Goal: Information Seeking & Learning: Understand process/instructions

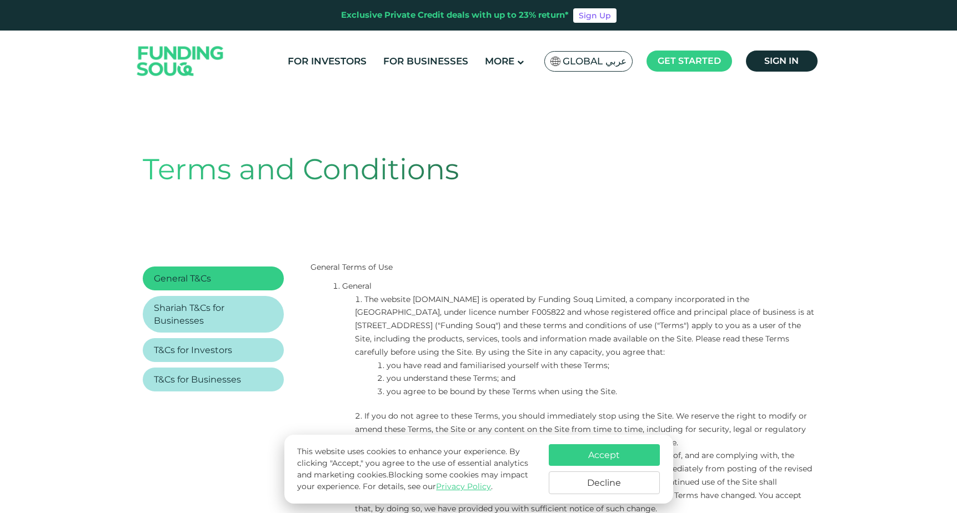
click at [608, 59] on span "Global عربي" at bounding box center [595, 61] width 64 height 13
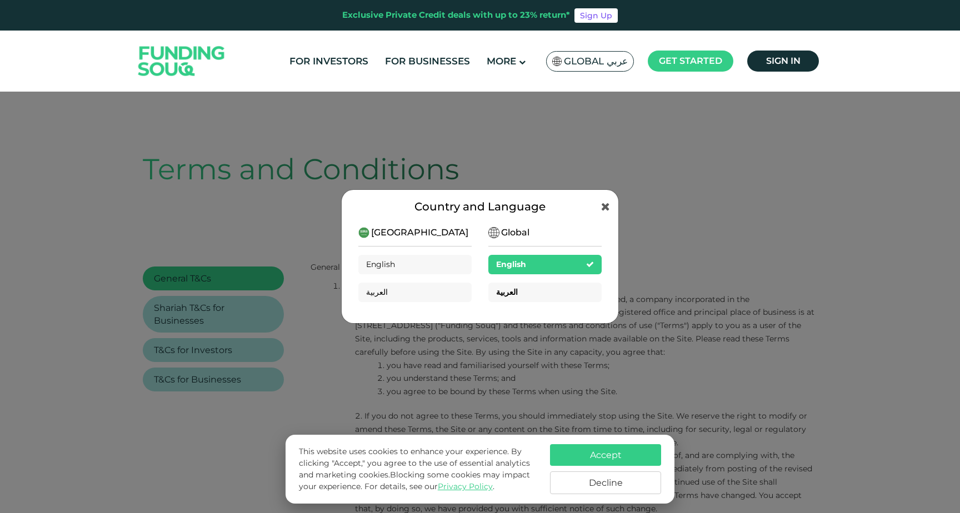
click at [515, 288] on span "العربية" at bounding box center [507, 292] width 22 height 10
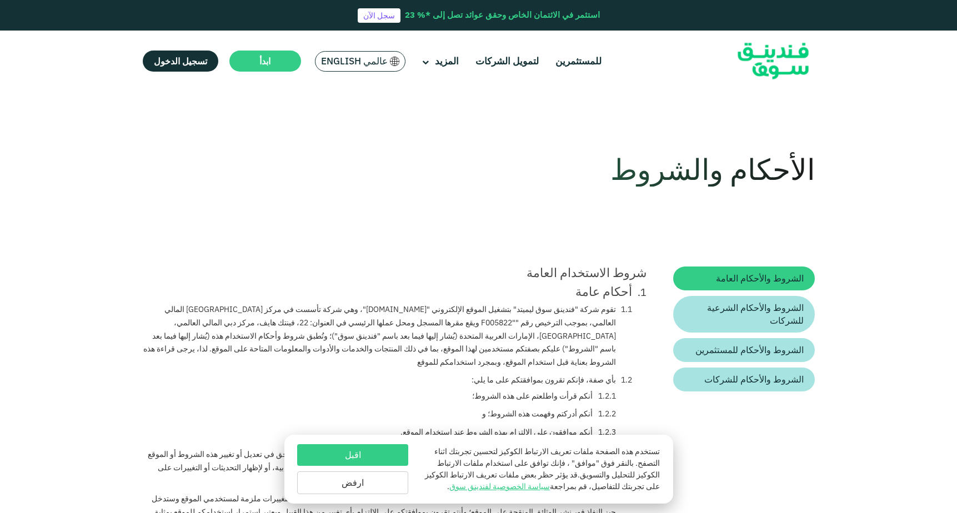
click at [372, 61] on span "عالمي English" at bounding box center [354, 61] width 67 height 13
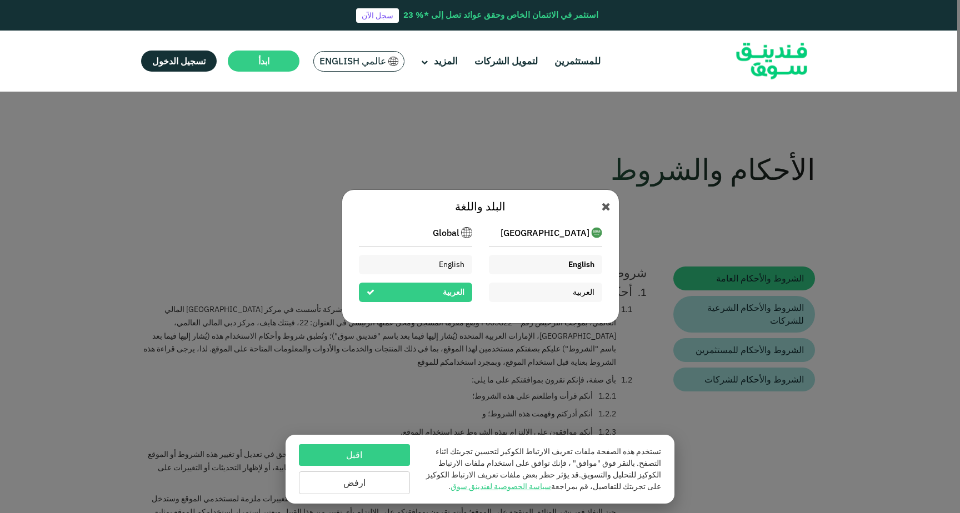
click at [556, 260] on div "English" at bounding box center [545, 264] width 113 height 19
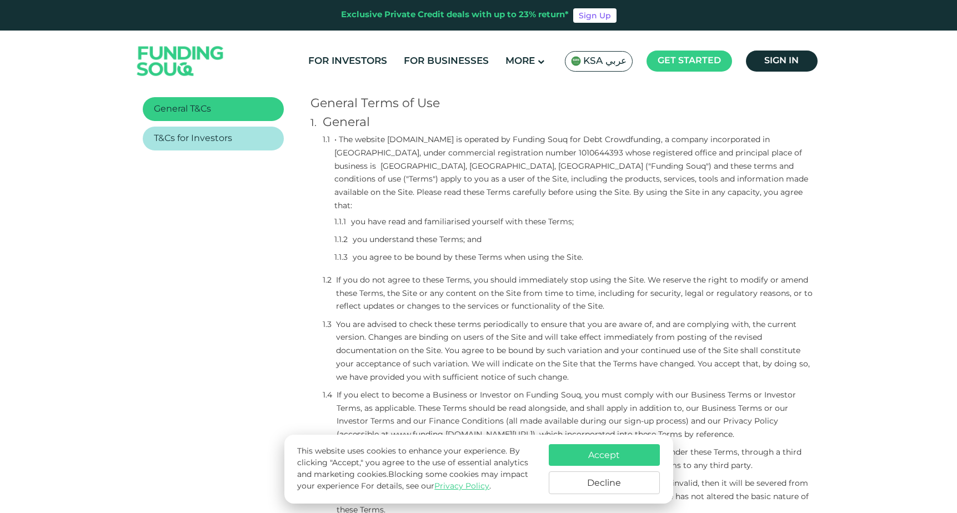
scroll to position [219, 0]
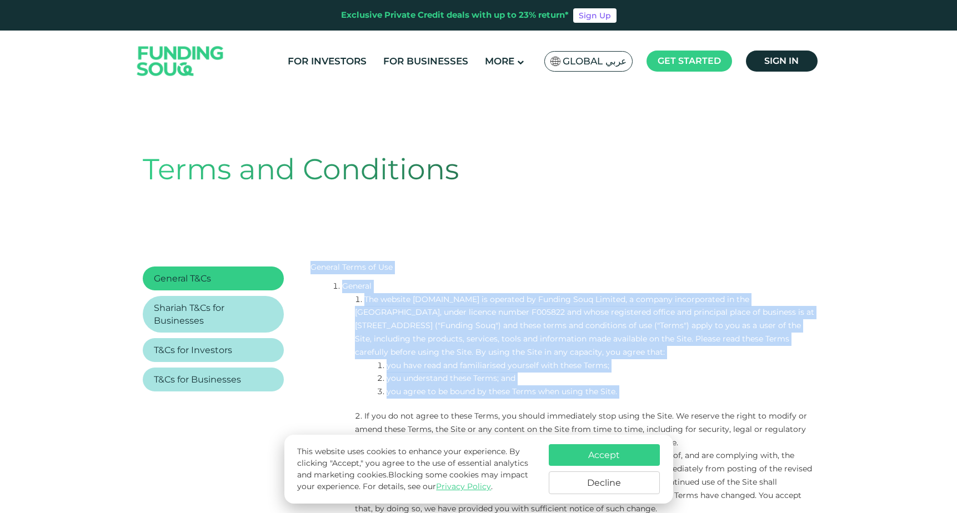
drag, startPoint x: 311, startPoint y: 266, endPoint x: 350, endPoint y: 411, distance: 150.2
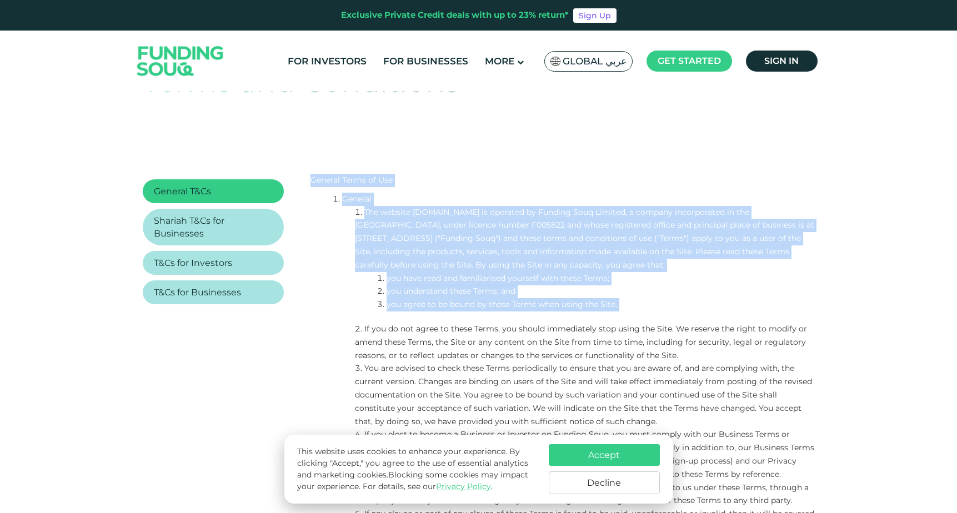
scroll to position [102, 0]
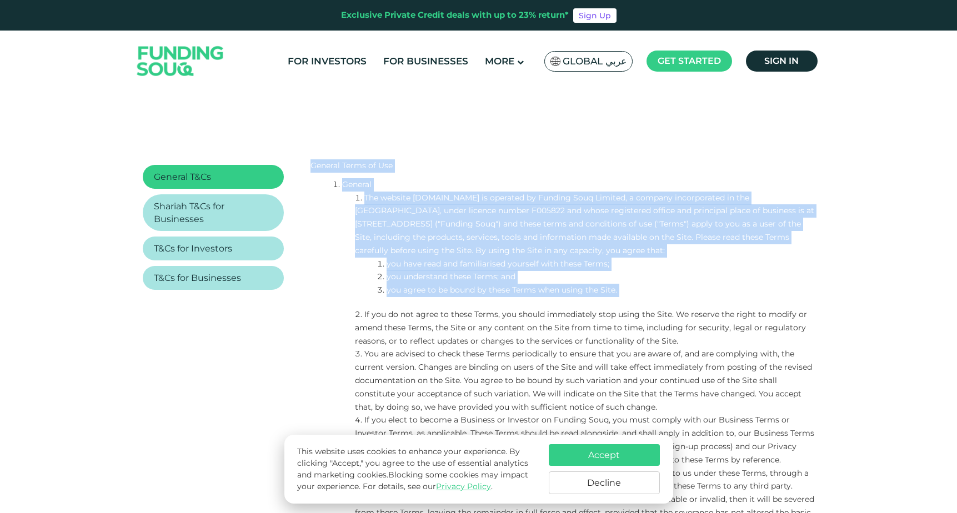
click at [354, 343] on ol "The website [DOMAIN_NAME] is operated by Funding Souq Limited, a company incorp…" at bounding box center [574, 462] width 482 height 540
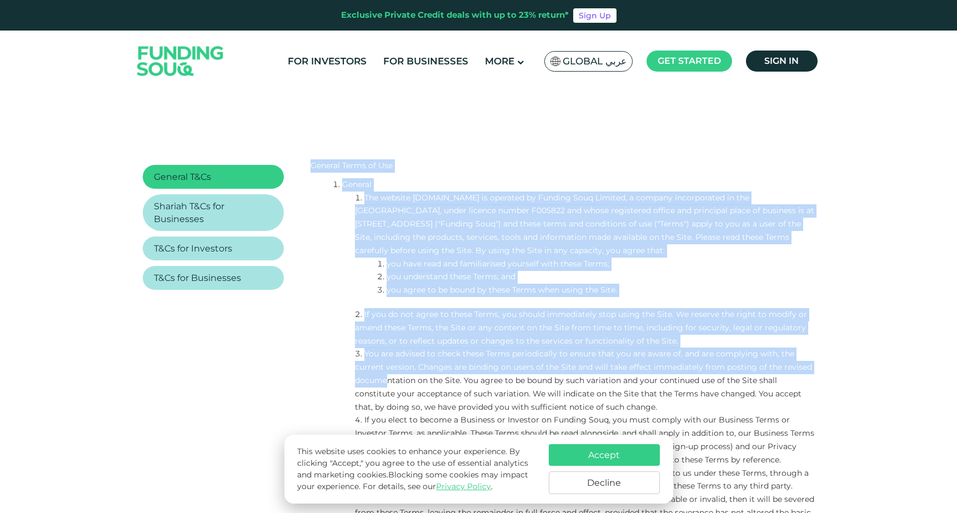
drag, startPoint x: 311, startPoint y: 162, endPoint x: 386, endPoint y: 386, distance: 236.2
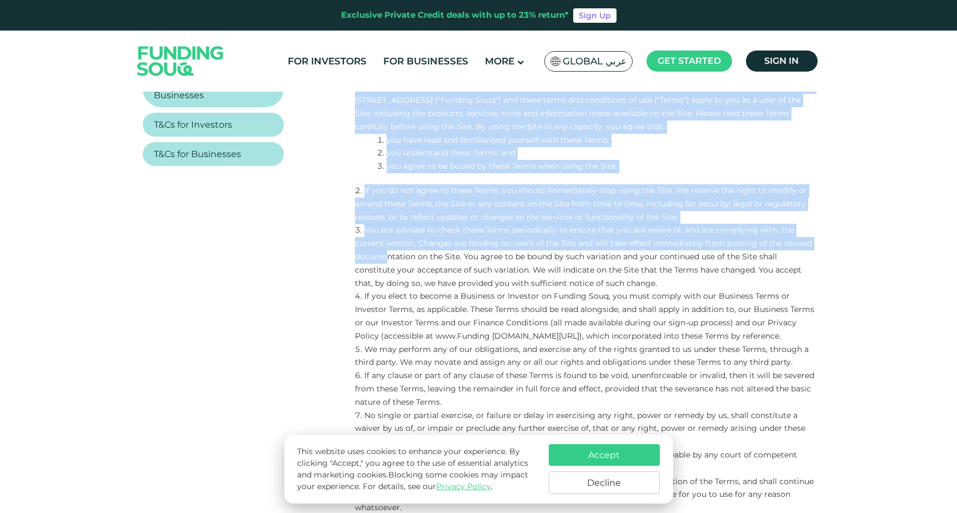
scroll to position [229, 0]
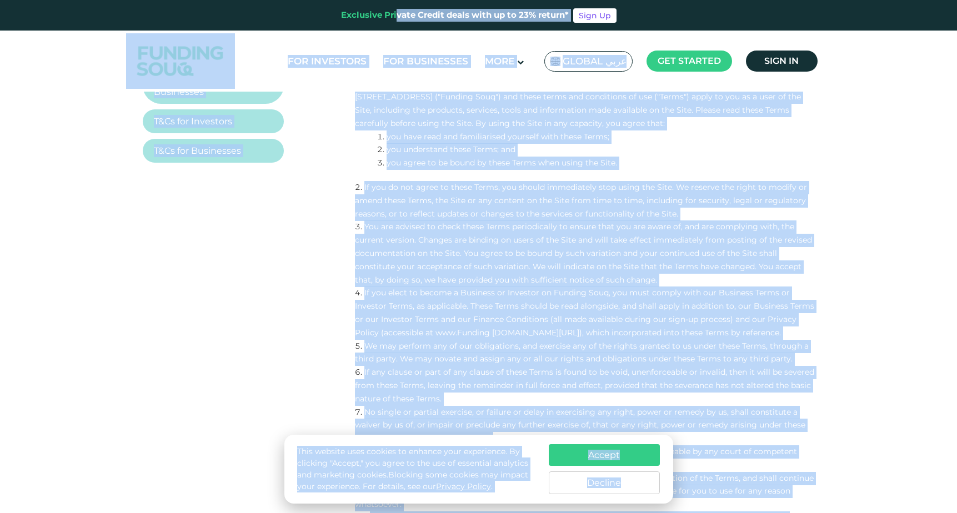
click at [331, 300] on ol "General The website [DOMAIN_NAME] is operated by Funding Souq Limited, a compan…" at bounding box center [563, 411] width 505 height 721
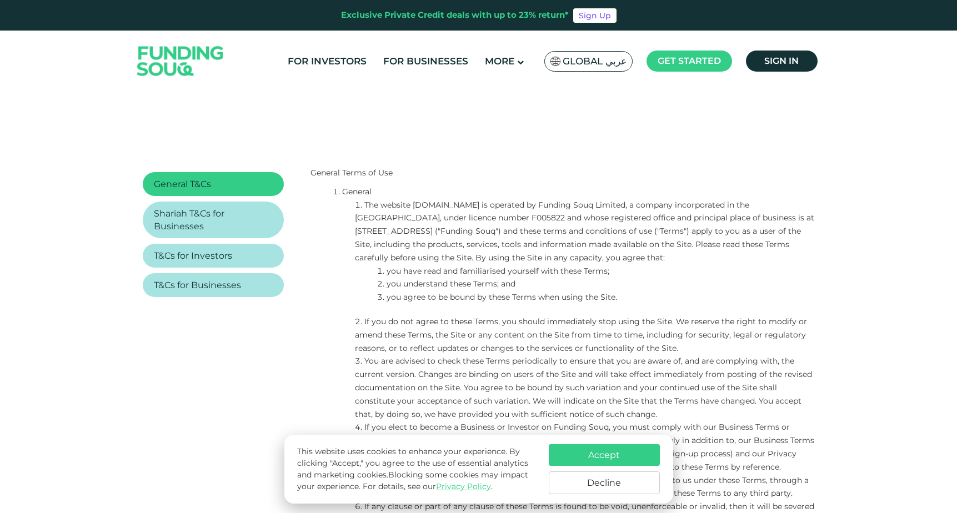
scroll to position [0, 0]
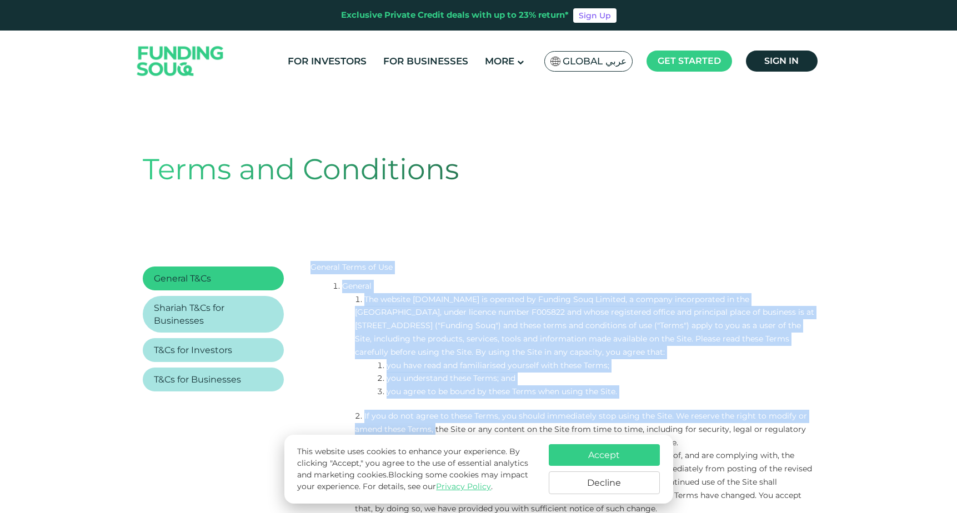
drag, startPoint x: 311, startPoint y: 263, endPoint x: 436, endPoint y: 425, distance: 203.6
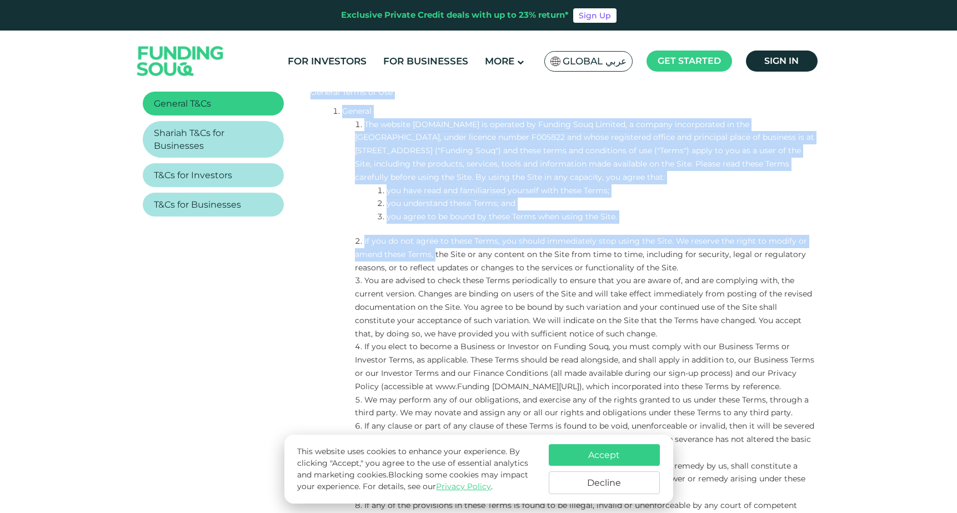
scroll to position [184, 0]
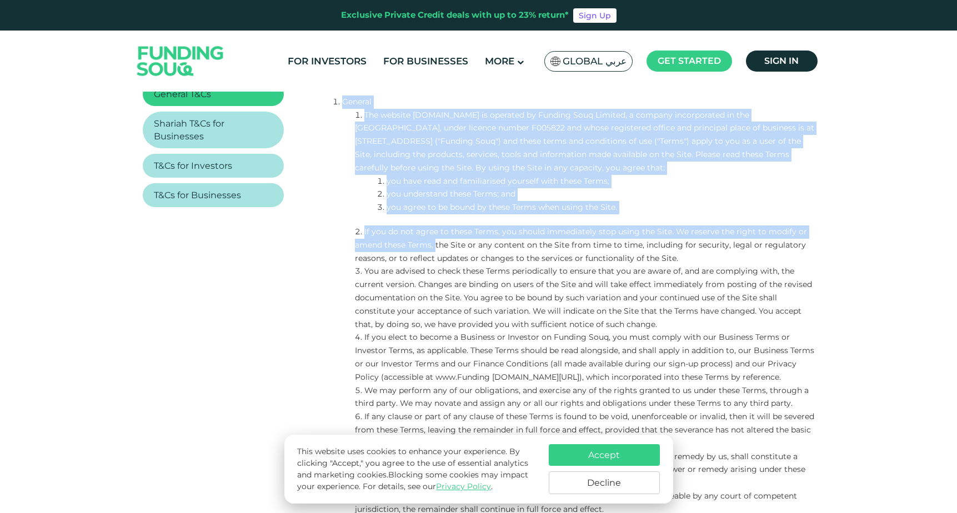
click at [314, 359] on ol "General The website [DOMAIN_NAME] is operated by Funding Souq Limited, a compan…" at bounding box center [563, 456] width 505 height 721
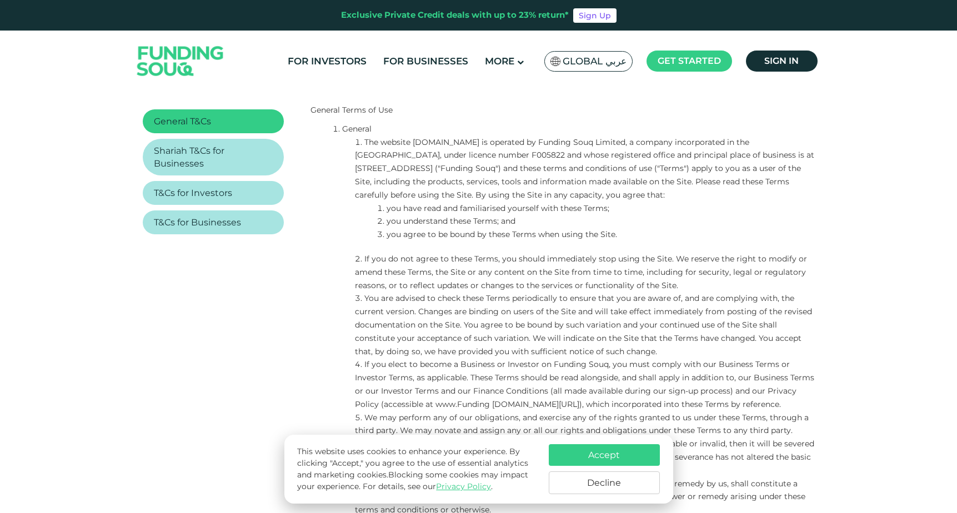
scroll to position [146, 0]
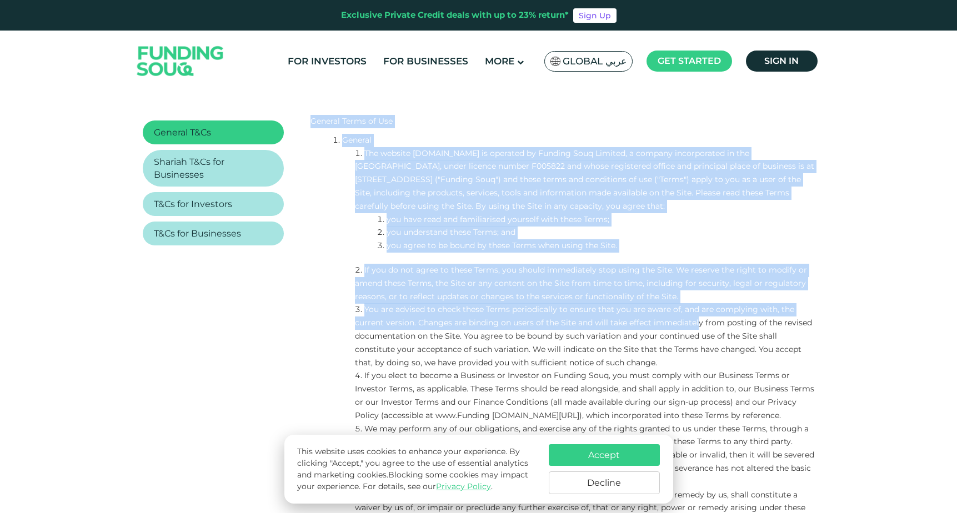
drag, startPoint x: 308, startPoint y: 121, endPoint x: 698, endPoint y: 323, distance: 438.9
click at [612, 480] on button "Decline" at bounding box center [604, 483] width 111 height 23
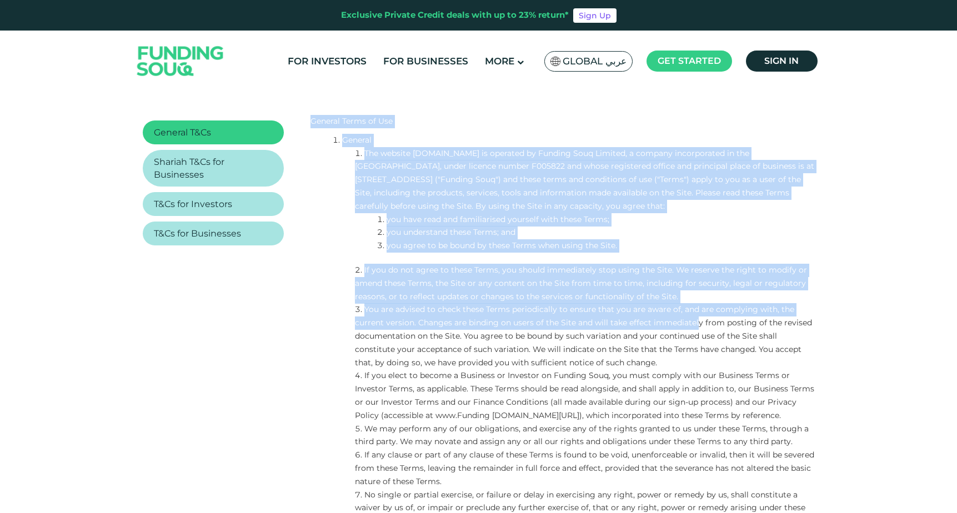
click at [338, 207] on ol "The website [DOMAIN_NAME] is operated by Funding Souq Limited, a company incorp…" at bounding box center [574, 417] width 482 height 540
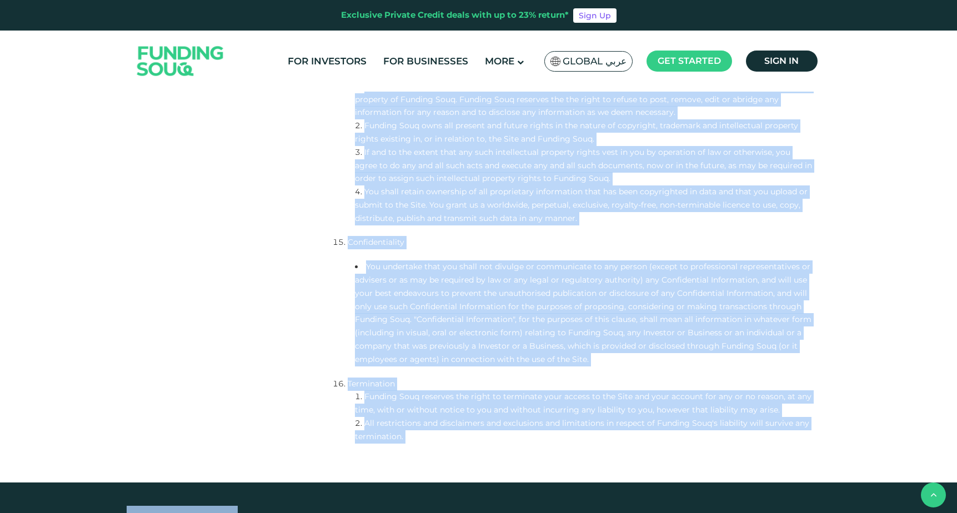
scroll to position [2526, 0]
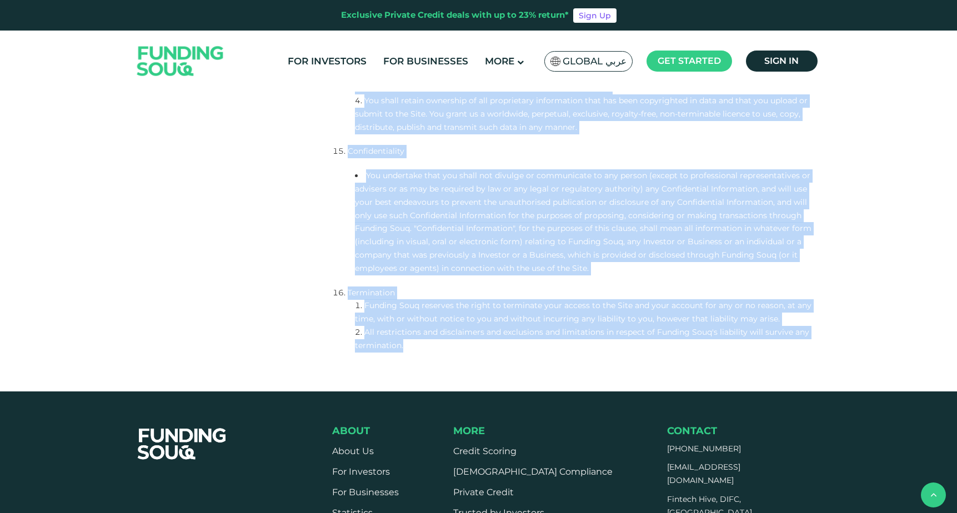
drag, startPoint x: 306, startPoint y: 117, endPoint x: 622, endPoint y: 355, distance: 396.0
copy div "General Terms of Use General The website [DOMAIN_NAME] is operated by Funding S…"
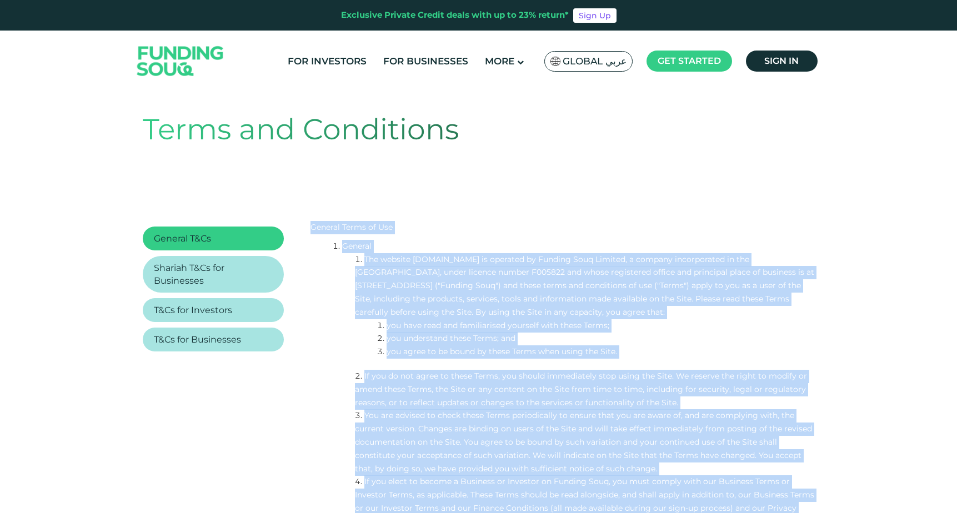
scroll to position [46, 0]
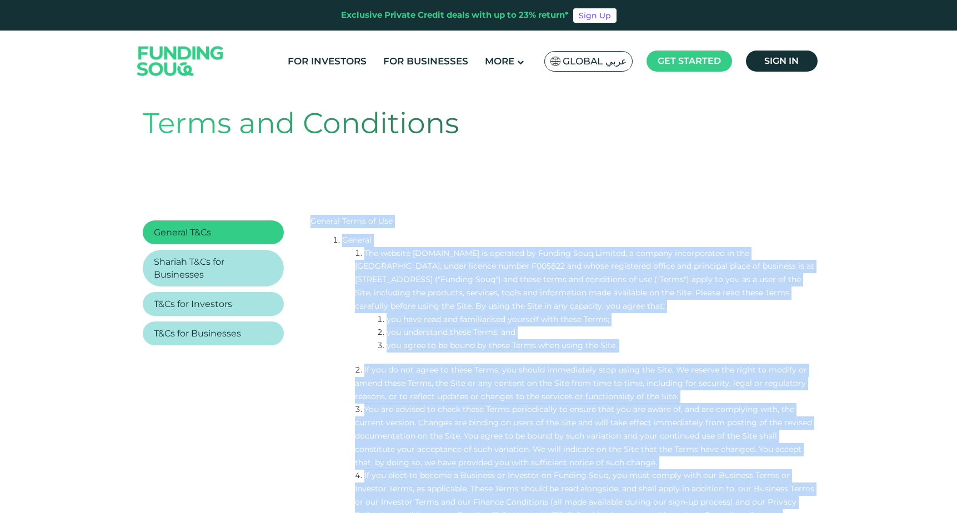
click at [361, 218] on p "General Terms of Use" at bounding box center [563, 221] width 505 height 13
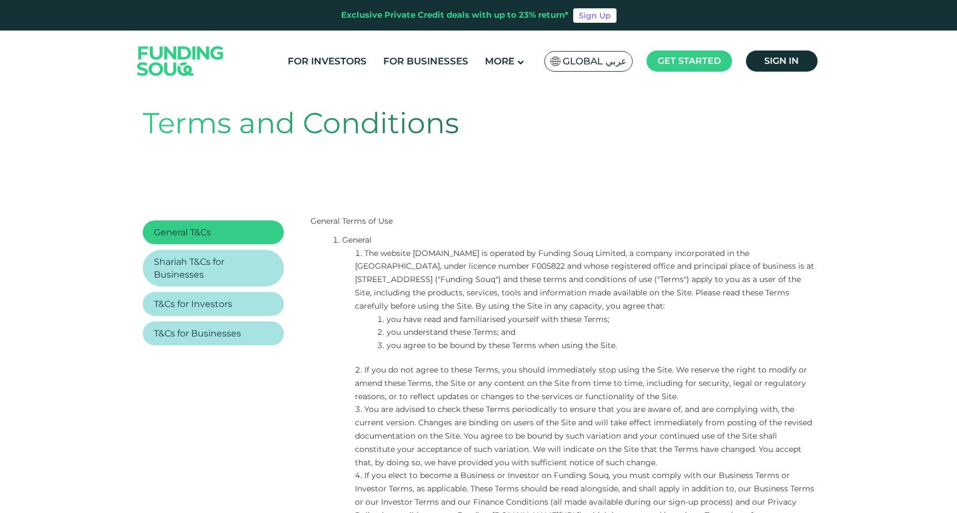
scroll to position [72, 0]
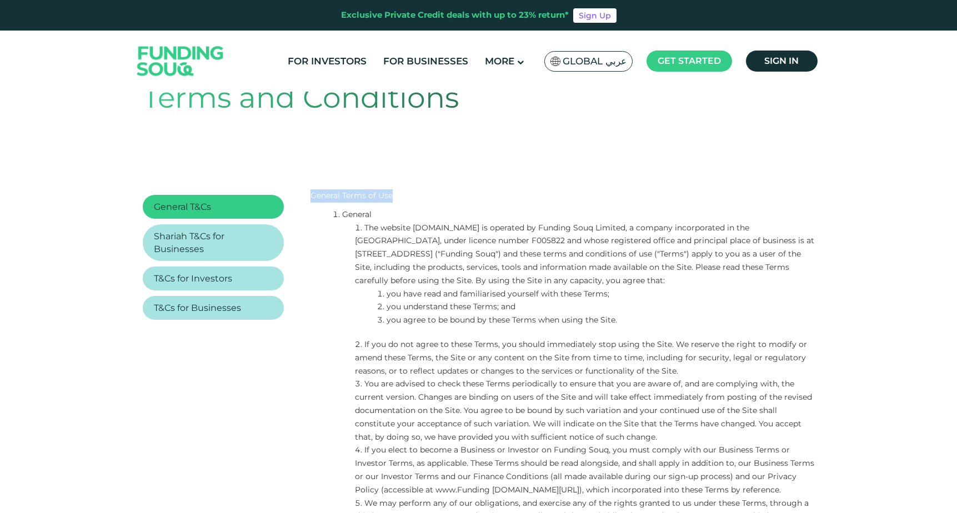
drag, startPoint x: 310, startPoint y: 193, endPoint x: 419, endPoint y: 193, distance: 109.5
copy p "General Terms of Use"
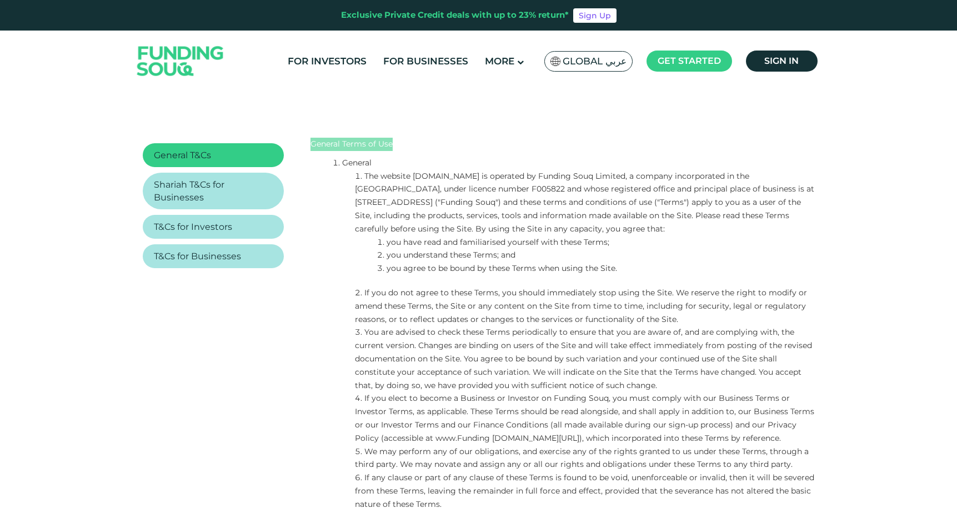
scroll to position [136, 0]
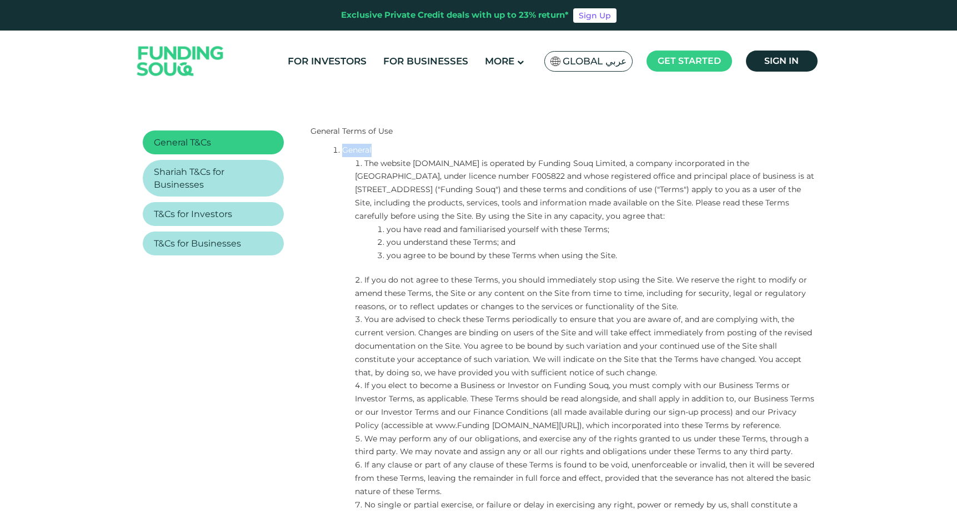
drag, startPoint x: 373, startPoint y: 149, endPoint x: 327, endPoint y: 148, distance: 45.6
click at [327, 148] on ol "General The website [DOMAIN_NAME] is operated by Funding Souq Limited, a compan…" at bounding box center [563, 504] width 505 height 721
copy li "General"
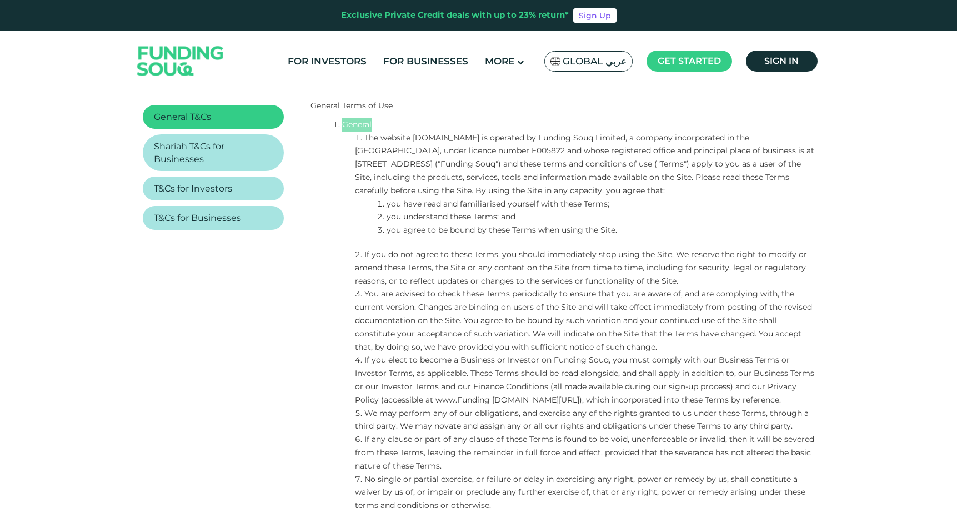
scroll to position [161, 0]
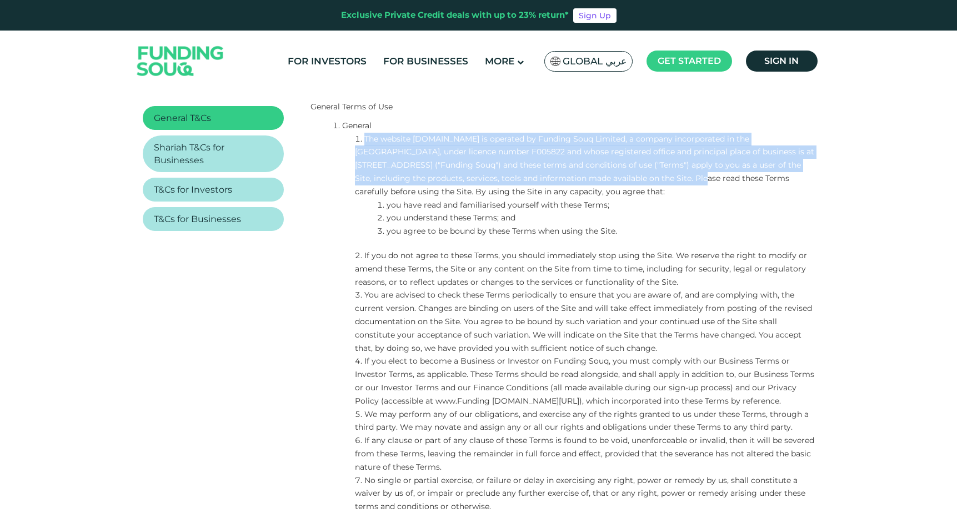
drag, startPoint x: 365, startPoint y: 138, endPoint x: 648, endPoint y: 172, distance: 285.5
click at [648, 172] on li "The website [DOMAIN_NAME] is operated by Funding Souq Limited, a company incorp…" at bounding box center [585, 166] width 460 height 66
click at [395, 190] on li "The website [DOMAIN_NAME] is operated by Funding Souq Limited, a company incorp…" at bounding box center [585, 166] width 460 height 66
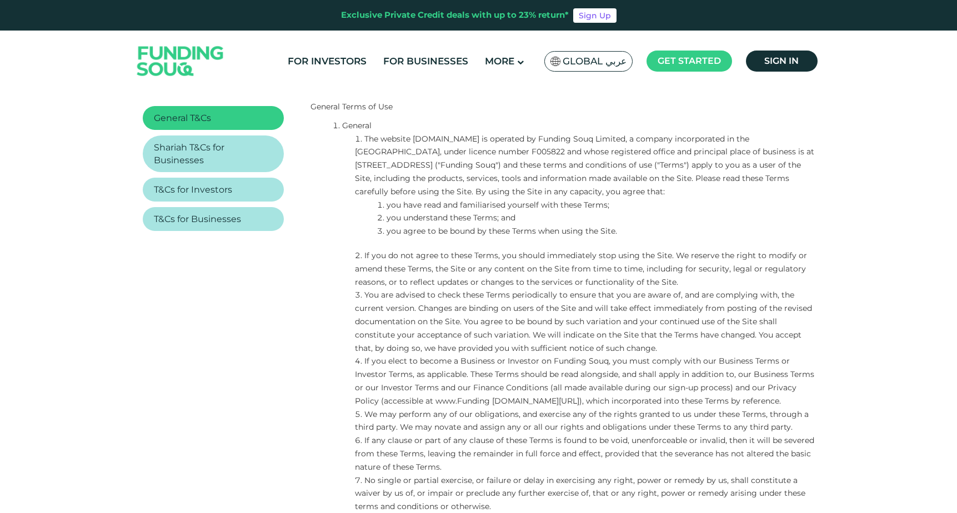
drag, startPoint x: 366, startPoint y: 138, endPoint x: 711, endPoint y: 175, distance: 347.0
click at [711, 176] on li "The website [DOMAIN_NAME] is operated by Funding Souq Limited, a company incorp…" at bounding box center [585, 166] width 460 height 66
click at [391, 139] on li "The website [DOMAIN_NAME] is operated by Funding Souq Limited, a company incorp…" at bounding box center [585, 166] width 460 height 66
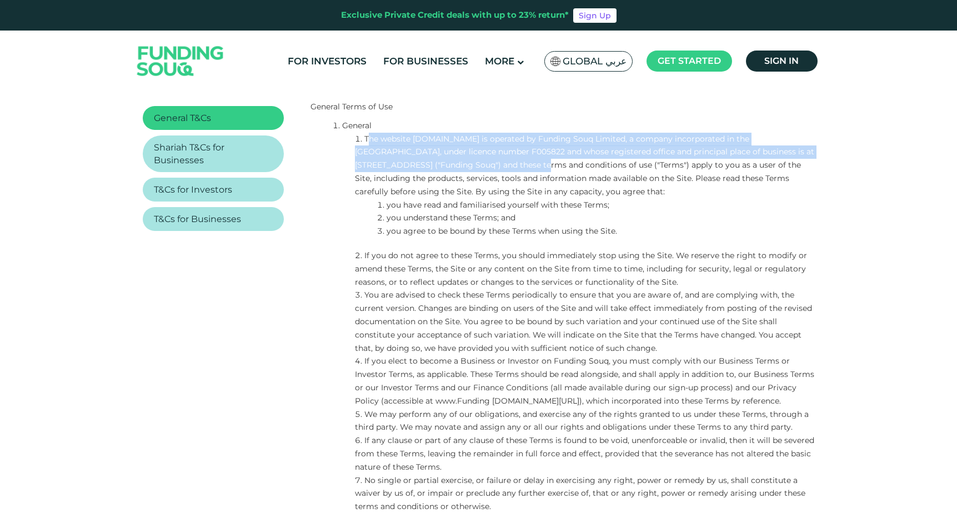
drag, startPoint x: 366, startPoint y: 137, endPoint x: 486, endPoint y: 163, distance: 122.3
click at [486, 163] on li "The website [DOMAIN_NAME] is operated by Funding Souq Limited, a company incorp…" at bounding box center [585, 166] width 460 height 66
click at [411, 149] on li "The website [DOMAIN_NAME] is operated by Funding Souq Limited, a company incorp…" at bounding box center [585, 166] width 460 height 66
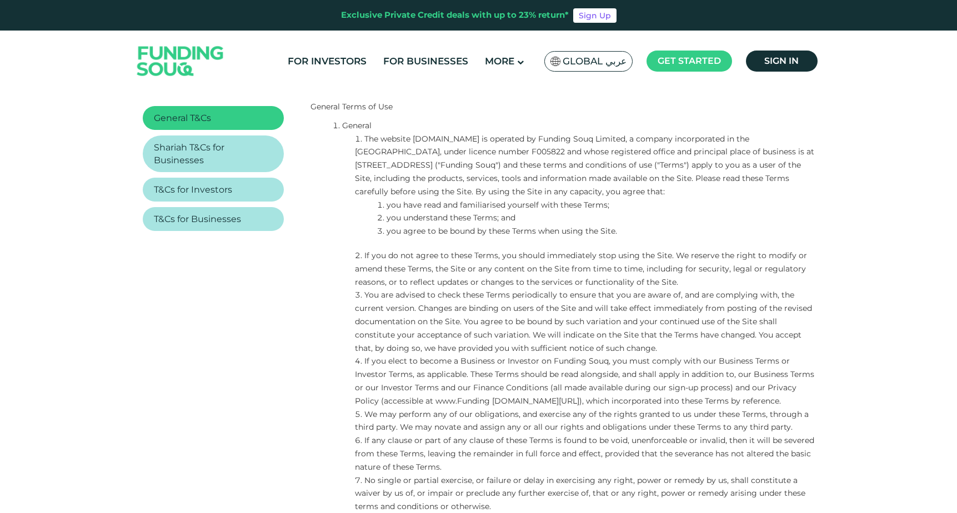
drag, startPoint x: 365, startPoint y: 137, endPoint x: 772, endPoint y: 193, distance: 410.6
click at [772, 193] on li "The website [DOMAIN_NAME] is operated by Funding Souq Limited, a company incorp…" at bounding box center [585, 166] width 460 height 66
copy li "The website [DOMAIN_NAME] is operated by Funding Souq Limited, a company incorp…"
drag, startPoint x: 618, startPoint y: 206, endPoint x: 387, endPoint y: 206, distance: 231.2
click at [387, 206] on li "you have read and familiarised yourself with these Terms;" at bounding box center [596, 205] width 438 height 13
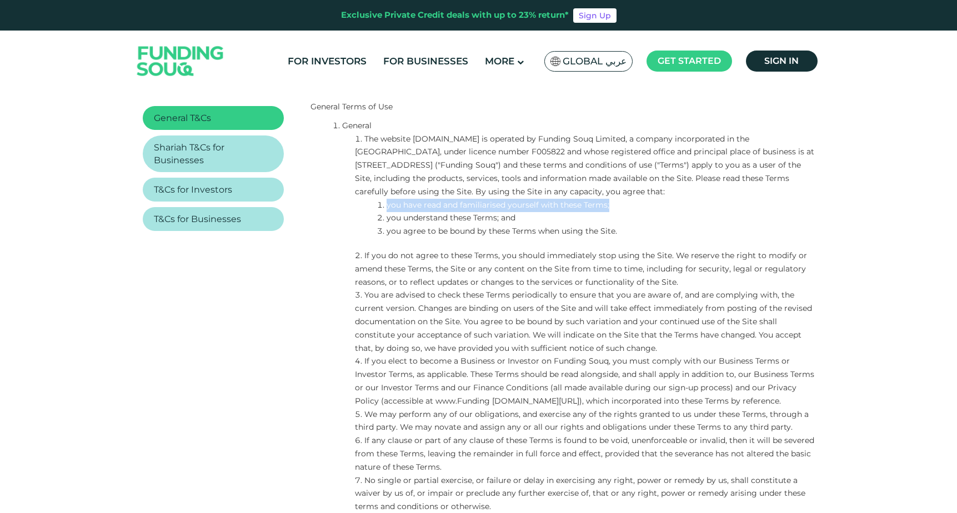
copy li "you have read and familiarised yourself with these Terms;"
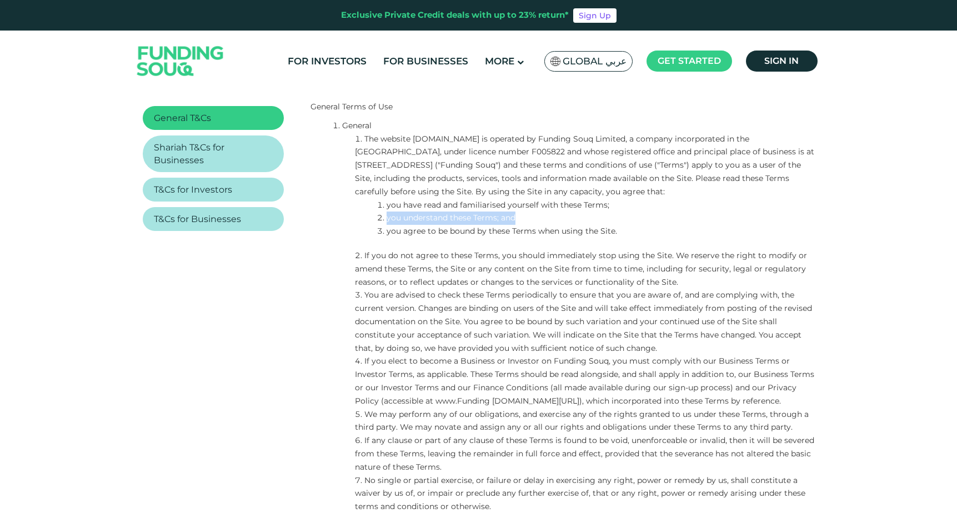
drag, startPoint x: 523, startPoint y: 219, endPoint x: 386, endPoint y: 223, distance: 137.3
click at [386, 223] on li "you understand these Terms; and" at bounding box center [596, 218] width 438 height 13
copy li "you understand these Terms; and"
drag, startPoint x: 616, startPoint y: 233, endPoint x: 380, endPoint y: 232, distance: 236.7
click at [380, 232] on li "you agree to be bound by these Terms when using the Site." at bounding box center [596, 231] width 438 height 13
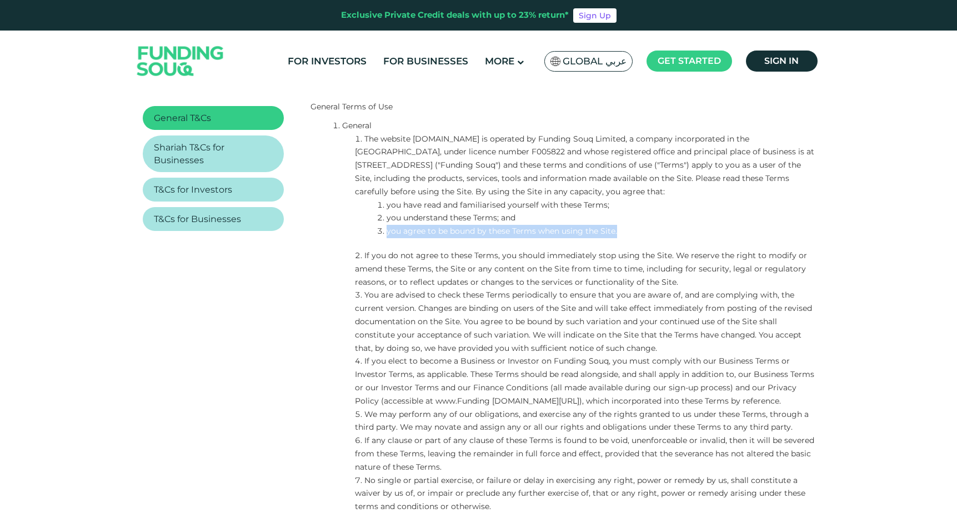
copy li "you agree to be bound by these Terms when using the Site."
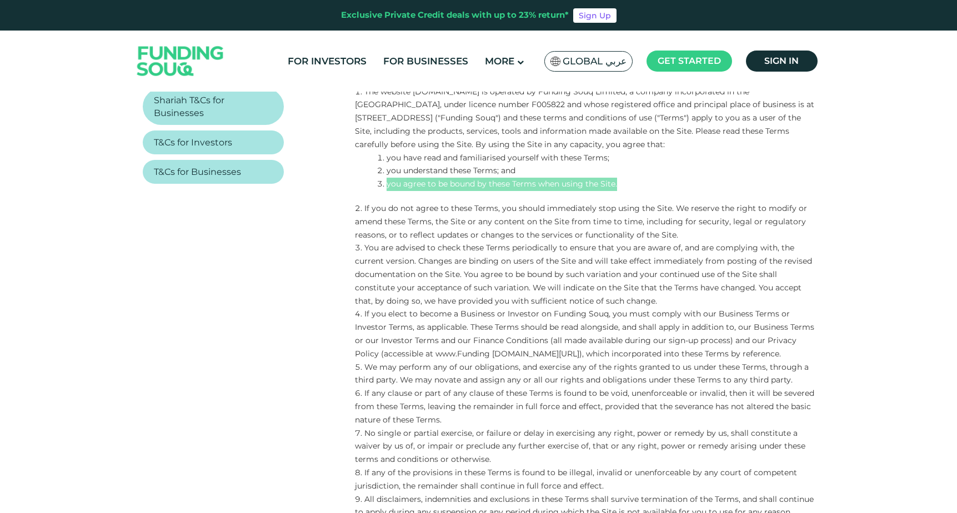
scroll to position [214, 0]
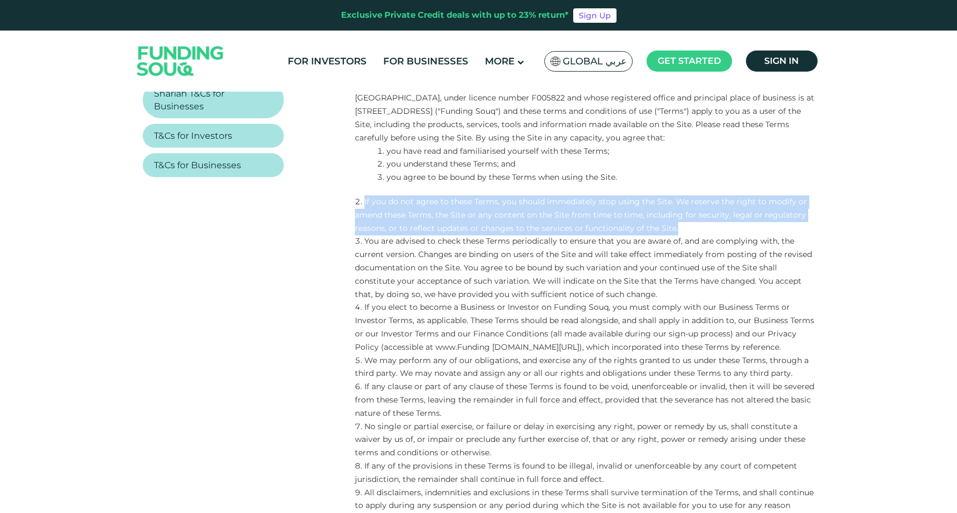
drag, startPoint x: 674, startPoint y: 228, endPoint x: 364, endPoint y: 204, distance: 311.0
click at [364, 204] on li "If you do not agree to these Terms, you should immediately stop using the Site.…" at bounding box center [585, 215] width 460 height 39
copy li "If you do not agree to these Terms, you should immediately stop using the Site.…"
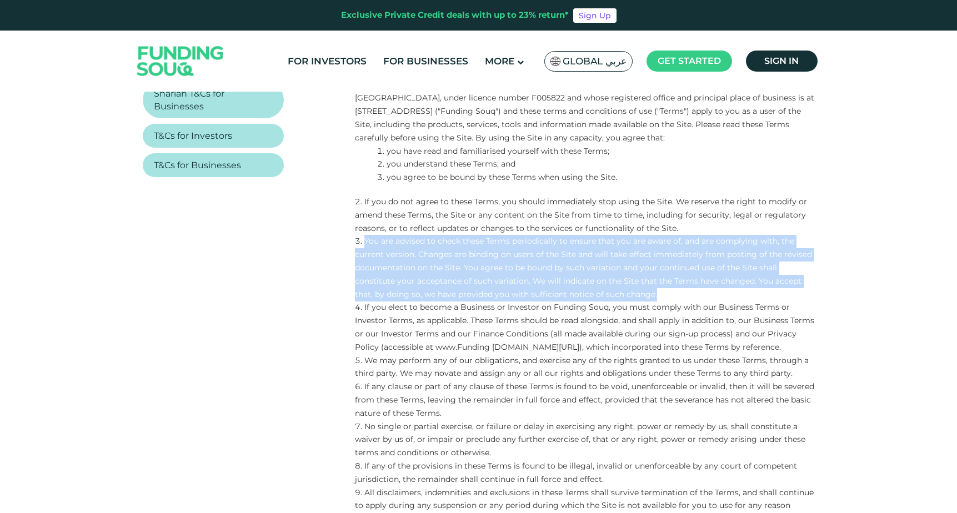
drag, startPoint x: 660, startPoint y: 297, endPoint x: 365, endPoint y: 242, distance: 300.1
click at [365, 242] on li "You are advised to check these Terms periodically to ensure that you are aware …" at bounding box center [585, 268] width 460 height 66
copy li "You are advised to check these Terms periodically to ensure that you are aware …"
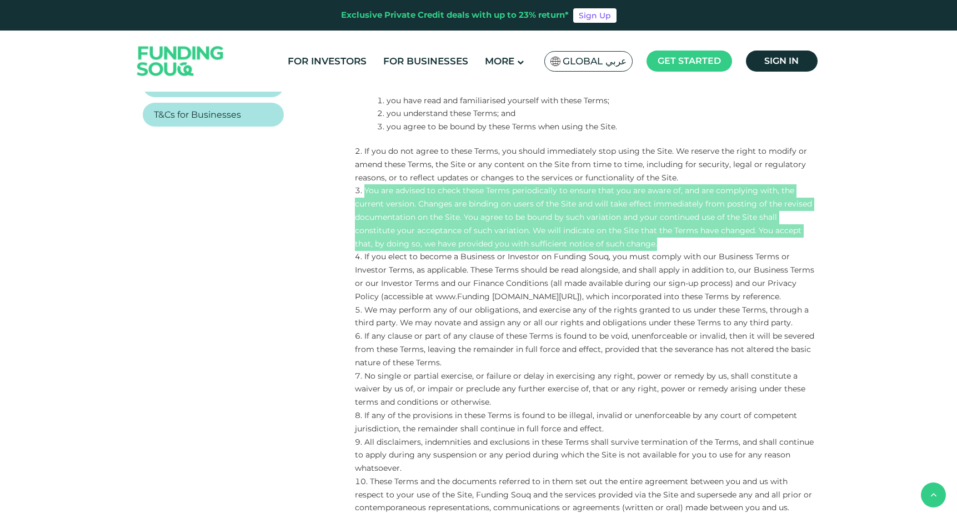
scroll to position [272, 0]
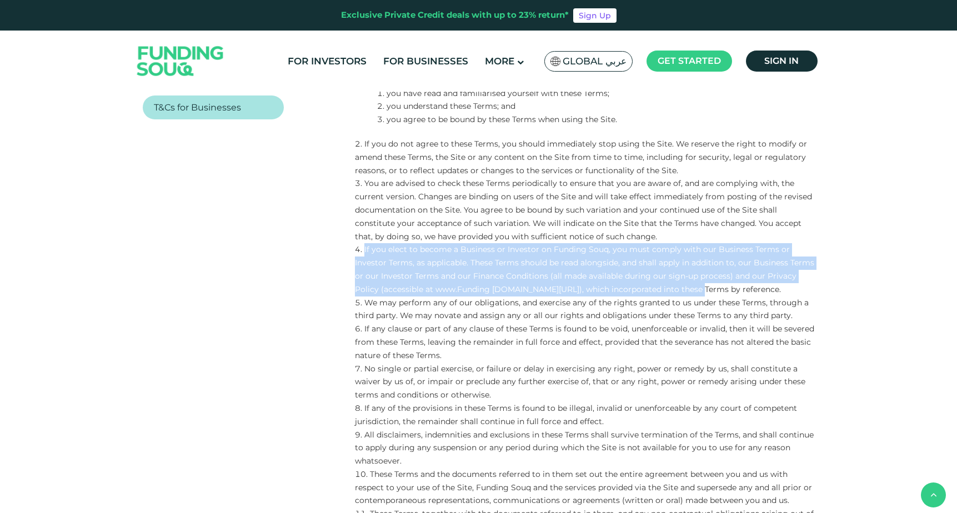
drag, startPoint x: 365, startPoint y: 249, endPoint x: 691, endPoint y: 283, distance: 328.5
click at [691, 284] on li "If you elect to become a Business or Investor on Funding Souq, you must comply …" at bounding box center [585, 269] width 460 height 53
click at [393, 276] on li "If you elect to become a Business or Investor on Funding Souq, you must comply …" at bounding box center [585, 269] width 460 height 53
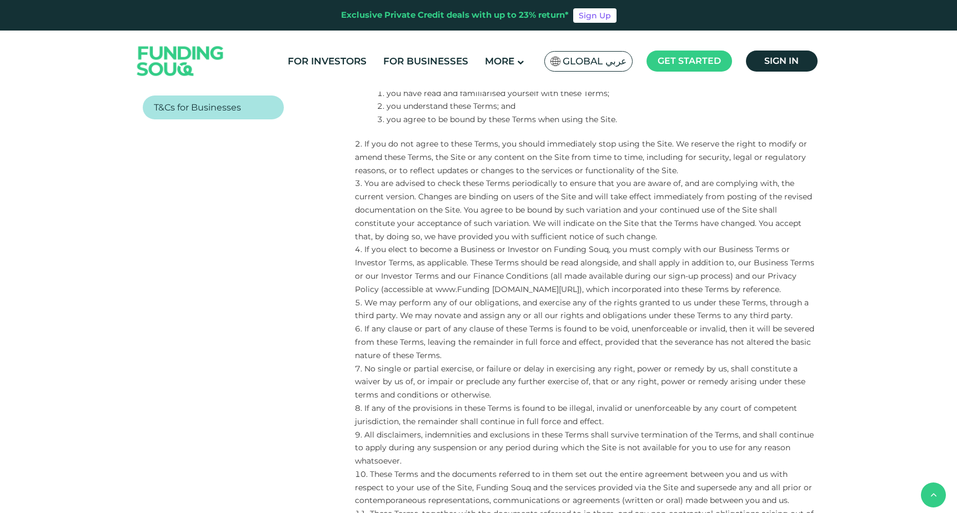
drag, startPoint x: 365, startPoint y: 251, endPoint x: 800, endPoint y: 290, distance: 436.8
click at [800, 290] on li "If you elect to become a Business or Investor on Funding Souq, you must comply …" at bounding box center [585, 269] width 460 height 53
copy li "If you elect to become a Business or Investor on Funding Souq, you must comply …"
click at [400, 306] on li "We may perform any of our obligations, and exercise any of the rights granted t…" at bounding box center [585, 310] width 460 height 27
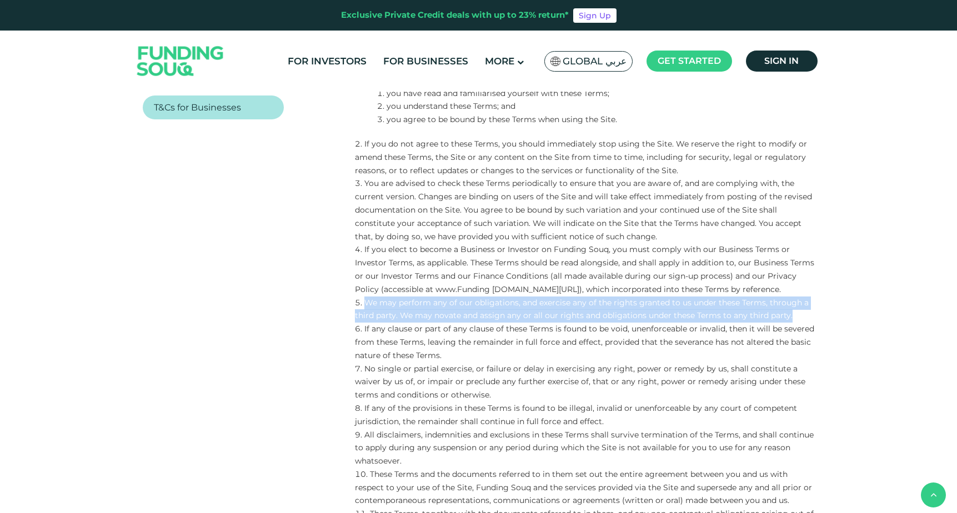
drag, startPoint x: 365, startPoint y: 304, endPoint x: 805, endPoint y: 316, distance: 440.3
click at [805, 316] on li "We may perform any of our obligations, and exercise any of the rights granted t…" at bounding box center [585, 310] width 460 height 27
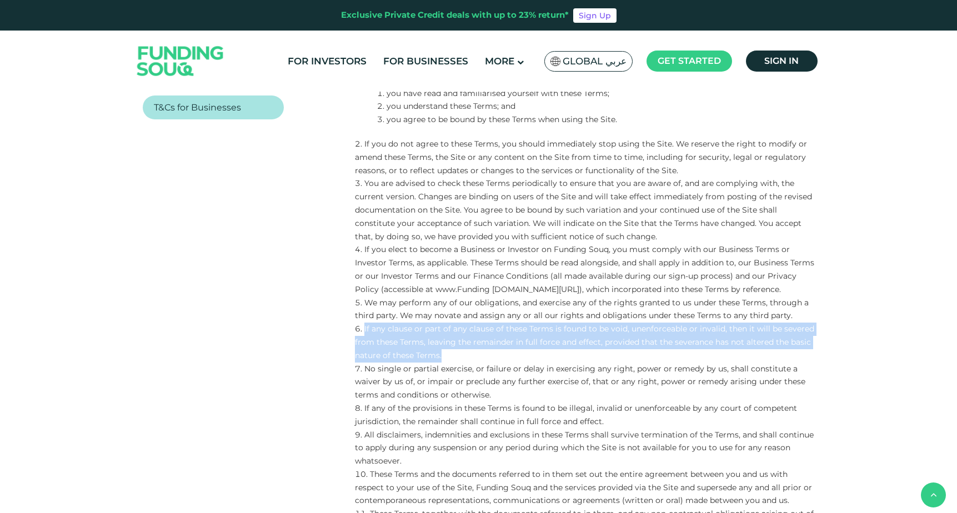
drag, startPoint x: 365, startPoint y: 328, endPoint x: 603, endPoint y: 358, distance: 240.3
click at [603, 358] on li "If any clause or part of any clause of these Terms is found to be void, unenfor…" at bounding box center [585, 342] width 460 height 39
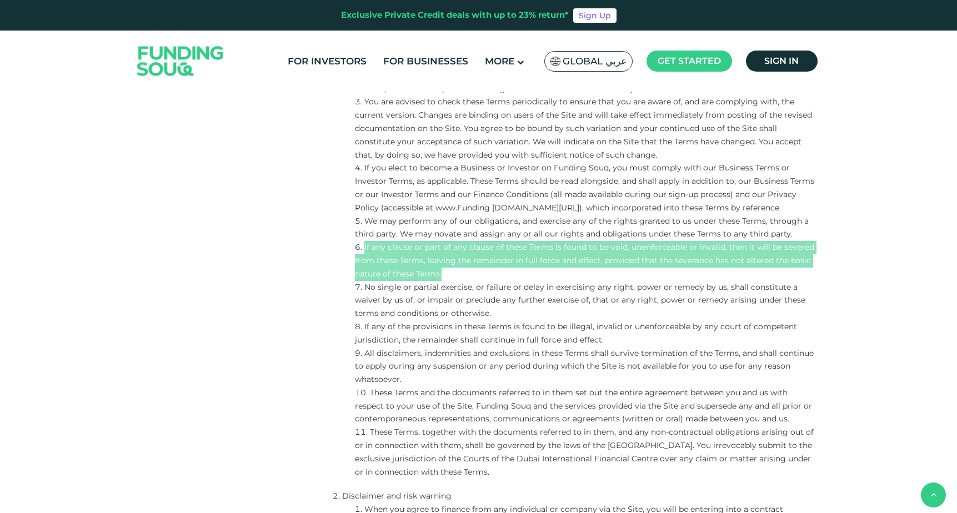
scroll to position [366, 0]
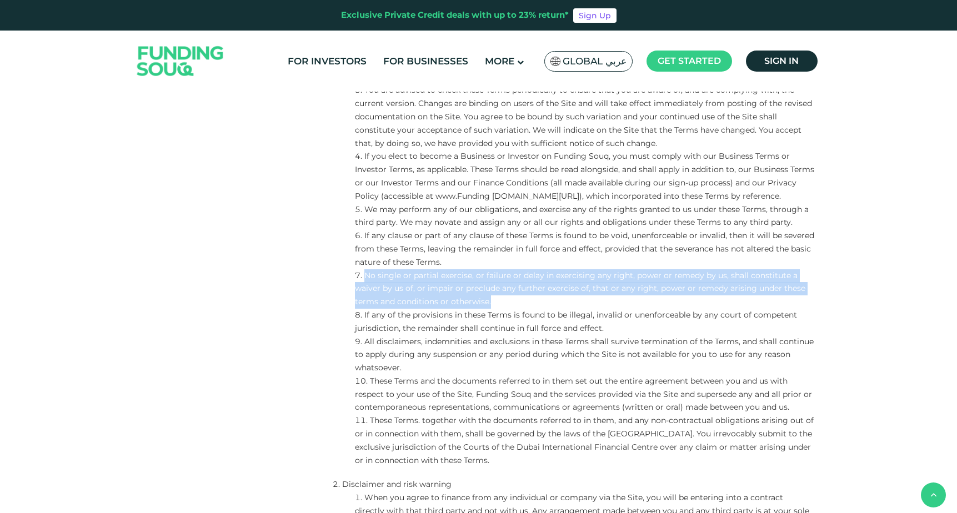
drag, startPoint x: 365, startPoint y: 273, endPoint x: 566, endPoint y: 300, distance: 202.8
click at [566, 300] on li "No single or partial exercise, or failure or delay in exercising any right, pow…" at bounding box center [585, 289] width 460 height 39
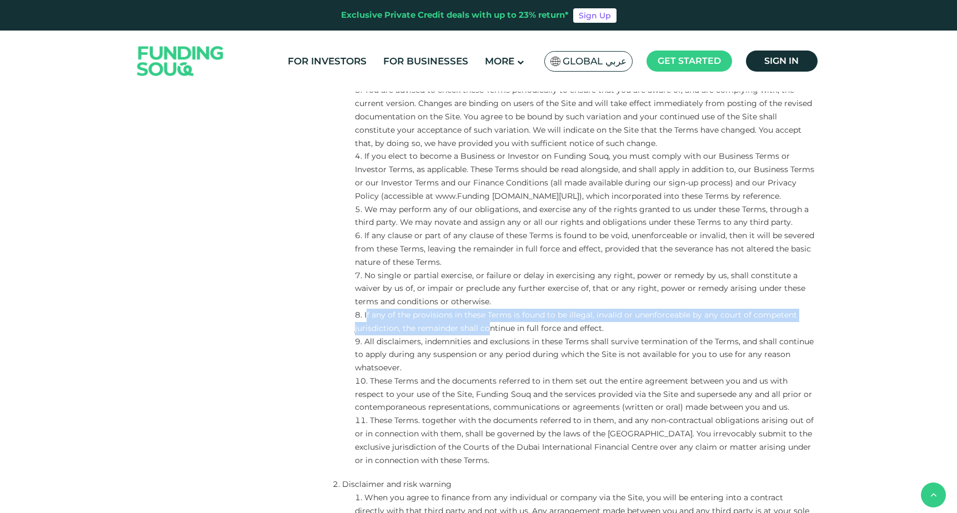
drag, startPoint x: 366, startPoint y: 317, endPoint x: 488, endPoint y: 324, distance: 123.0
click at [488, 324] on li "If any of the provisions in these Terms is found to be illegal, invalid or unen…" at bounding box center [585, 322] width 460 height 27
click at [401, 324] on li "If any of the provisions in these Terms is found to be illegal, invalid or unen…" at bounding box center [585, 322] width 460 height 27
drag, startPoint x: 365, startPoint y: 316, endPoint x: 654, endPoint y: 323, distance: 289.6
click at [654, 323] on li "If any of the provisions in these Terms is found to be illegal, invalid or unen…" at bounding box center [585, 322] width 460 height 27
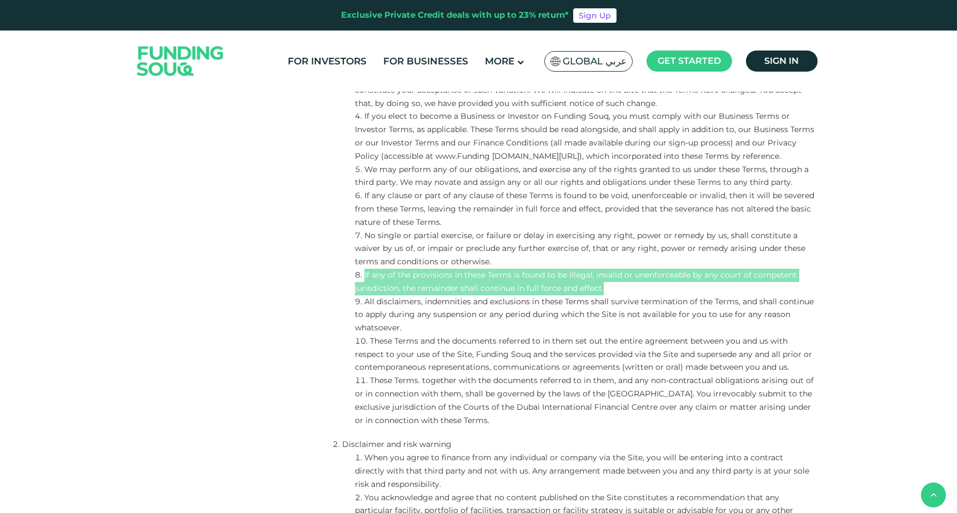
scroll to position [428, 0]
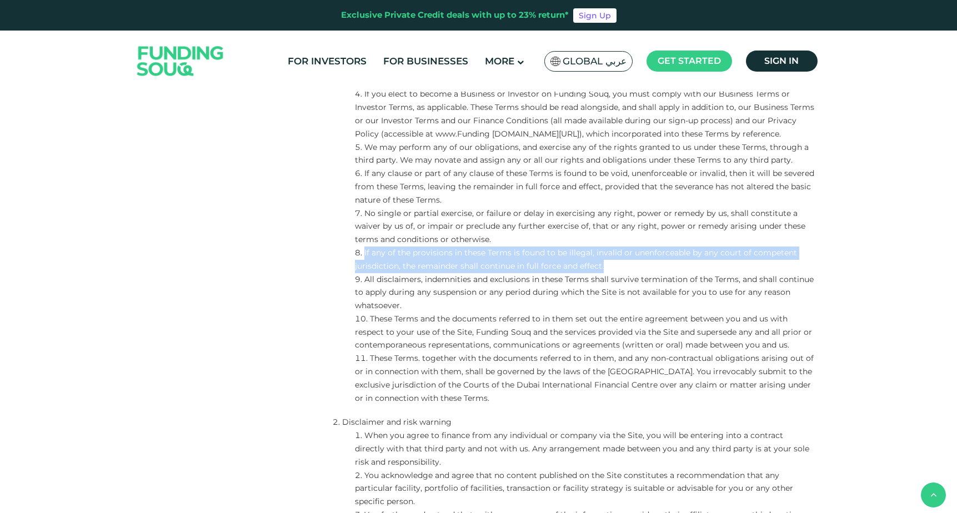
click at [365, 277] on li "All disclaimers, indemnities and exclusions in these Terms shall survive termin…" at bounding box center [585, 292] width 460 height 39
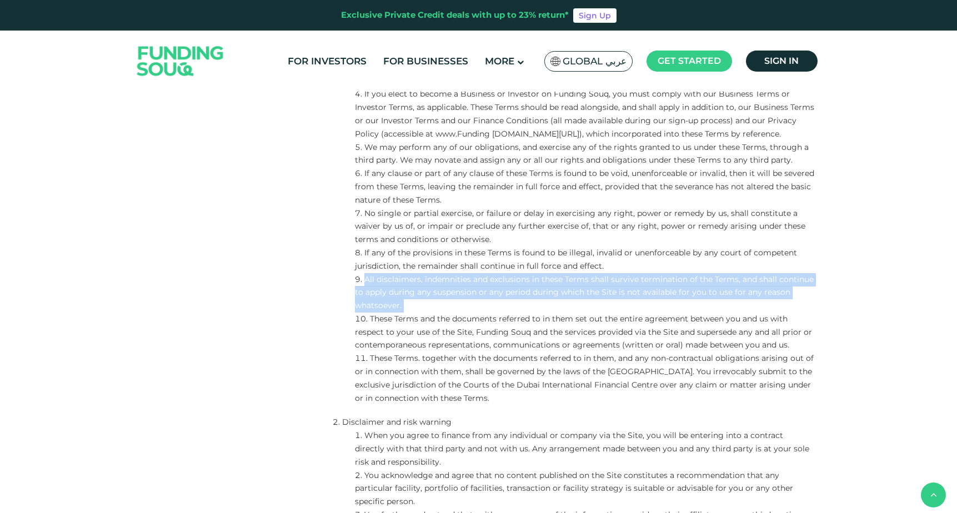
click at [365, 277] on li "All disclaimers, indemnities and exclusions in these Terms shall survive termin…" at bounding box center [585, 292] width 460 height 39
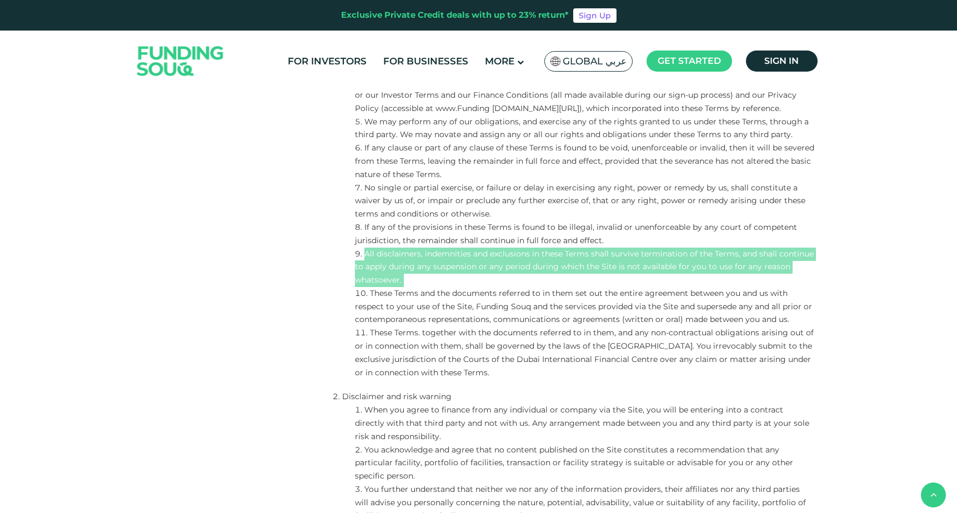
scroll to position [456, 0]
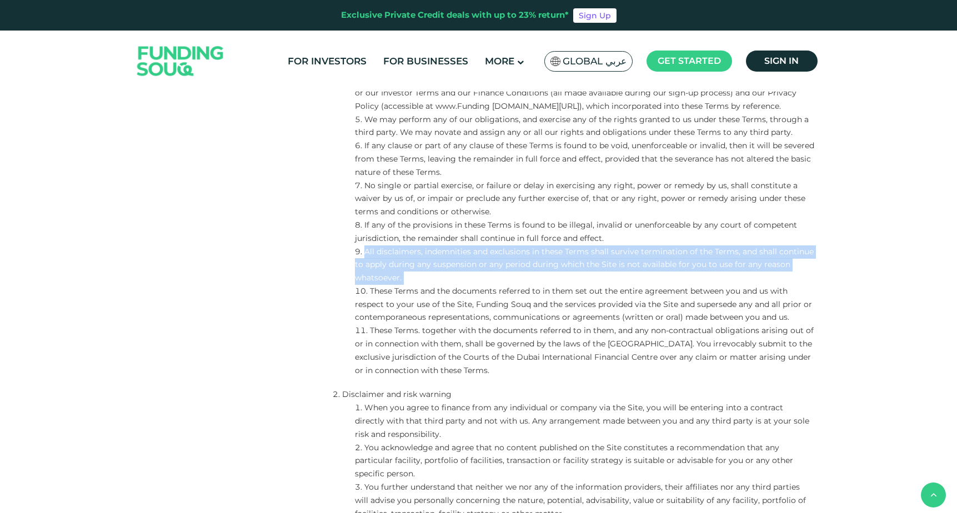
click at [372, 291] on li "These Terms and the documents referred to in them set out the entire agreement …" at bounding box center [585, 304] width 460 height 39
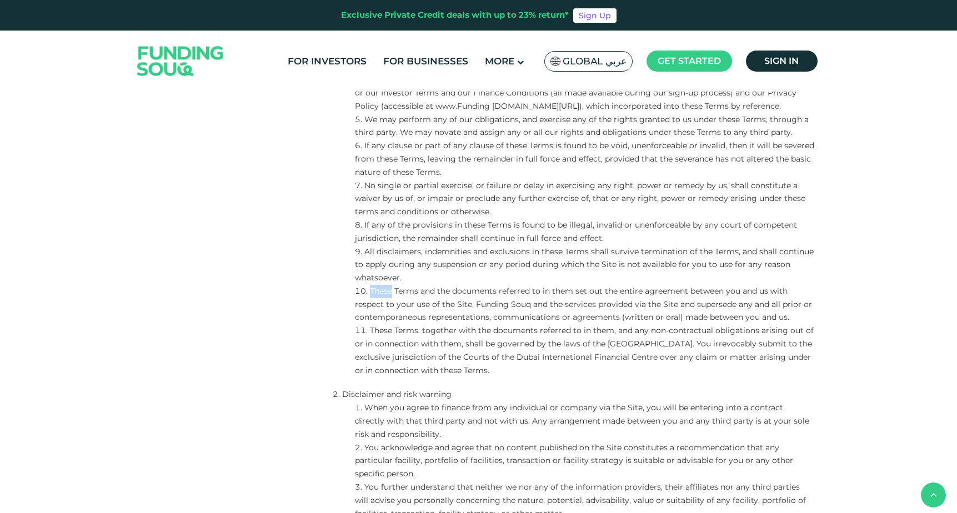
click at [368, 295] on li "These Terms and the documents referred to in them set out the entire agreement …" at bounding box center [585, 304] width 460 height 39
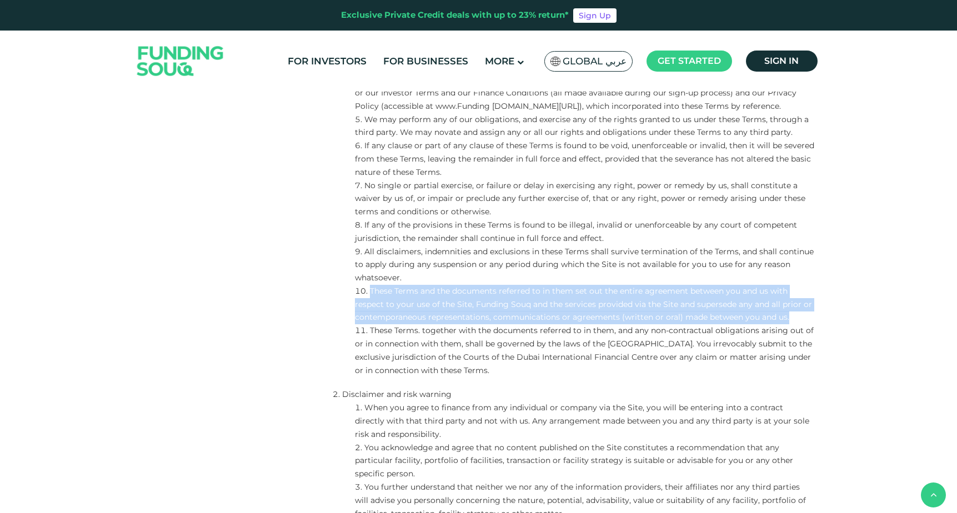
drag, startPoint x: 371, startPoint y: 292, endPoint x: 801, endPoint y: 316, distance: 430.8
click at [801, 317] on li "These Terms and the documents referred to in them set out the entire agreement …" at bounding box center [585, 304] width 460 height 39
click at [369, 330] on li "These Terms. together with the documents referred to in them, and any non-contr…" at bounding box center [585, 351] width 460 height 53
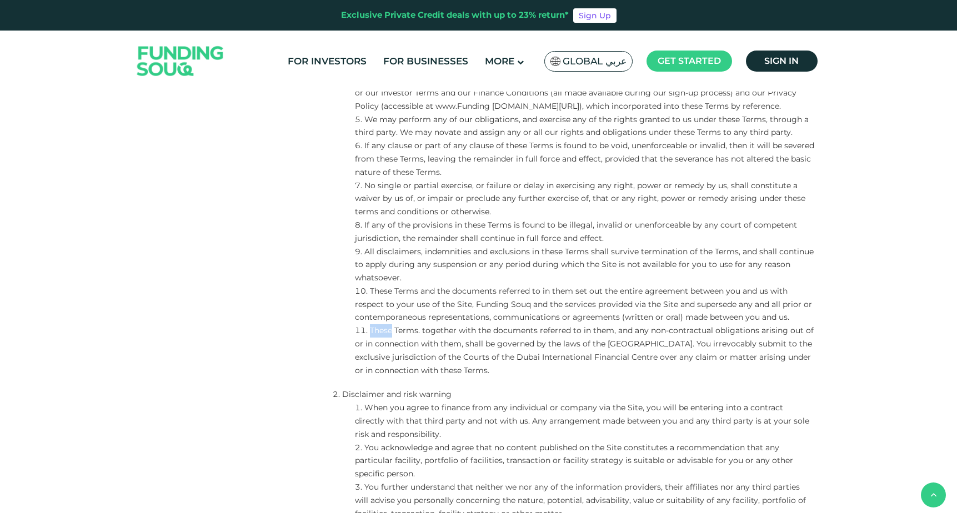
click at [371, 330] on li "These Terms. together with the documents referred to in them, and any non-contr…" at bounding box center [585, 351] width 460 height 53
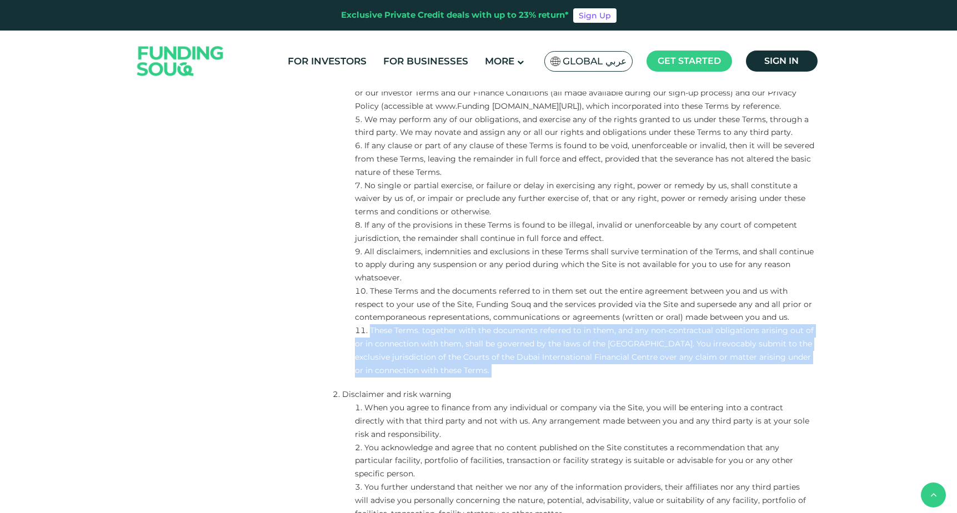
drag, startPoint x: 371, startPoint y: 330, endPoint x: 582, endPoint y: 366, distance: 214.1
click at [582, 367] on li "These Terms. together with the documents referred to in them, and any non-contr…" at bounding box center [585, 351] width 460 height 53
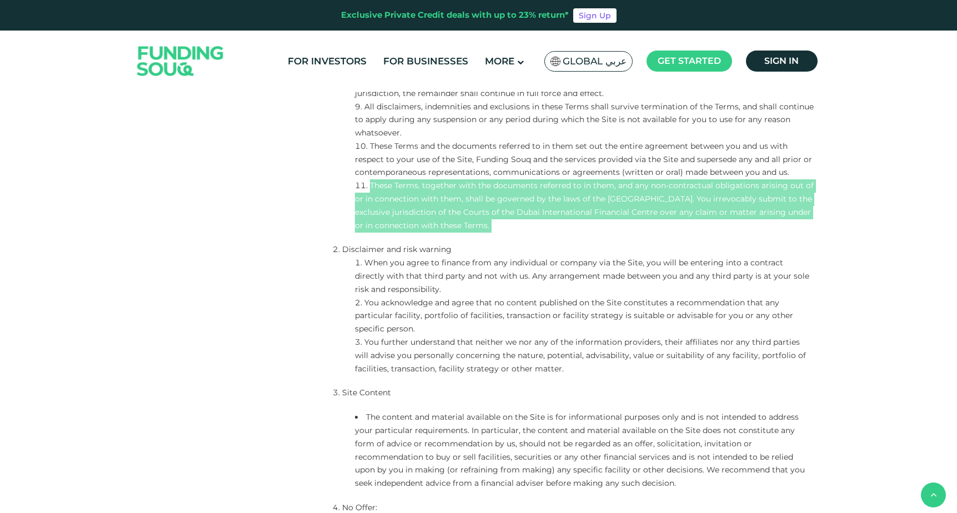
scroll to position [614, 0]
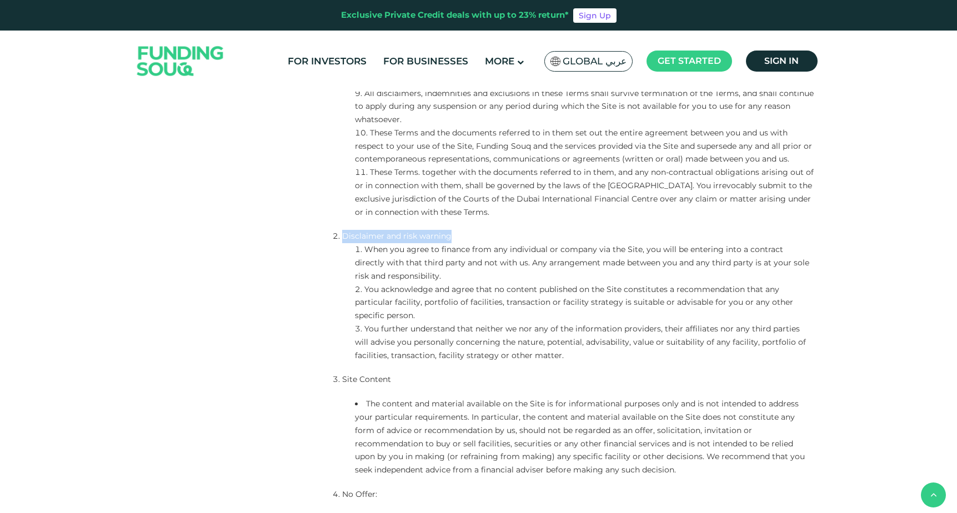
drag, startPoint x: 450, startPoint y: 237, endPoint x: 342, endPoint y: 235, distance: 107.3
click at [342, 235] on li "Disclaimer and risk warning" at bounding box center [574, 236] width 482 height 13
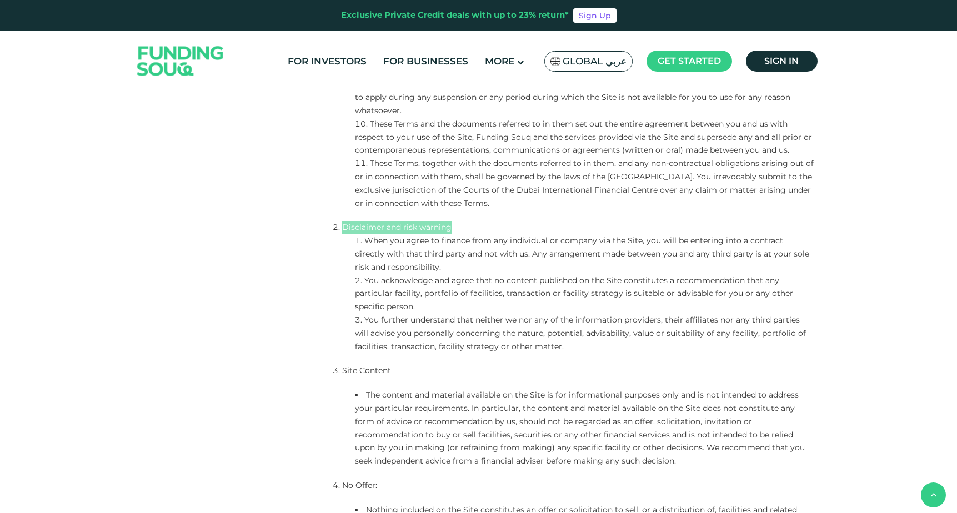
scroll to position [631, 0]
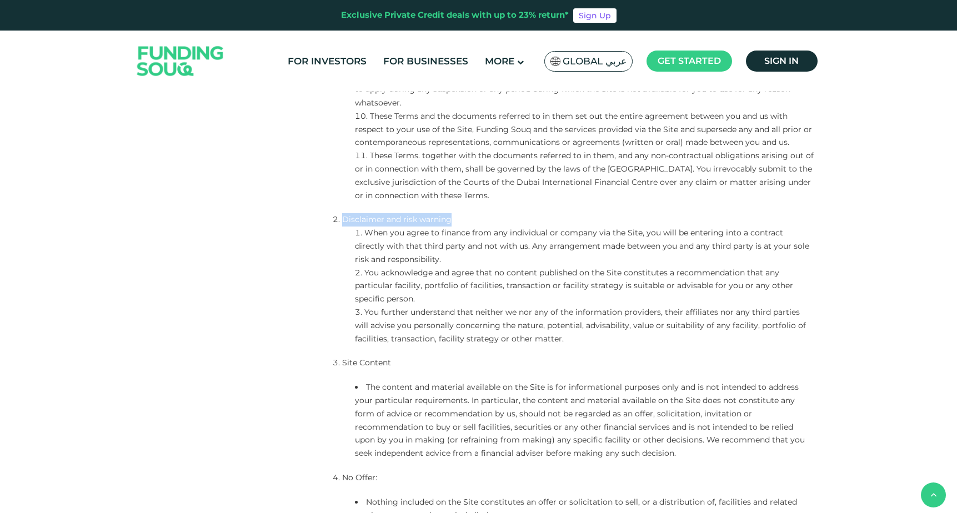
click at [373, 231] on li "When you agree to finance from any individual or company via the Site, you will…" at bounding box center [585, 246] width 460 height 39
click at [365, 230] on li "When you agree to finance from any individual or company via the Site, you will…" at bounding box center [585, 246] width 460 height 39
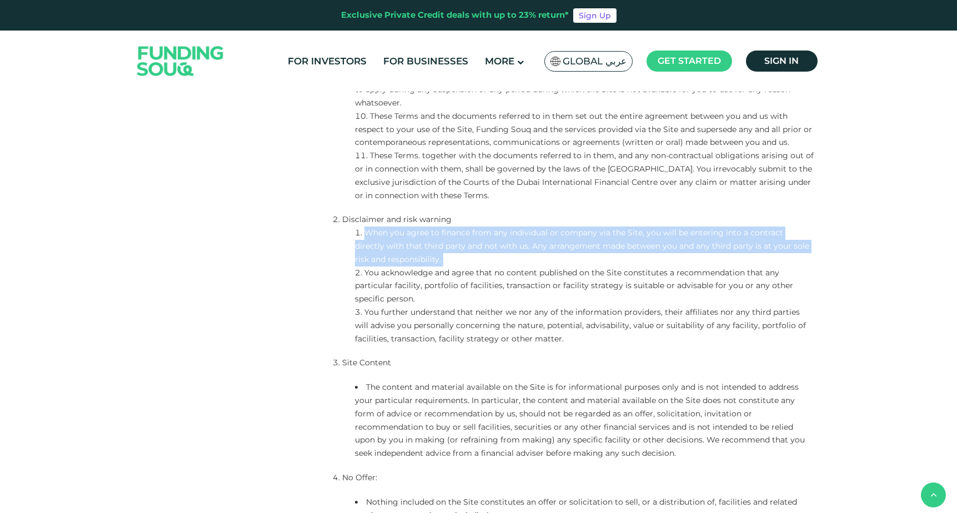
click at [373, 272] on li "You acknowledge and agree that no content published on the Site constitutes a r…" at bounding box center [585, 286] width 460 height 39
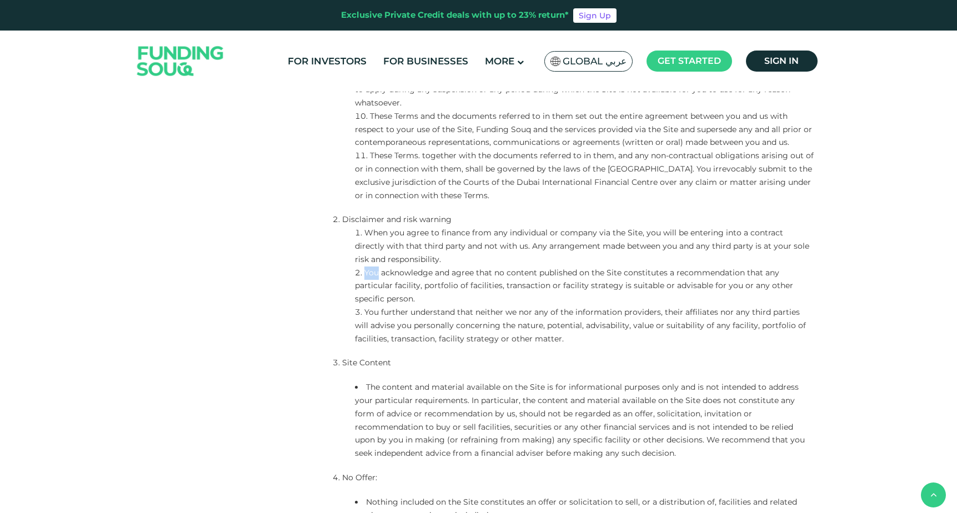
click at [373, 272] on li "You acknowledge and agree that no content published on the Site constitutes a r…" at bounding box center [585, 286] width 460 height 39
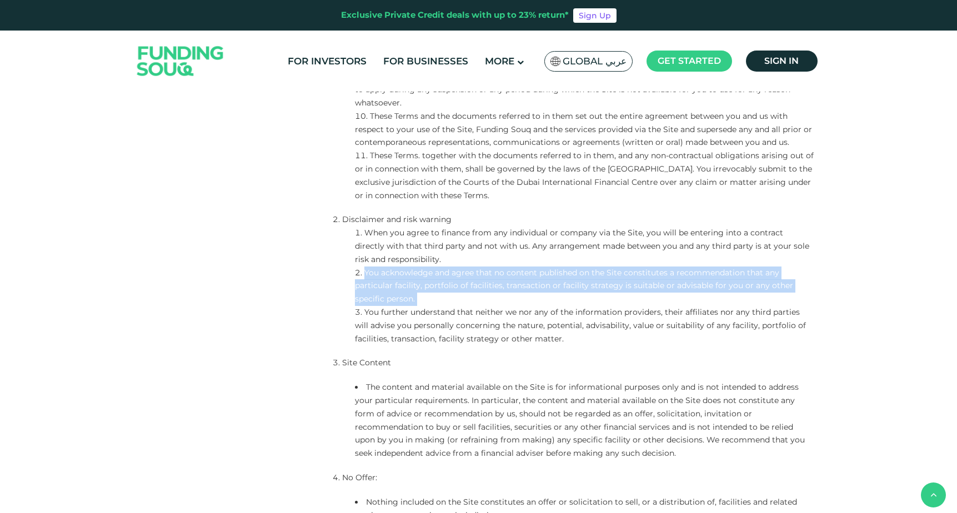
click at [374, 307] on li "You further understand that neither we nor any of the information providers, th…" at bounding box center [585, 325] width 460 height 39
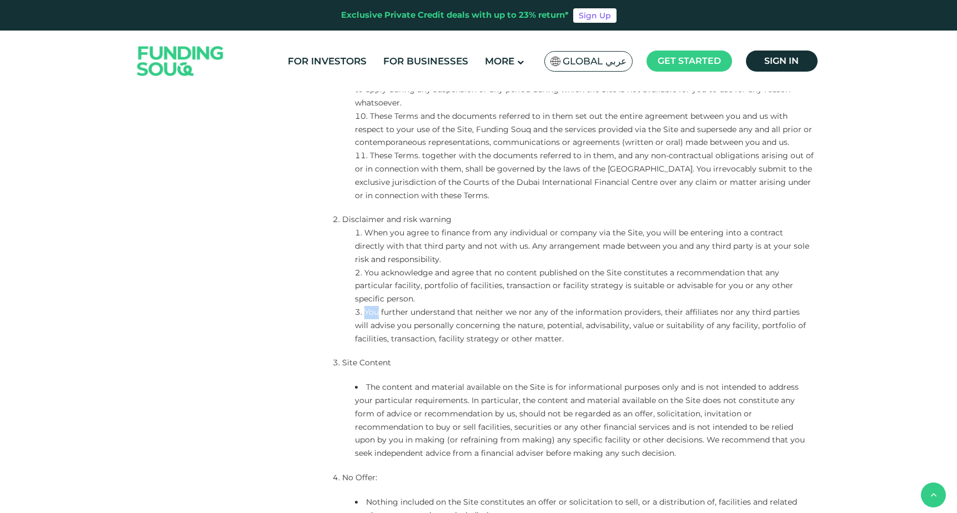
click at [374, 307] on li "You further understand that neither we nor any of the information providers, th…" at bounding box center [585, 325] width 460 height 39
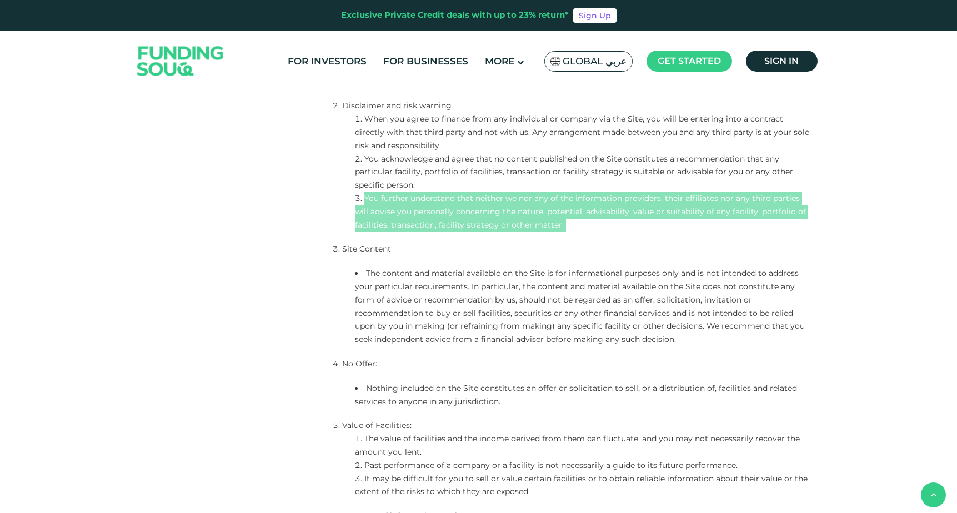
scroll to position [745, 0]
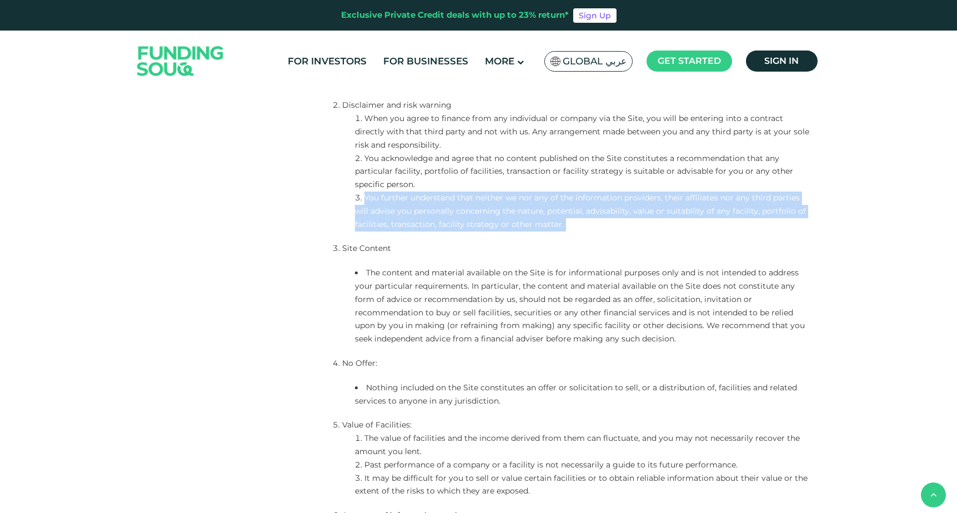
click at [368, 271] on li "The content and material available on the Site is for informational purposes on…" at bounding box center [585, 306] width 460 height 79
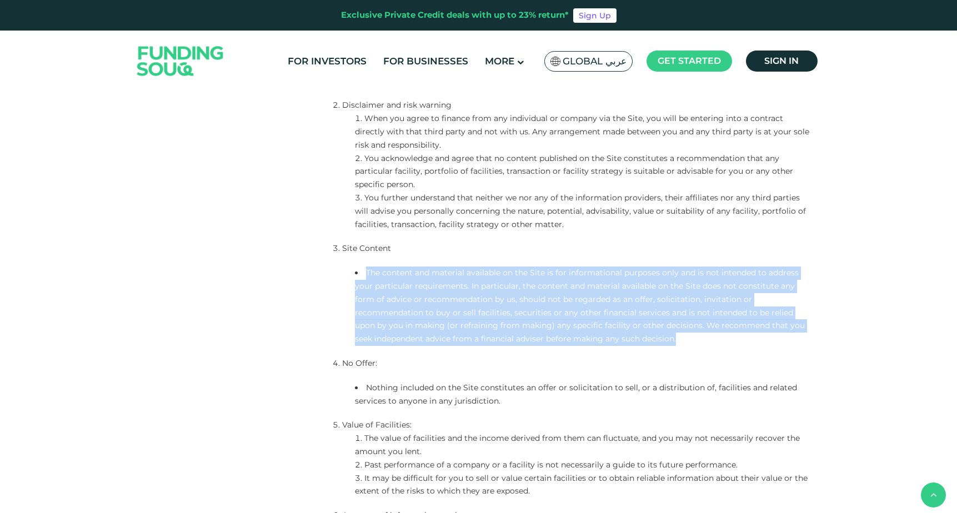
drag, startPoint x: 580, startPoint y: 341, endPoint x: 365, endPoint y: 276, distance: 224.0
click at [365, 276] on li "The content and material available on the Site is for informational purposes on…" at bounding box center [585, 306] width 460 height 79
click at [412, 283] on li "The content and material available on the Site is for informational purposes on…" at bounding box center [585, 306] width 460 height 79
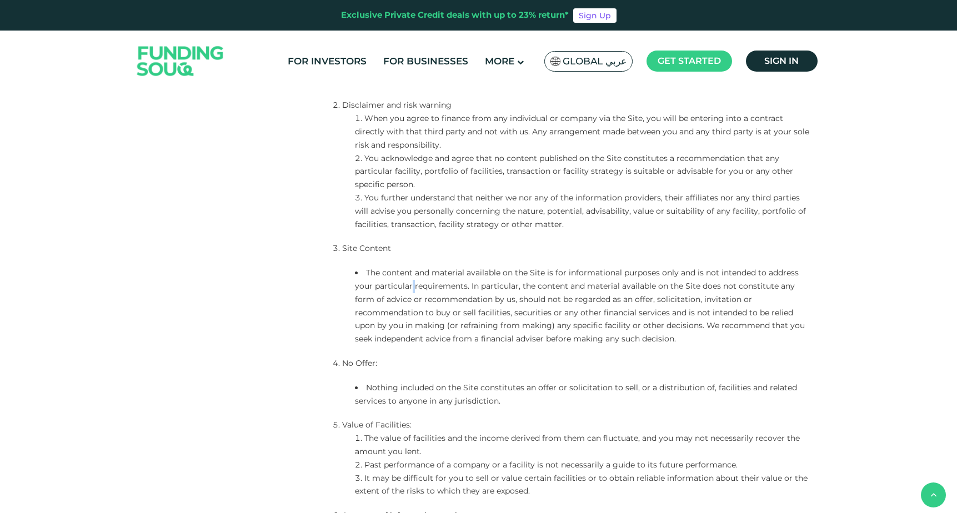
click at [412, 283] on li "The content and material available on the Site is for informational purposes on…" at bounding box center [585, 306] width 460 height 79
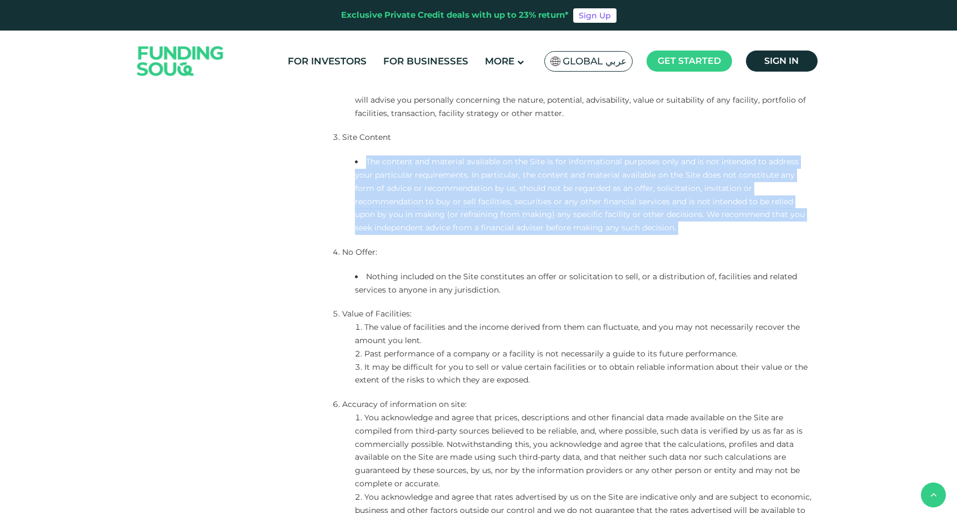
scroll to position [857, 0]
click at [372, 273] on li "Nothing included on the Site constitutes an offer or solicitation to sell, or a…" at bounding box center [585, 283] width 460 height 27
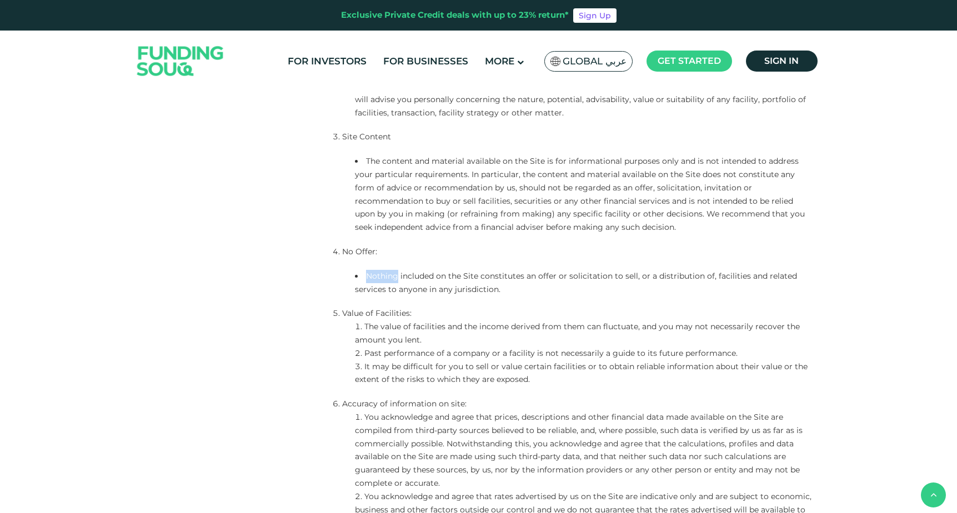
click at [372, 273] on li "Nothing included on the Site constitutes an offer or solicitation to sell, or a…" at bounding box center [585, 283] width 460 height 27
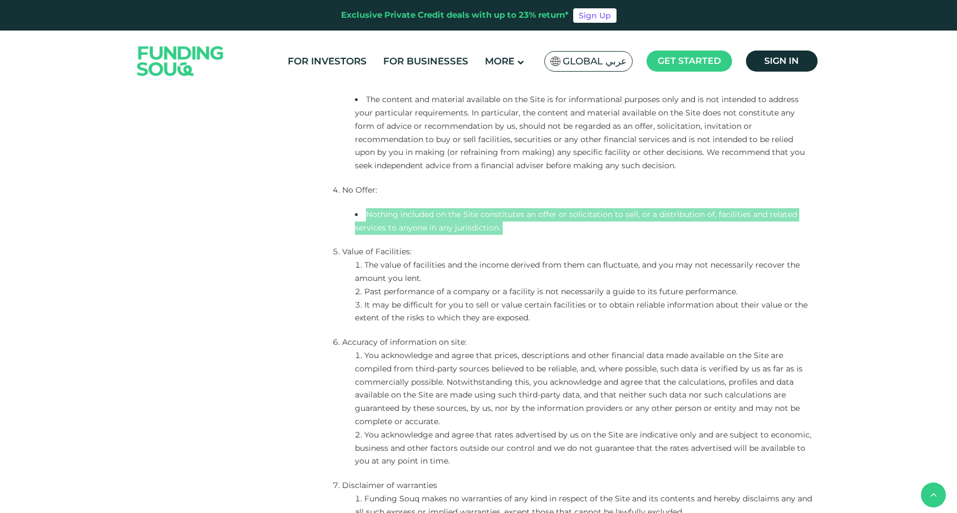
scroll to position [920, 0]
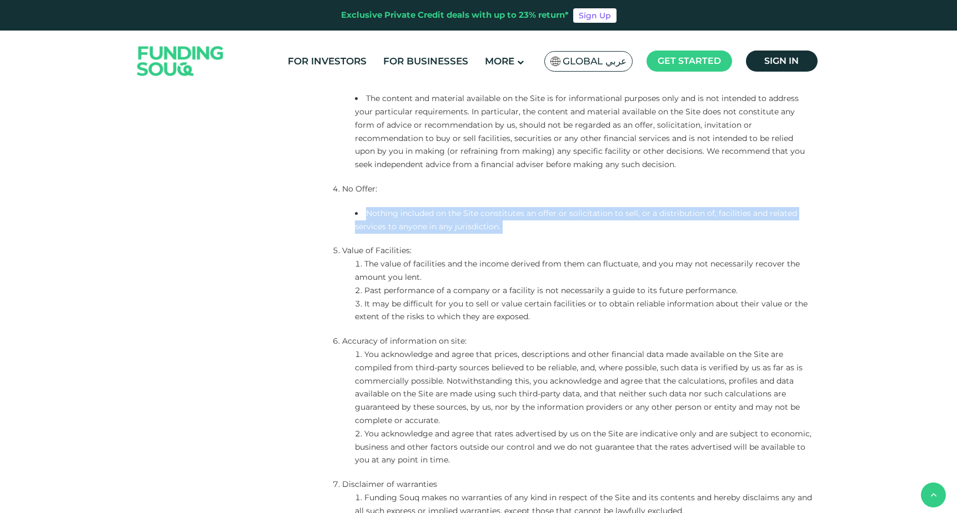
click at [377, 264] on li "The value of facilities and the income derived from them can fluctuate, and you…" at bounding box center [585, 271] width 460 height 27
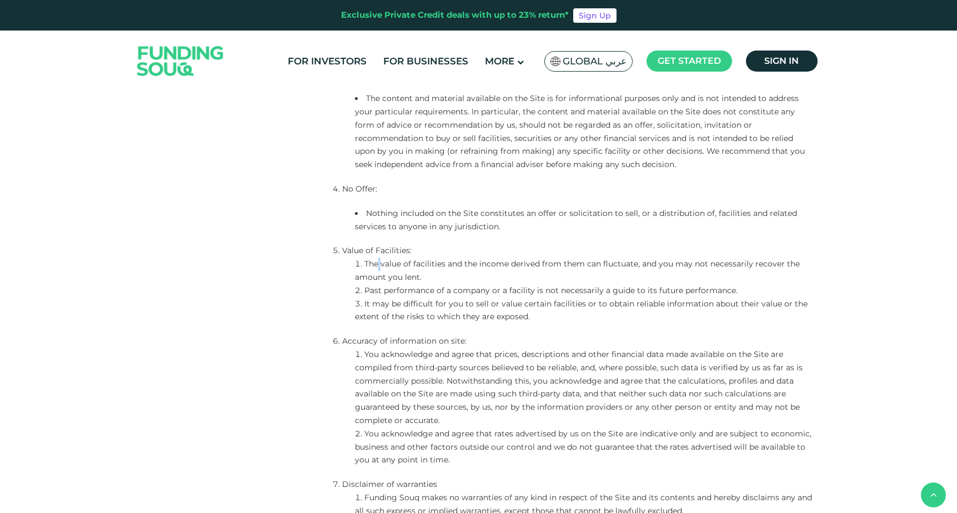
click at [377, 264] on li "The value of facilities and the income derived from them can fluctuate, and you…" at bounding box center [585, 271] width 460 height 27
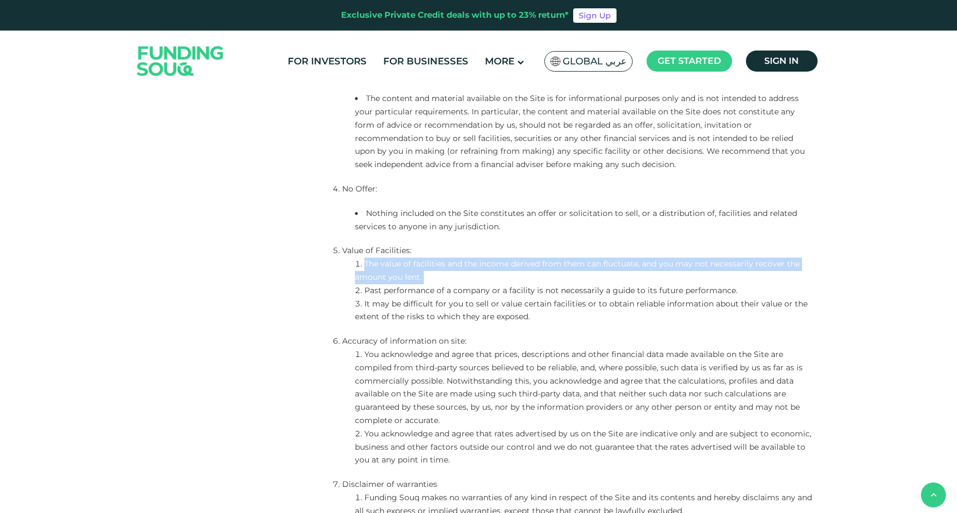
click at [383, 292] on li "Past performance of a company or a facility is not necessarily a guide to its f…" at bounding box center [585, 291] width 460 height 13
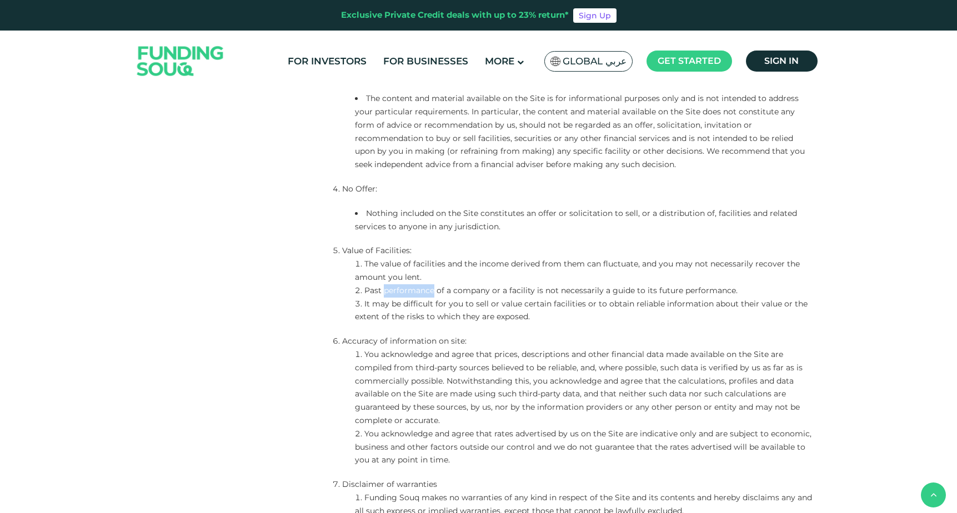
click at [383, 292] on li "Past performance of a company or a facility is not necessarily a guide to its f…" at bounding box center [585, 291] width 460 height 13
click at [375, 307] on li "It may be difficult for you to sell or value certain facilities or to obtain re…" at bounding box center [585, 311] width 460 height 27
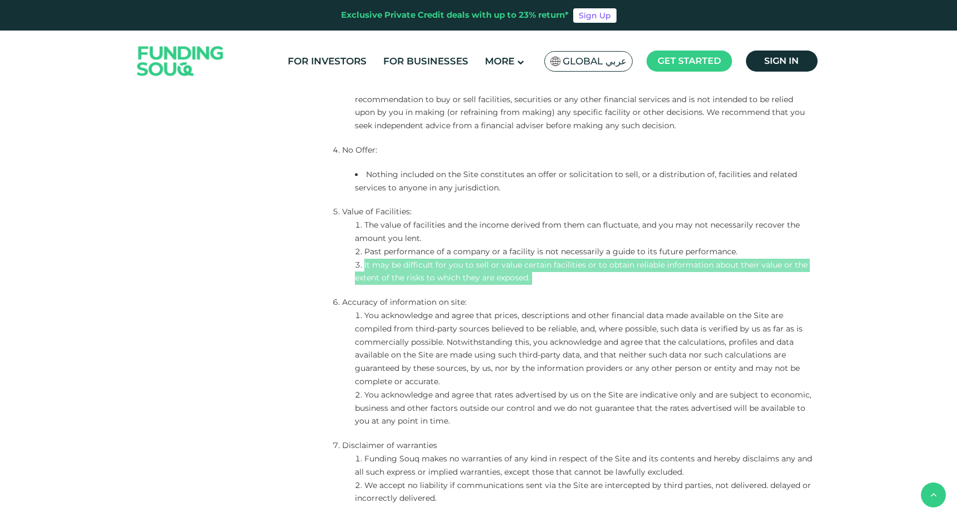
scroll to position [971, 0]
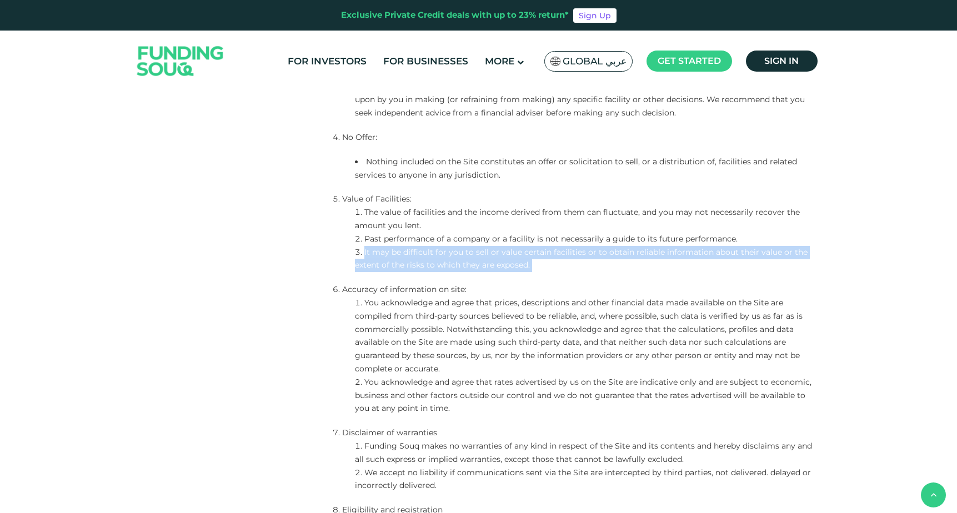
click at [367, 303] on li "You acknowledge and agree that prices, descriptions and other financial data ma…" at bounding box center [585, 336] width 460 height 79
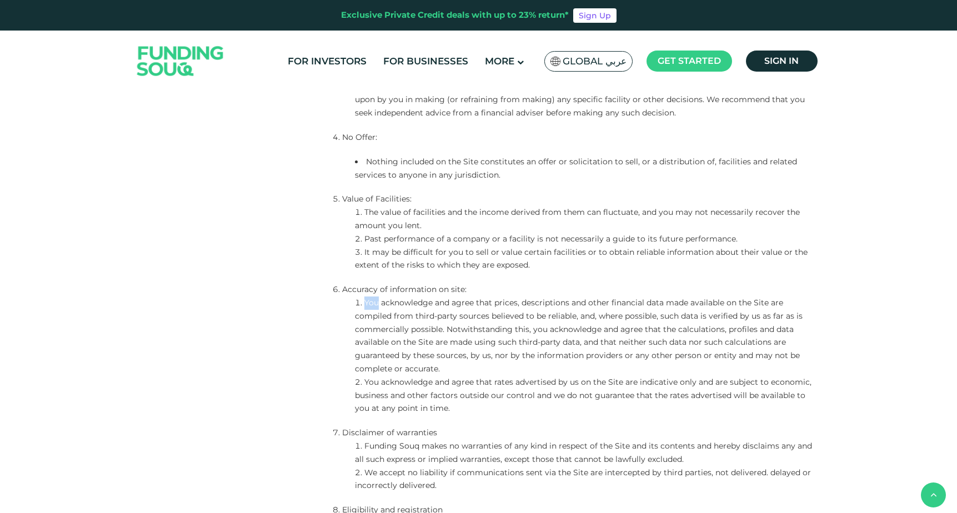
click at [367, 303] on li "You acknowledge and agree that prices, descriptions and other financial data ma…" at bounding box center [585, 336] width 460 height 79
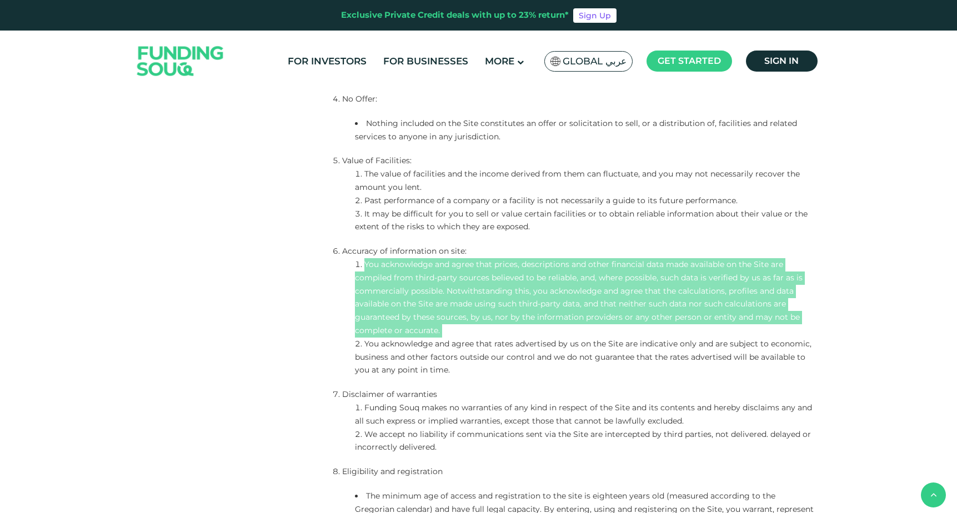
scroll to position [1029, 0]
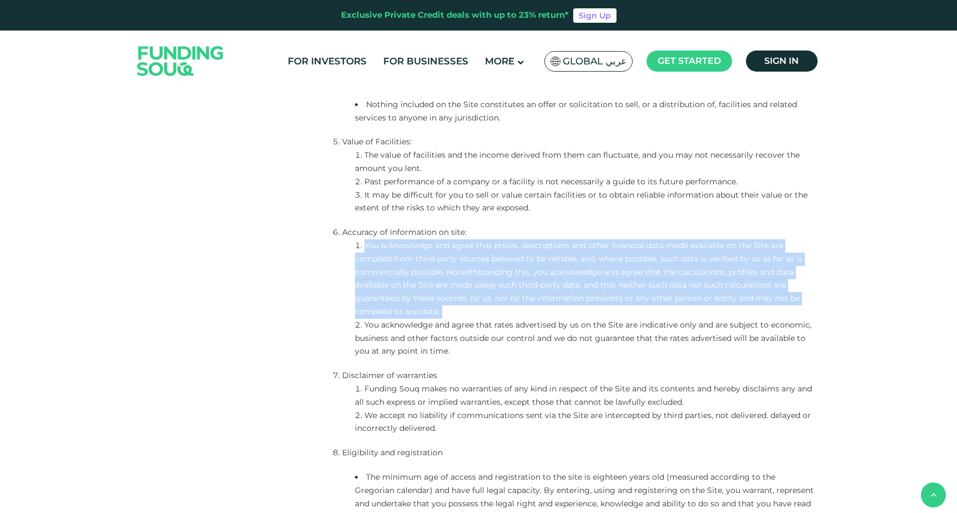
click at [397, 337] on li "You acknowledge and agree that rates advertised by us on the Site are indicativ…" at bounding box center [585, 338] width 460 height 39
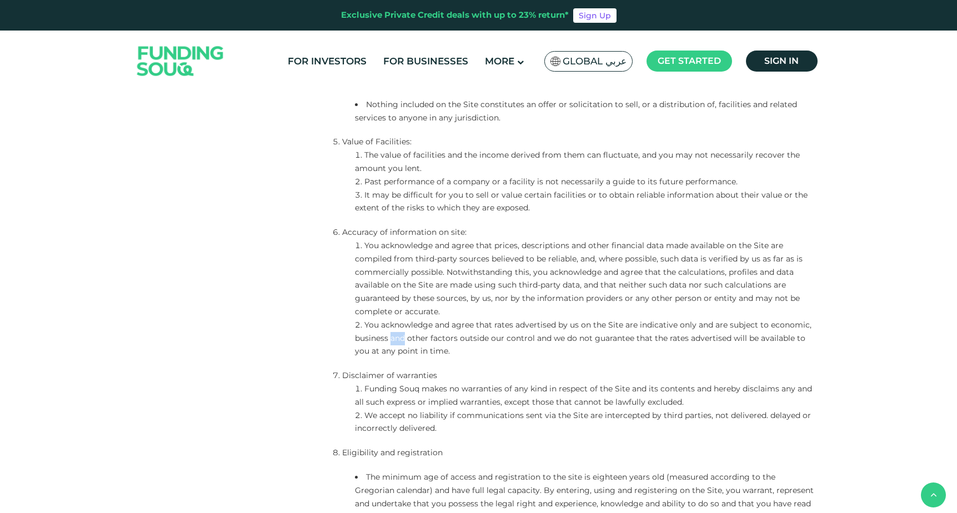
click at [397, 337] on li "You acknowledge and agree that rates advertised by us on the Site are indicativ…" at bounding box center [585, 338] width 460 height 39
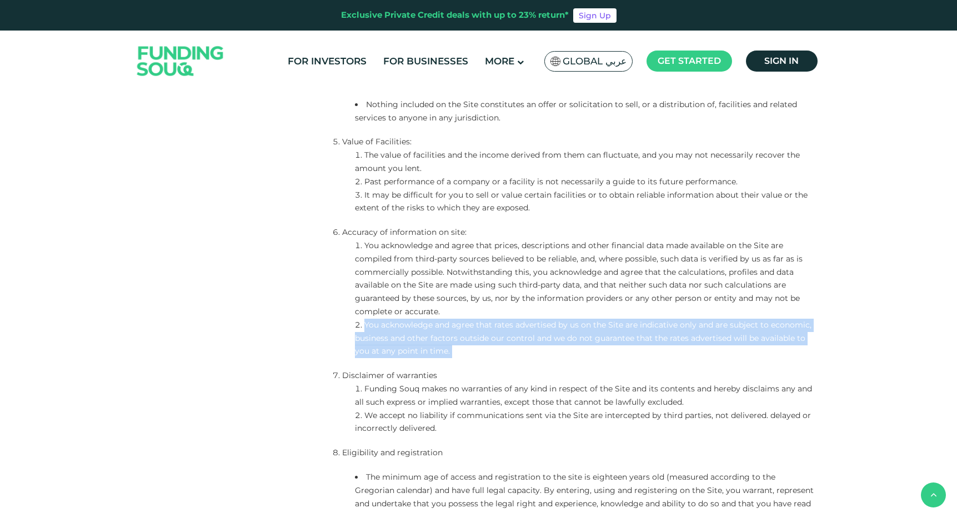
click at [478, 333] on li "You acknowledge and agree that rates advertised by us on the Site are indicativ…" at bounding box center [585, 338] width 460 height 39
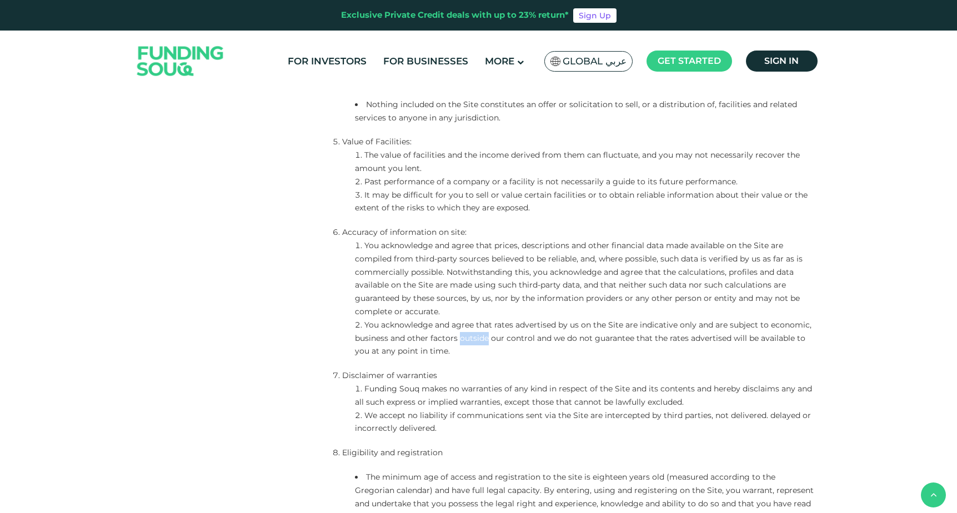
click at [478, 333] on li "You acknowledge and agree that rates advertised by us on the Site are indicativ…" at bounding box center [585, 338] width 460 height 39
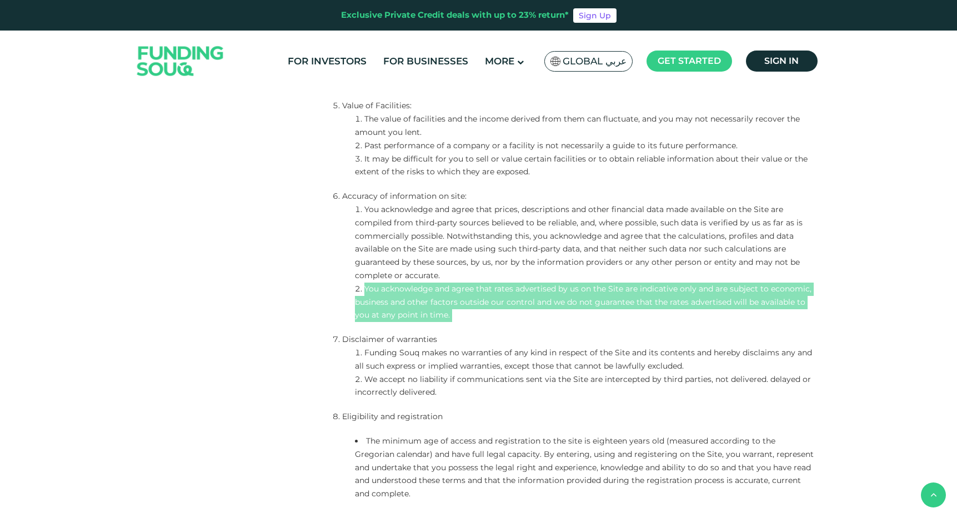
scroll to position [1077, 0]
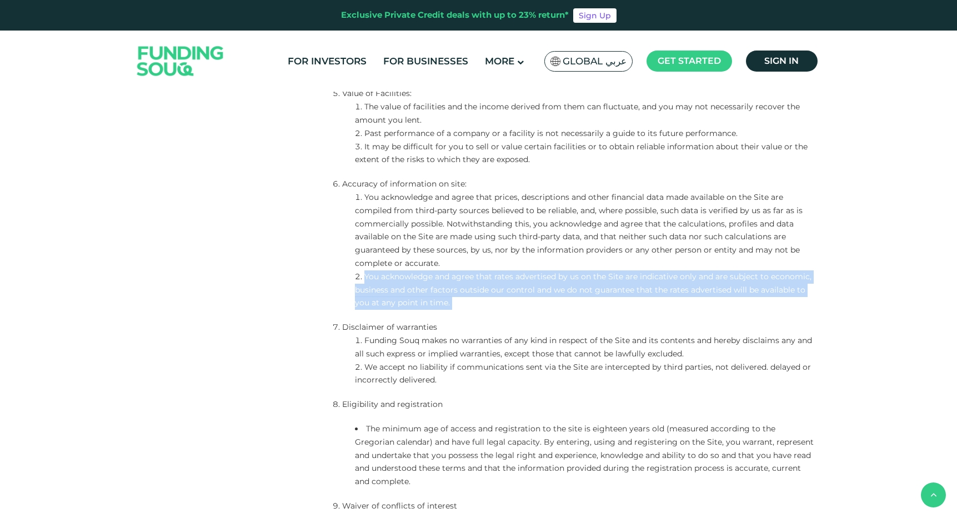
click at [406, 346] on li "Funding Souq makes no warranties of any kind in respect of the Site and its con…" at bounding box center [585, 348] width 460 height 27
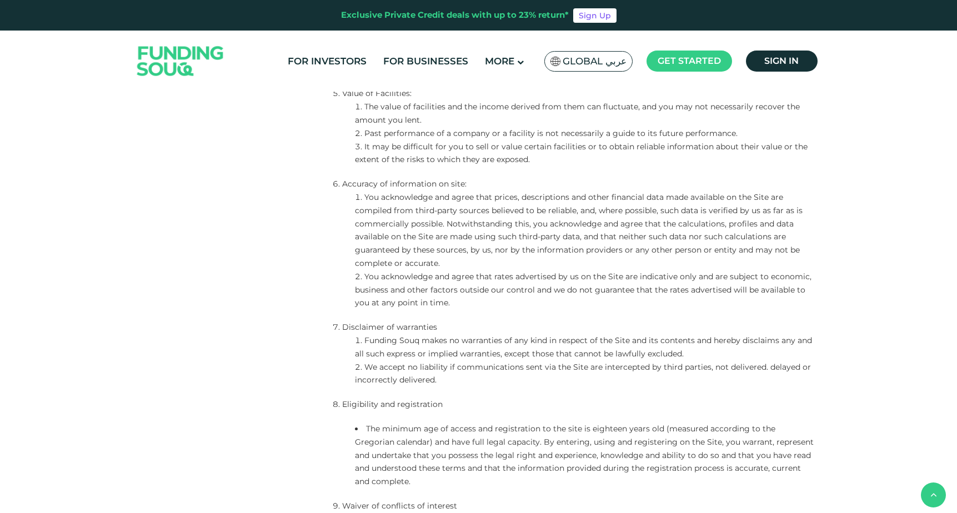
click at [406, 346] on li "Funding Souq makes no warranties of any kind in respect of the Site and its con…" at bounding box center [585, 348] width 460 height 27
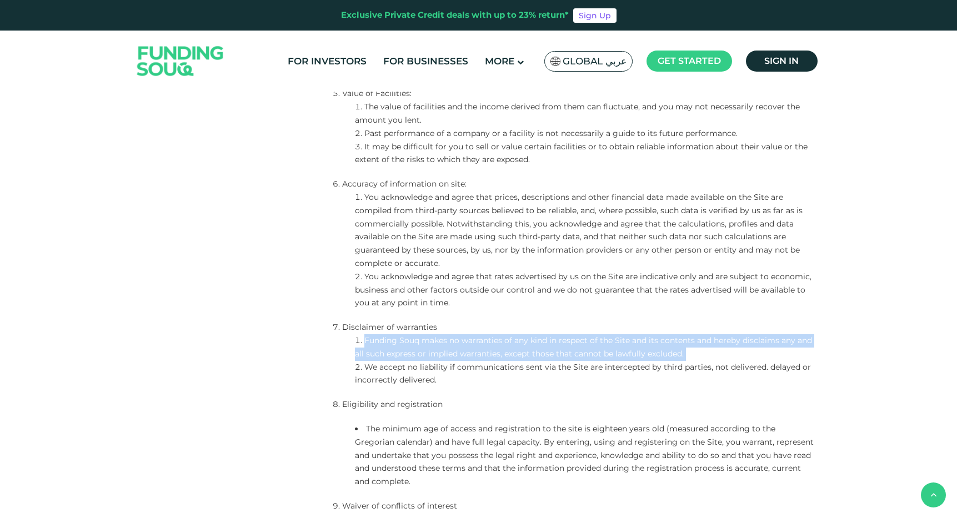
click at [425, 379] on li "We accept no liability if communications sent via the Site are intercepted by t…" at bounding box center [585, 374] width 460 height 27
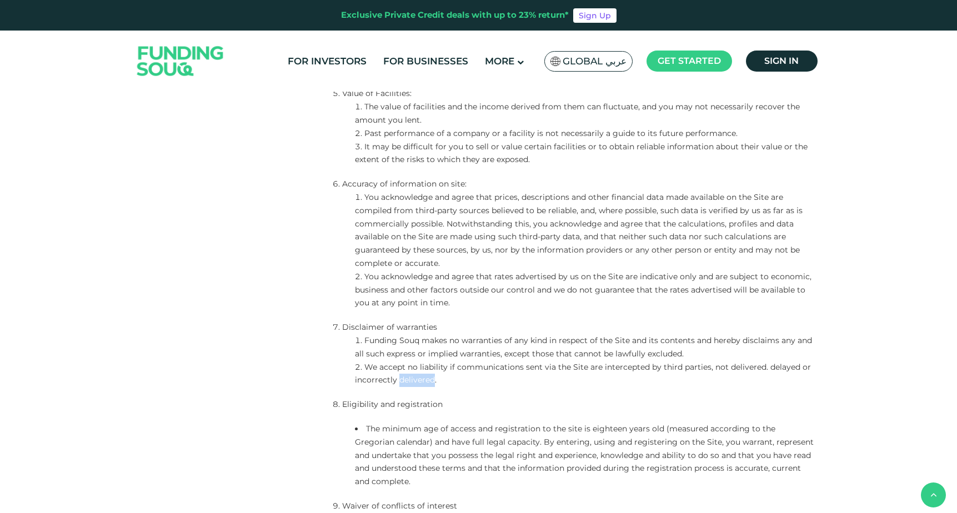
click at [425, 379] on li "We accept no liability if communications sent via the Site are intercepted by t…" at bounding box center [585, 374] width 460 height 27
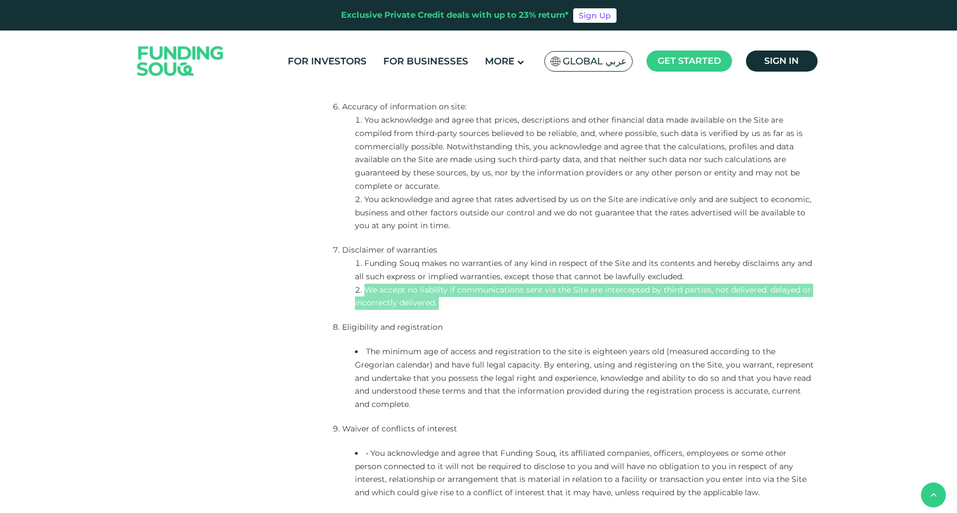
scroll to position [1188, 0]
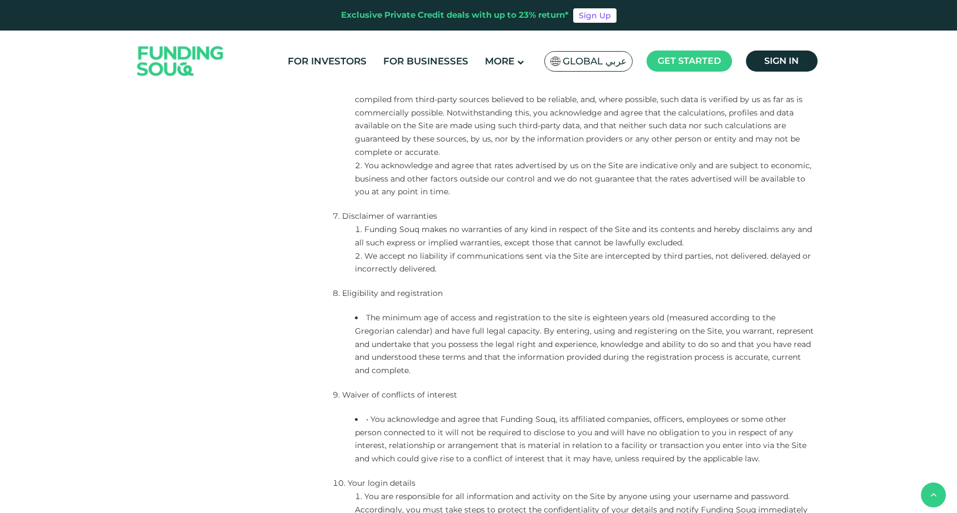
click at [378, 318] on li "The minimum age of access and registration to the site is eighteen years old (m…" at bounding box center [585, 345] width 460 height 66
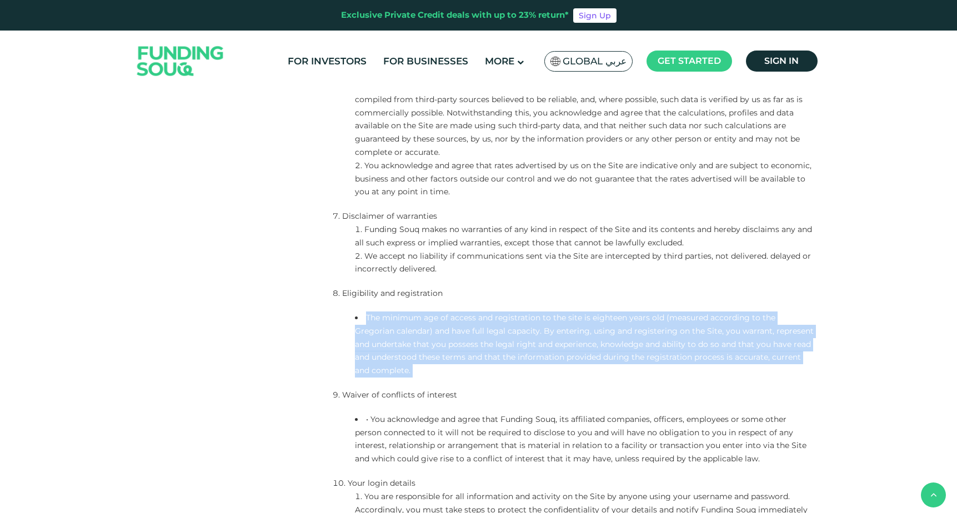
click at [378, 318] on li "The minimum age of access and registration to the site is eighteen years old (m…" at bounding box center [585, 345] width 460 height 66
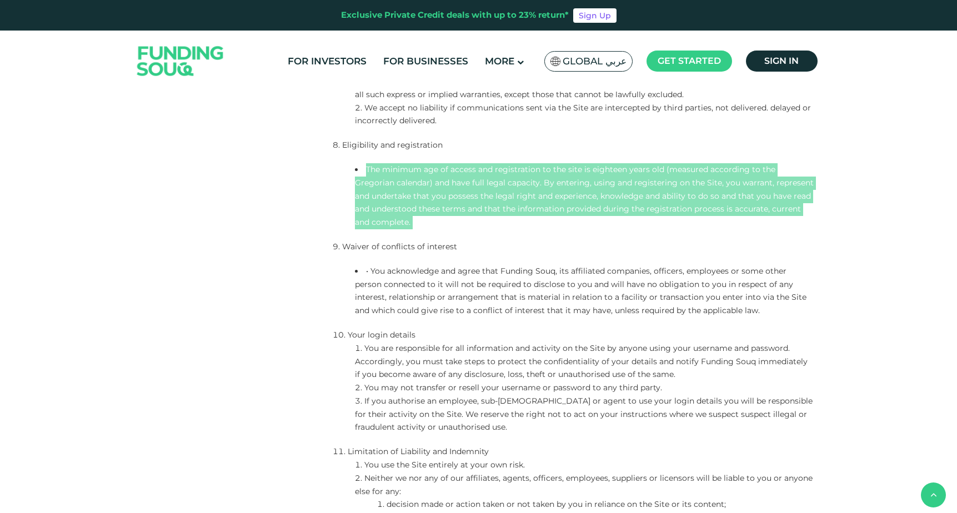
scroll to position [1354, 0]
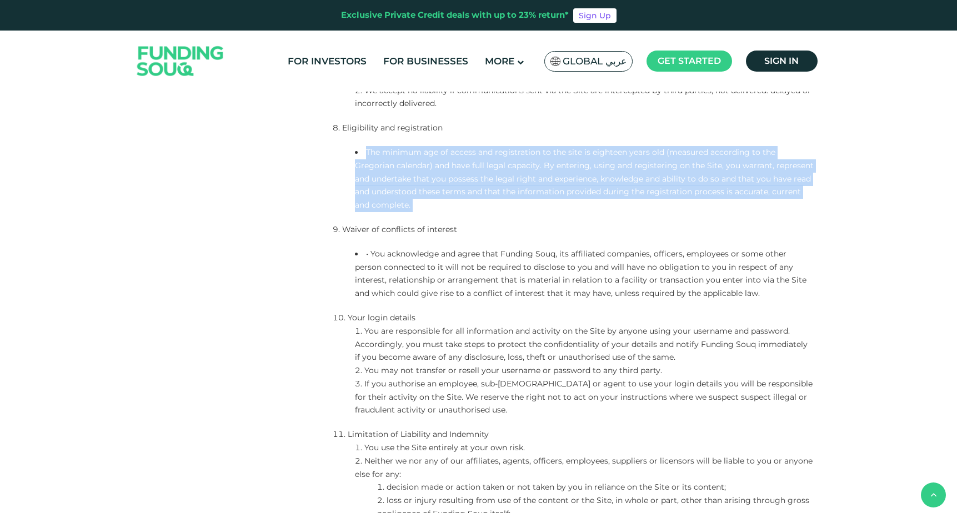
click at [373, 255] on li "• You acknowledge and agree that Funding Souq, its affiliated companies, office…" at bounding box center [585, 274] width 460 height 53
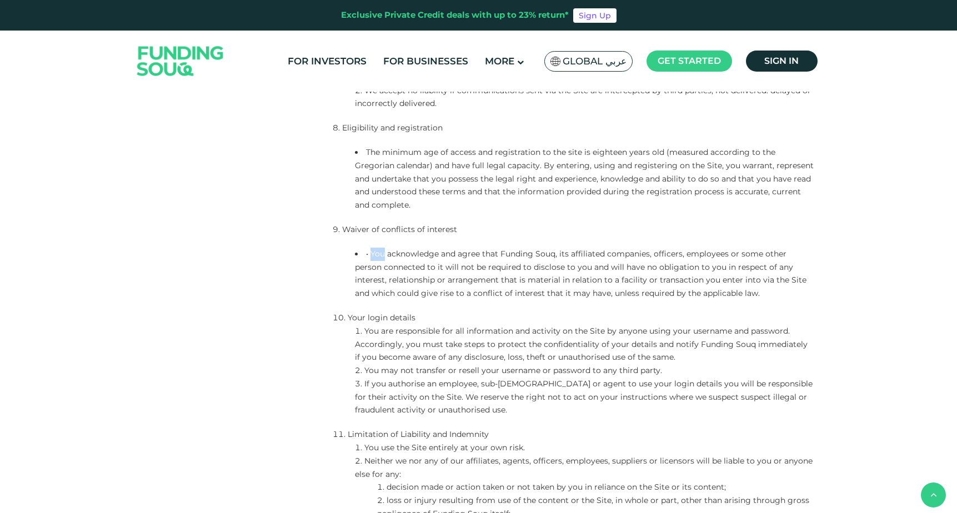
click at [373, 255] on li "• You acknowledge and agree that Funding Souq, its affiliated companies, office…" at bounding box center [585, 274] width 460 height 53
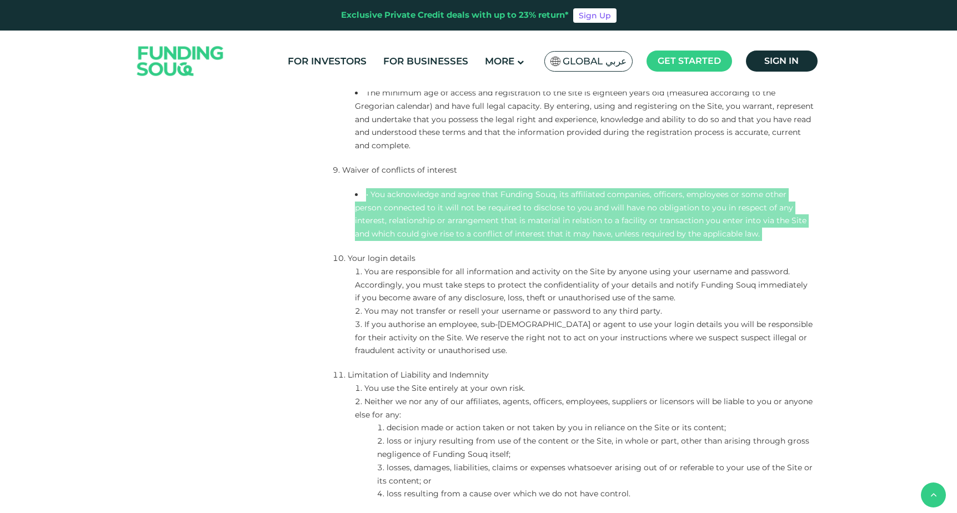
scroll to position [1417, 0]
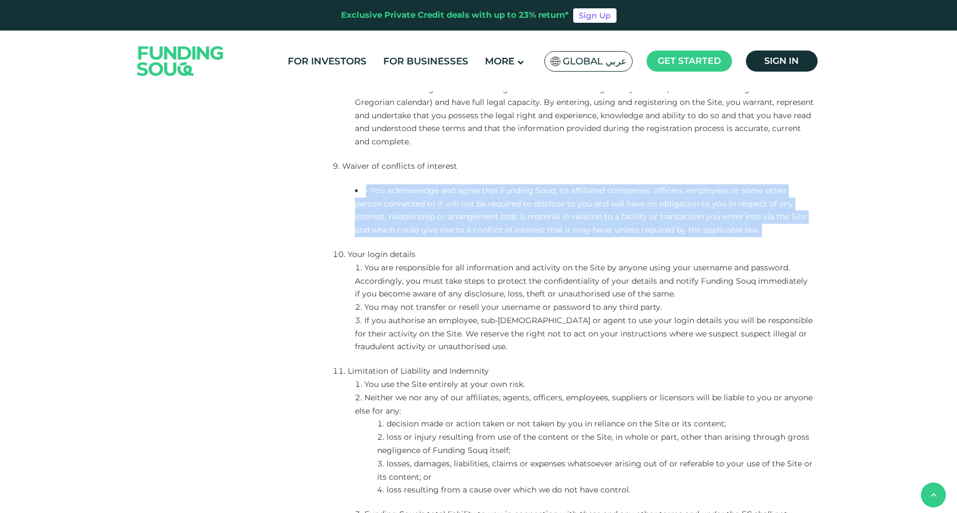
click at [369, 269] on li "You are responsible for all information and activity on the Site by anyone usin…" at bounding box center [585, 281] width 460 height 39
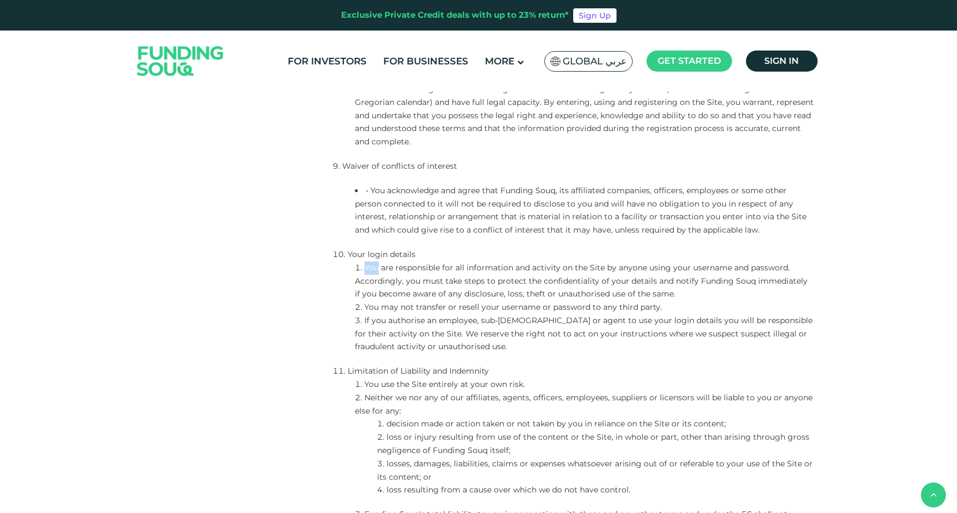
click at [369, 269] on li "You are responsible for all information and activity on the Site by anyone usin…" at bounding box center [585, 281] width 460 height 39
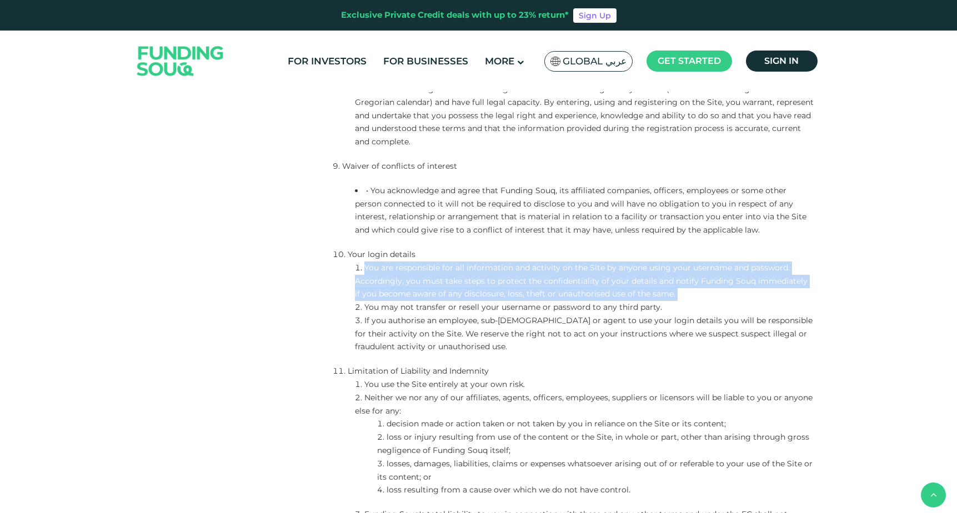
click at [369, 269] on li "You are responsible for all information and activity on the Site by anyone usin…" at bounding box center [585, 281] width 460 height 39
click at [372, 305] on li "You may not transfer or resell your username or password to any third party." at bounding box center [585, 307] width 460 height 13
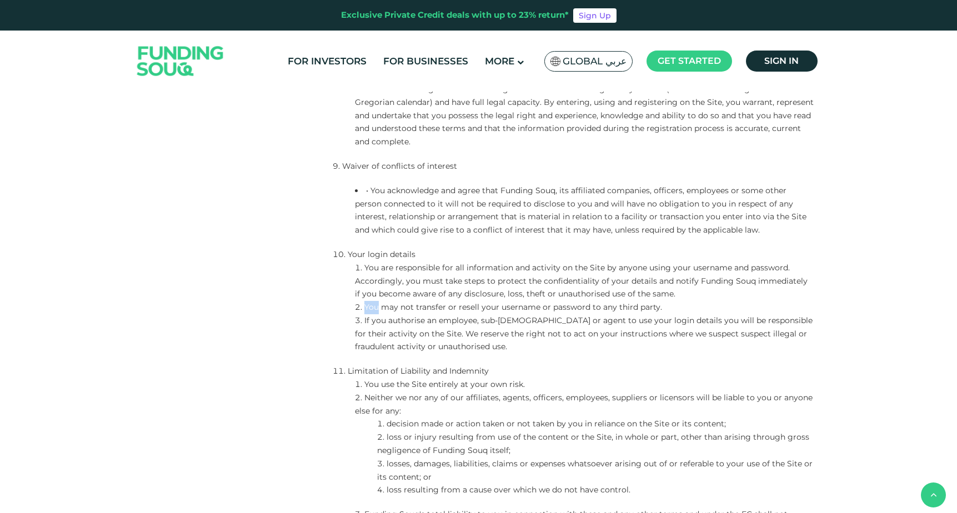
click at [372, 305] on li "You may not transfer or resell your username or password to any third party." at bounding box center [585, 307] width 460 height 13
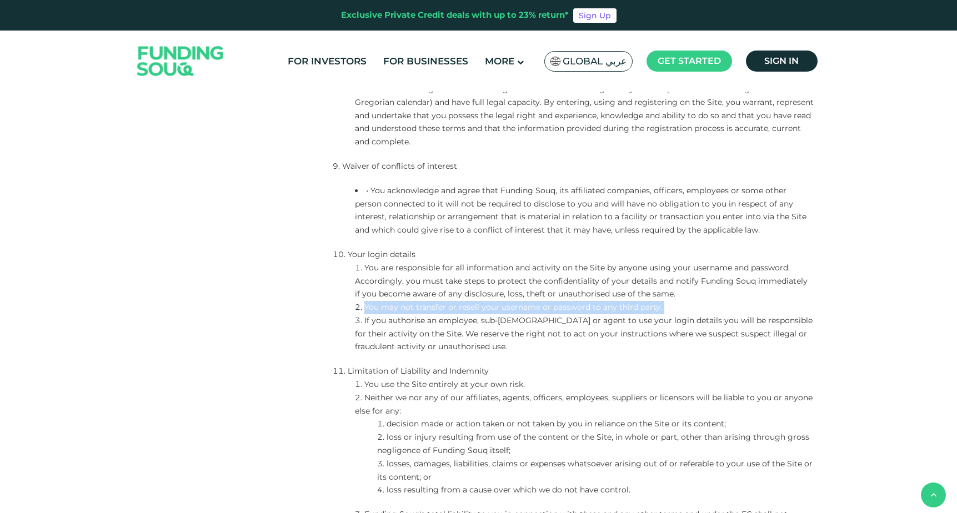
click at [367, 322] on li "If you authorise an employee, sub-[DEMOGRAPHIC_DATA] or agent to use your login…" at bounding box center [585, 334] width 460 height 39
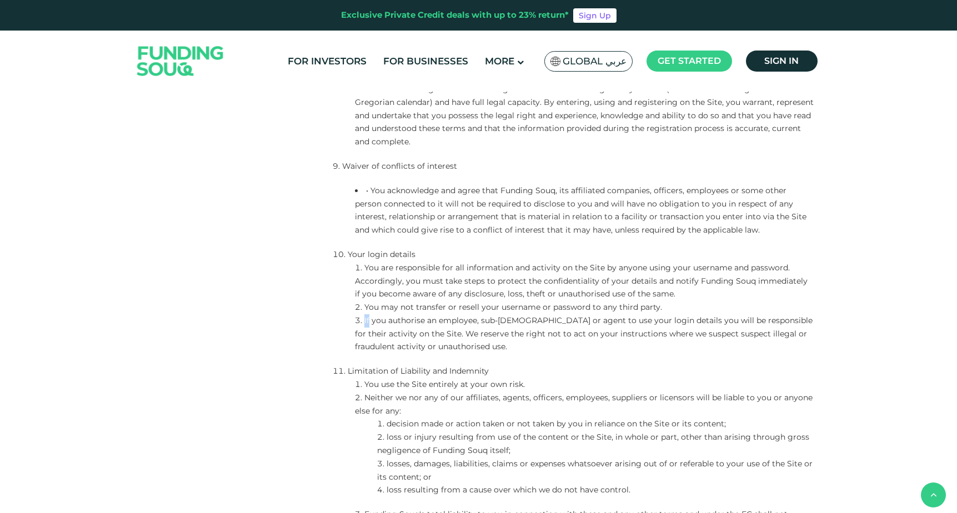
click at [367, 322] on li "If you authorise an employee, sub-[DEMOGRAPHIC_DATA] or agent to use your login…" at bounding box center [585, 334] width 460 height 39
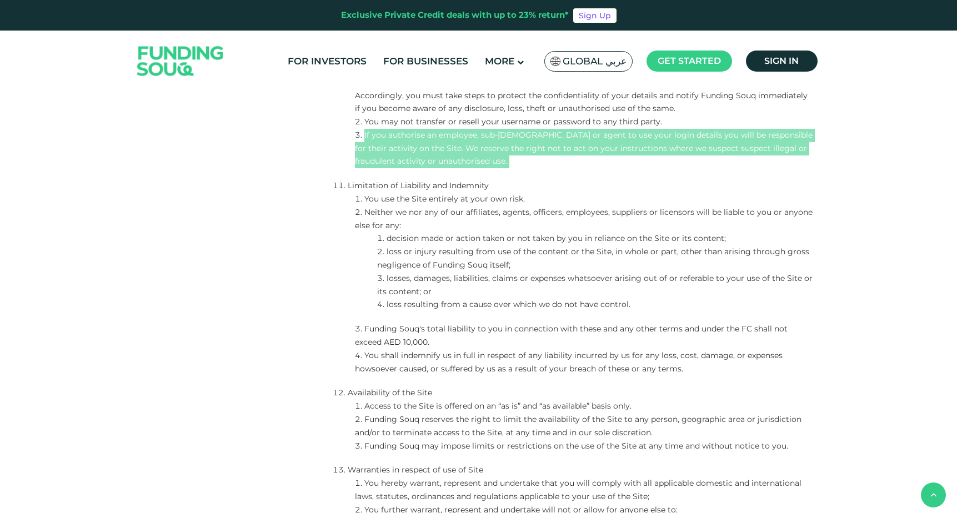
scroll to position [1597, 0]
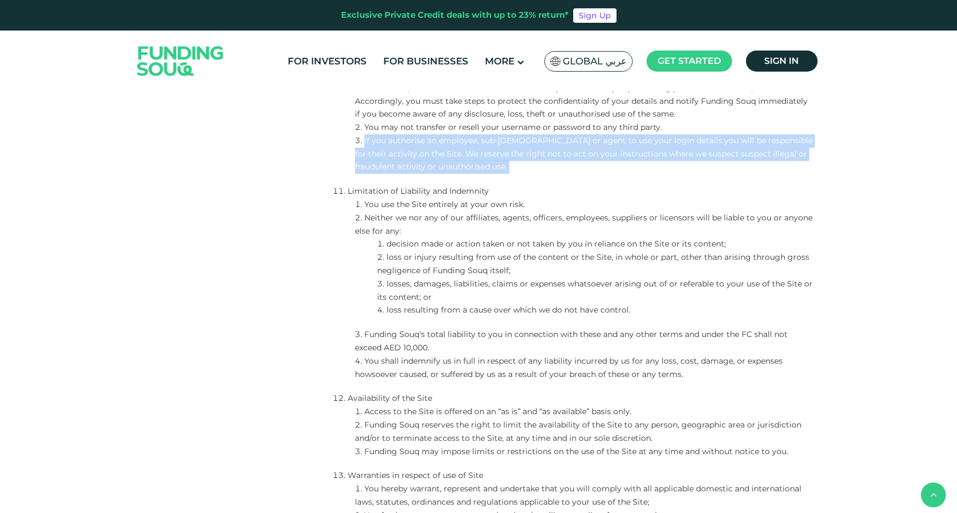
click at [352, 190] on li "Limitation of Liability and Indemnity" at bounding box center [574, 191] width 482 height 13
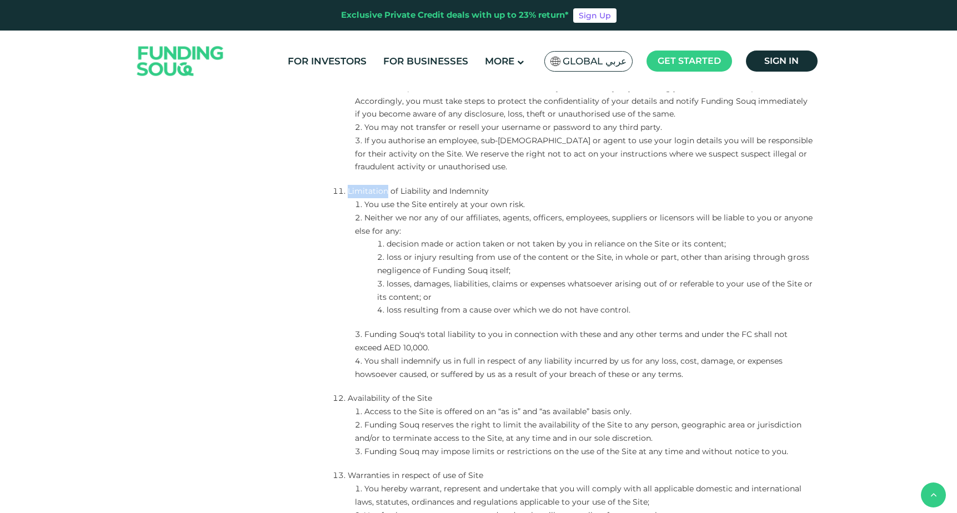
click at [352, 190] on li "Limitation of Liability and Indemnity" at bounding box center [574, 191] width 482 height 13
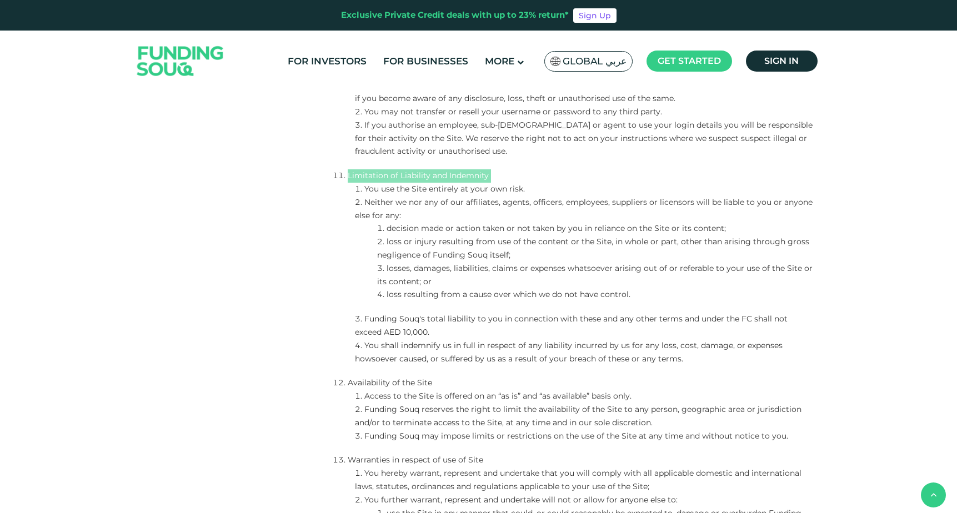
scroll to position [1623, 0]
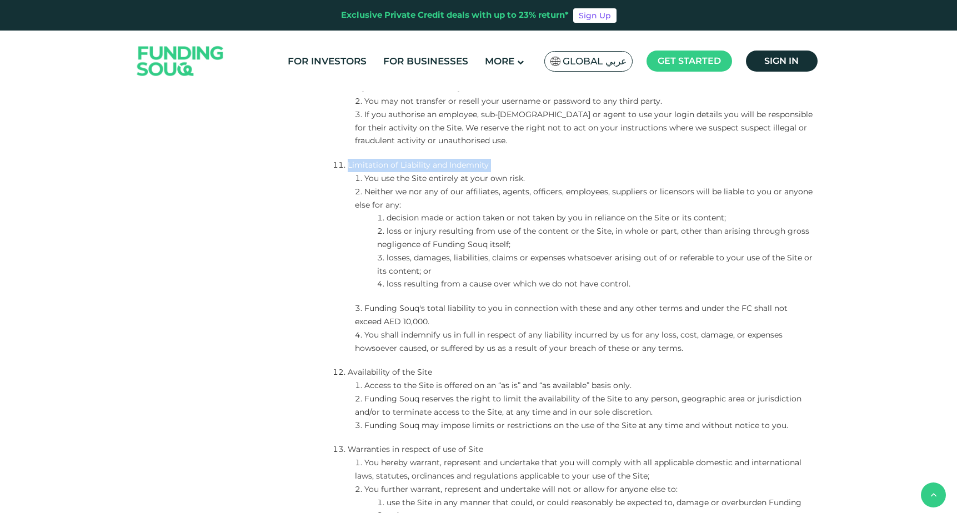
click at [371, 178] on li "You use the Site entirely at your own risk." at bounding box center [585, 178] width 460 height 13
click at [366, 192] on li "Neither we nor any of our affiliates, agents, officers, employees, suppliers or…" at bounding box center [585, 199] width 460 height 27
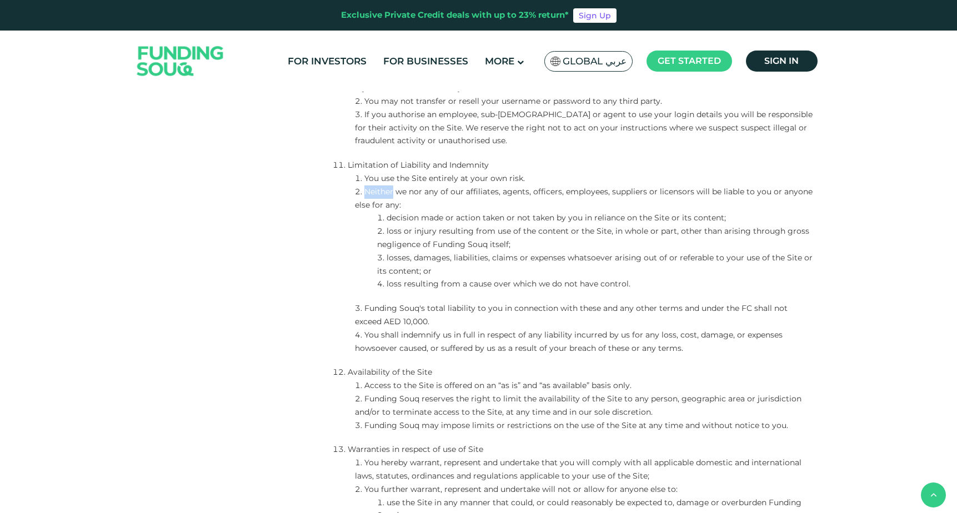
click at [366, 192] on li "Neither we nor any of our affiliates, agents, officers, employees, suppliers or…" at bounding box center [585, 199] width 460 height 27
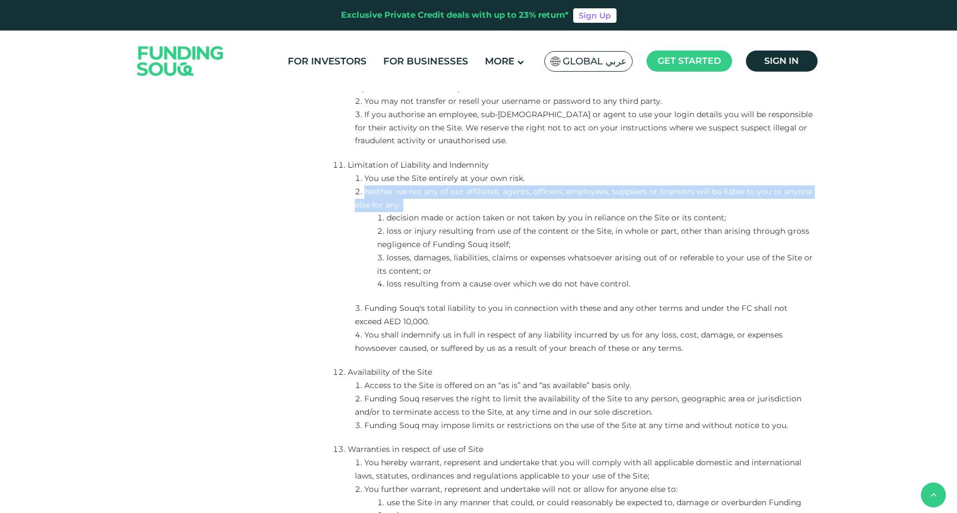
click at [370, 307] on li "Funding Souq's total liability to you in connection with these and any other te…" at bounding box center [585, 315] width 460 height 27
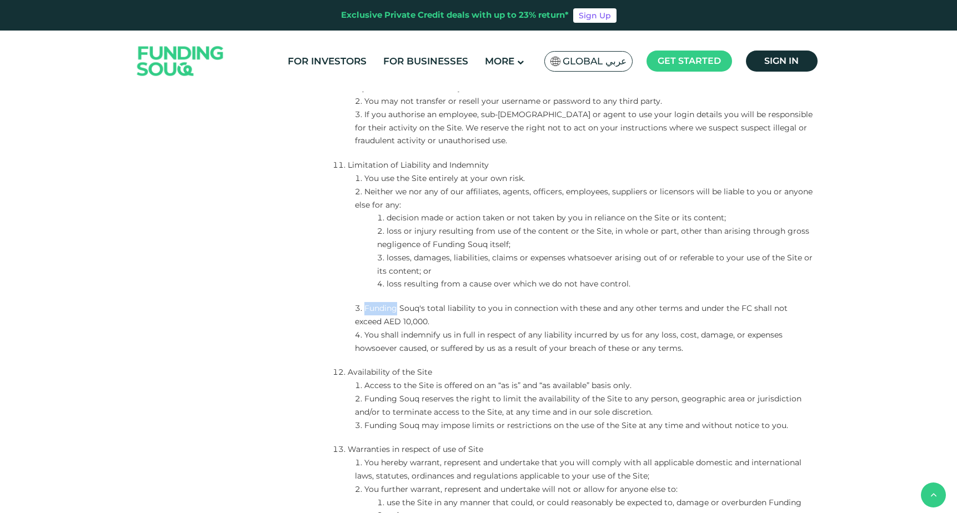
click at [370, 307] on li "Funding Souq's total liability to you in connection with these and any other te…" at bounding box center [585, 315] width 460 height 27
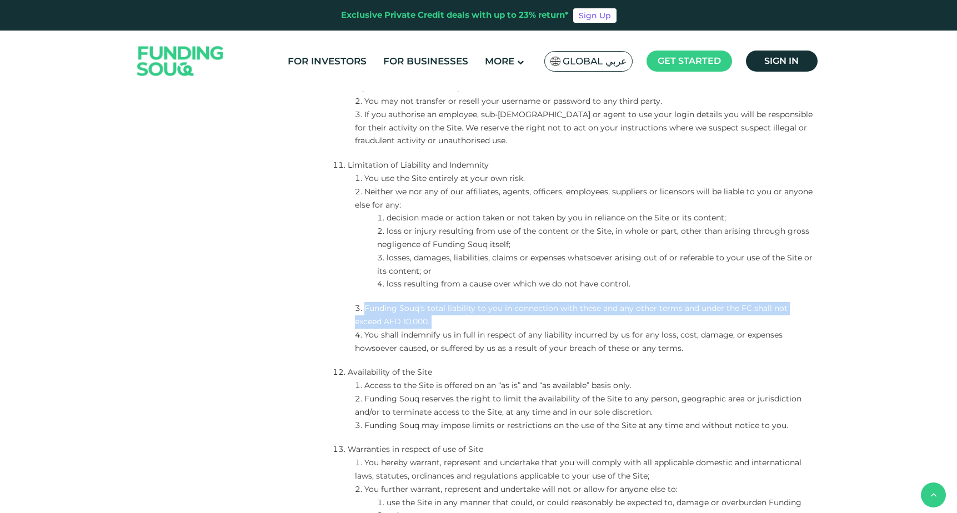
click at [420, 350] on li "You shall indemnify us in full in respect of any liability incurred by us for a…" at bounding box center [585, 342] width 460 height 27
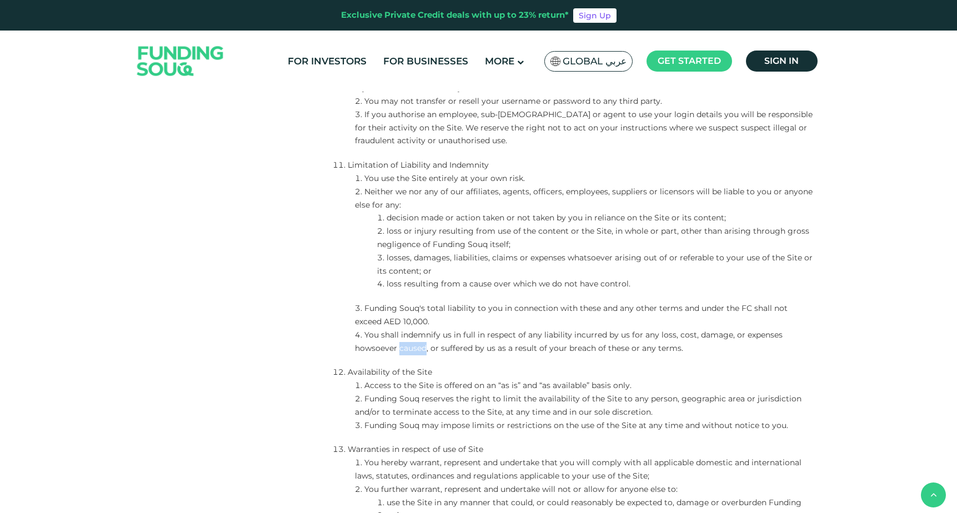
click at [420, 350] on li "You shall indemnify us in full in respect of any liability incurred by us for a…" at bounding box center [585, 342] width 460 height 27
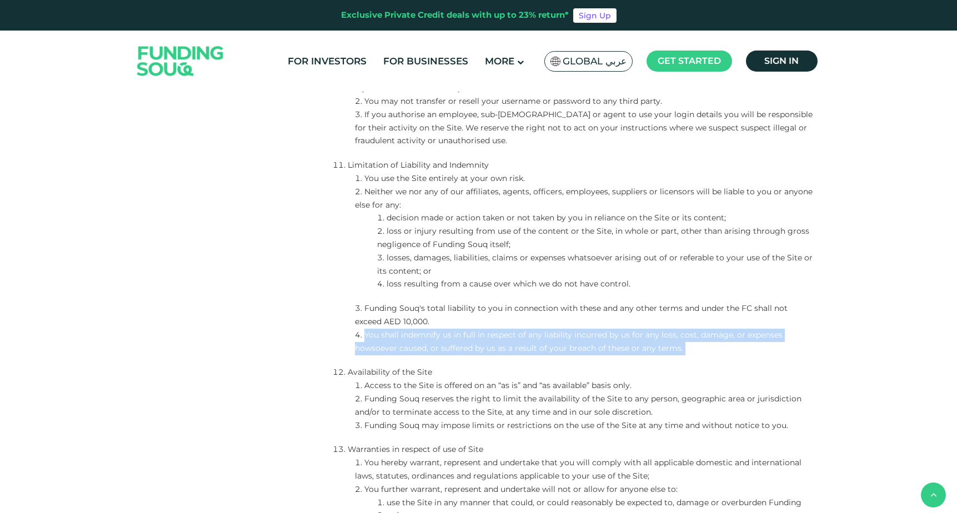
click at [387, 217] on li "decision made or action taken or not taken by you in reliance on the Site or it…" at bounding box center [596, 218] width 438 height 13
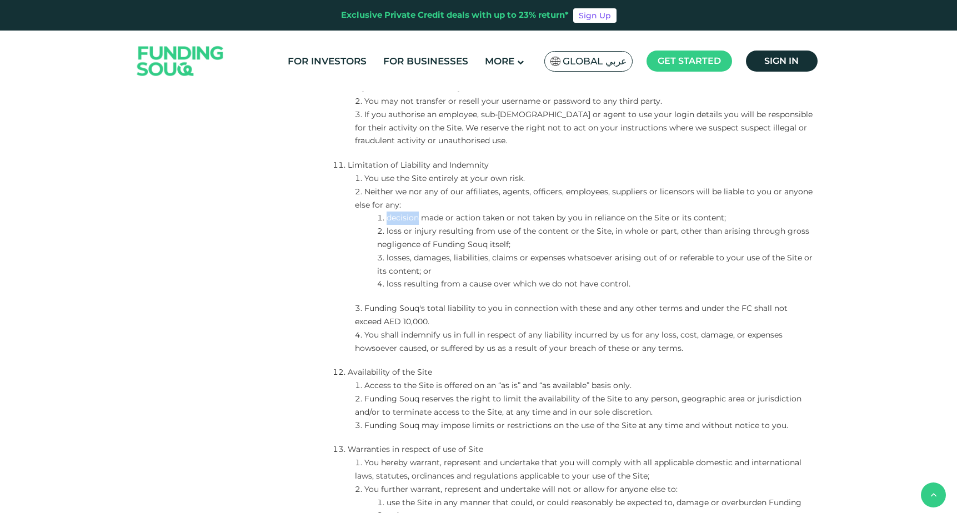
click at [387, 217] on li "decision made or action taken or not taken by you in reliance on the Site or it…" at bounding box center [596, 218] width 438 height 13
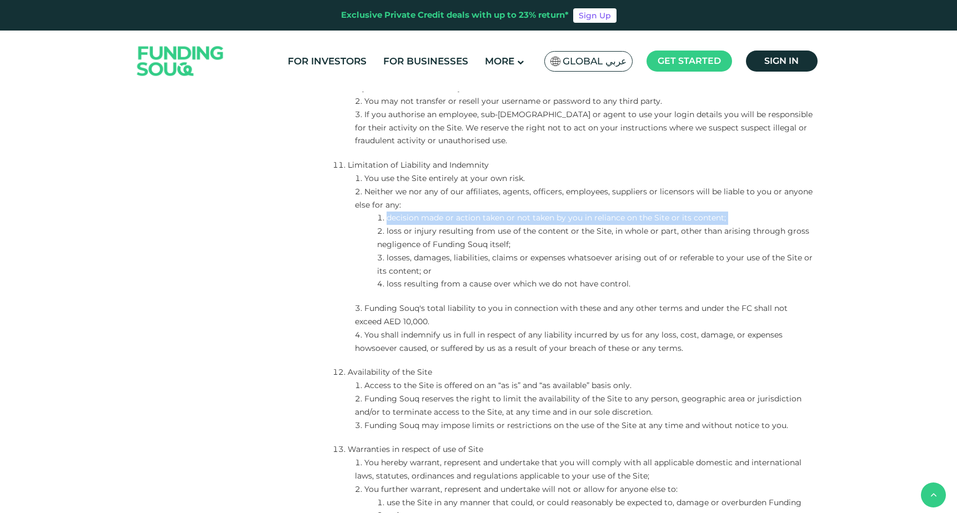
click at [425, 233] on li "loss or injury resulting from use of the content or the Site, in whole or part,…" at bounding box center [596, 238] width 438 height 27
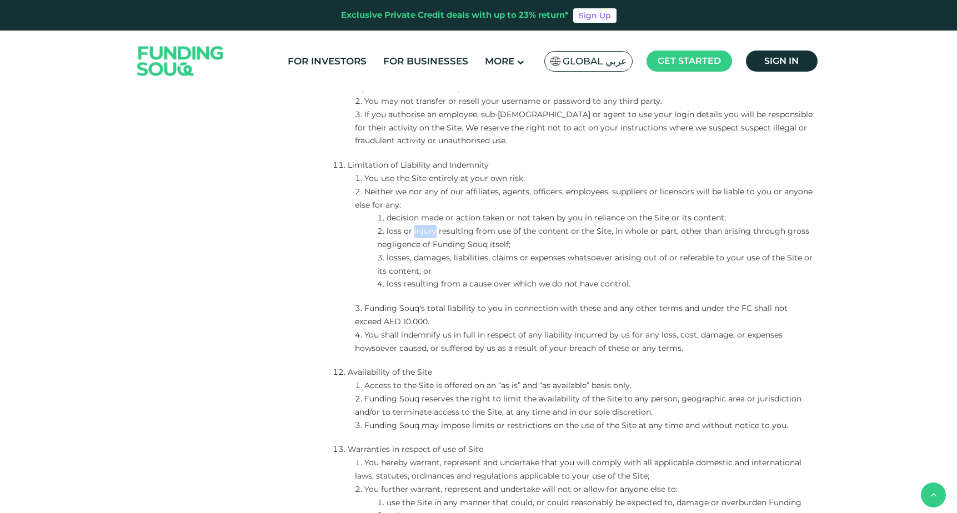
click at [425, 233] on li "loss or injury resulting from use of the content or the Site, in whole or part,…" at bounding box center [596, 238] width 438 height 27
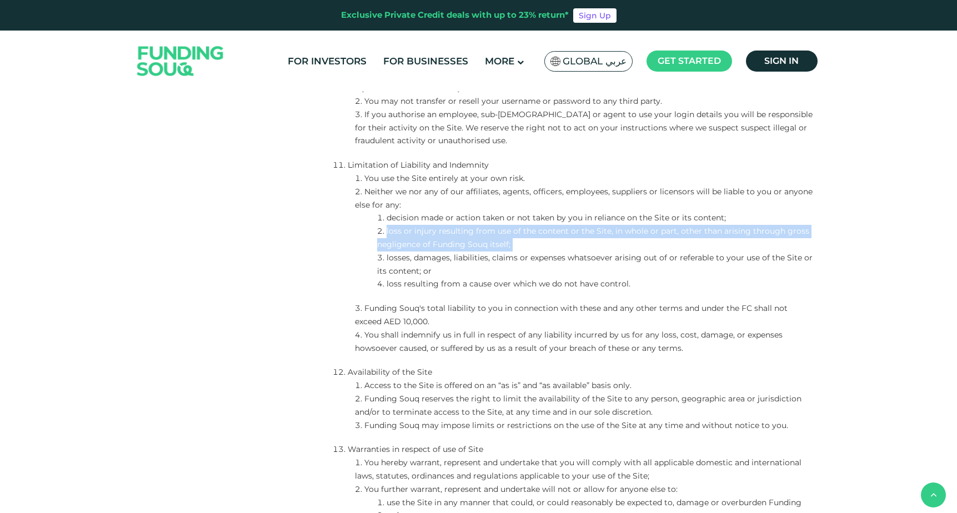
click at [399, 259] on li "losses, damages, liabilities, claims or expenses whatsoever arising out of or r…" at bounding box center [596, 265] width 438 height 27
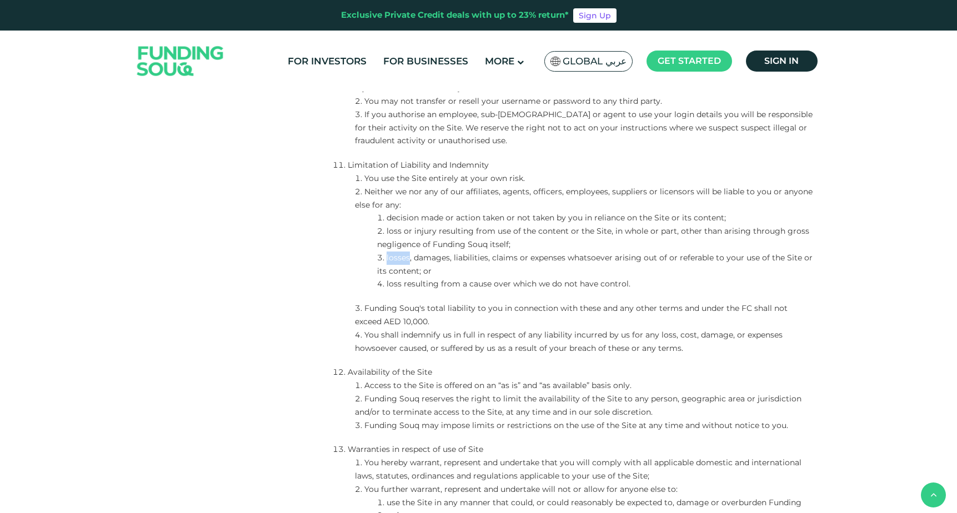
click at [399, 259] on li "losses, damages, liabilities, claims or expenses whatsoever arising out of or r…" at bounding box center [596, 265] width 438 height 27
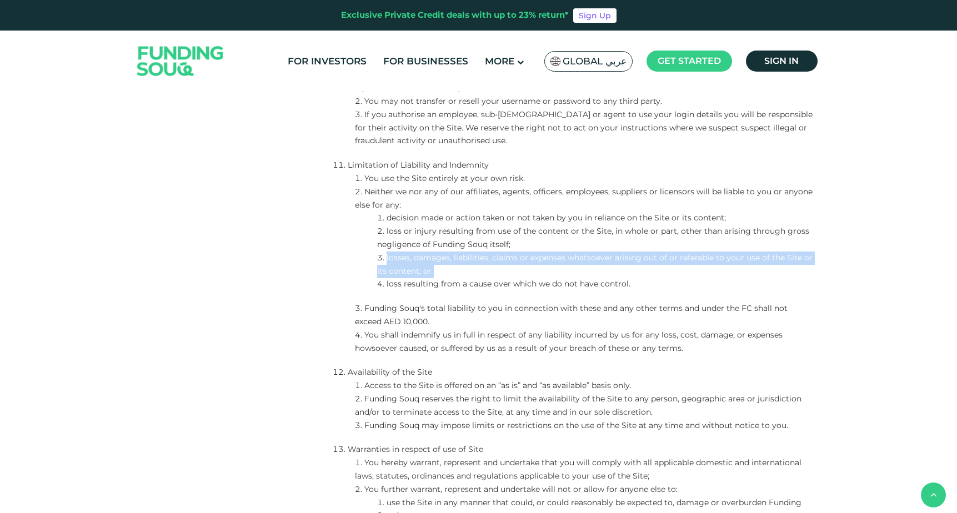
click at [401, 287] on li "loss resulting from a cause over which we do not have control." at bounding box center [596, 284] width 438 height 13
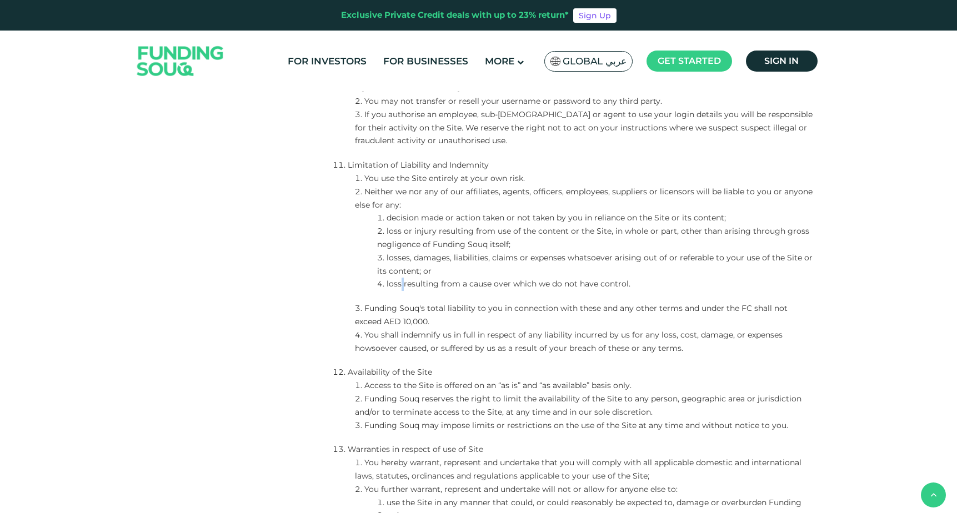
click at [401, 287] on li "loss resulting from a cause over which we do not have control." at bounding box center [596, 284] width 438 height 13
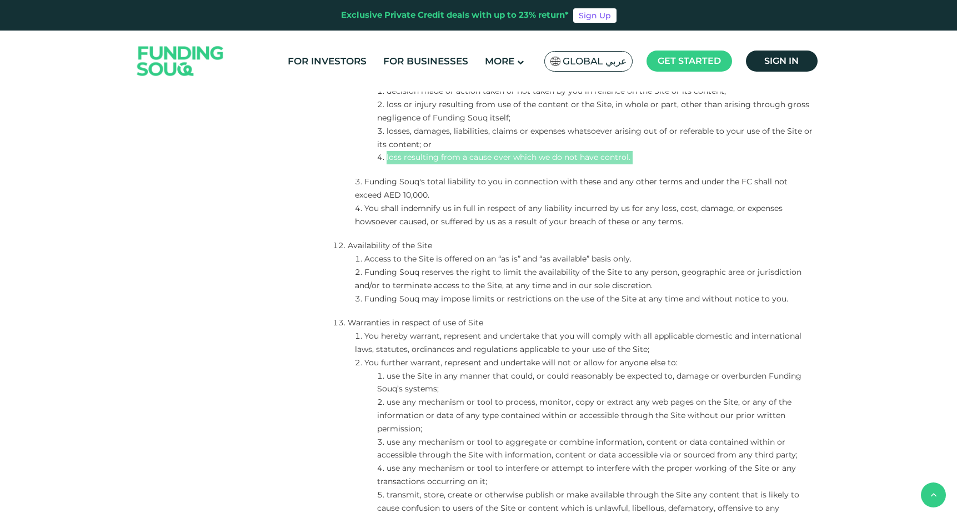
scroll to position [1760, 0]
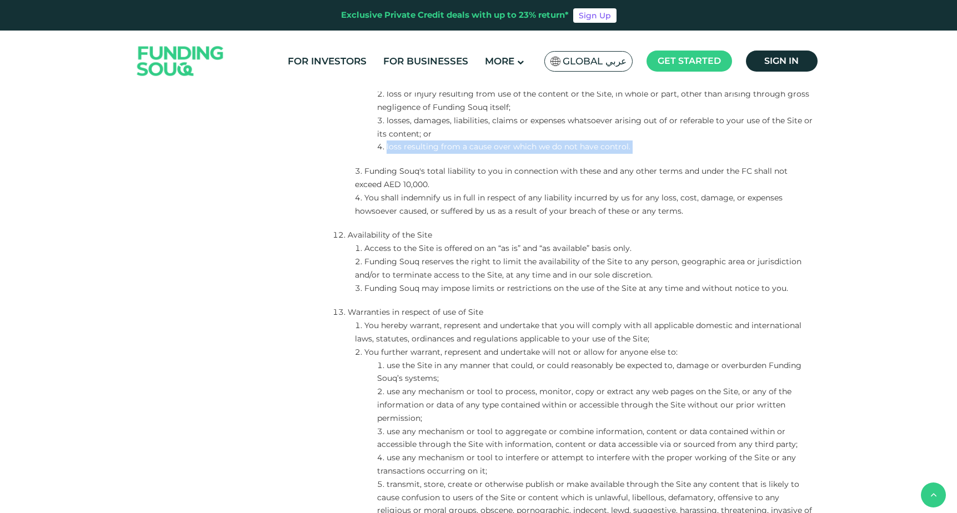
click at [372, 248] on li "Access to the Site is offered on an “as is” and “as available” basis only." at bounding box center [585, 248] width 460 height 13
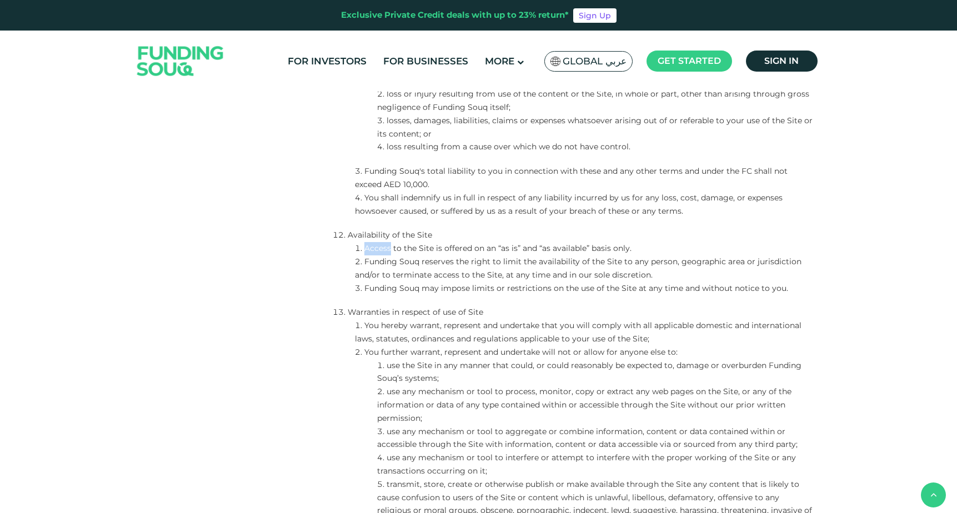
click at [372, 248] on li "Access to the Site is offered on an “as is” and “as available” basis only." at bounding box center [585, 248] width 460 height 13
click at [416, 258] on li "Funding Souq reserves the right to limit the availability of the Site to any pe…" at bounding box center [585, 269] width 460 height 27
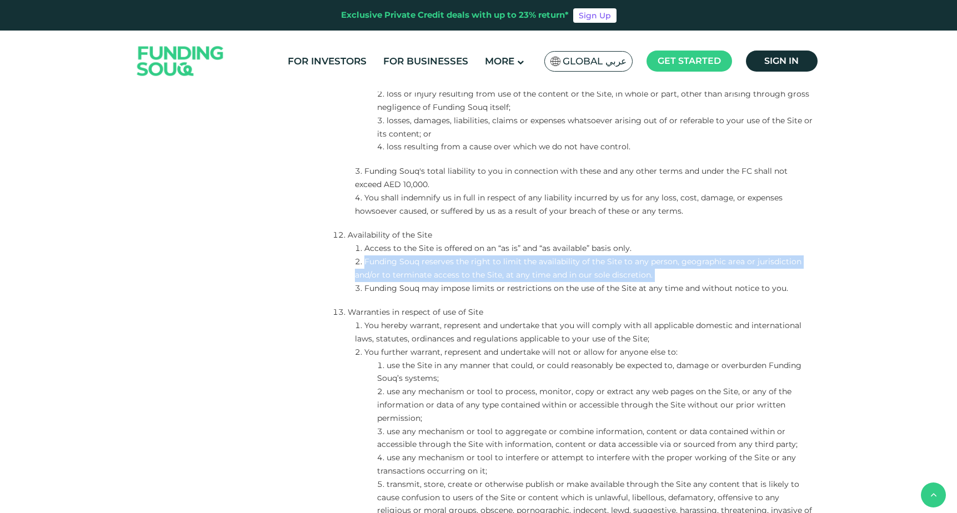
click at [416, 286] on li "Funding Souq may impose limits or restrictions on the use of the Site at any ti…" at bounding box center [585, 288] width 460 height 13
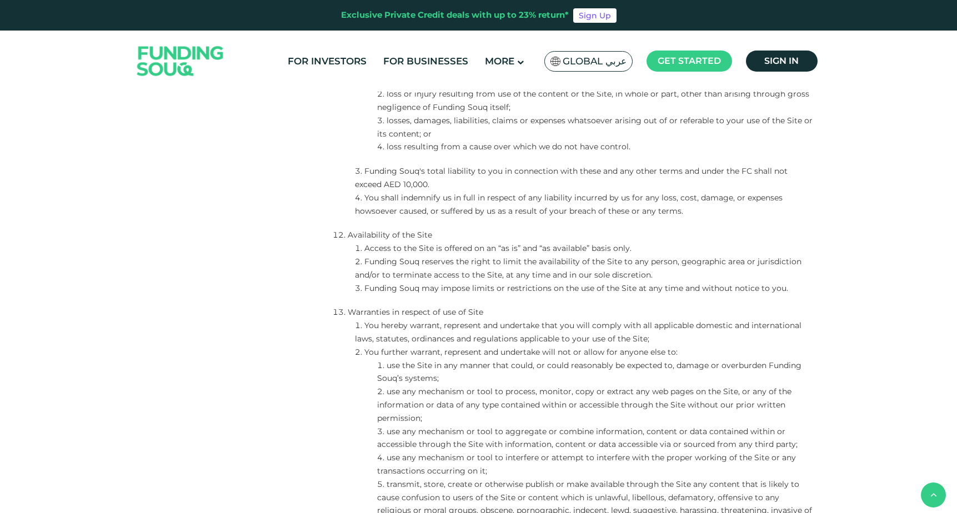
click at [416, 286] on li "Funding Souq may impose limits or restrictions on the use of the Site at any ti…" at bounding box center [585, 288] width 460 height 13
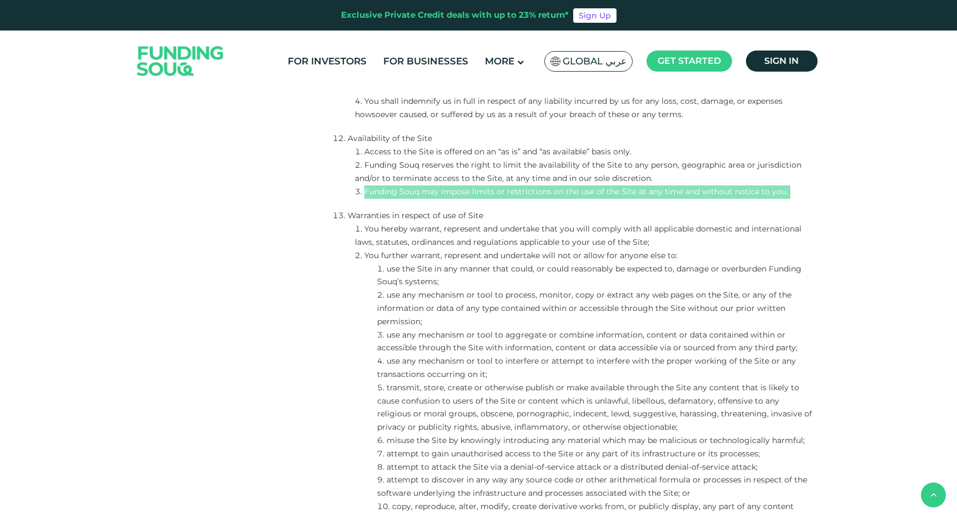
scroll to position [1849, 0]
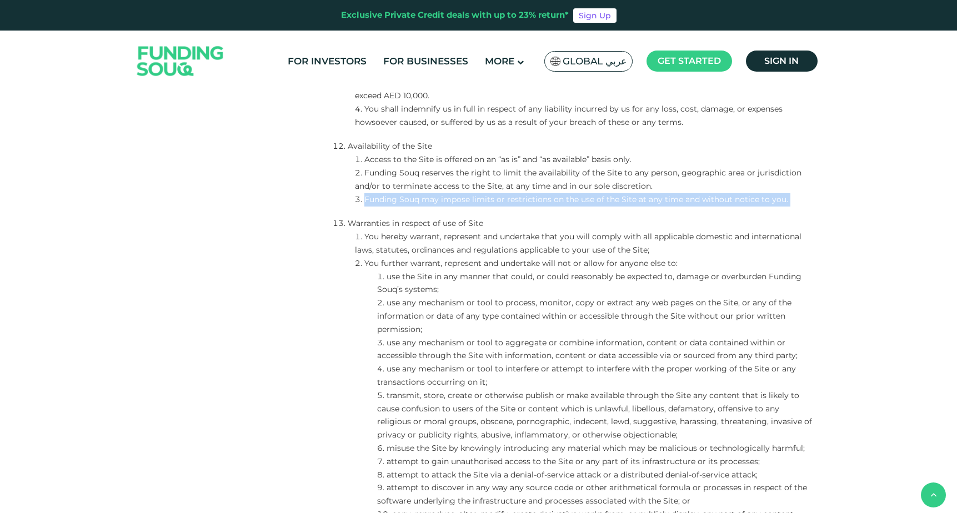
click at [350, 223] on li "Warranties in respect of use of Site" at bounding box center [574, 223] width 482 height 13
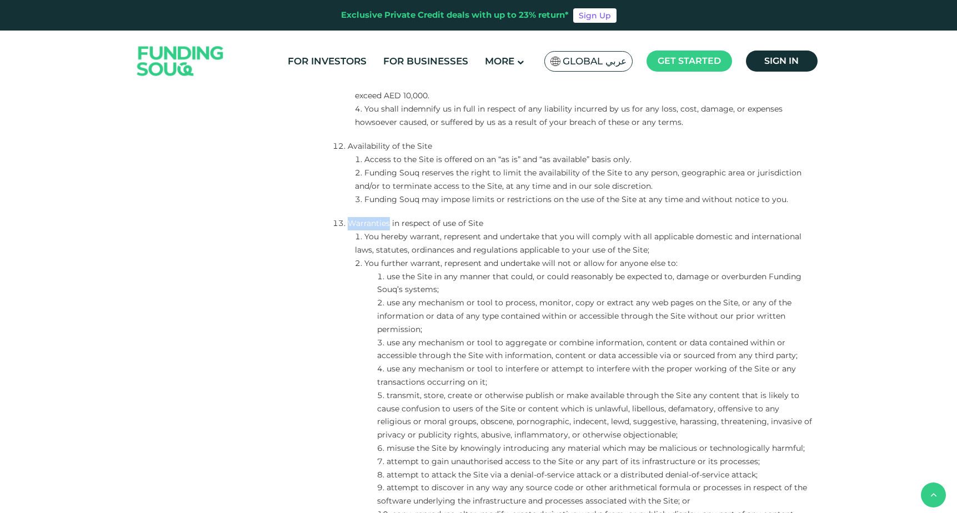
click at [350, 223] on li "Warranties in respect of use of Site" at bounding box center [574, 223] width 482 height 13
click at [395, 238] on li "You hereby warrant, represent and undertake that you will comply with all appli…" at bounding box center [585, 244] width 460 height 27
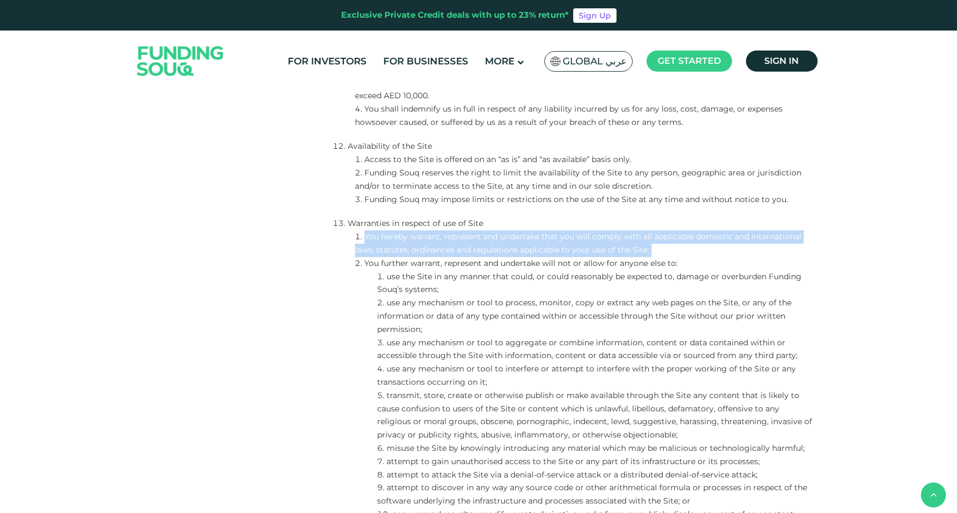
click at [388, 263] on li "You further warrant, represent and undertake will not or allow for anyone else …" at bounding box center [585, 263] width 460 height 13
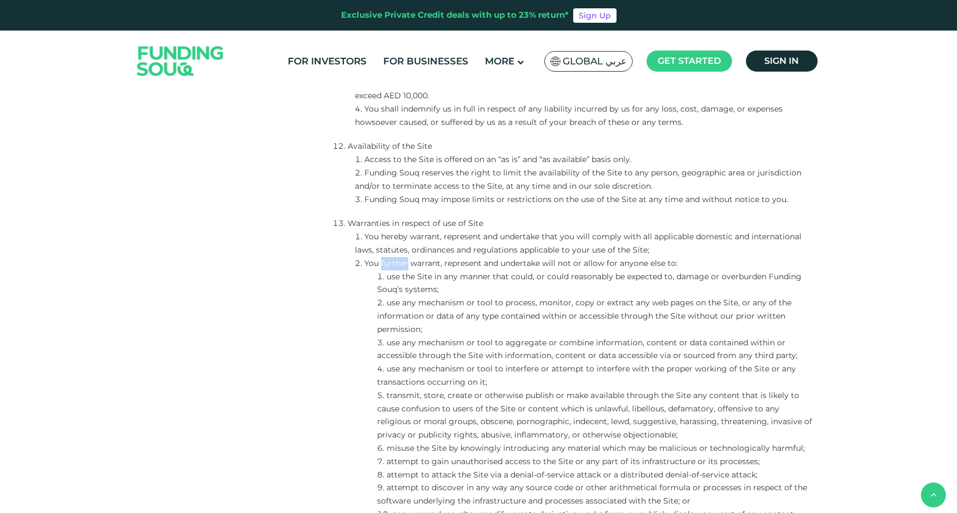
click at [388, 263] on li "You further warrant, represent and undertake will not or allow for anyone else …" at bounding box center [585, 263] width 460 height 13
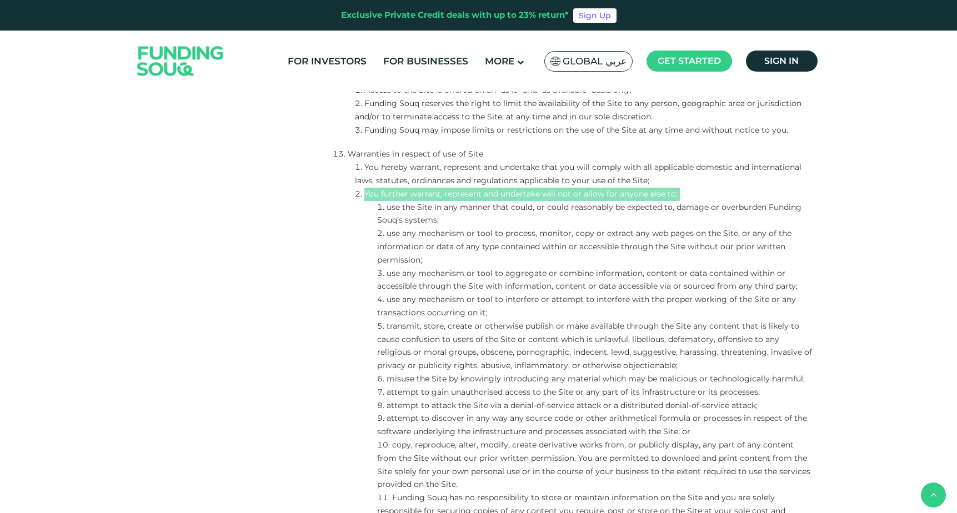
scroll to position [1910, 0]
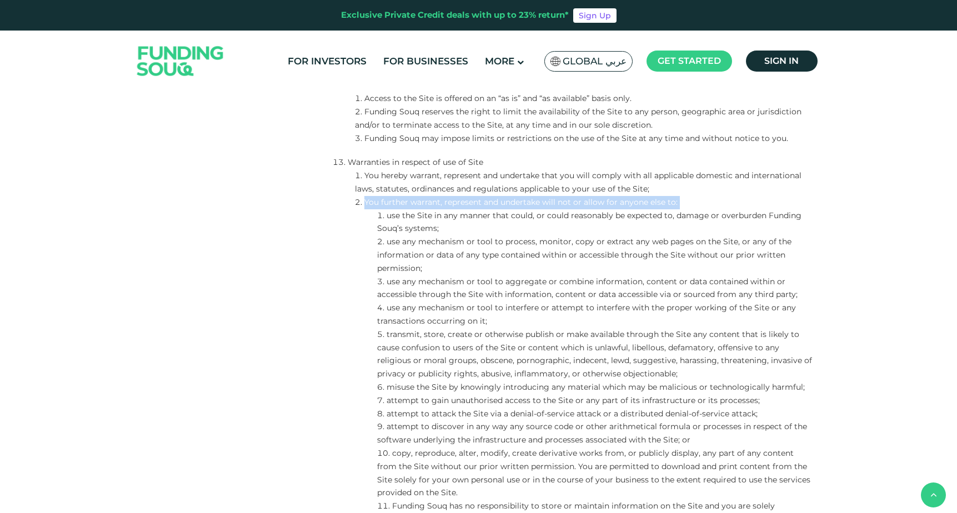
click at [395, 213] on li "use the Site in any manner that could, or could reasonably be expected to, dama…" at bounding box center [596, 222] width 438 height 27
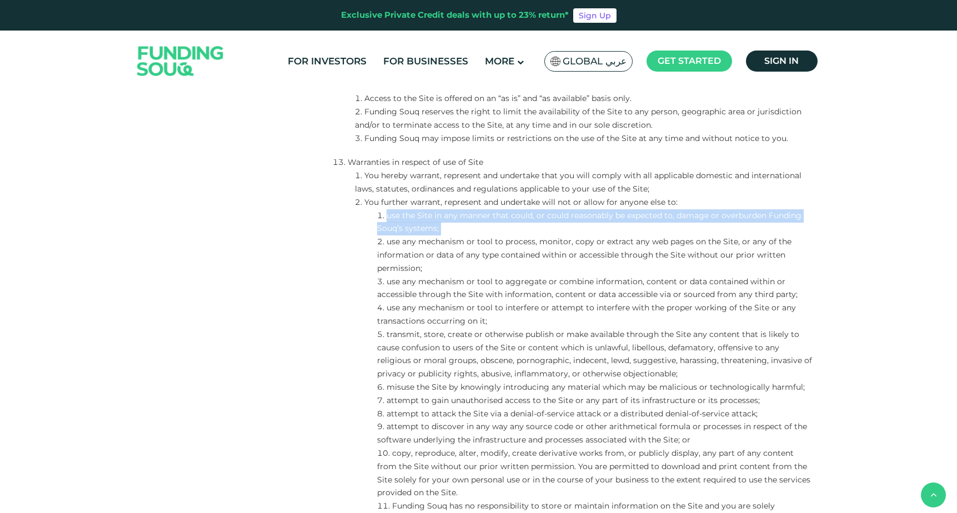
click at [400, 246] on li "use any mechanism or tool to process, monitor, copy or extract any web pages on…" at bounding box center [596, 255] width 438 height 39
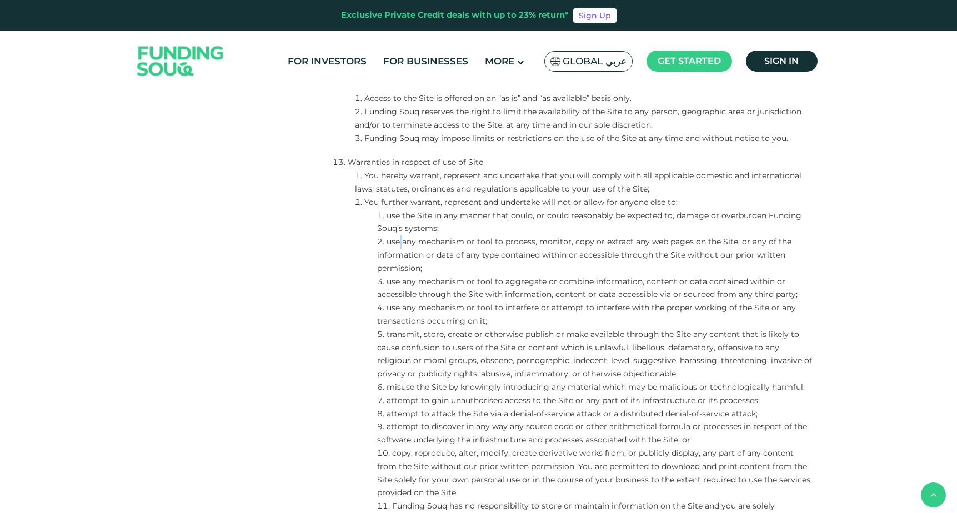
click at [400, 246] on li "use any mechanism or tool to process, monitor, copy or extract any web pages on…" at bounding box center [596, 255] width 438 height 39
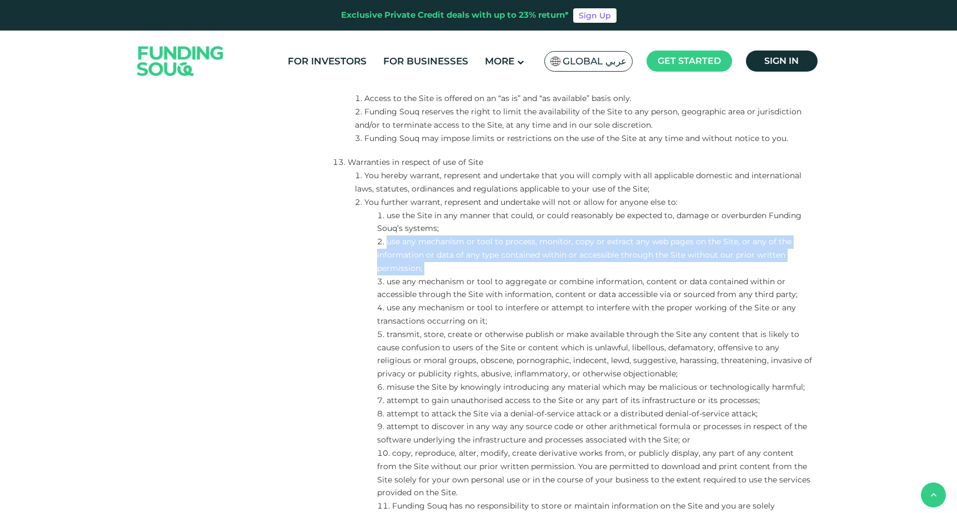
click at [445, 295] on li "use any mechanism or tool to aggregate or combine information, content or data …" at bounding box center [596, 289] width 438 height 27
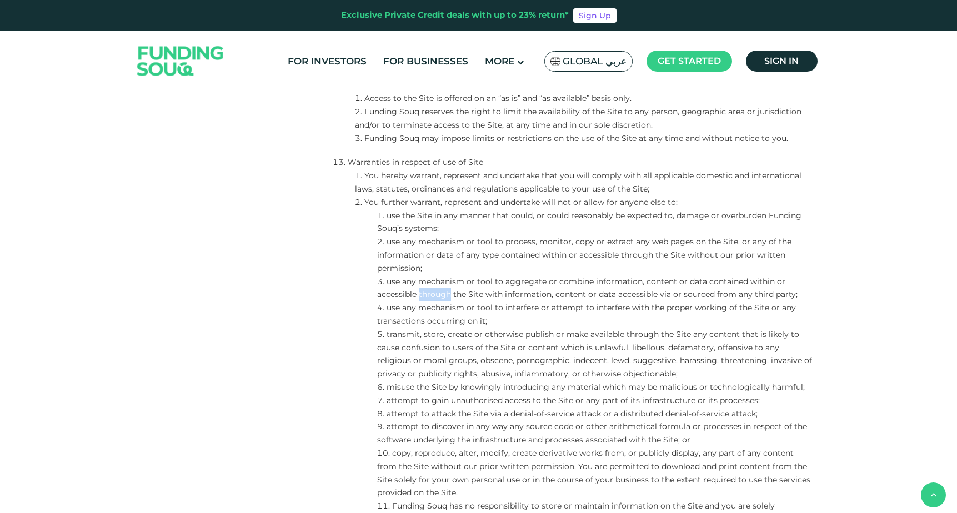
click at [445, 295] on li "use any mechanism or tool to aggregate or combine information, content or data …" at bounding box center [596, 289] width 438 height 27
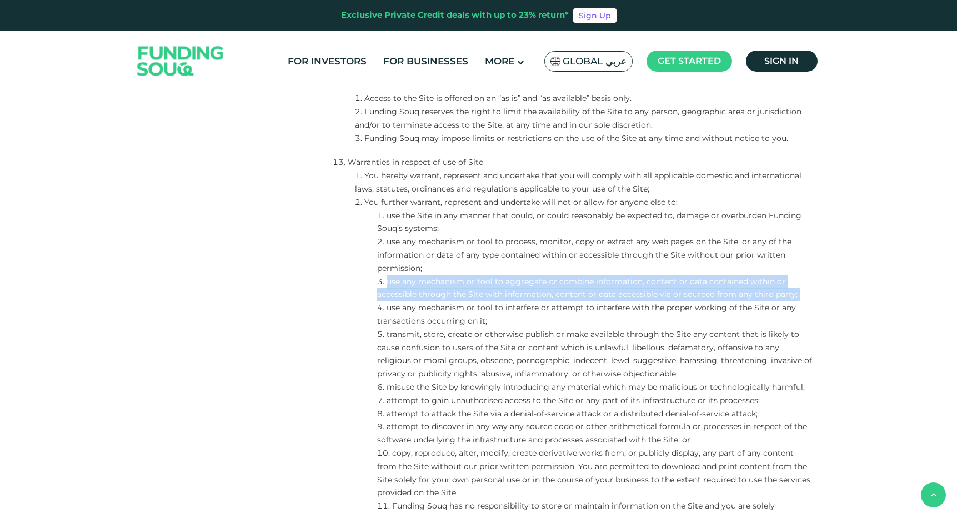
click at [410, 309] on li "use any mechanism or tool to interfere or attempt to interfere with the proper …" at bounding box center [596, 315] width 438 height 27
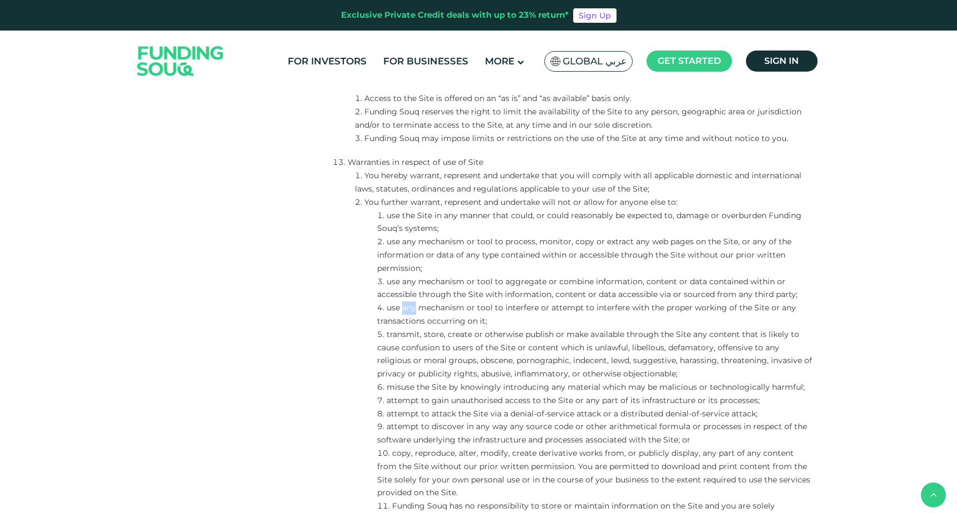
click at [410, 309] on li "use any mechanism or tool to interfere or attempt to interfere with the proper …" at bounding box center [596, 315] width 438 height 27
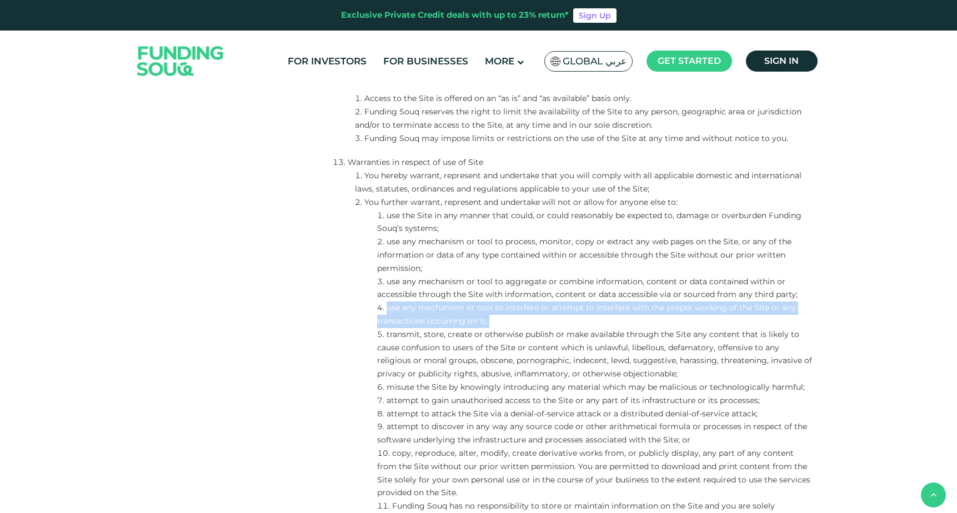
click at [450, 338] on li "transmit, store, create or otherwise publish or make available through the Site…" at bounding box center [596, 354] width 438 height 53
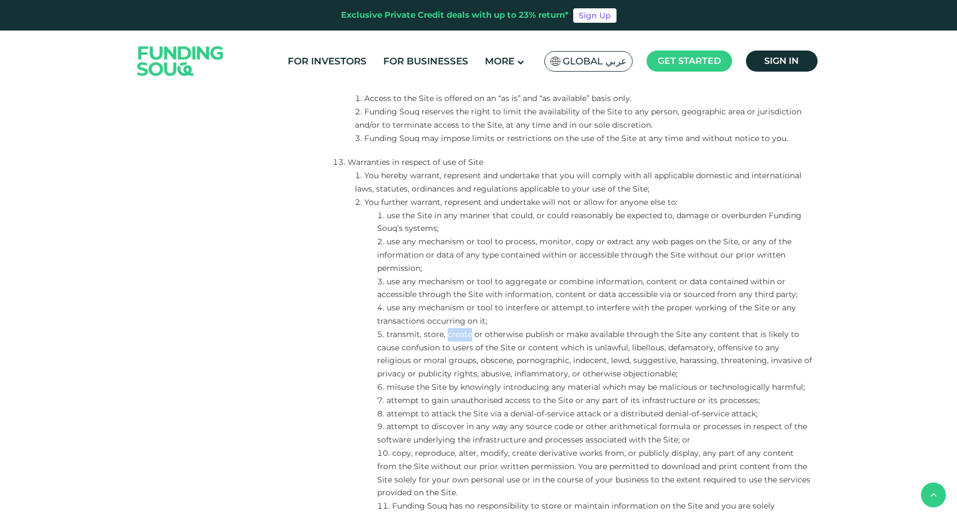
click at [450, 338] on li "transmit, store, create or otherwise publish or make available through the Site…" at bounding box center [596, 354] width 438 height 53
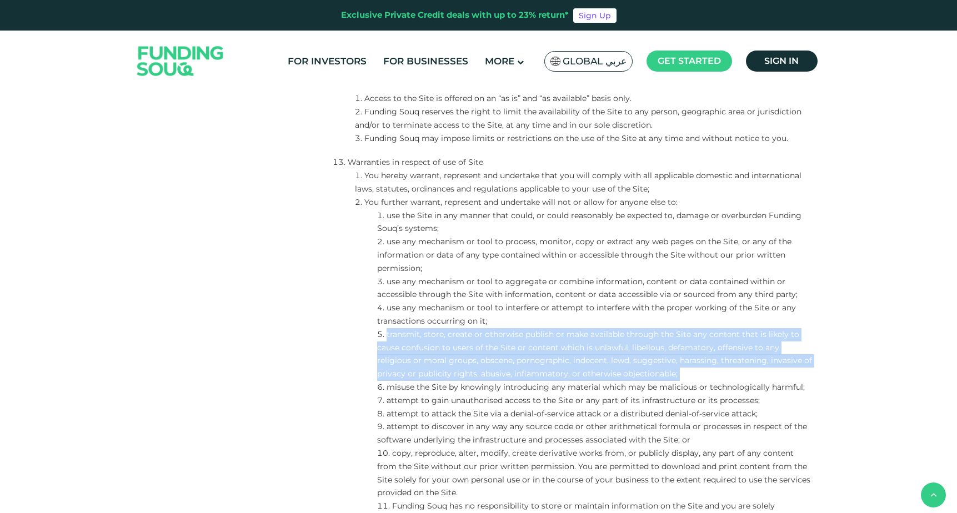
click at [461, 395] on li "attempt to gain unauthorised access to the Site or any part of its infrastructu…" at bounding box center [596, 401] width 438 height 13
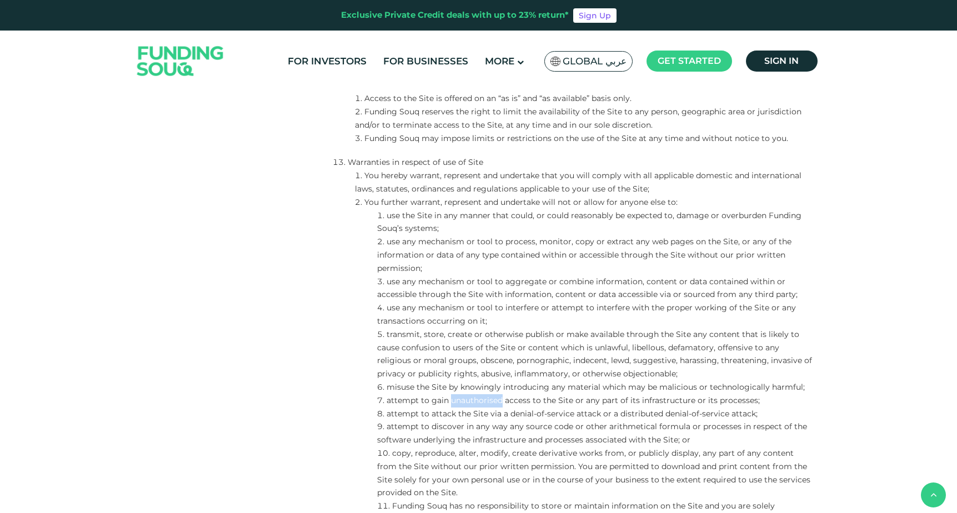
click at [461, 395] on li "attempt to gain unauthorised access to the Site or any part of its infrastructu…" at bounding box center [596, 401] width 438 height 13
click at [453, 388] on li "misuse the Site by knowingly introducing any material which may be malicious or…" at bounding box center [596, 387] width 438 height 13
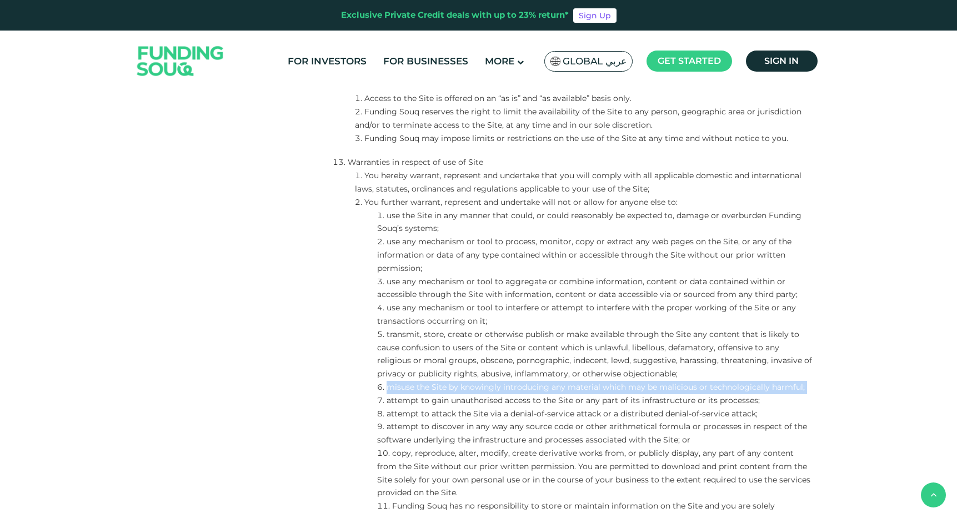
click at [448, 401] on li "attempt to gain unauthorised access to the Site or any part of its infrastructu…" at bounding box center [596, 401] width 438 height 13
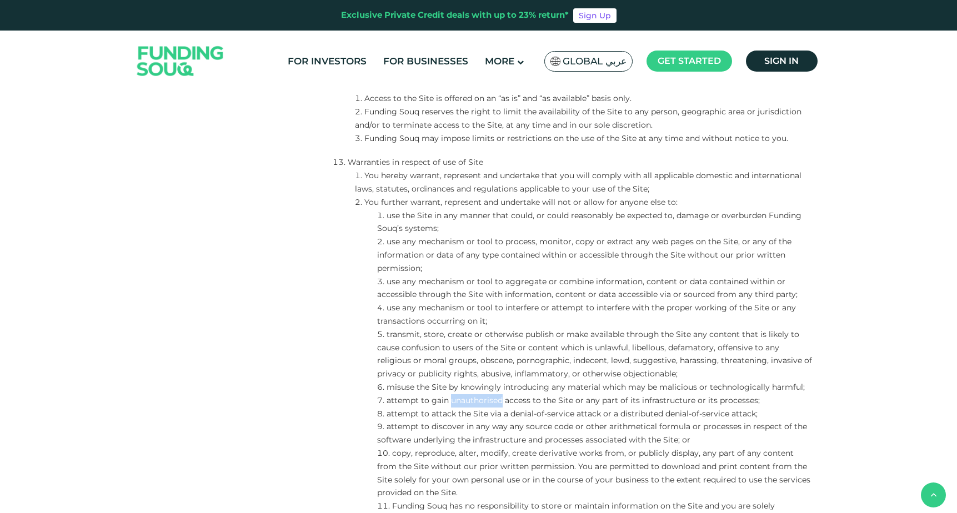
click at [448, 401] on li "attempt to gain unauthorised access to the Site or any part of its infrastructu…" at bounding box center [596, 401] width 438 height 13
click at [472, 416] on li "attempt to attack the Site via a denial-of-service attack or a distributed deni…" at bounding box center [596, 414] width 438 height 13
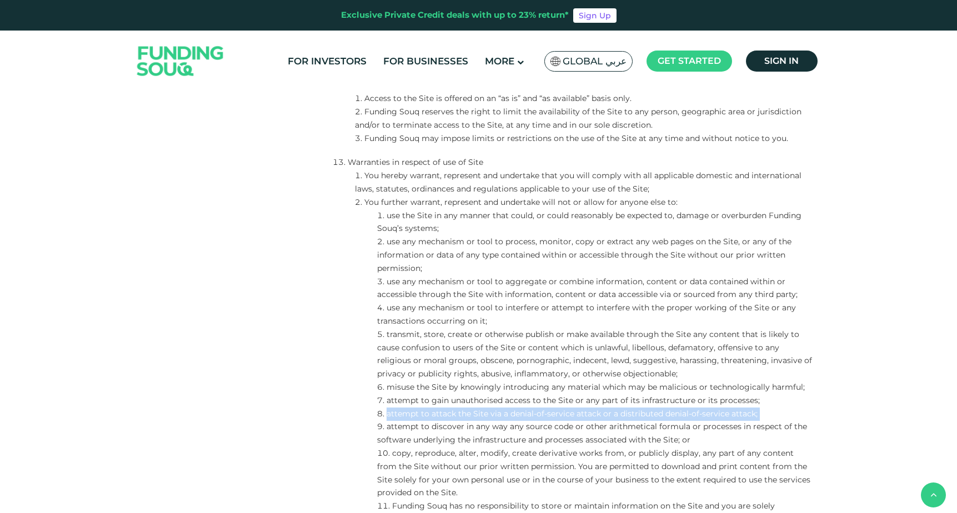
click at [456, 425] on li "attempt to discover in any way any source code or other arithmetical formula or…" at bounding box center [596, 434] width 438 height 27
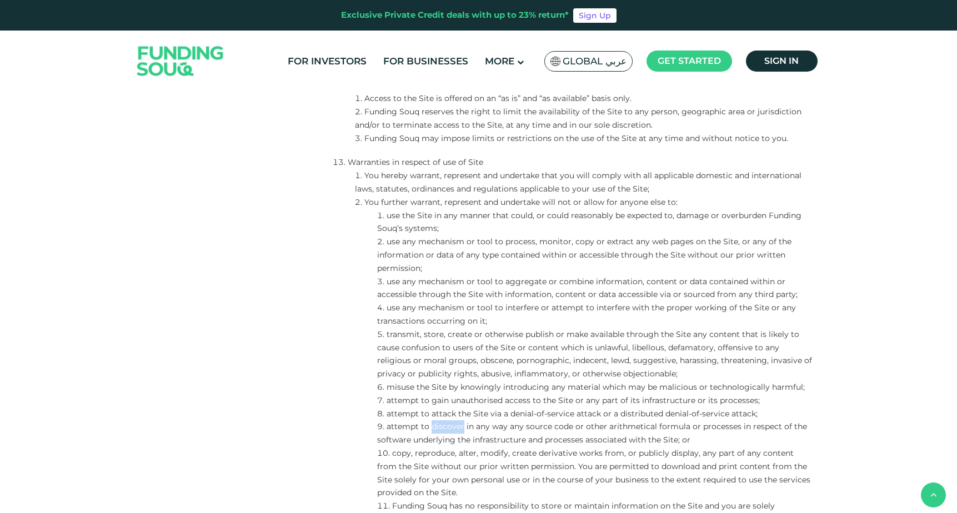
click at [456, 425] on li "attempt to discover in any way any source code or other arithmetical formula or…" at bounding box center [596, 434] width 438 height 27
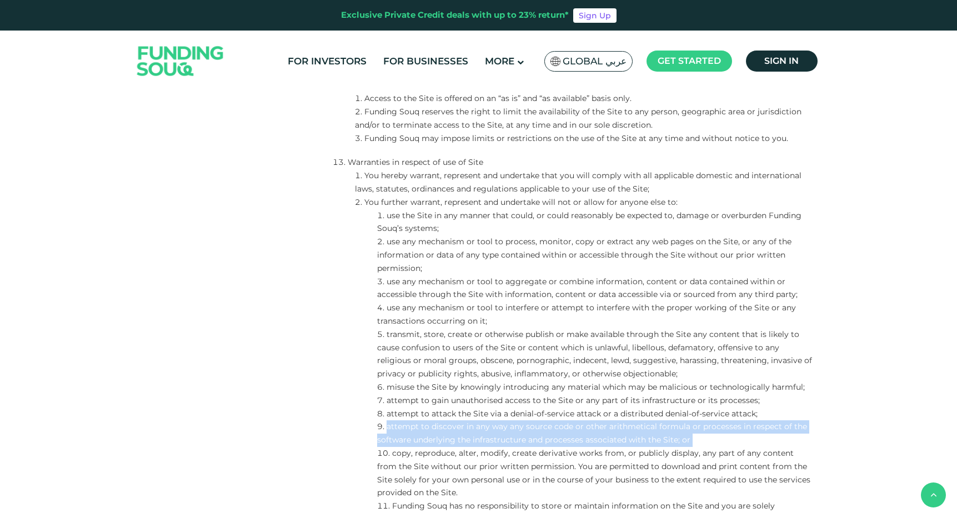
click at [498, 452] on li "copy, reproduce, alter, modify, create derivative works from, or publicly displ…" at bounding box center [596, 473] width 438 height 53
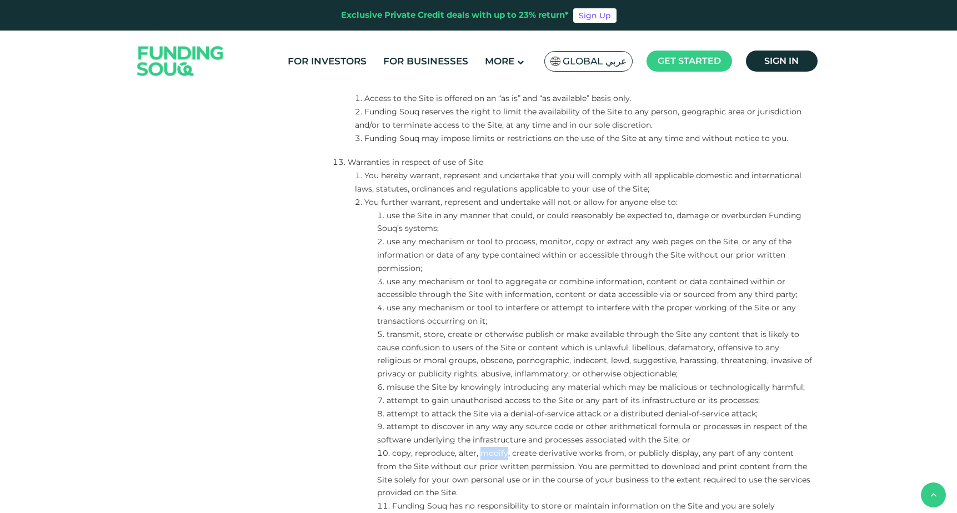
click at [498, 452] on li "copy, reproduce, alter, modify, create derivative works from, or publicly displ…" at bounding box center [596, 473] width 438 height 53
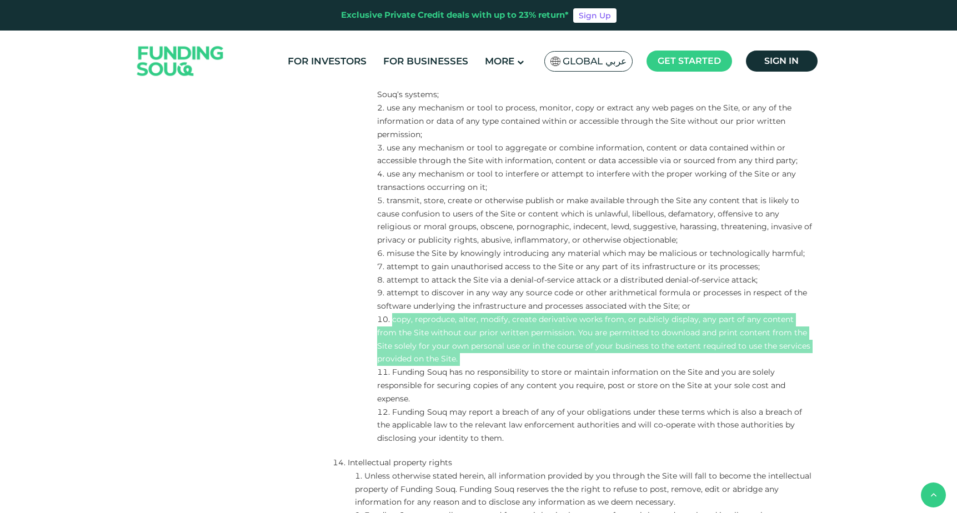
scroll to position [2045, 0]
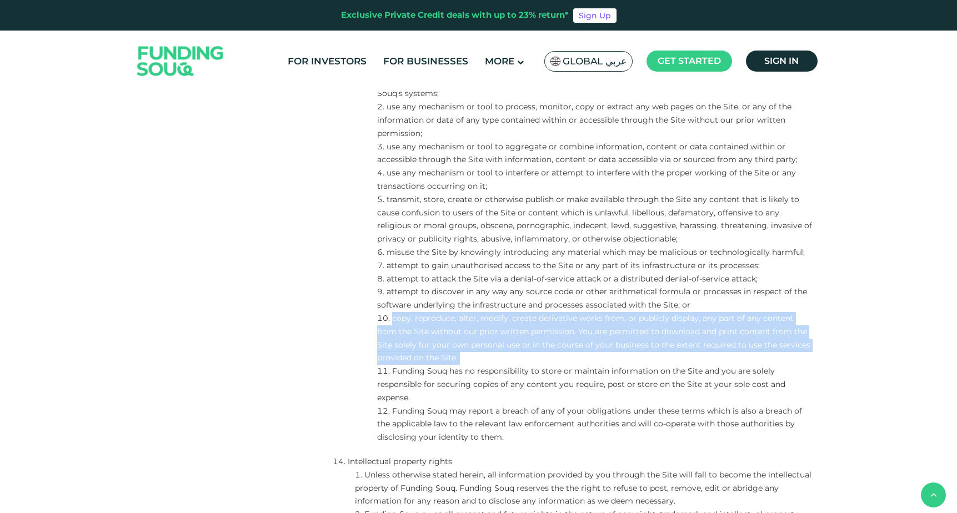
click at [398, 373] on li "Funding Souq has no responsibility to store or maintain information on the Site…" at bounding box center [596, 384] width 438 height 39
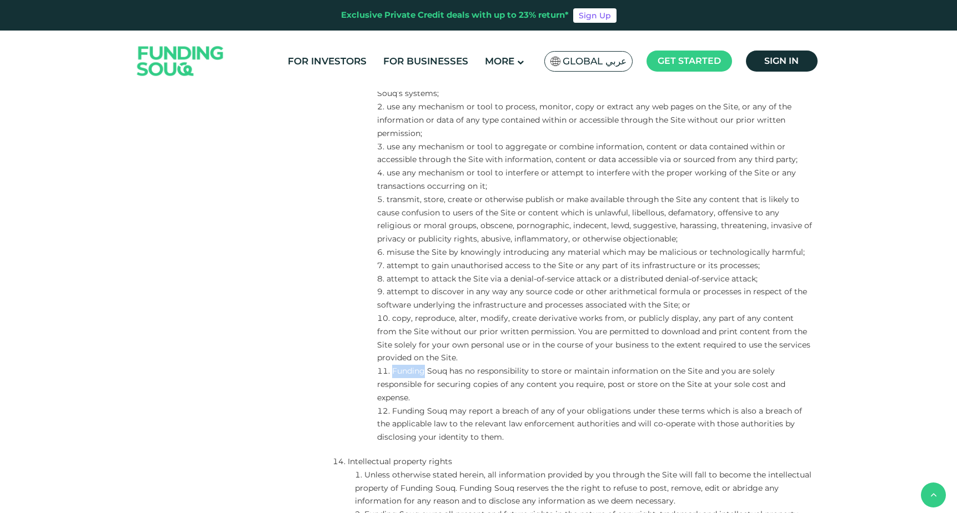
click at [398, 373] on li "Funding Souq has no responsibility to store or maintain information on the Site…" at bounding box center [596, 384] width 438 height 39
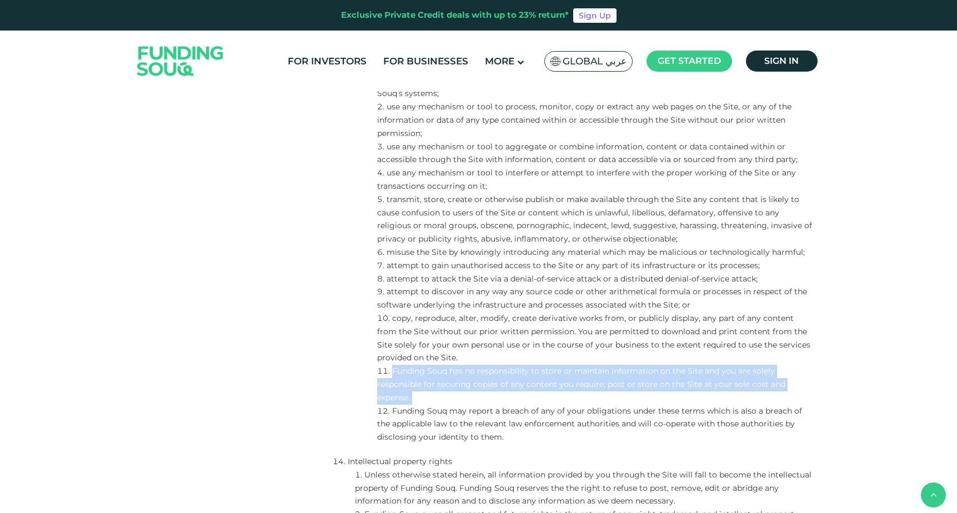
click at [461, 423] on li "Funding Souq may report a breach of any of your obligations under these terms w…" at bounding box center [596, 424] width 438 height 39
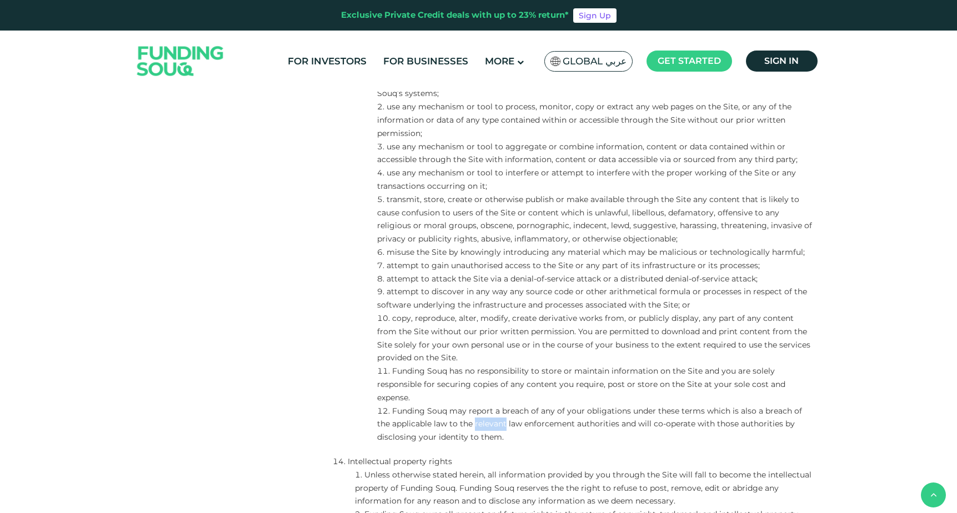
click at [461, 423] on li "Funding Souq may report a breach of any of your obligations under these terms w…" at bounding box center [596, 424] width 438 height 39
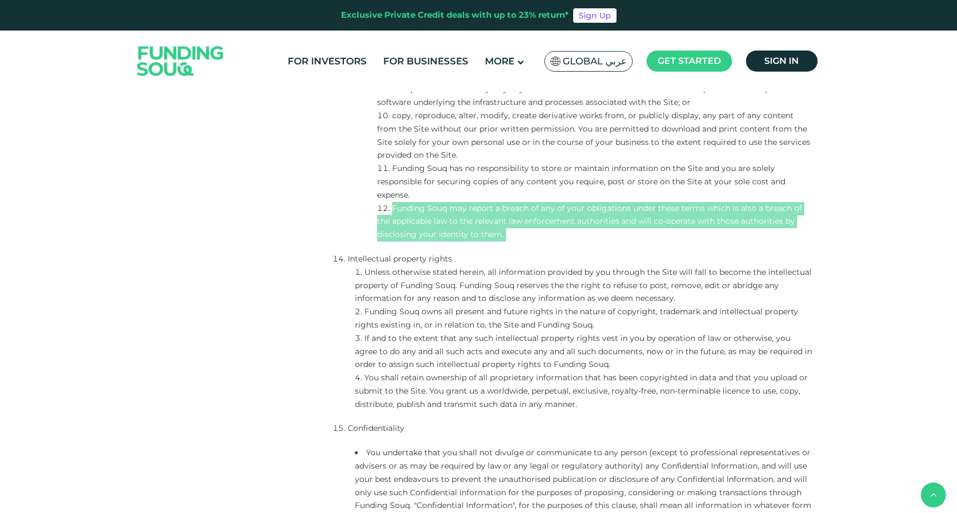
scroll to position [2252, 0]
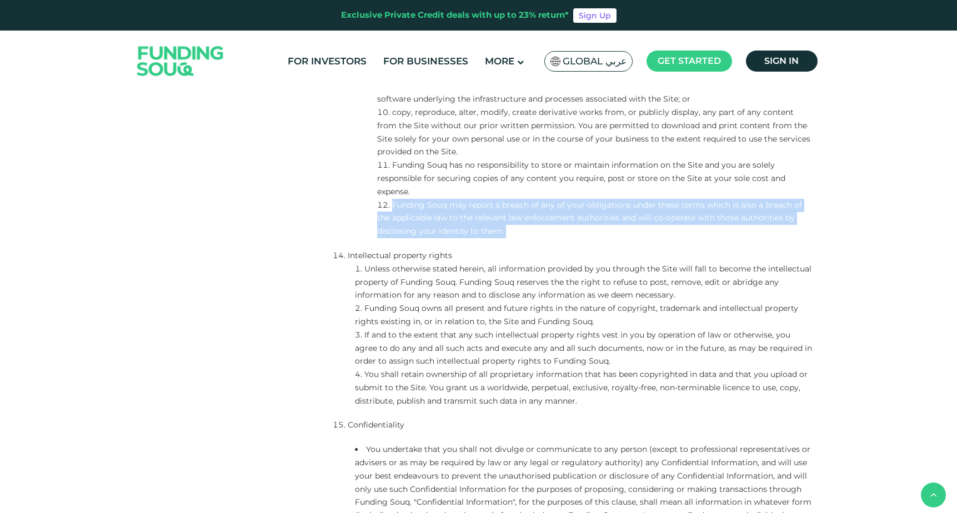
click at [351, 255] on li "Intellectual property rights" at bounding box center [574, 255] width 482 height 13
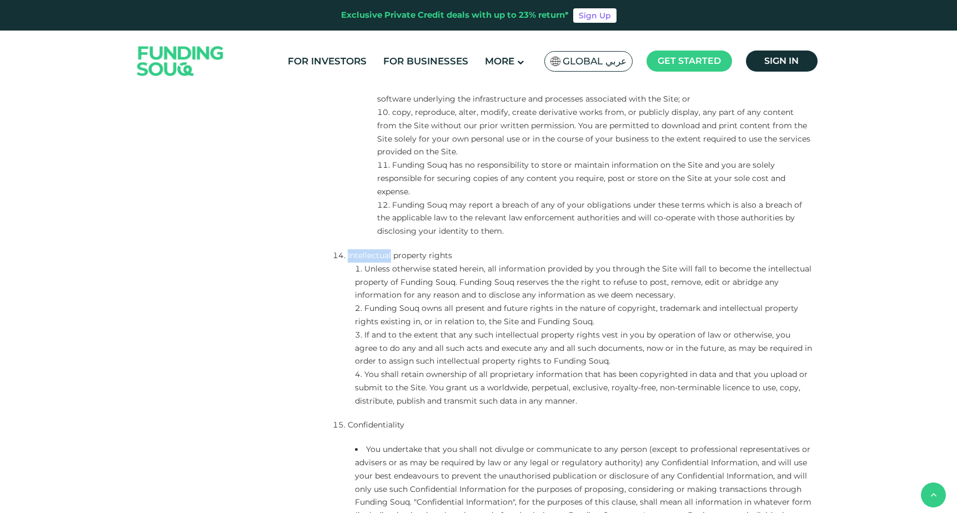
click at [351, 255] on li "Intellectual property rights" at bounding box center [574, 255] width 482 height 13
click at [370, 267] on li "Unless otherwise stated herein, all information provided by you through the Sit…" at bounding box center [585, 282] width 460 height 39
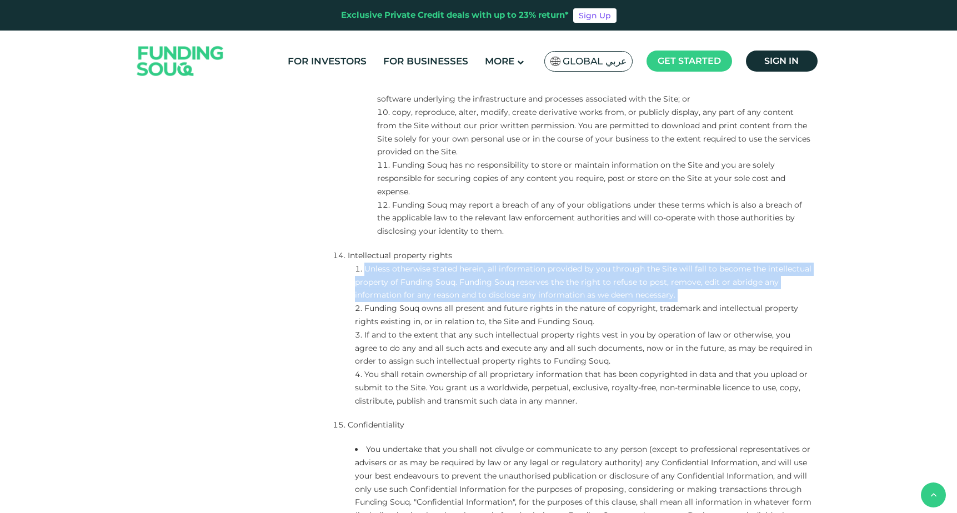
click at [425, 308] on li "Funding Souq owns all present and future rights in the nature of copyright, tra…" at bounding box center [585, 315] width 460 height 27
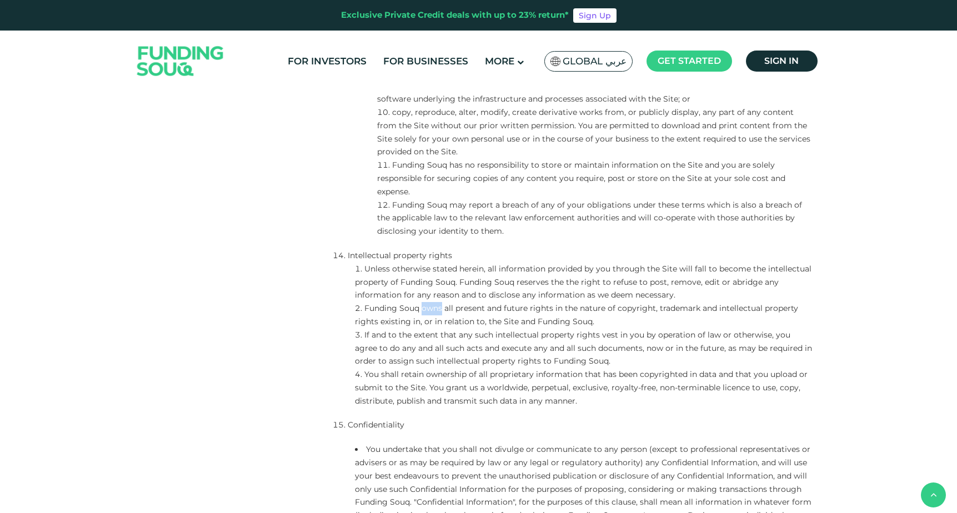
click at [425, 308] on li "Funding Souq owns all present and future rights in the nature of copyright, tra…" at bounding box center [585, 315] width 460 height 27
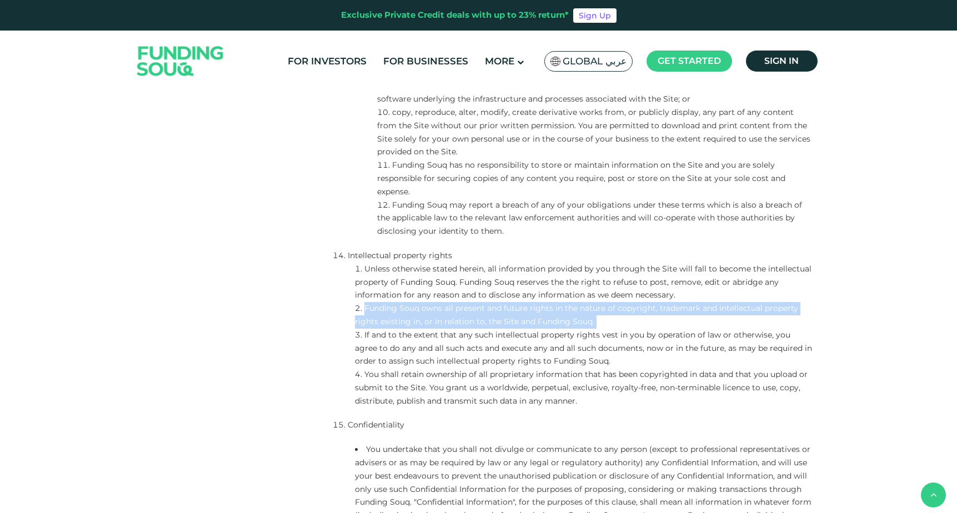
click at [417, 335] on li "If and to the extent that any such intellectual property rights vest in you by …" at bounding box center [585, 348] width 460 height 39
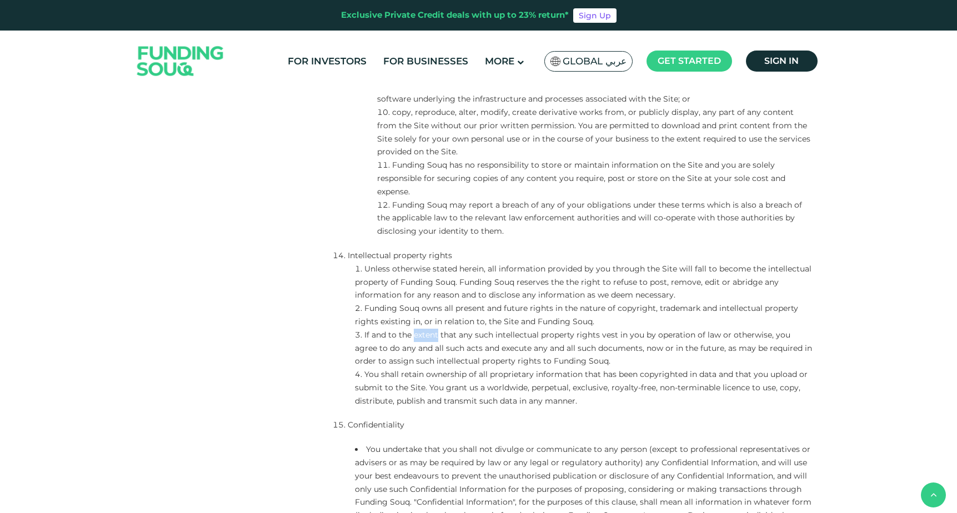
click at [417, 335] on li "If and to the extent that any such intellectual property rights vest in you by …" at bounding box center [585, 348] width 460 height 39
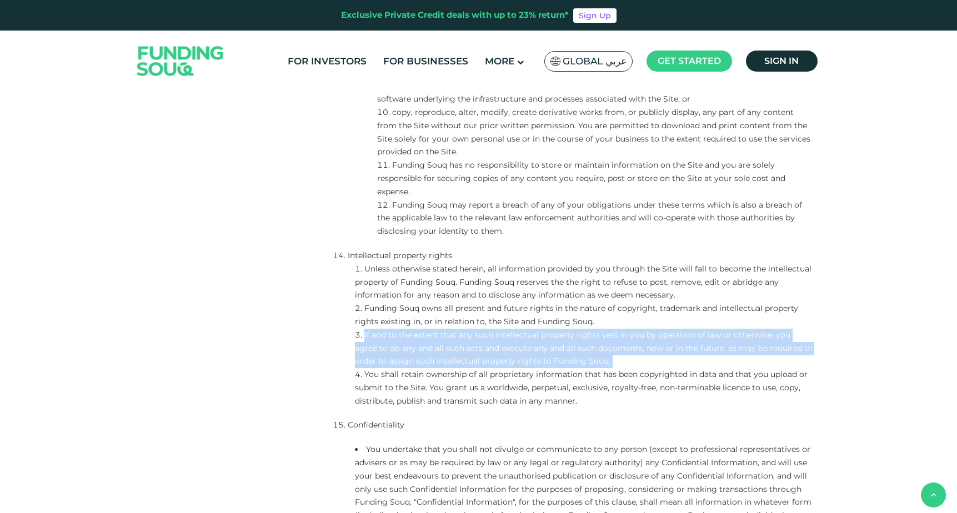
click at [457, 379] on li "You shall retain ownership of all proprietary information that has been copyrig…" at bounding box center [585, 387] width 460 height 39
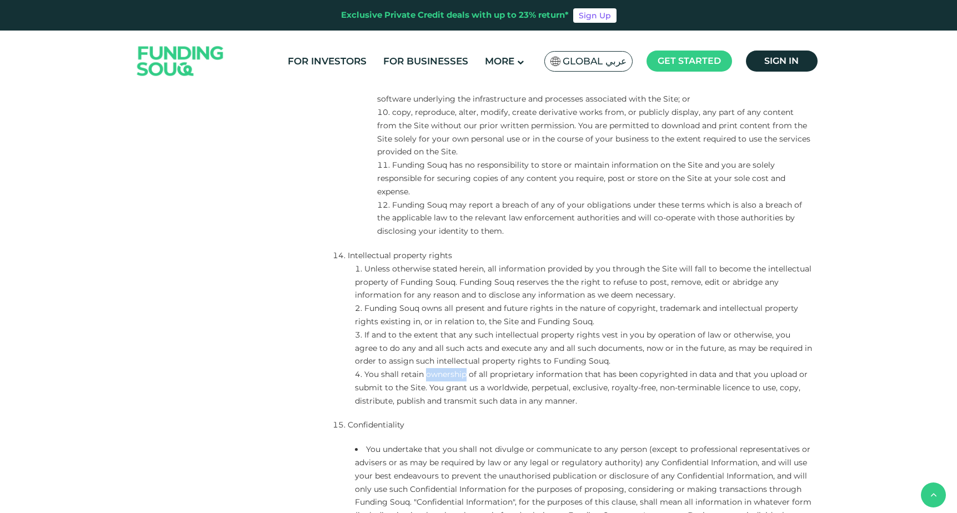
click at [457, 379] on li "You shall retain ownership of all proprietary information that has been copyrig…" at bounding box center [585, 387] width 460 height 39
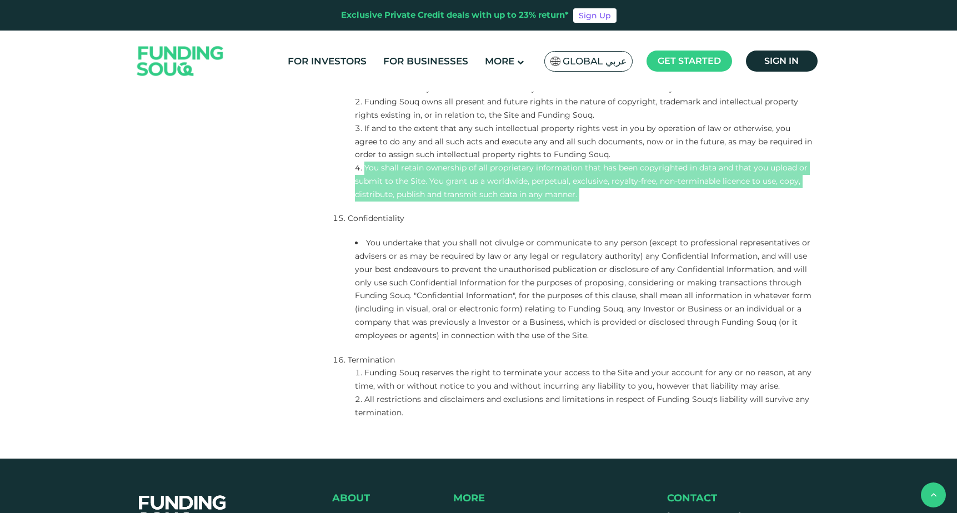
scroll to position [2440, 0]
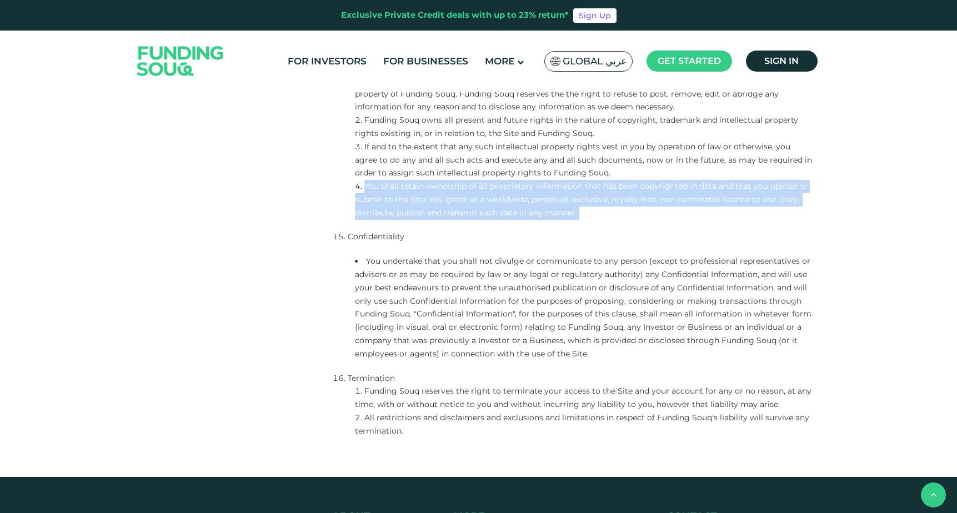
click at [380, 267] on li "You undertake that you shall not divulge or communicate to any person (except t…" at bounding box center [585, 308] width 460 height 106
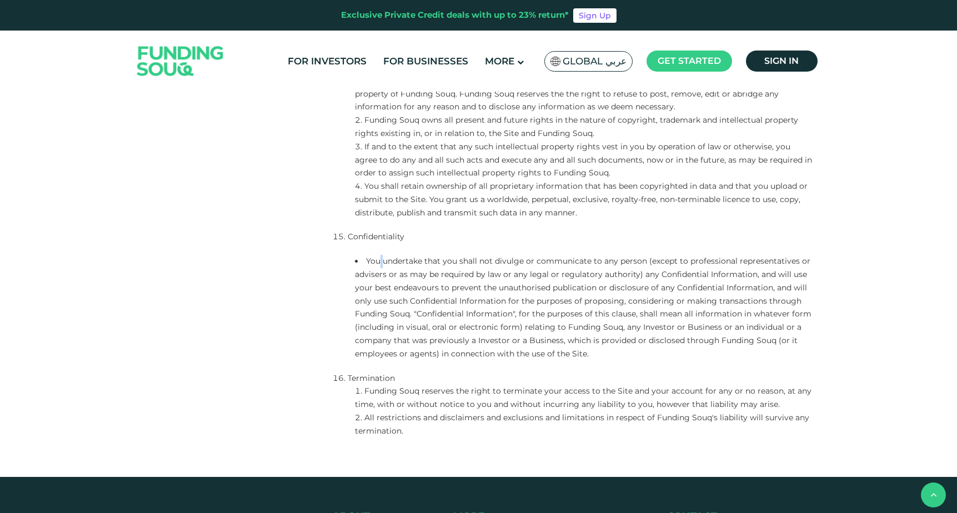
click at [380, 267] on li "You undertake that you shall not divulge or communicate to any person (except t…" at bounding box center [585, 308] width 460 height 106
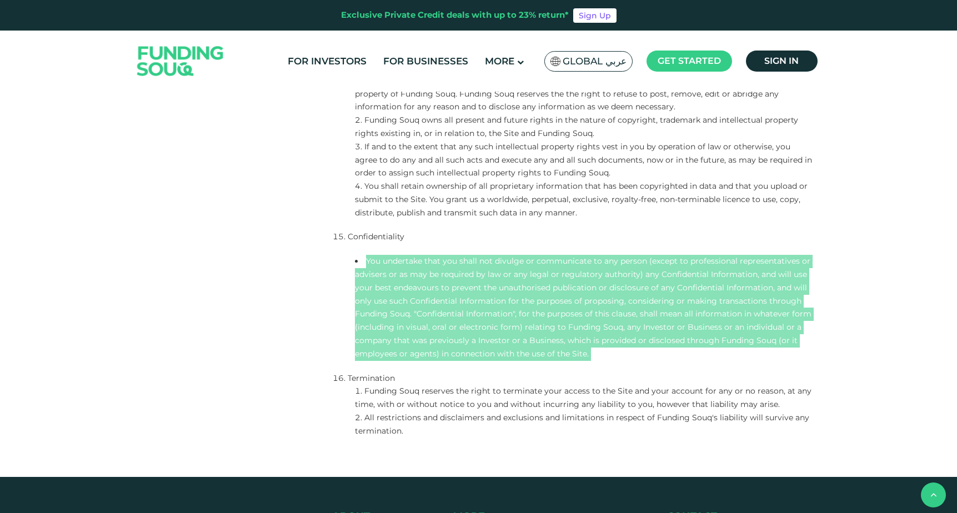
scroll to position [2459, 0]
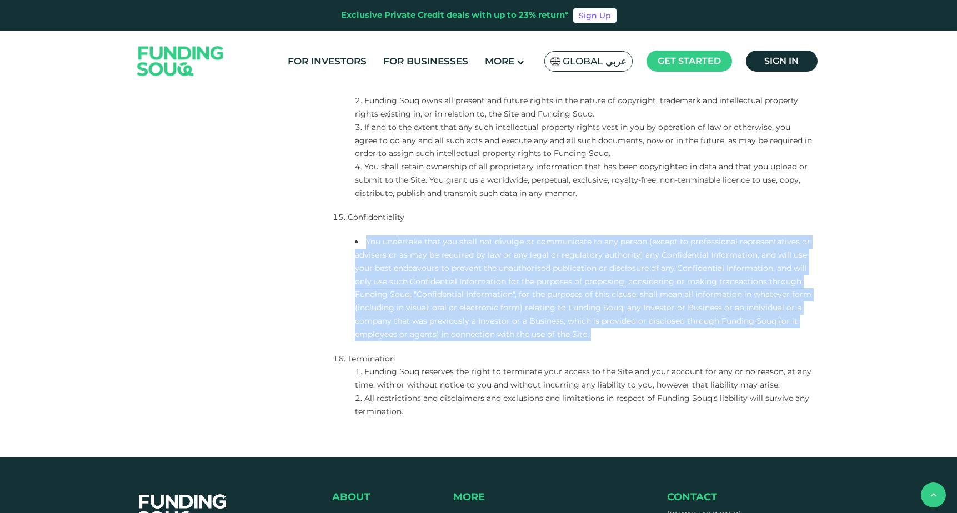
click at [388, 370] on li "Funding Souq reserves the right to terminate your access to the Site and your a…" at bounding box center [585, 379] width 460 height 27
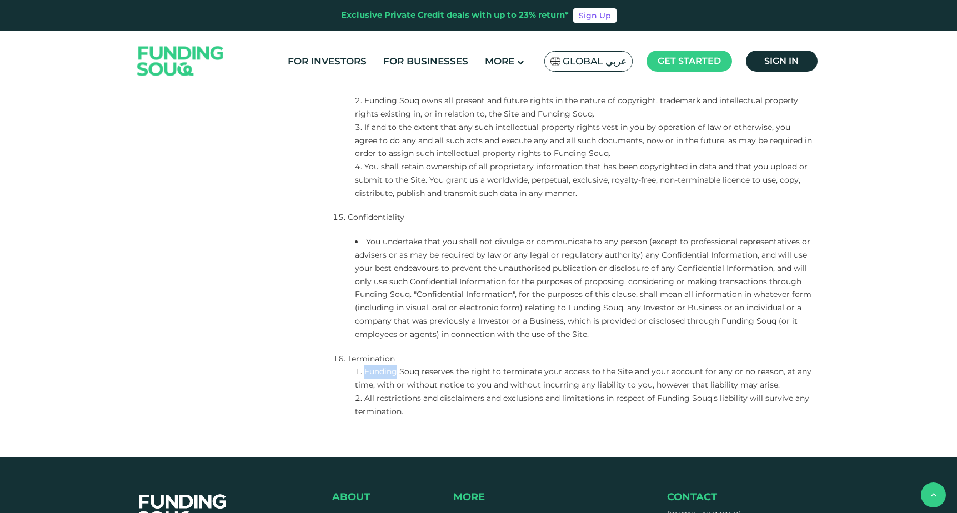
click at [388, 370] on li "Funding Souq reserves the right to terminate your access to the Site and your a…" at bounding box center [585, 379] width 460 height 27
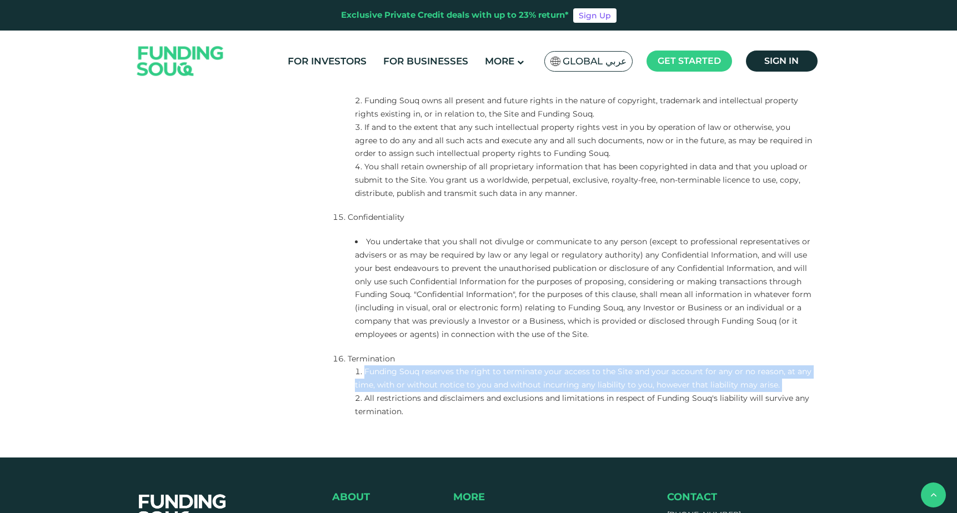
click at [391, 408] on li "All restrictions and disclaimers and exclusions and limitations in respect of F…" at bounding box center [585, 405] width 460 height 27
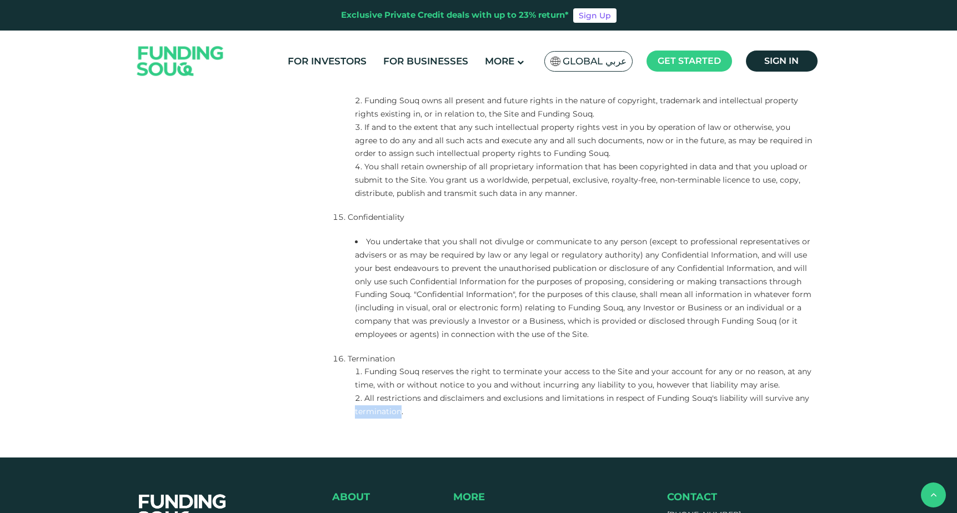
click at [391, 408] on li "All restrictions and disclaimers and exclusions and limitations in respect of F…" at bounding box center [585, 405] width 460 height 27
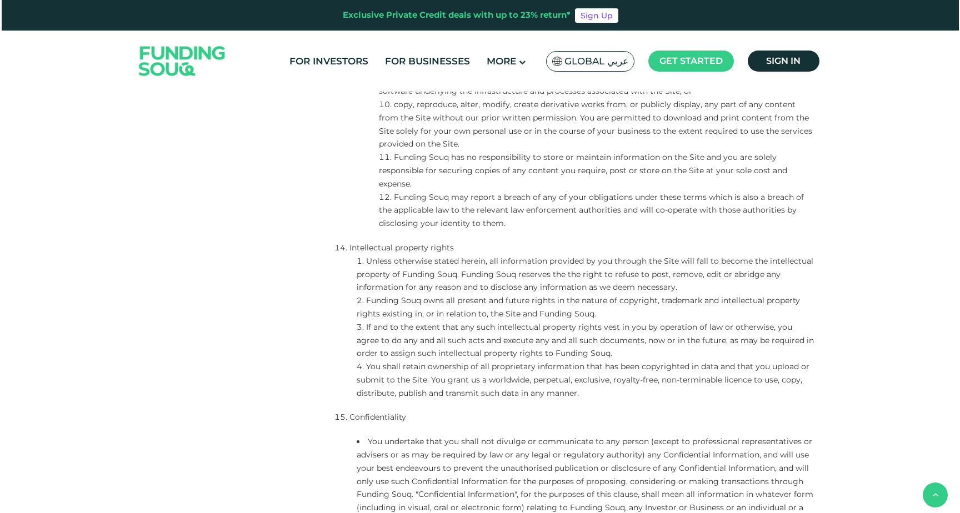
scroll to position [2266, 0]
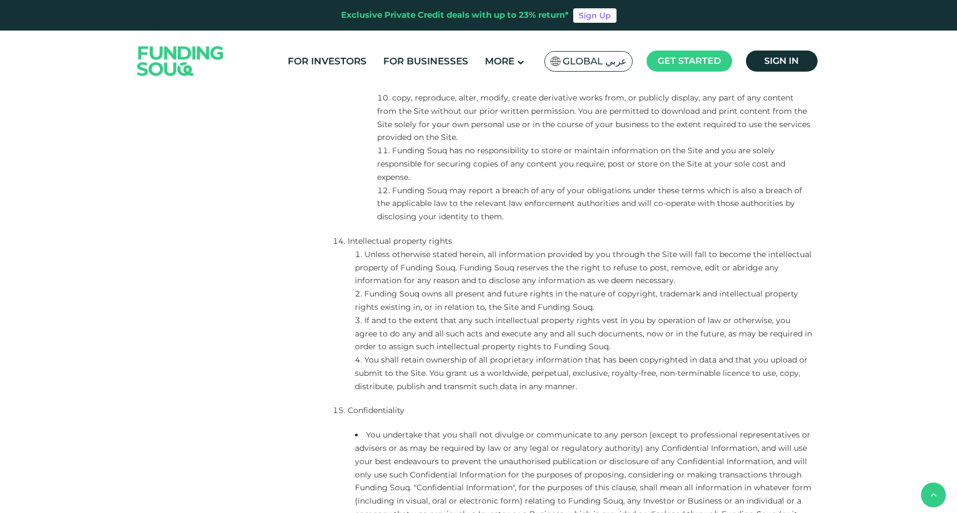
click at [606, 53] on div "Global عربي" at bounding box center [589, 61] width 88 height 21
click at [577, 61] on span "Global عربي" at bounding box center [595, 61] width 64 height 13
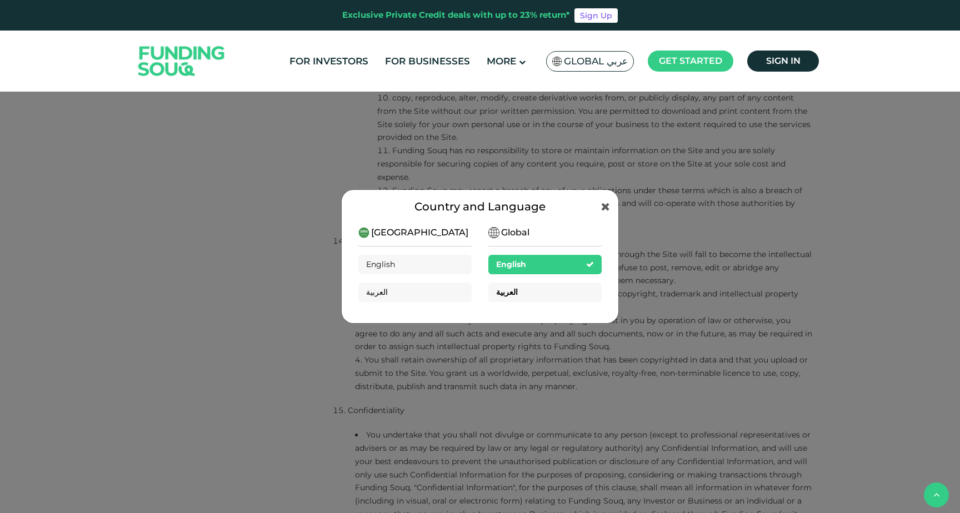
click at [508, 291] on span "العربية" at bounding box center [507, 292] width 22 height 10
click at [505, 300] on div "العربية" at bounding box center [544, 292] width 113 height 19
click at [513, 289] on span "العربية" at bounding box center [507, 292] width 22 height 10
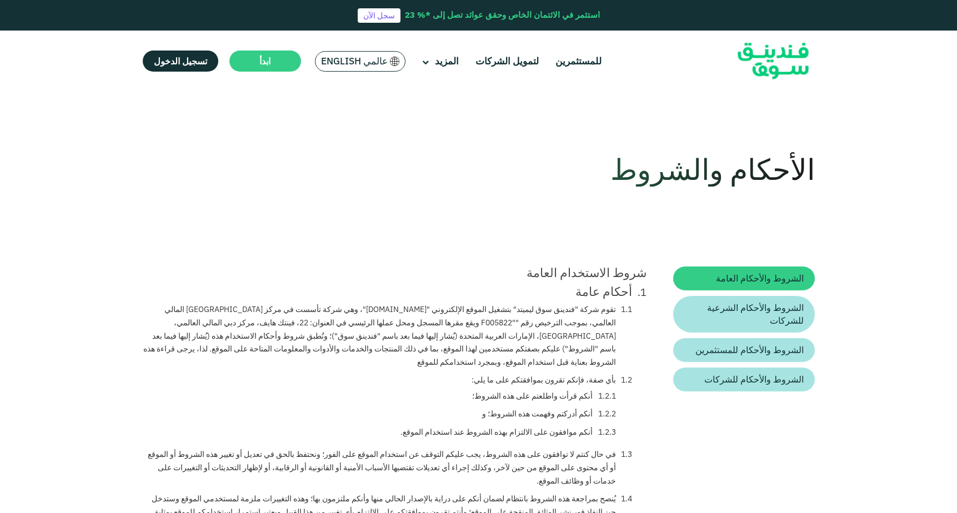
click at [585, 273] on div "شروط الاستخدام العامة" at bounding box center [395, 273] width 505 height 12
copy div "شروط الاستخدام العامة"
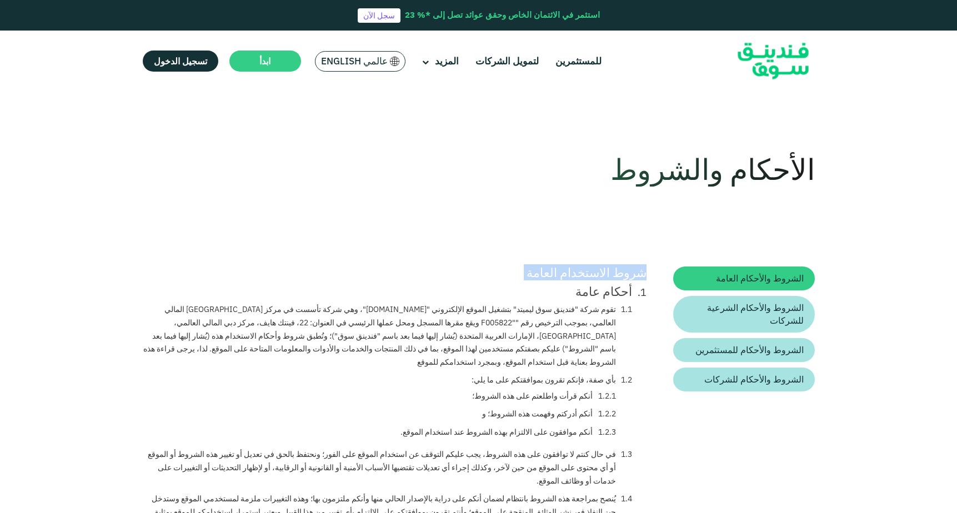
click at [606, 291] on div "أحكام عامة" at bounding box center [388, 292] width 490 height 12
copy li "أحكام عامة"
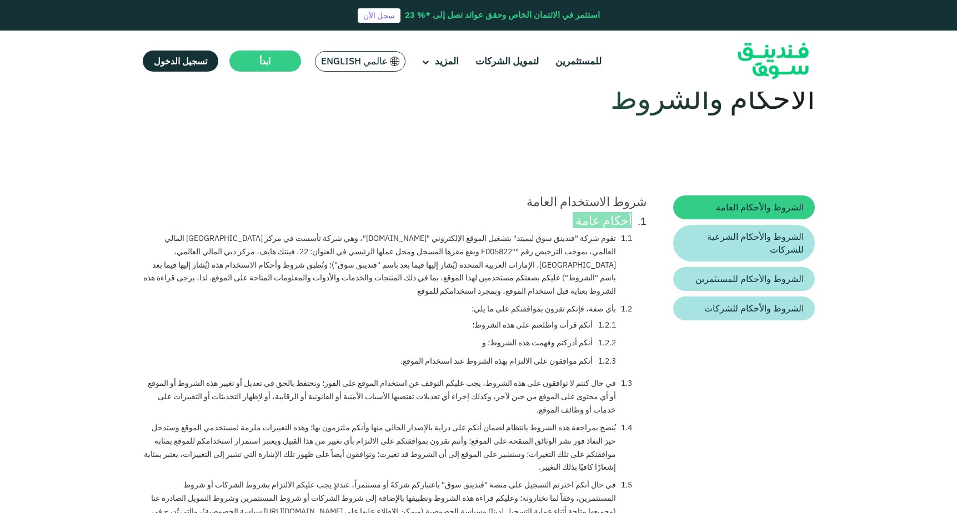
scroll to position [73, 0]
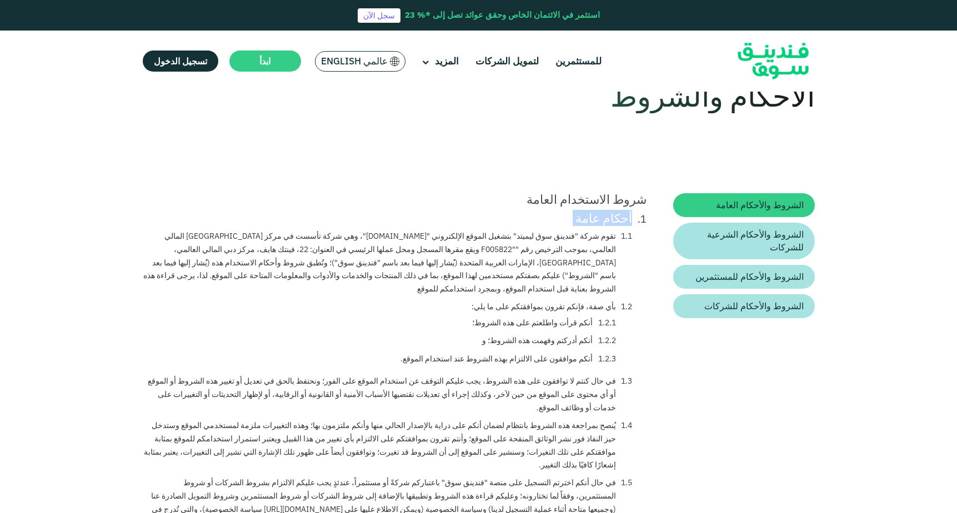
click at [455, 233] on li "تقوم شركة "فندينق سوق ليميتد" بتشغيل الموقع الإلكتروني "www.FundingSouq.com"، و…" at bounding box center [388, 263] width 490 height 66
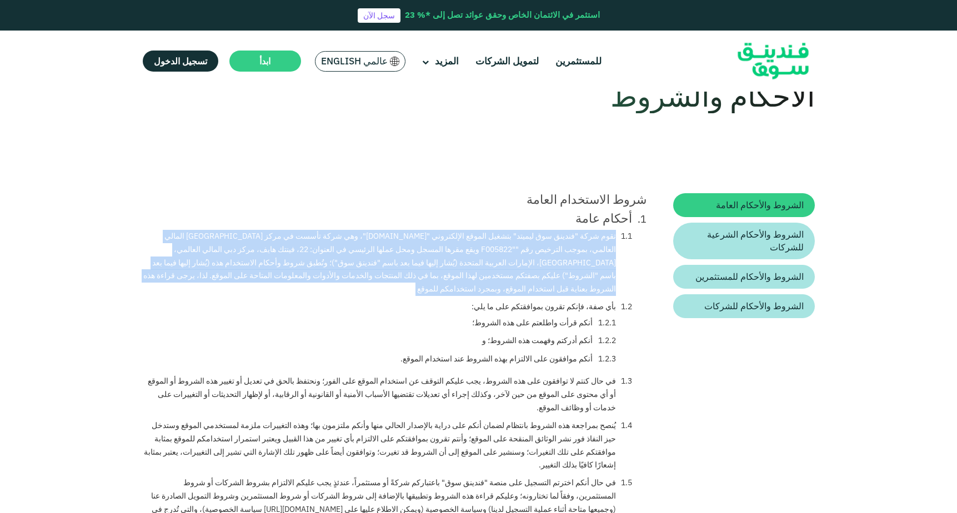
copy ol "تقوم شركة "فندينق سوق ليميتد" بتشغيل الموقع الإلكتروني "www.FundingSouq.com"، و…"
click at [572, 301] on li "بأي صفة، فإنكم تقرون بموافقتكم على ما يلي: أنكم قرأت واطلعتم على هذه الشروط؛ أن…" at bounding box center [517, 335] width 232 height 69
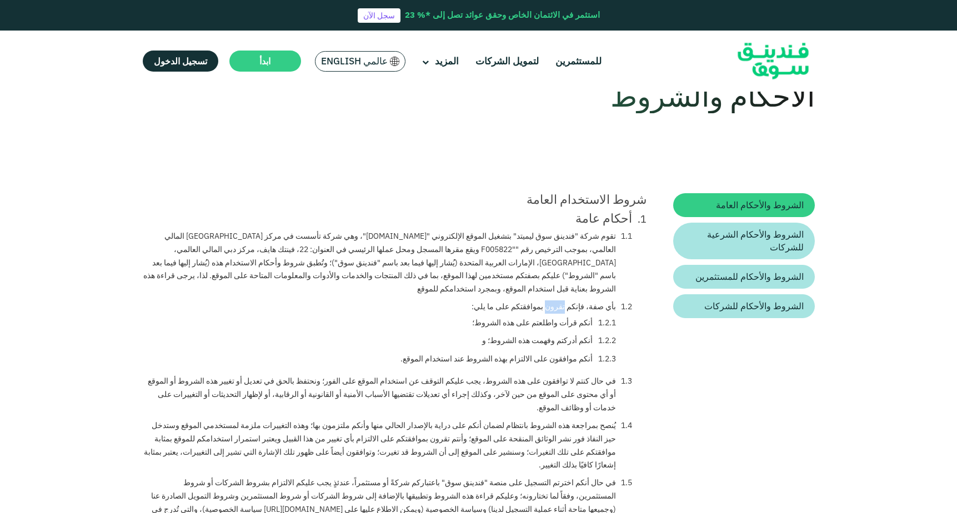
click at [572, 301] on li "بأي صفة، فإنكم تقرون بموافقتكم على ما يلي: أنكم قرأت واطلعتم على هذه الشروط؛ أن…" at bounding box center [517, 335] width 232 height 69
copy li "بأي صفة، فإنكم تقرون بموافقتكم على ما يلي:"
drag, startPoint x: 493, startPoint y: 311, endPoint x: 575, endPoint y: 307, distance: 81.8
click at [575, 317] on ol "أنكم قرأت واطلعتم على هذه الشروط؛ أنكم أدركتم وفهمت هذه الشروط؛ و أنكم موافقون …" at bounding box center [509, 341] width 216 height 49
copy ol "أنكم قرأت واطلعتم على هذه الشروط؛"
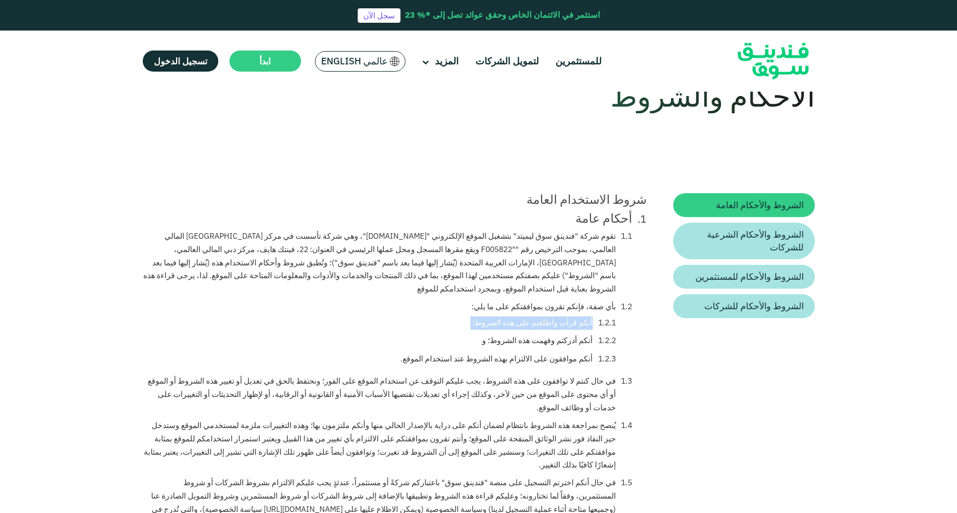
click at [518, 335] on li "أنكم أدركتم وفهمت هذه الشروط؛ و" at bounding box center [549, 341] width 134 height 13
copy ol "أنكم أدركتم وفهمت هذه الشروط؛ و"
click at [560, 353] on li "أنكم موافقون على الالتزام بهذه الشروط عند استخدام الموقع." at bounding box center [509, 359] width 216 height 13
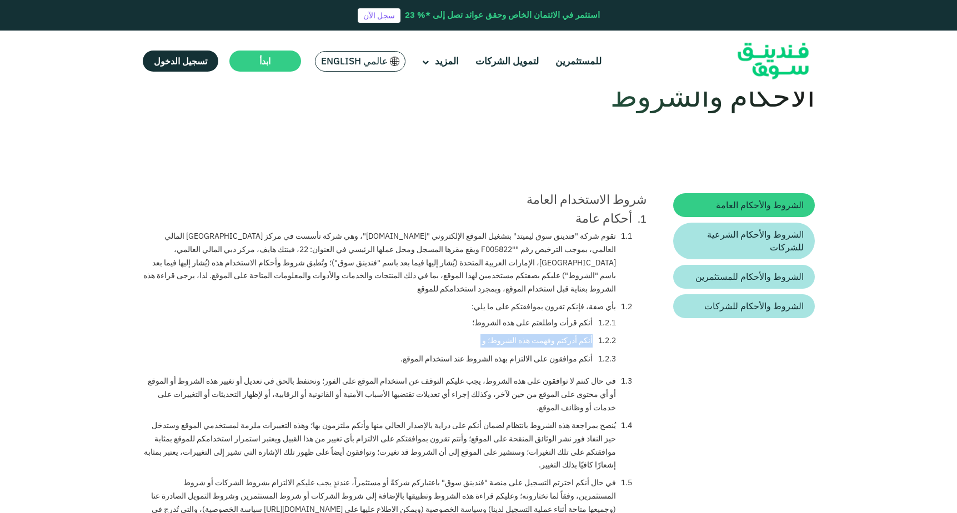
click at [560, 353] on li "أنكم موافقون على الالتزام بهذه الشروط عند استخدام الموقع." at bounding box center [509, 359] width 216 height 13
copy ol "أنكم موافقون على الالتزام بهذه الشروط عند استخدام الموقع."
click at [513, 375] on li "في حال كنتم لا توافقون على هذه الشروط، يجب عليكم التوقف عن استخدام الموقع على ا…" at bounding box center [388, 394] width 490 height 39
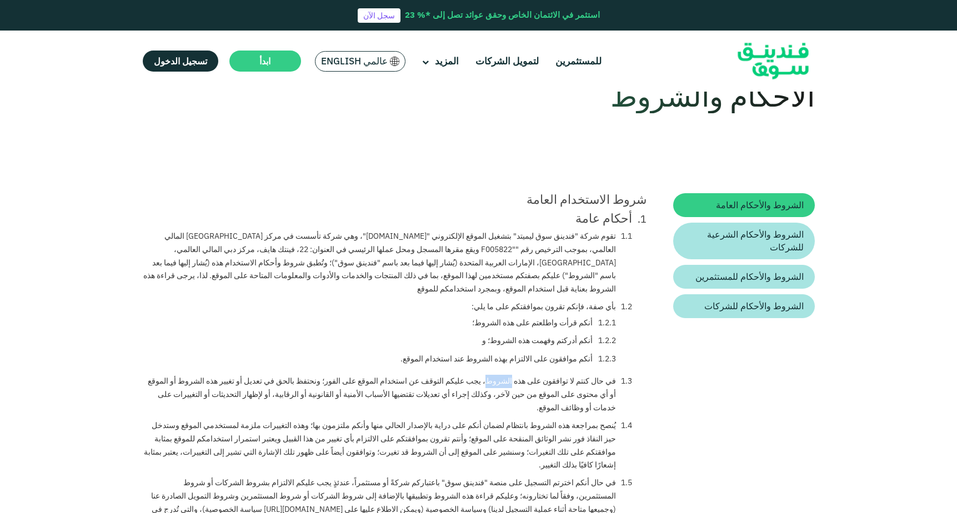
click at [513, 375] on li "في حال كنتم لا توافقون على هذه الشروط، يجب عليكم التوقف عن استخدام الموقع على ا…" at bounding box center [388, 394] width 490 height 39
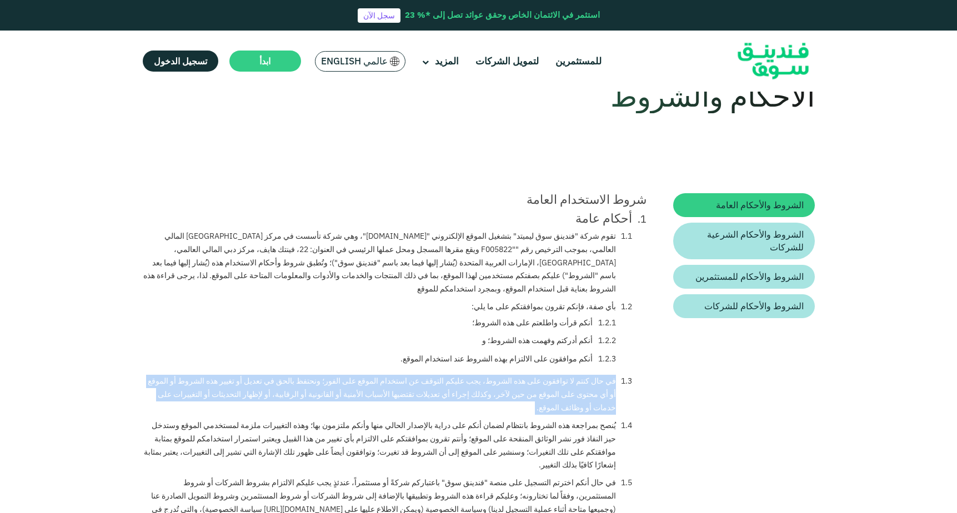
copy ol "في حال كنتم لا توافقون على هذه الشروط، يجب عليكم التوقف عن استخدام الموقع على ا…"
click at [548, 420] on li "يُنصح بمراجعة هذه الشروط بانتظام لضمان أنكم على دراية بالإصدار الحالي منها وأنك…" at bounding box center [388, 446] width 490 height 53
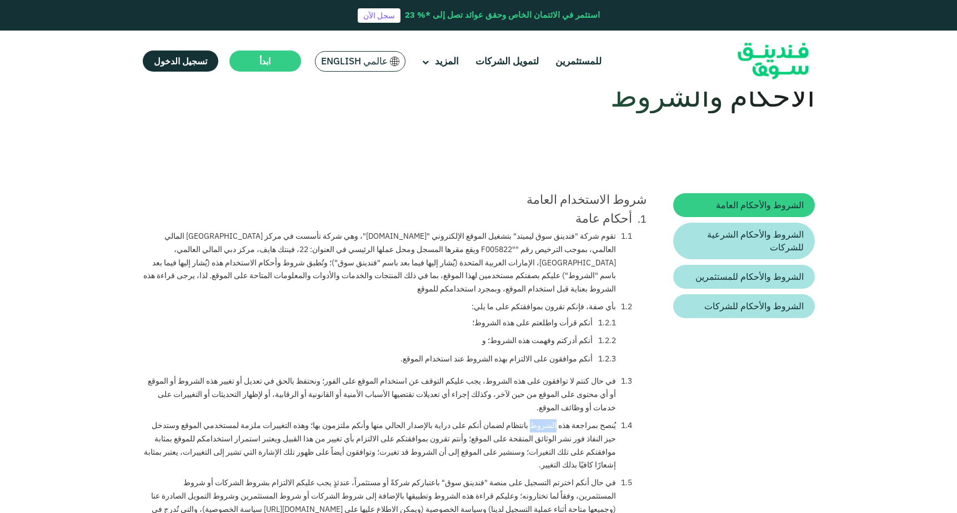
click at [548, 420] on li "يُنصح بمراجعة هذه الشروط بانتظام لضمان أنكم على دراية بالإصدار الحالي منها وأنك…" at bounding box center [388, 446] width 490 height 53
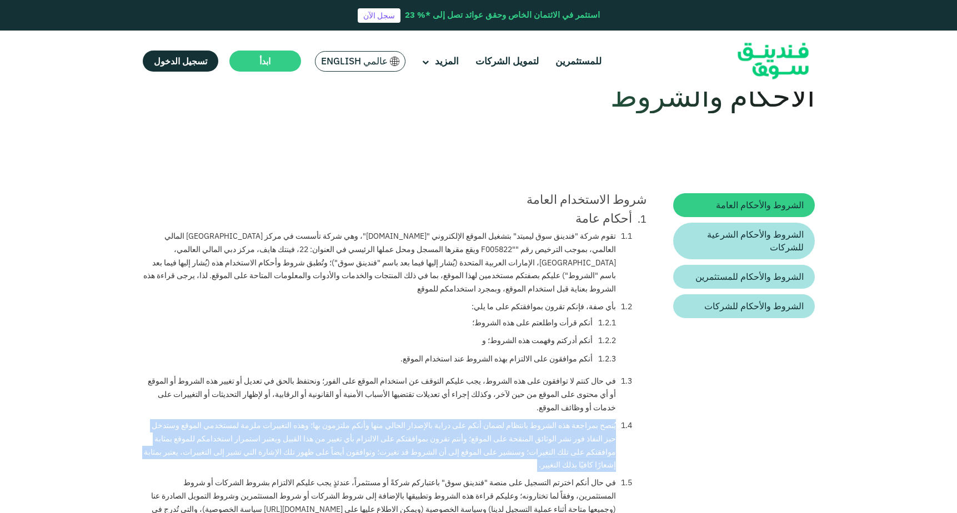
copy ol "يُنصح بمراجعة هذه الشروط بانتظام لضمان أنكم على دراية بالإصدار الحالي منها وأنك…"
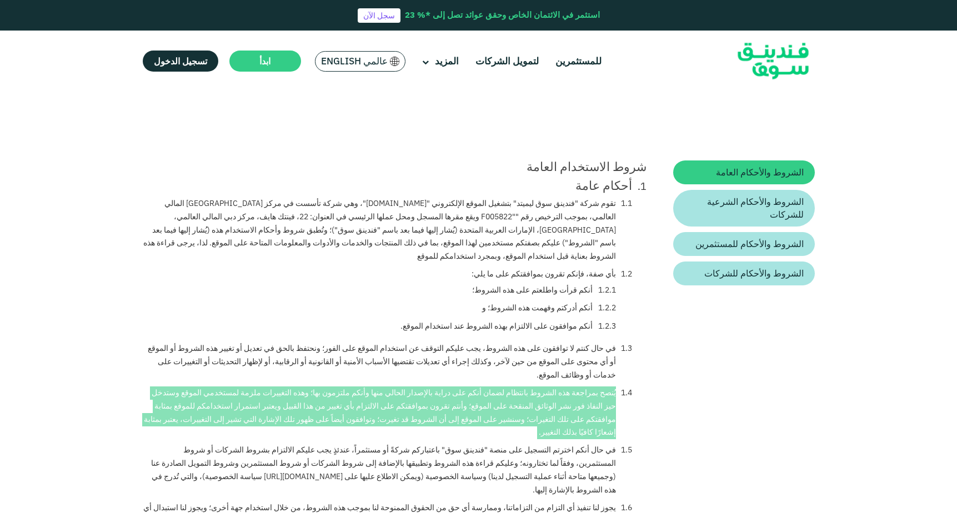
scroll to position [108, 0]
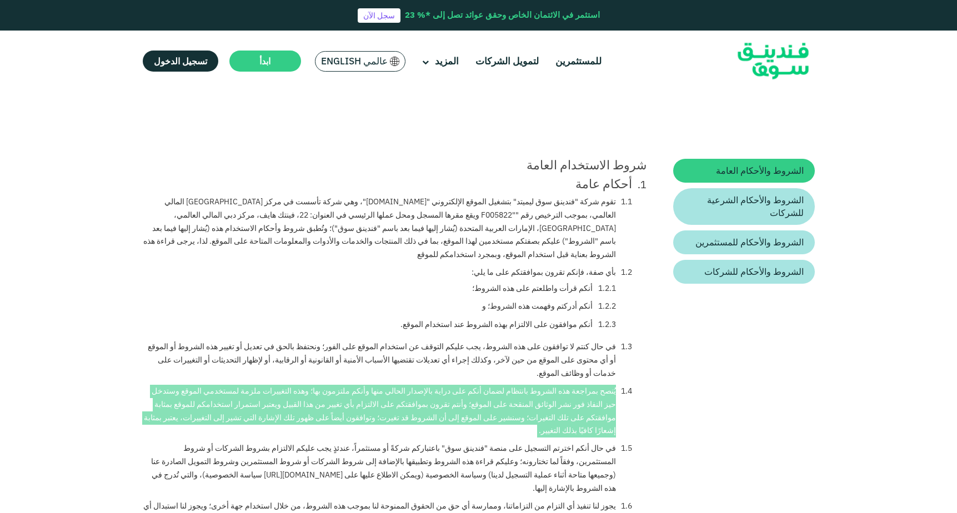
click at [548, 442] on li "في حال أنكم اخترتم التسجيل على منصة "فندينق سوق" باعتباركم شركةً أو مستثمراً، ع…" at bounding box center [388, 468] width 490 height 53
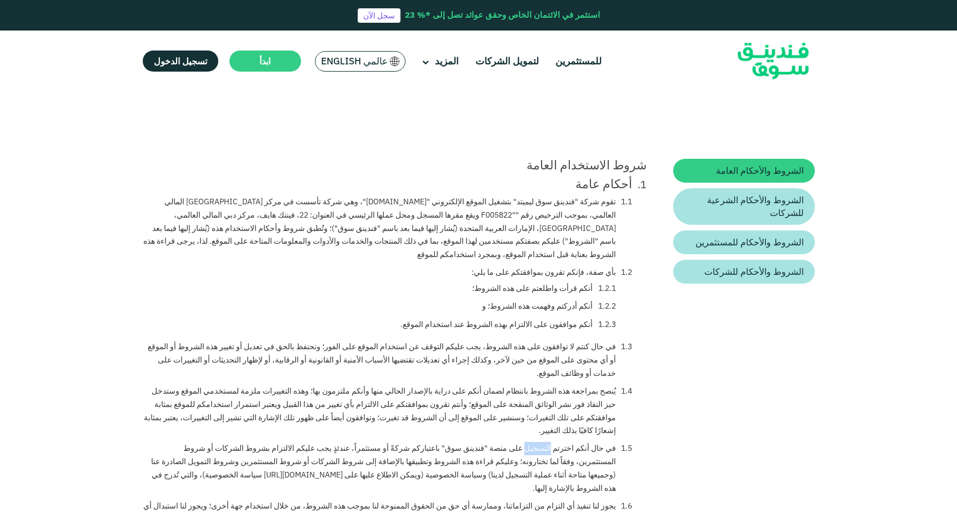
click at [548, 442] on li "في حال أنكم اخترتم التسجيل على منصة "فندينق سوق" باعتباركم شركةً أو مستثمراً، ع…" at bounding box center [388, 468] width 490 height 53
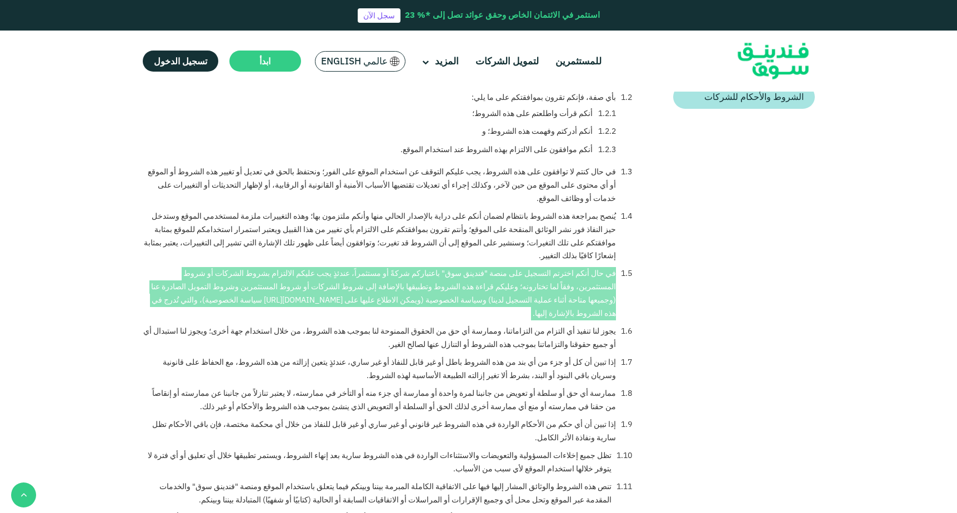
scroll to position [280, 0]
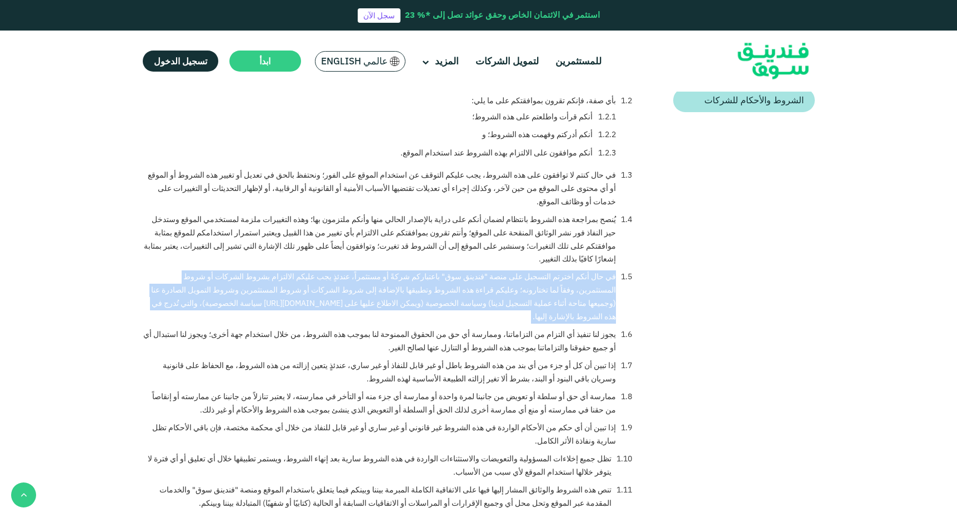
click at [555, 328] on li "يجوز لنا تنفيذ أي التزام من التزاماتنا، وممارسة أي حق من الحقوق الممنوحة لنا بم…" at bounding box center [388, 341] width 490 height 27
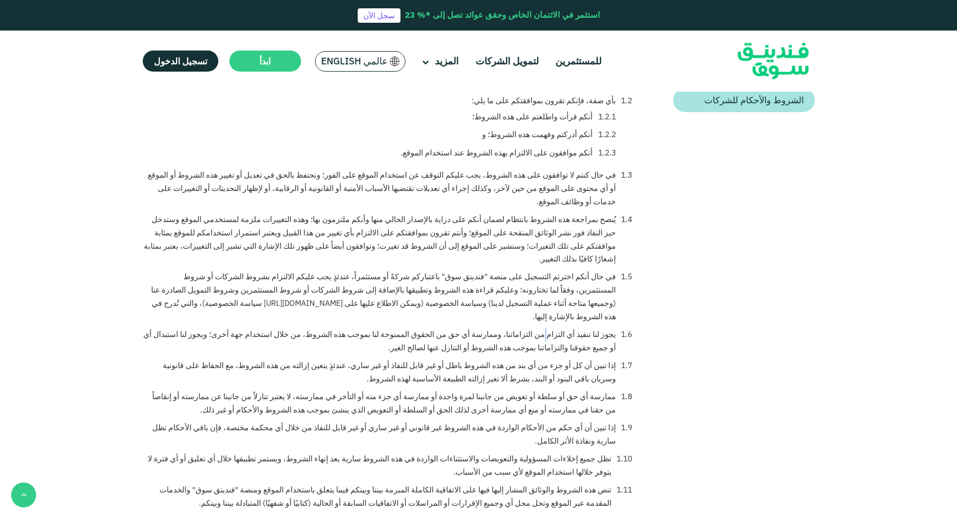
click at [555, 328] on li "يجوز لنا تنفيذ أي التزام من التزاماتنا، وممارسة أي حق من الحقوق الممنوحة لنا بم…" at bounding box center [388, 341] width 490 height 27
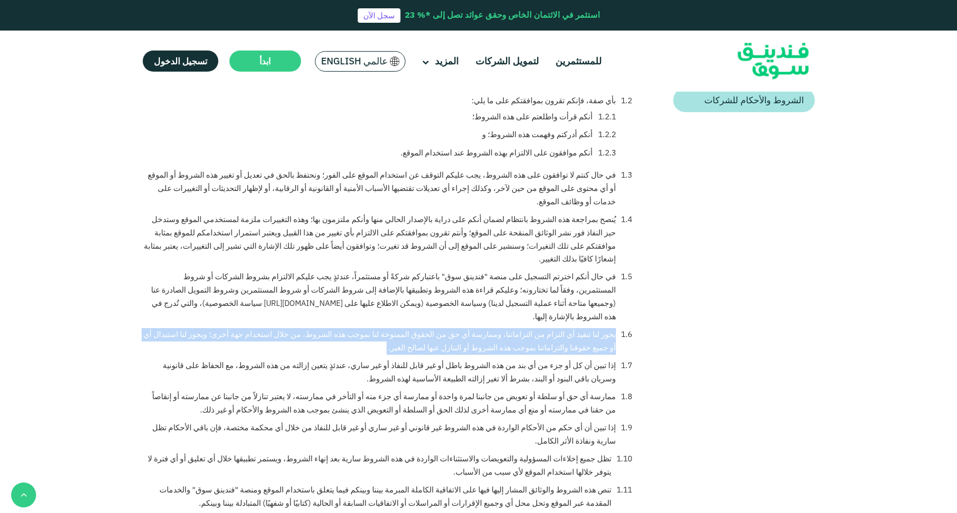
click at [591, 360] on li "إذا تبين أن كل أو جزء من أي بند من هذه الشروط باطل أو غير قابل للنفاذ أو غير سا…" at bounding box center [388, 373] width 490 height 27
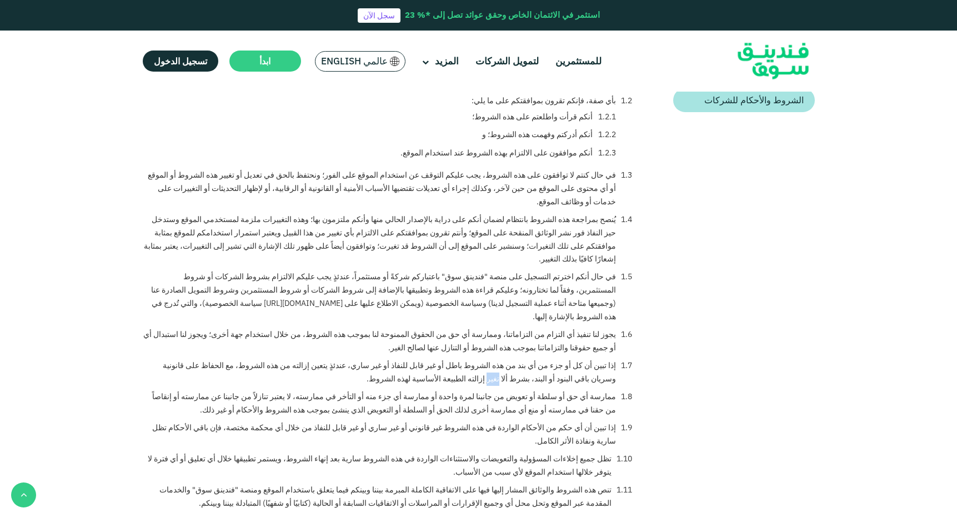
click at [591, 360] on li "إذا تبين أن كل أو جزء من أي بند من هذه الشروط باطل أو غير قابل للنفاذ أو غير سا…" at bounding box center [388, 373] width 490 height 27
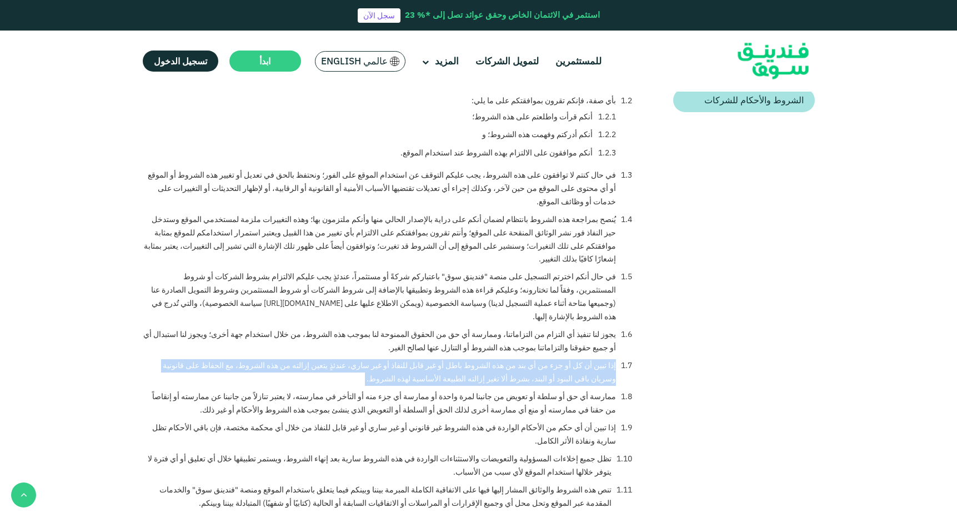
click at [598, 391] on li "ممارسة أي حق أو سلطة أو تعويض من جانبنا لمرة واحدة أو ممارسة أي جزء منه أو التأ…" at bounding box center [388, 404] width 490 height 27
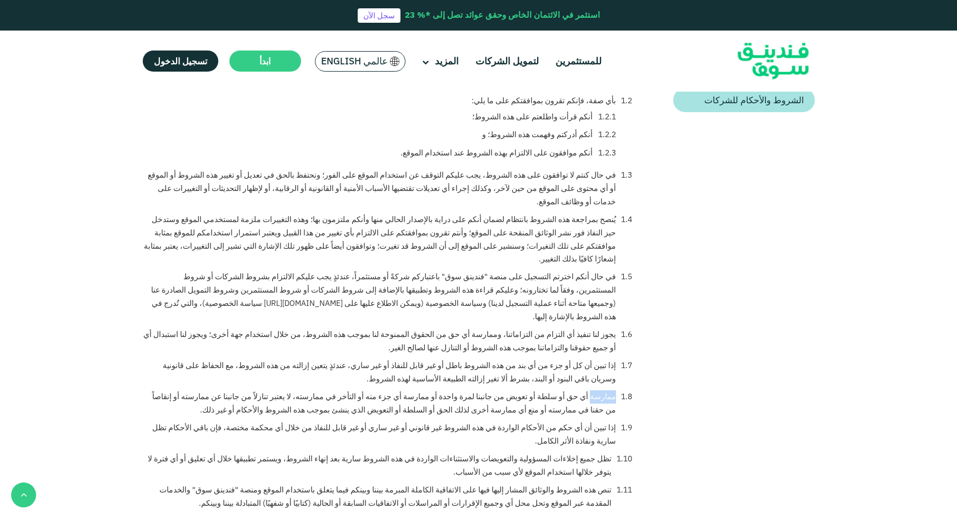
click at [598, 391] on li "ممارسة أي حق أو سلطة أو تعويض من جانبنا لمرة واحدة أو ممارسة أي جزء منه أو التأ…" at bounding box center [388, 404] width 490 height 27
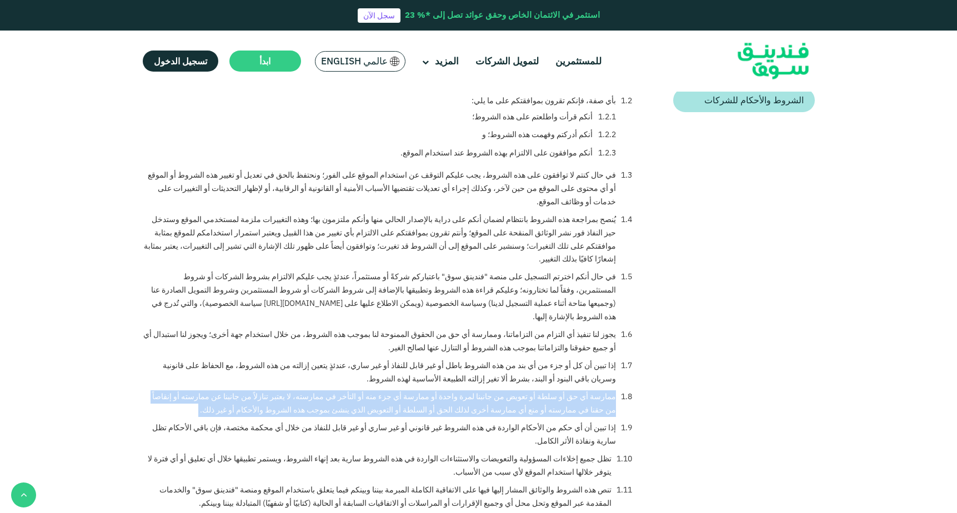
click at [581, 422] on li "إذا تبين أن أي حكم من الأحكام الواردة في هذه الشروط غير قانوني أو غير ساري أو غ…" at bounding box center [388, 435] width 490 height 27
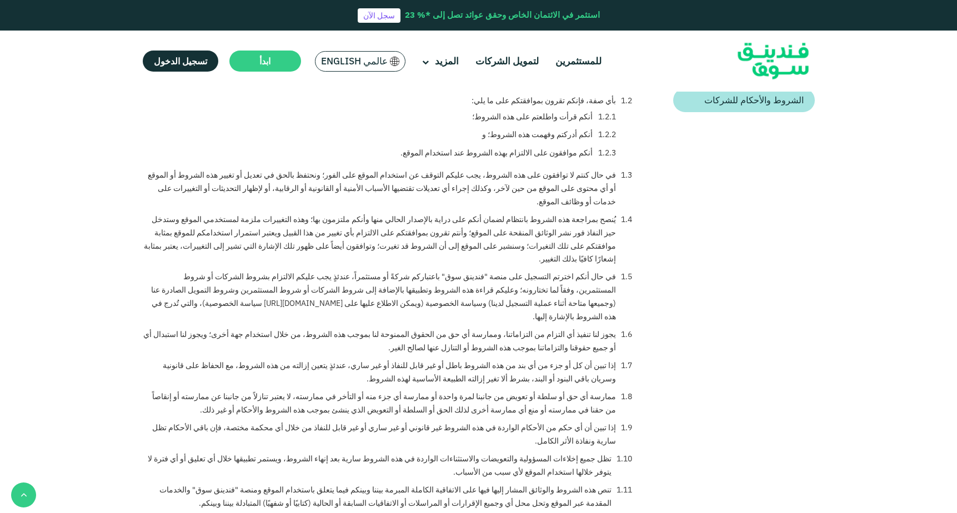
click at [581, 422] on li "إذا تبين أن أي حكم من الأحكام الواردة في هذه الشروط غير قانوني أو غير ساري أو غ…" at bounding box center [388, 435] width 490 height 27
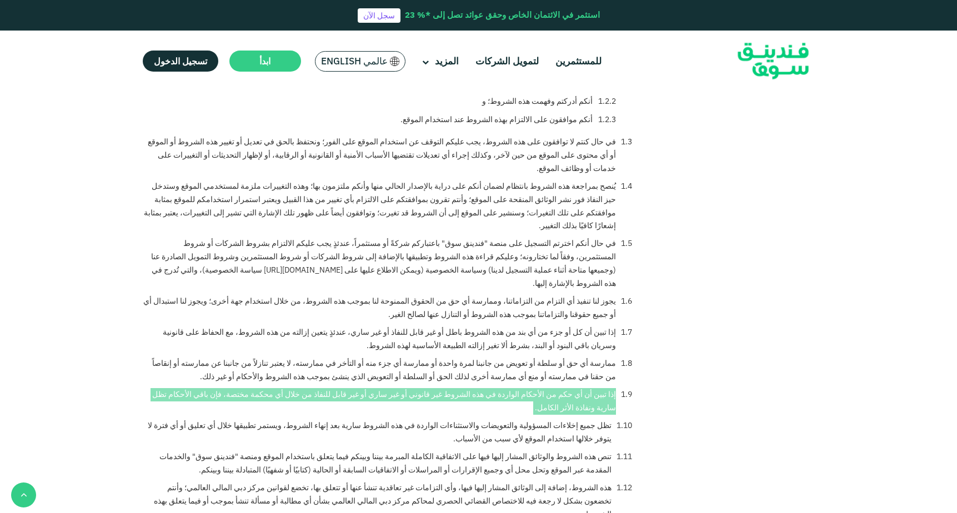
scroll to position [322, 0]
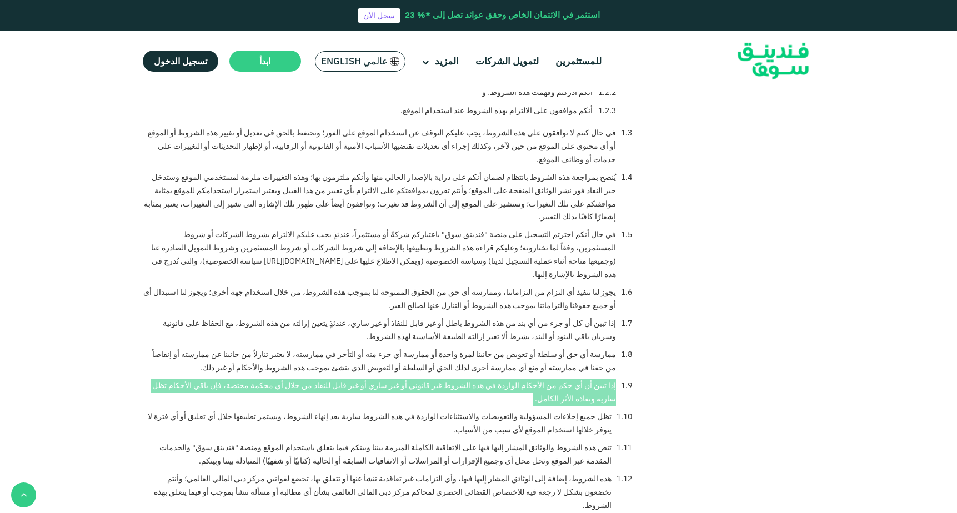
click at [576, 411] on li "تظل جميع إخلاءات المسؤولية والتعويضات والاستثناءات الواردة في هذه الشروط سارية …" at bounding box center [388, 424] width 490 height 27
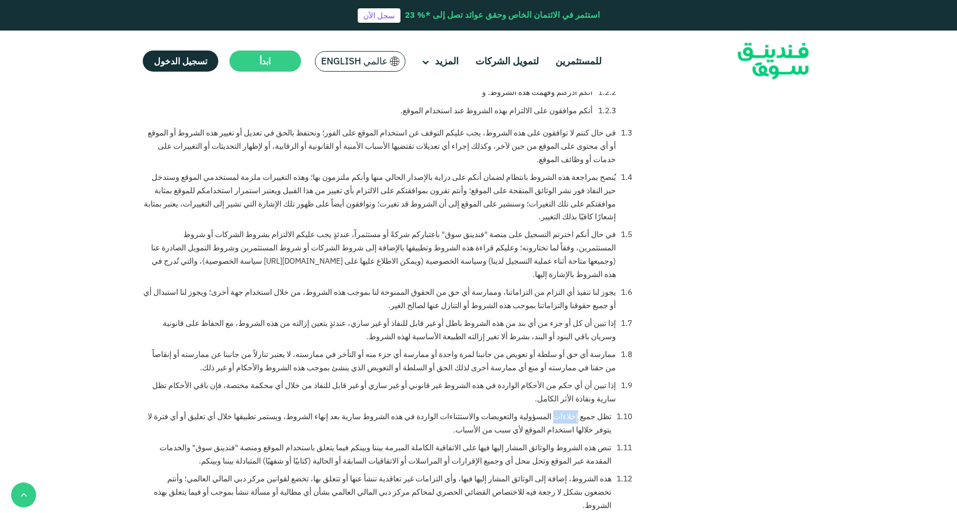
click at [576, 411] on li "تظل جميع إخلاءات المسؤولية والتعويضات والاستثناءات الواردة في هذه الشروط سارية …" at bounding box center [388, 424] width 490 height 27
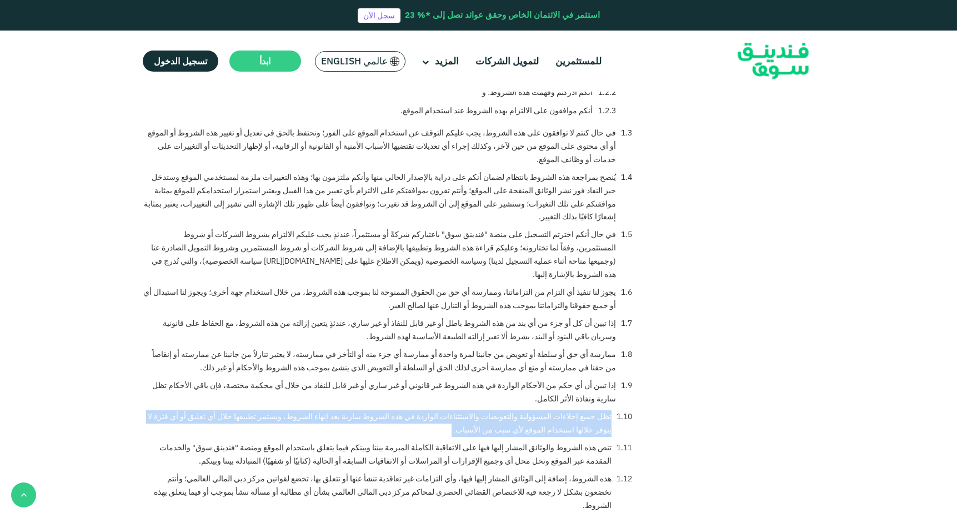
click at [527, 473] on li "هذه الشروط، إضافة إلى الوثائق المشار إليها فيها، وأي التزامات غير تعاقدية تنشأ …" at bounding box center [388, 492] width 490 height 39
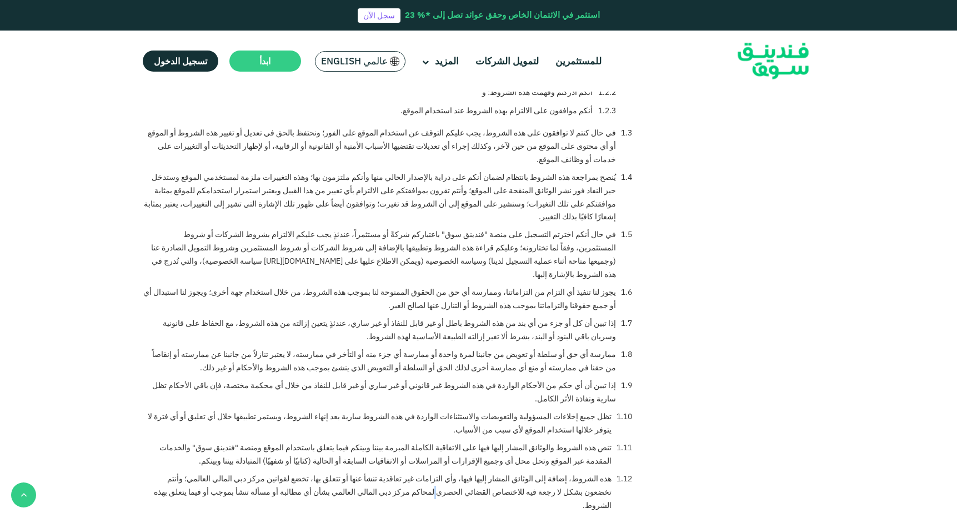
click at [527, 473] on li "هذه الشروط، إضافة إلى الوثائق المشار إليها فيها، وأي التزامات غير تعاقدية تنشأ …" at bounding box center [388, 492] width 490 height 39
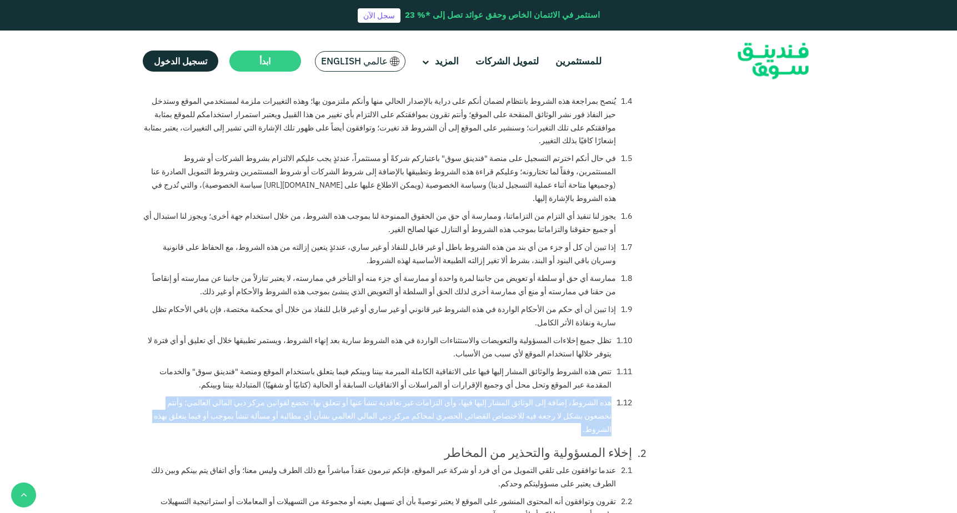
scroll to position [432, 0]
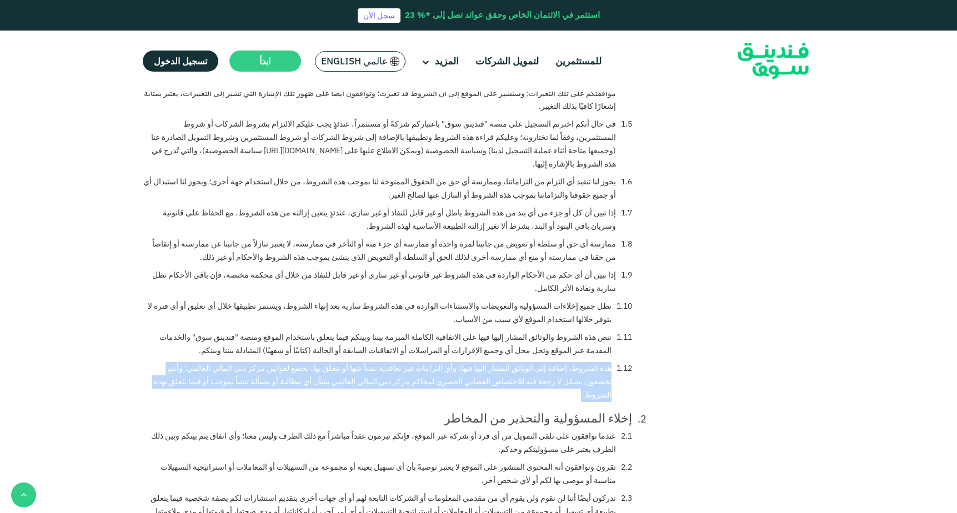
click at [541, 412] on div "إخلاء المسؤولية والتحذير من المخاطر" at bounding box center [388, 418] width 490 height 12
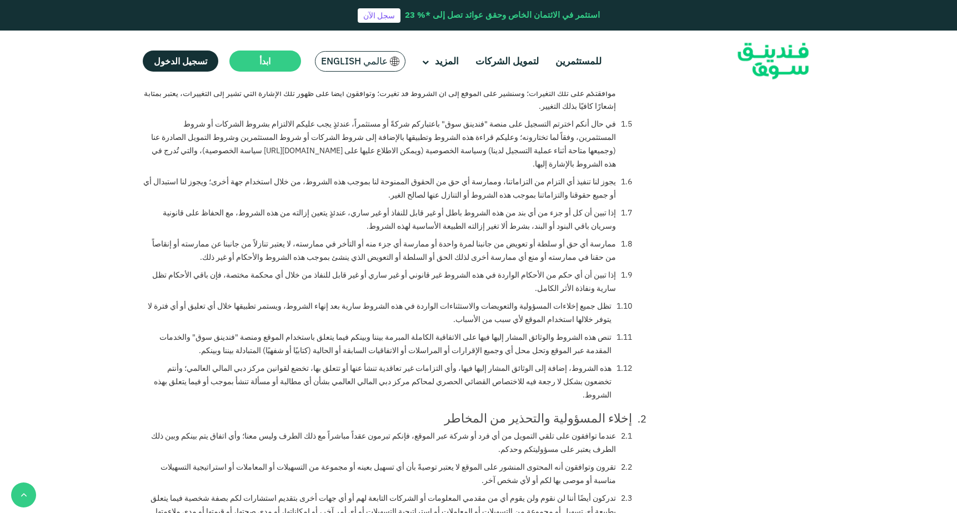
click at [541, 412] on div "إخلاء المسؤولية والتحذير من المخاطر" at bounding box center [388, 418] width 490 height 12
click at [607, 430] on li "عندما توافقون على تلقي التمويل من أي فرد أو شركة عبر الموقع، فإنكم تبرمون عقداً…" at bounding box center [388, 443] width 490 height 27
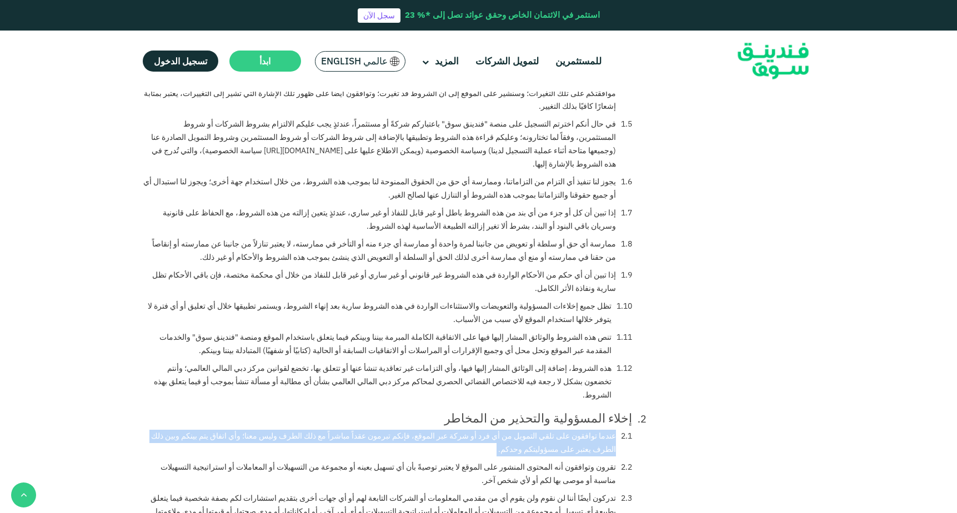
click at [570, 461] on li "تقرون وتوافقون أنه المحتوى المنشور على الموقع لا يعتبر توصيةً بأن أي تسهيل بعين…" at bounding box center [388, 474] width 490 height 27
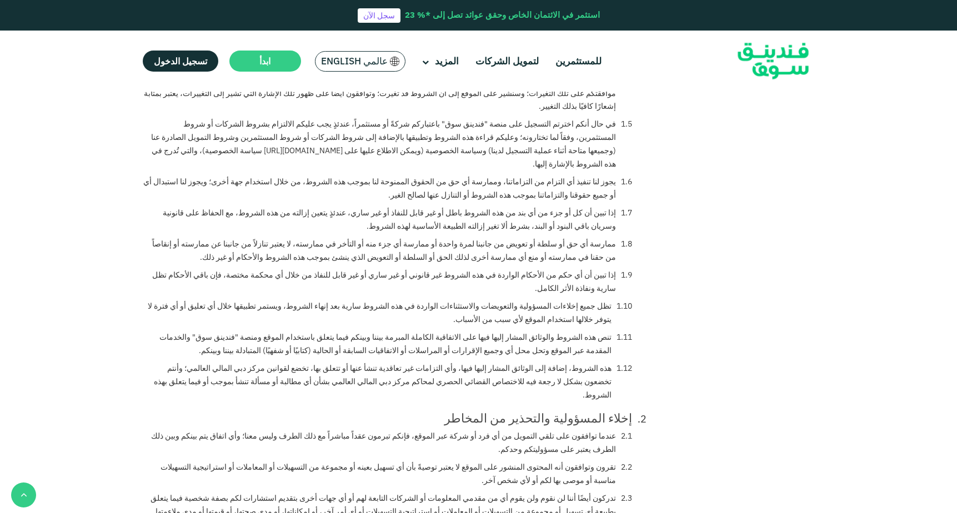
click at [570, 461] on li "تقرون وتوافقون أنه المحتوى المنشور على الموقع لا يعتبر توصيةً بأن أي تسهيل بعين…" at bounding box center [388, 474] width 490 height 27
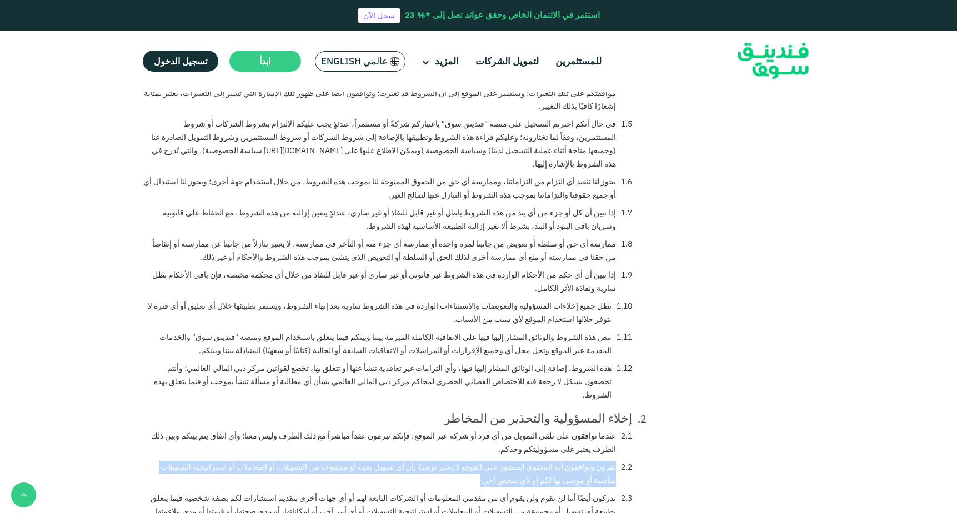
click at [599, 492] on li "تدركون أيضًا أننا لن نقوم ولن يقوم أي من مقدمي المعلومات أو الشركات التابعة لهم…" at bounding box center [388, 505] width 490 height 27
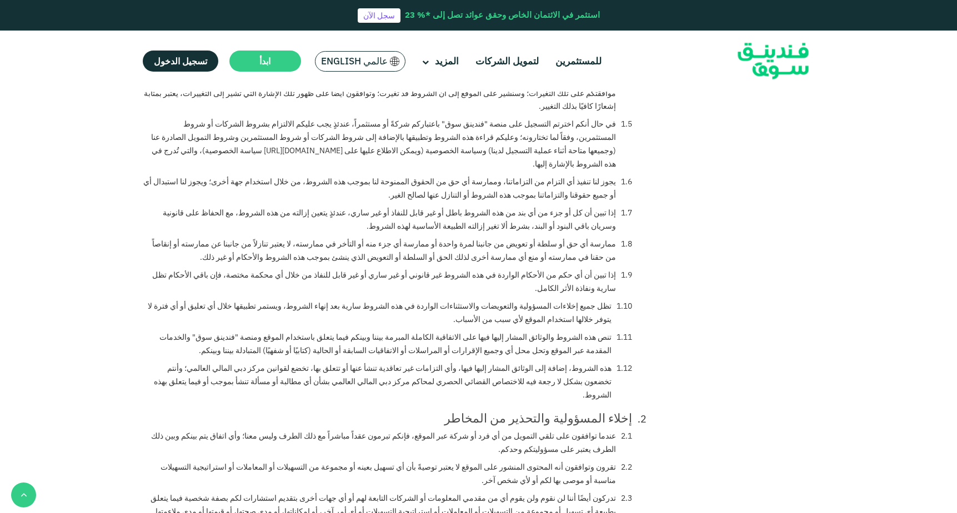
click at [599, 492] on li "تدركون أيضًا أننا لن نقوم ولن يقوم أي من مقدمي المعلومات أو الشركات التابعة لهم…" at bounding box center [388, 505] width 490 height 27
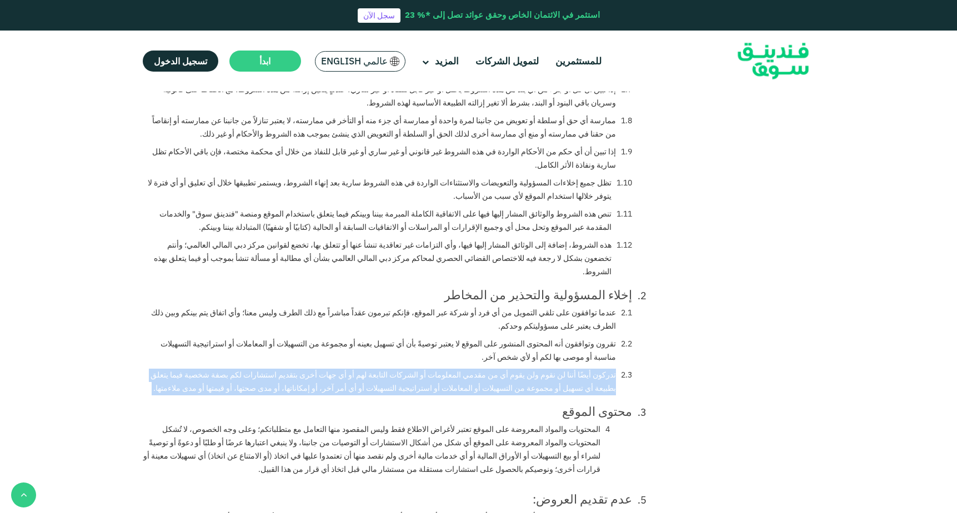
scroll to position [560, 0]
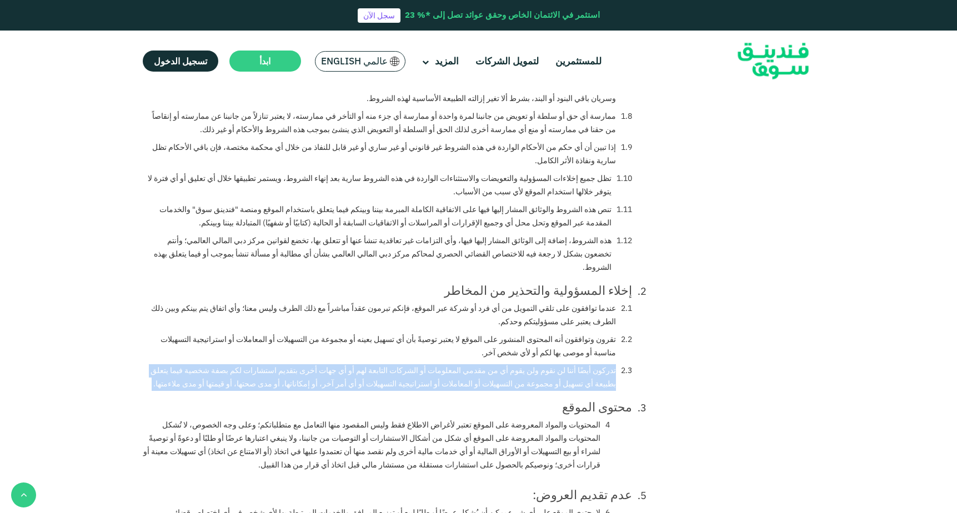
click at [601, 401] on div "محتوى الموقع" at bounding box center [388, 407] width 490 height 12
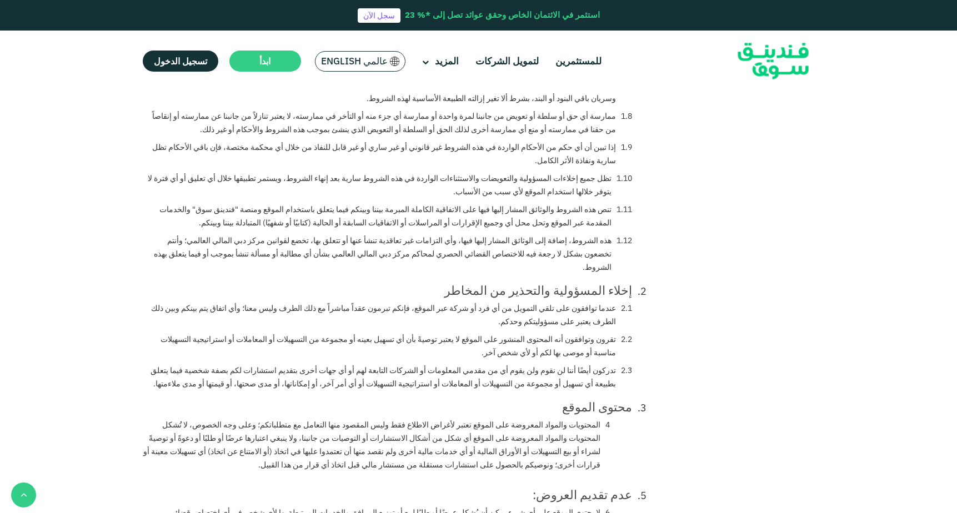
click at [601, 401] on div "محتوى الموقع" at bounding box center [388, 407] width 490 height 12
click at [573, 419] on li "المحتويات والمواد المعروضة على الموقع تعتبر لأغراض الاطلاع فقط وليس المقصود منه…" at bounding box center [377, 445] width 468 height 53
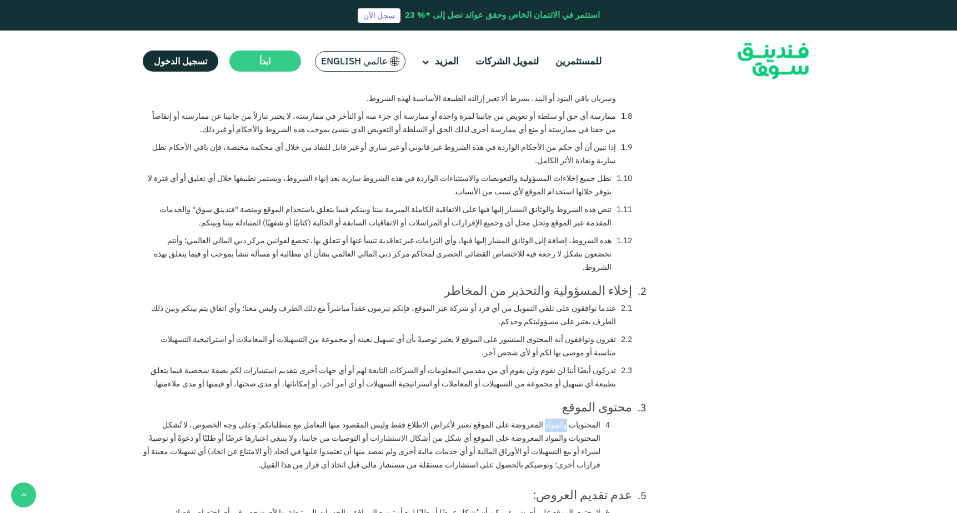
click at [573, 419] on li "المحتويات والمواد المعروضة على الموقع تعتبر لأغراض الاطلاع فقط وليس المقصود منه…" at bounding box center [377, 445] width 468 height 53
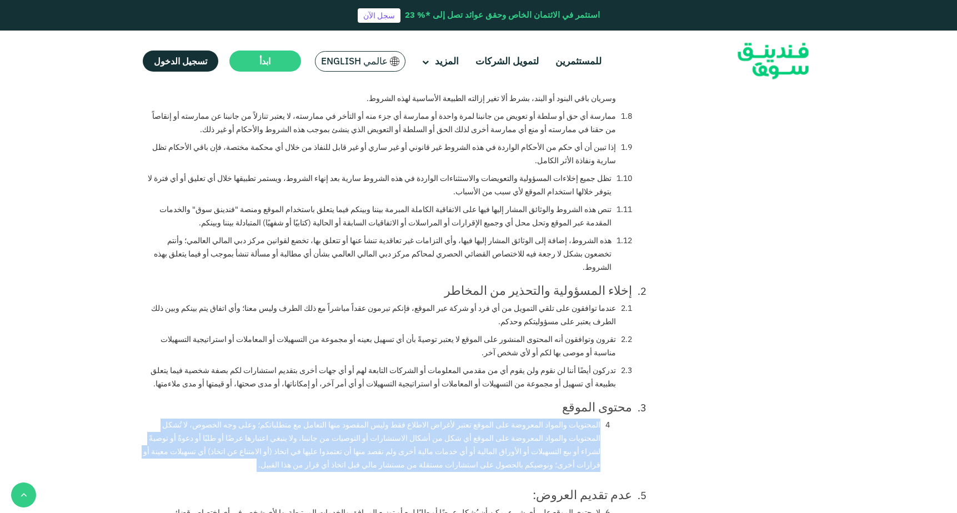
click at [622, 489] on div "عدم تقديم العروض:" at bounding box center [400, 495] width 466 height 12
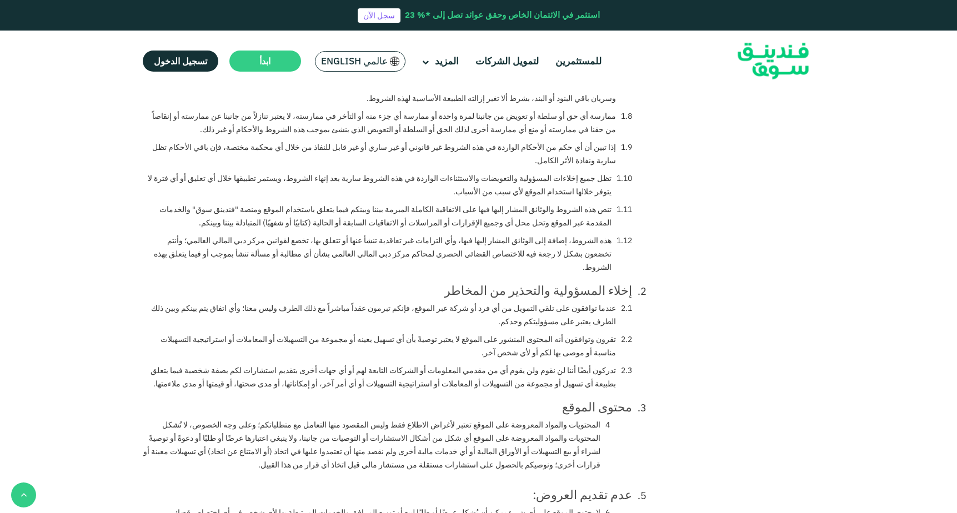
click at [622, 489] on div "عدم تقديم العروض:" at bounding box center [400, 495] width 466 height 12
click at [557, 507] on li "لا يحتوي الموقع على أي شيء يمكن أن يُشكل عرضًا أو طلبًا لبيع أو توزيع المرافق و…" at bounding box center [389, 513] width 444 height 13
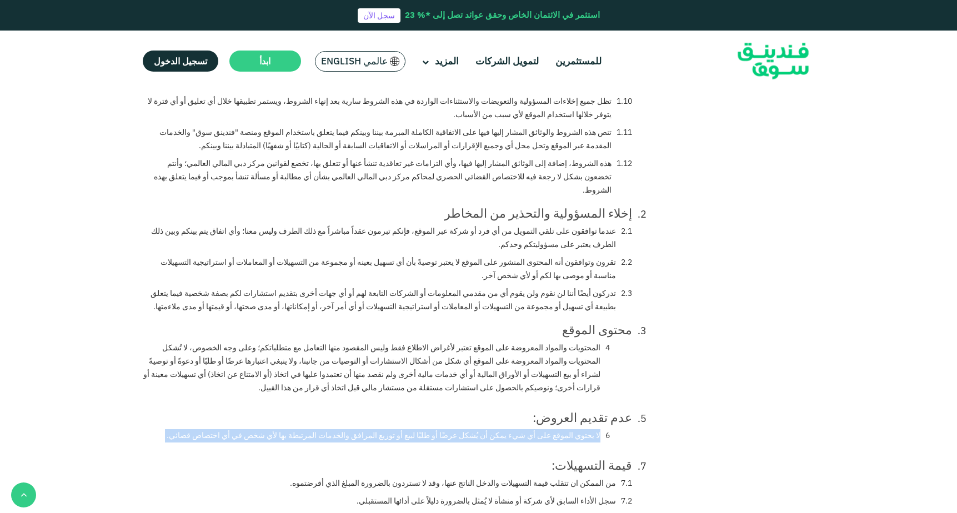
scroll to position [719, 0]
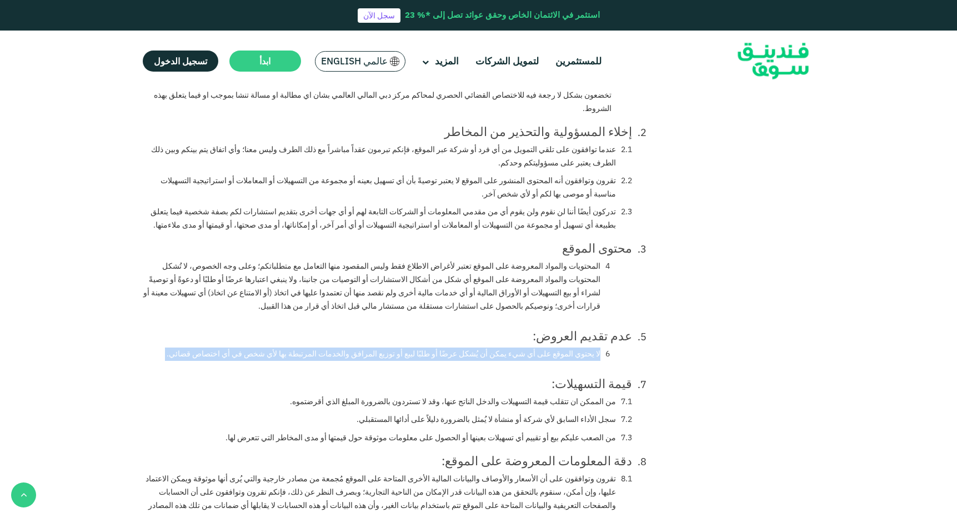
click at [600, 378] on div "قيمة التسهيلات:" at bounding box center [429, 384] width 407 height 12
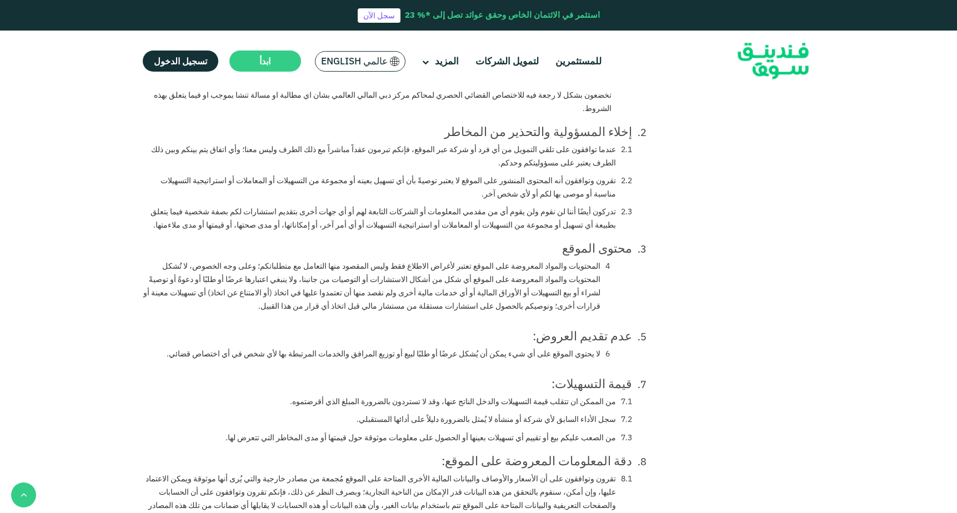
click at [600, 378] on div "قيمة التسهيلات:" at bounding box center [429, 384] width 407 height 12
click at [596, 396] on li "من الممكن ان تتقلب قيمة التسهيلات والدخل الناتج عنها، وقد لا تستردون بالضرورة ا…" at bounding box center [461, 402] width 343 height 13
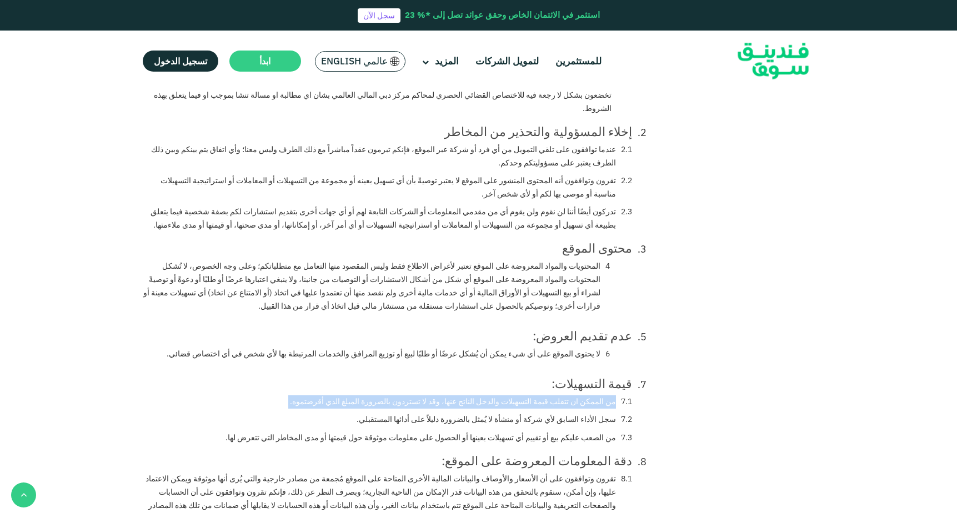
click at [582, 413] on li "سجل الأداء السابق لأي شركة أو منشأة لا يُمثل بالضرورة دليلاً على أدائها المستقب…" at bounding box center [495, 419] width 276 height 13
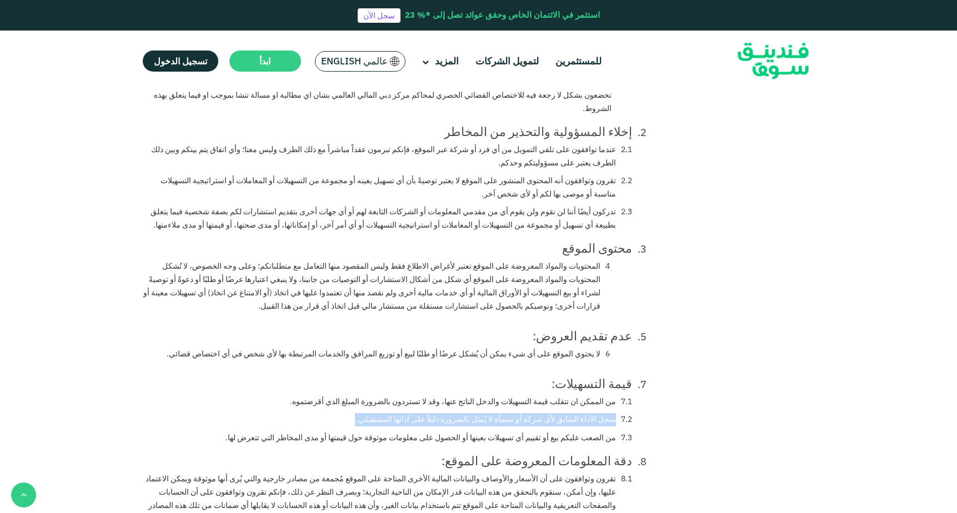
click at [594, 432] on li "من الصعب عليكم بيع أو تقييم أي تسهيلات بعينها أو الحصول على معلومات موثوقة حول …" at bounding box center [429, 438] width 407 height 13
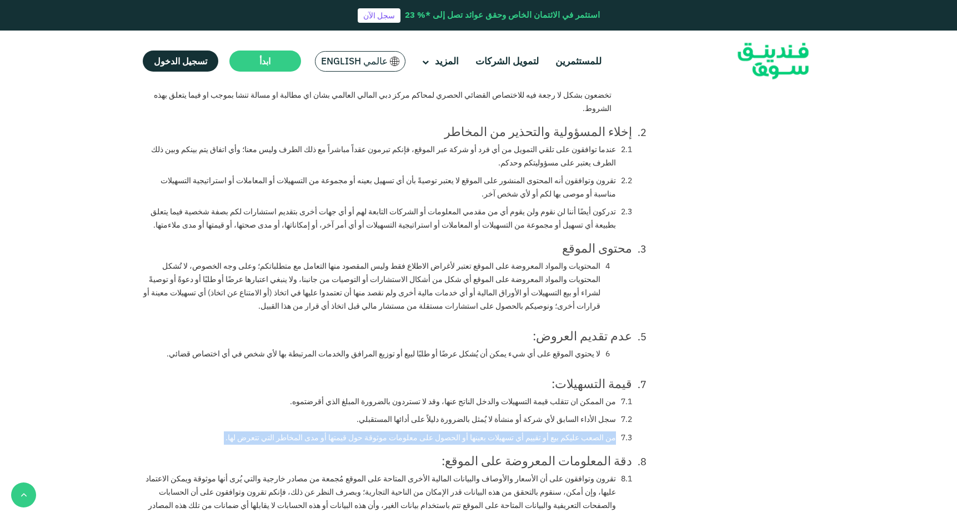
click at [582, 455] on div "دقة المعلومات المعروضة على الموقع:" at bounding box center [388, 461] width 490 height 12
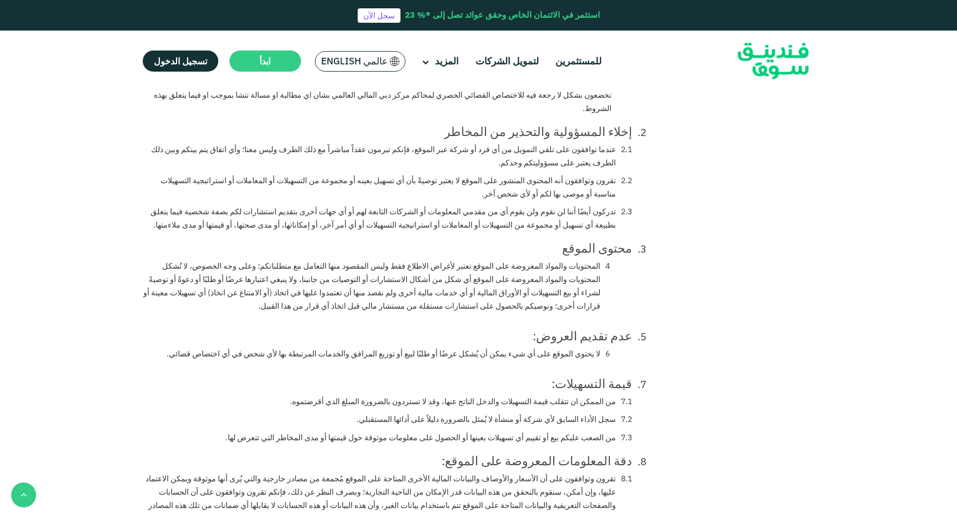
click at [582, 455] on div "دقة المعلومات المعروضة على الموقع:" at bounding box center [388, 461] width 490 height 12
click at [578, 473] on li "تقرون وتوافقون على أن الأسعار والأوصاف والبيانات المالية الأخرى المتاحة على الم…" at bounding box center [388, 499] width 490 height 53
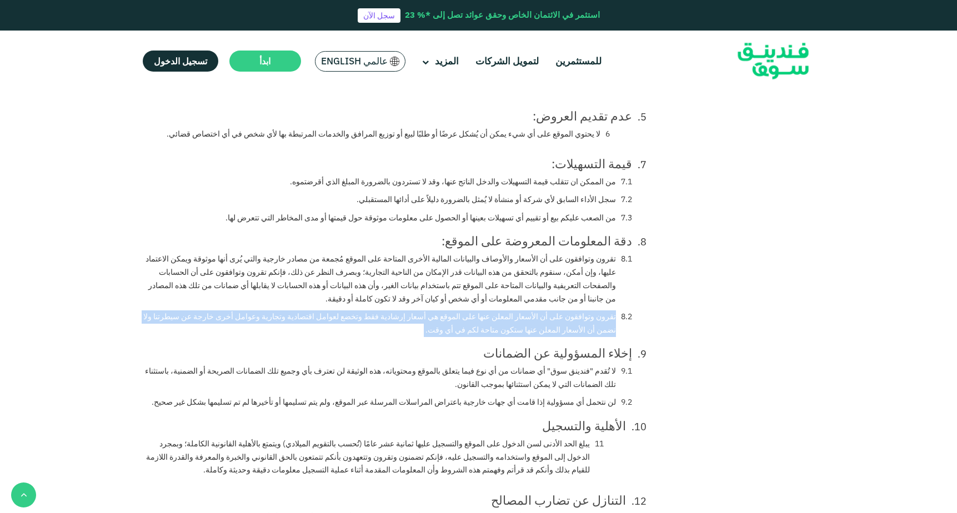
scroll to position [945, 0]
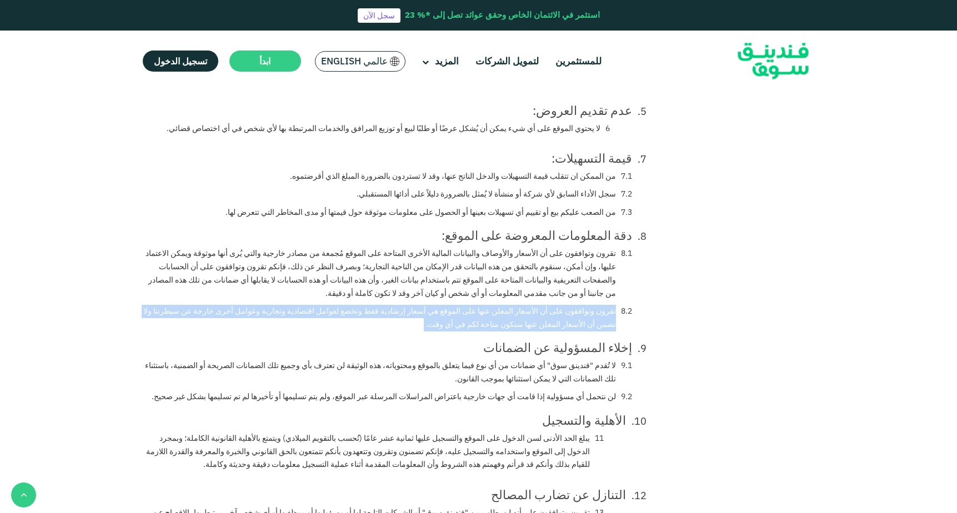
click at [588, 360] on li "لا تُقدم "فندينق سوق" أي ضمانات من أي نوع فيما يتعلق بالموقع ومحتوياته، هذه الو…" at bounding box center [388, 373] width 490 height 27
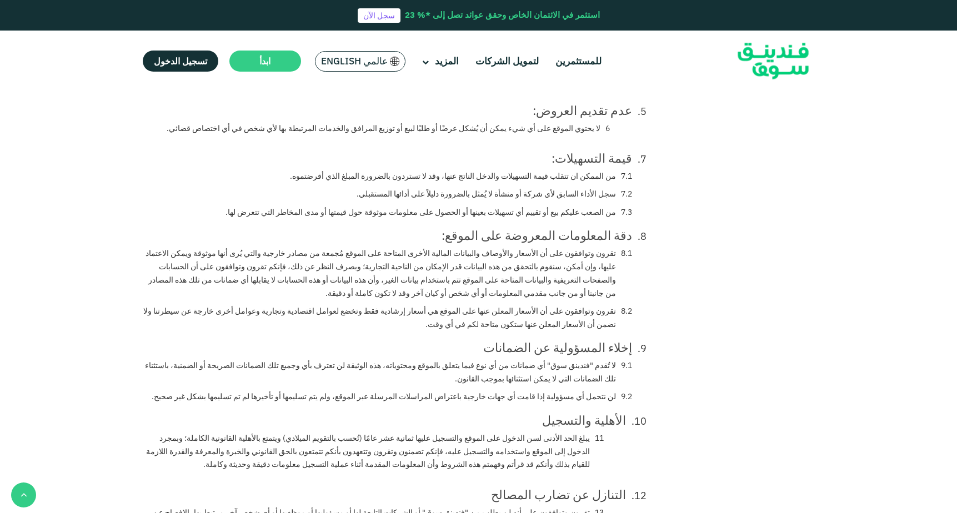
click at [588, 360] on li "لا تُقدم "فندينق سوق" أي ضمانات من أي نوع فيما يتعلق بالموقع ومحتوياته، هذه الو…" at bounding box center [388, 373] width 490 height 27
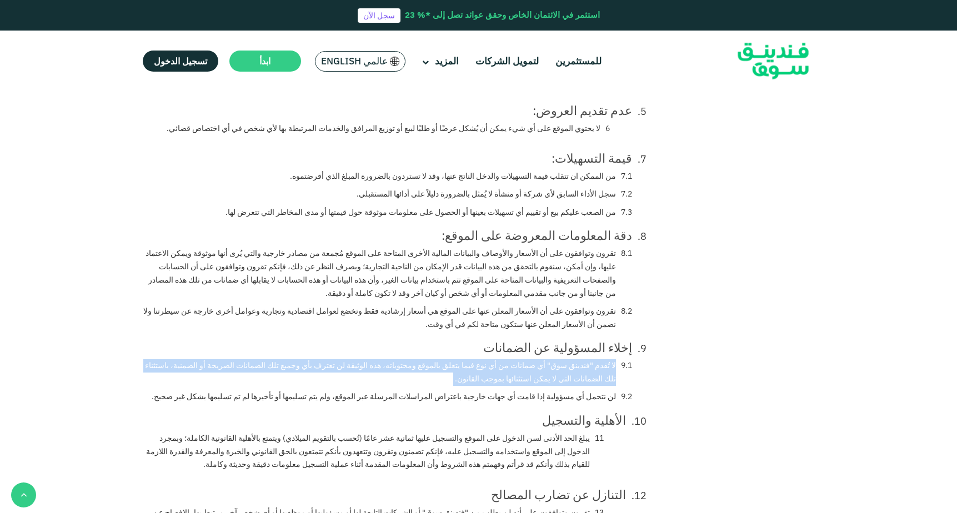
click at [607, 342] on div "إخلاء المسؤولية عن الضمانات" at bounding box center [388, 348] width 490 height 12
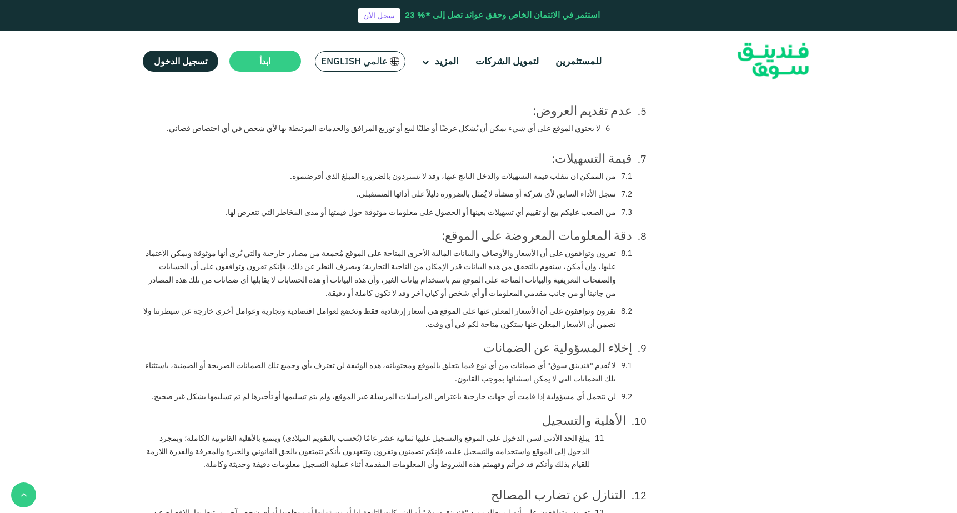
click at [607, 342] on div "إخلاء المسؤولية عن الضمانات" at bounding box center [388, 348] width 490 height 12
click at [592, 360] on li "لا تُقدم "فندينق سوق" أي ضمانات من أي نوع فيما يتعلق بالموقع ومحتوياته، هذه الو…" at bounding box center [388, 373] width 490 height 27
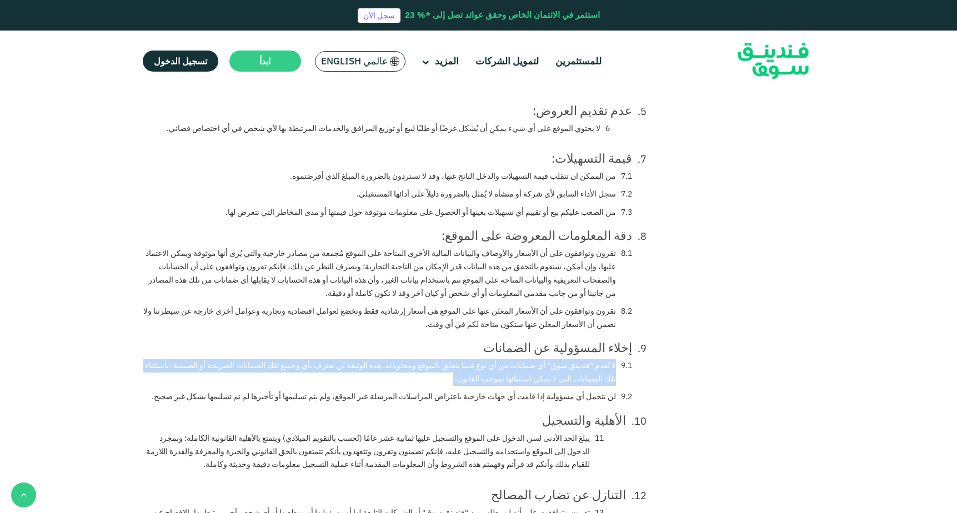
click at [593, 391] on li "لن نتحمل أي مسؤولية إذا قامت أي جهات خارجية باعتراض المراسلات المرسلة عبر الموق…" at bounding box center [392, 397] width 481 height 13
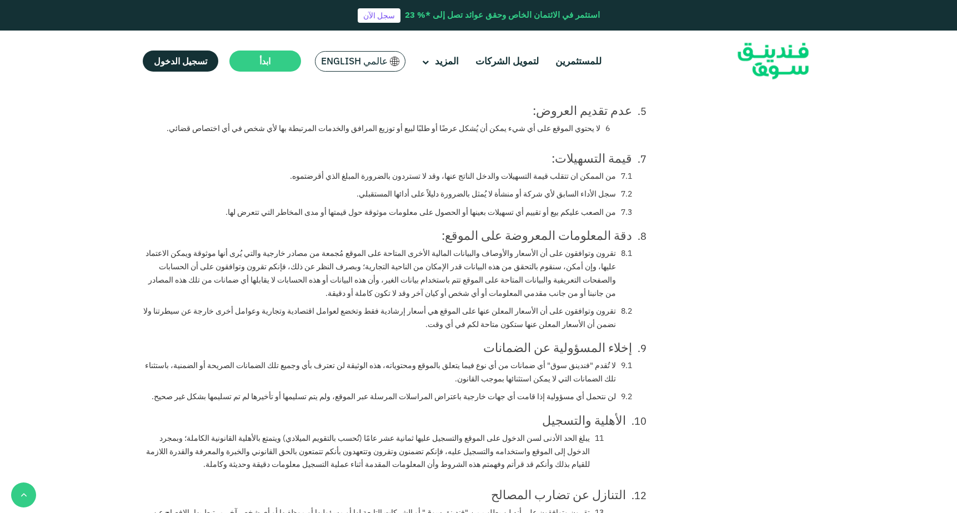
click at [593, 391] on li "لن نتحمل أي مسؤولية إذا قامت أي جهات خارجية باعتراض المراسلات المرسلة عبر الموق…" at bounding box center [392, 397] width 481 height 13
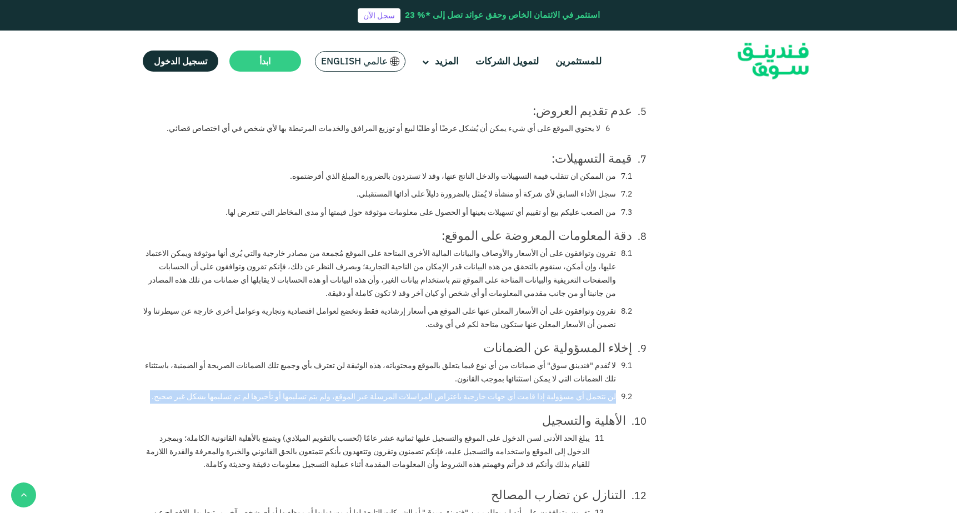
click at [592, 415] on div "الأهلية والتسجيل" at bounding box center [385, 421] width 484 height 12
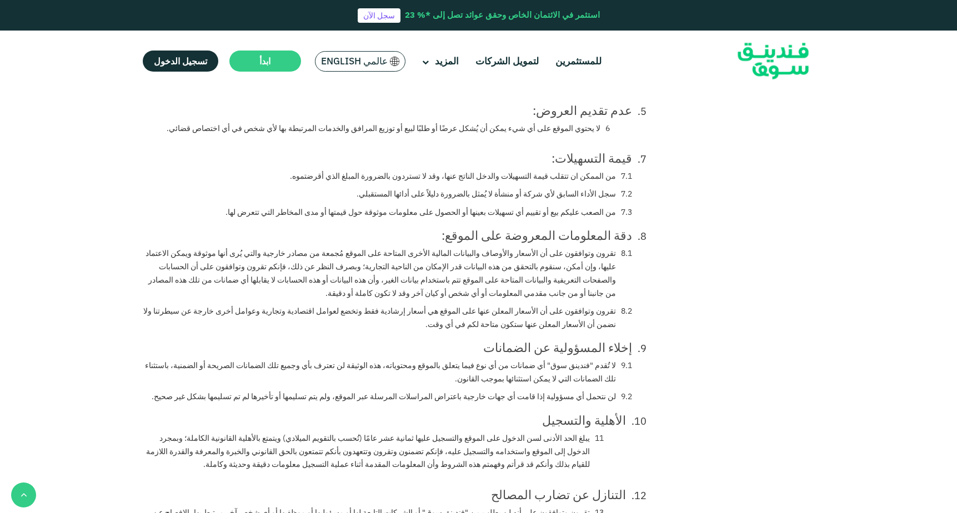
click at [592, 415] on div "الأهلية والتسجيل" at bounding box center [385, 421] width 484 height 12
click at [553, 432] on li "يبلغ الحد الأدنى لسن الدخول على الموقع والتسجيل عليها ثمانية عشر عامًا (تُحسب ب…" at bounding box center [374, 451] width 462 height 39
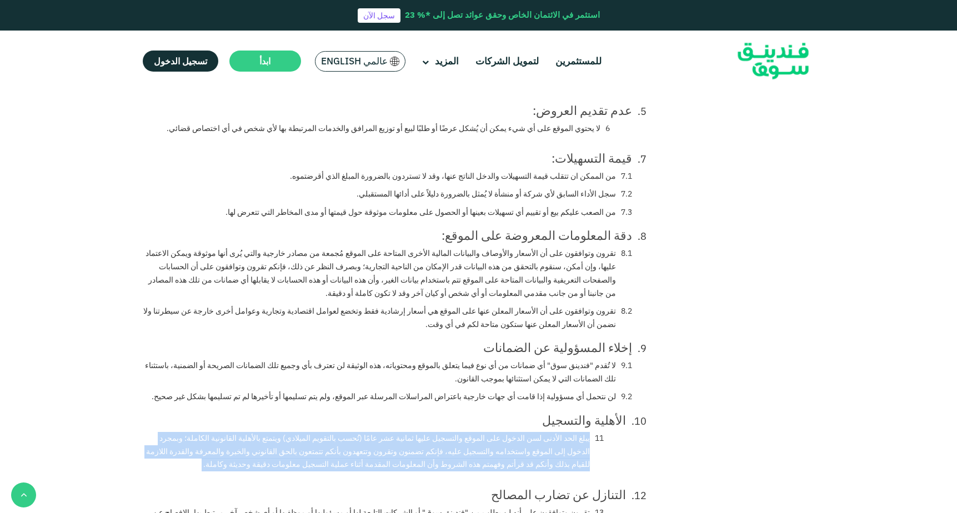
click at [576, 489] on div "التنازل عن تضارب المصالح" at bounding box center [385, 495] width 484 height 12
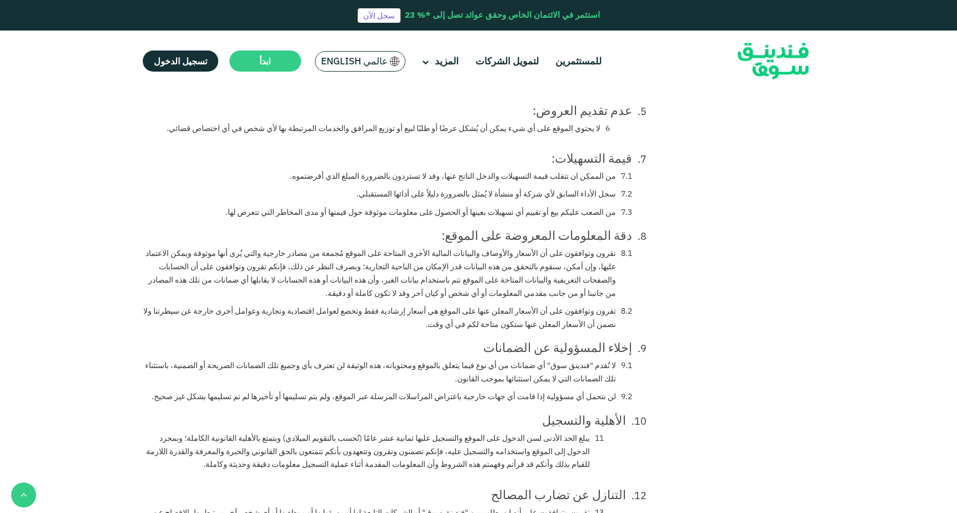
click at [576, 489] on div "التنازل عن تضارب المصالح" at bounding box center [385, 495] width 484 height 12
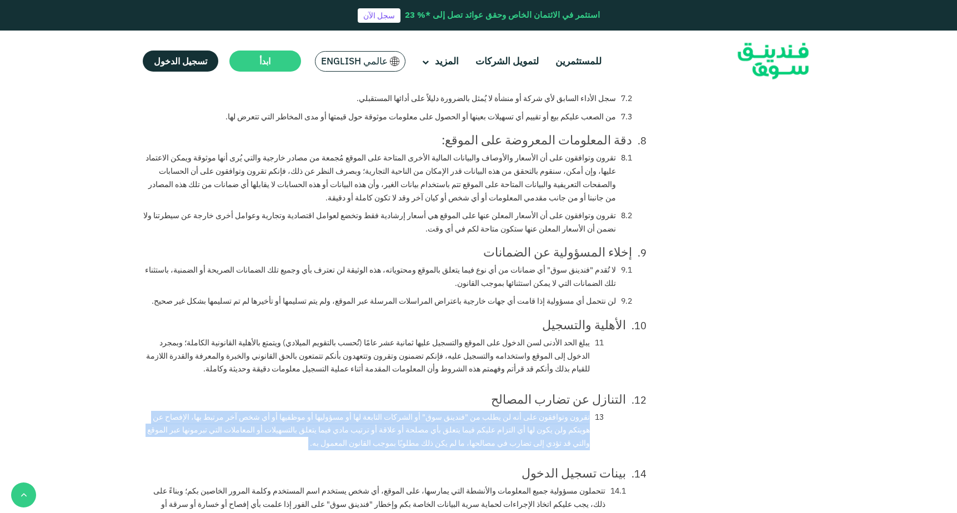
scroll to position [1052, 0]
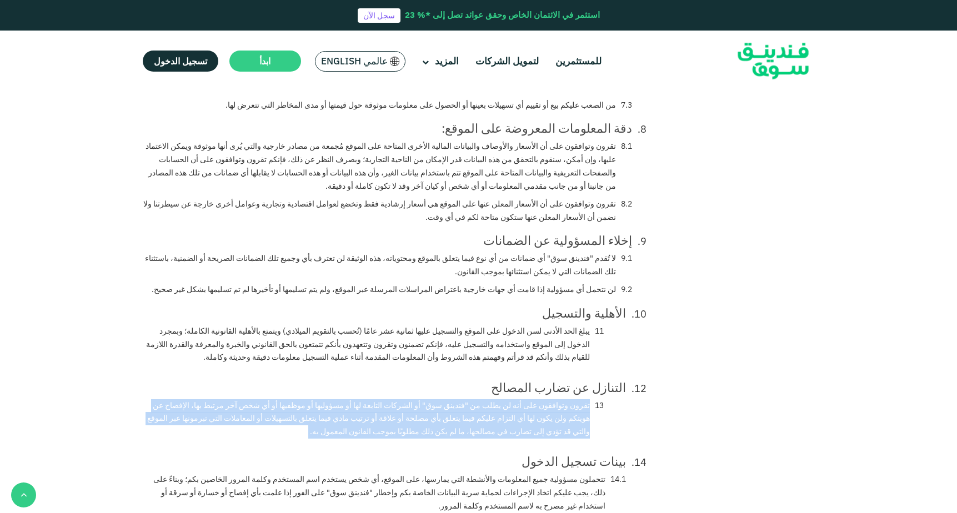
click at [586, 456] on div "بينات تسجيل الدخول" at bounding box center [385, 462] width 484 height 12
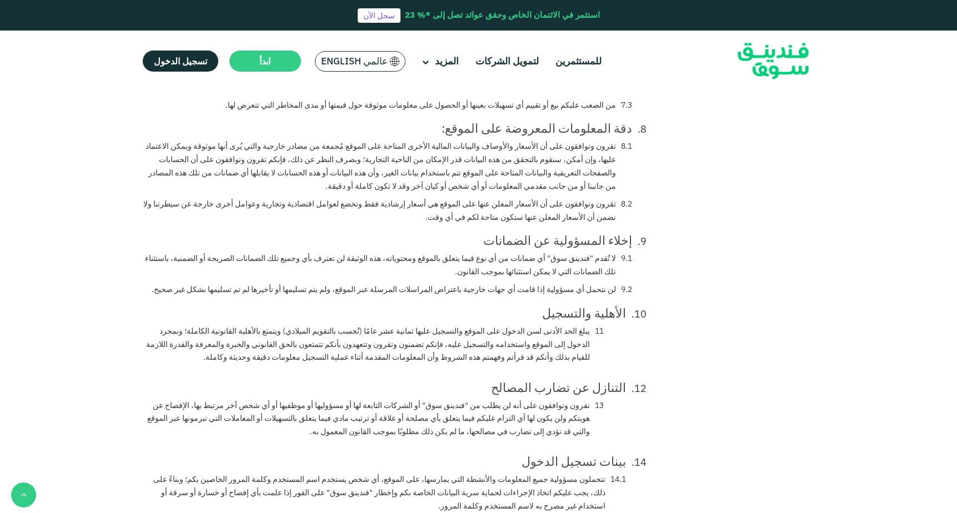
click at [586, 456] on div "بينات تسجيل الدخول" at bounding box center [385, 462] width 484 height 12
click at [561, 473] on li "تتحملون مسؤولية جميع المعلومات والأنشطة التي يمارسها، على الموقع، أي شخص يستخدم…" at bounding box center [385, 492] width 484 height 39
click at [560, 473] on li "تتحملون مسؤولية جميع المعلومات والأنشطة التي يمارسها، على الموقع، أي شخص يستخدم…" at bounding box center [385, 492] width 484 height 39
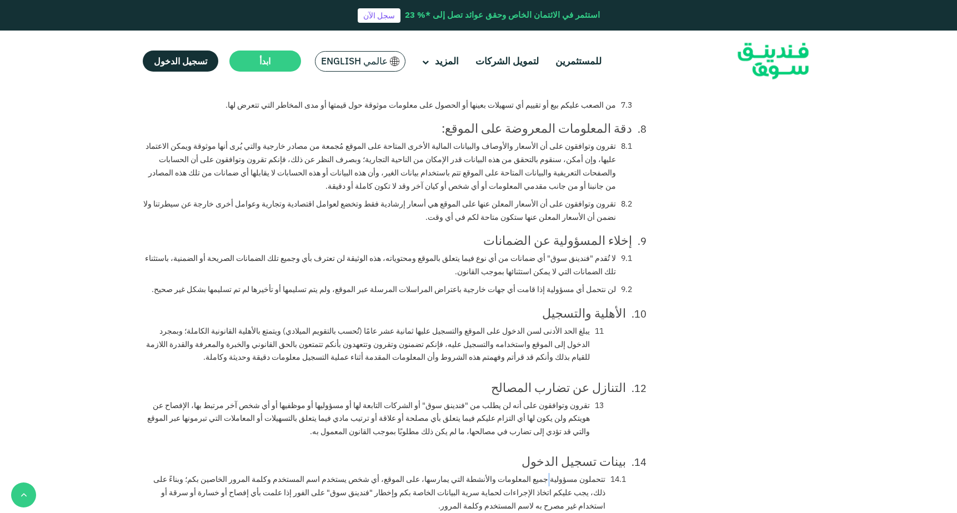
click at [560, 473] on li "تتحملون مسؤولية جميع المعلومات والأنشطة التي يمارسها، على الموقع، أي شخص يستخدم…" at bounding box center [385, 492] width 484 height 39
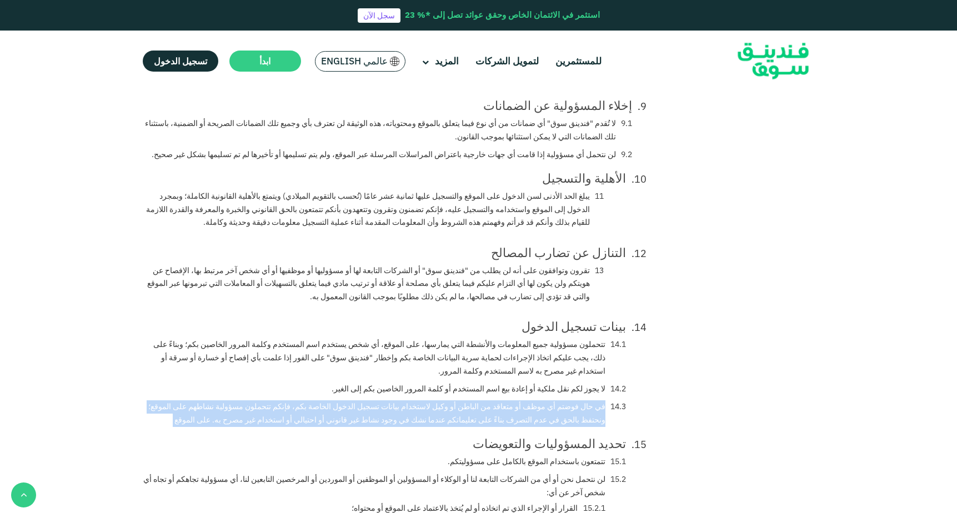
scroll to position [1202, 0]
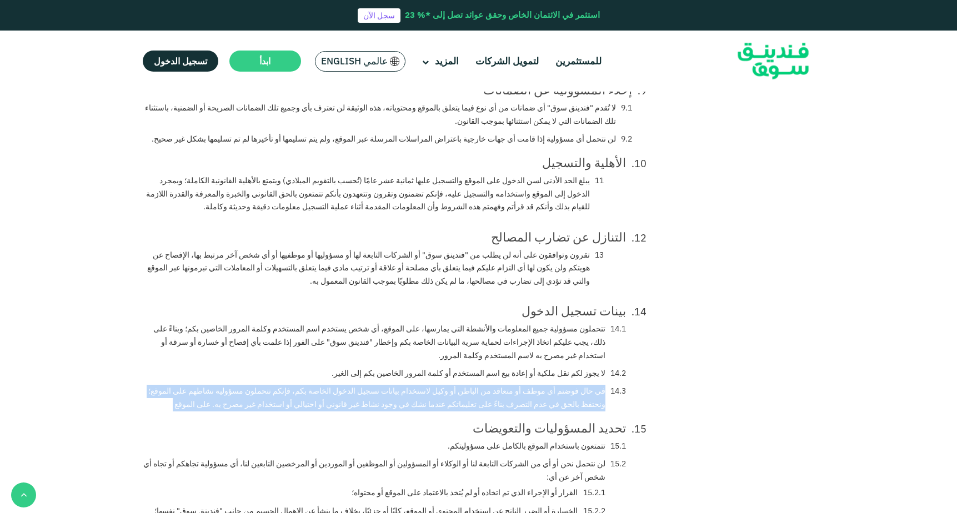
click at [551, 422] on div "تحديد المسؤوليات والتعويضات" at bounding box center [385, 428] width 484 height 12
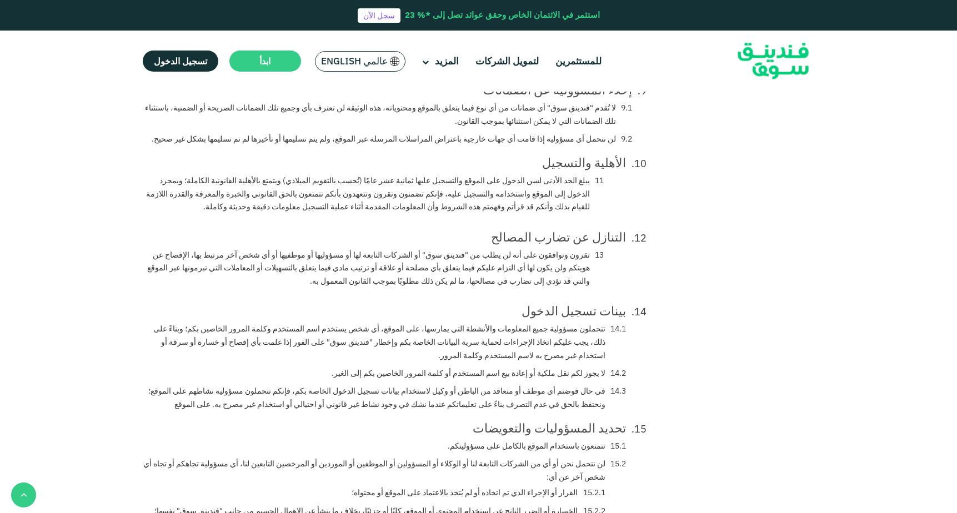
click at [551, 422] on div "تحديد المسؤوليات والتعويضات" at bounding box center [385, 428] width 484 height 12
click at [558, 440] on li "تتمتعون باستخدام الموقع بالكامل على مسؤوليتكم." at bounding box center [537, 446] width 179 height 13
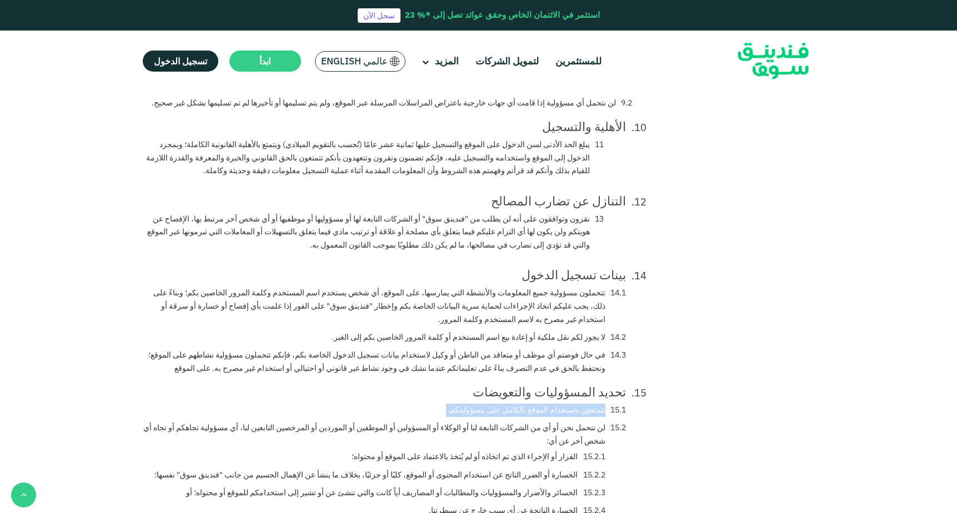
scroll to position [1245, 0]
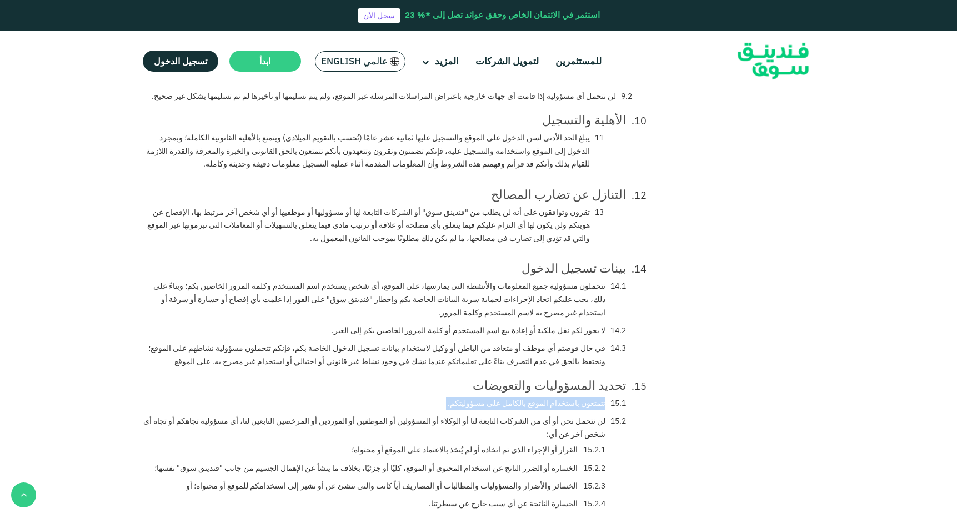
click at [555, 415] on li "لن نتحمل نحن أو أي من الشركات التابعة لنا أو الوكلاء أو المسؤولين أو الموظفين أ…" at bounding box center [385, 465] width 484 height 101
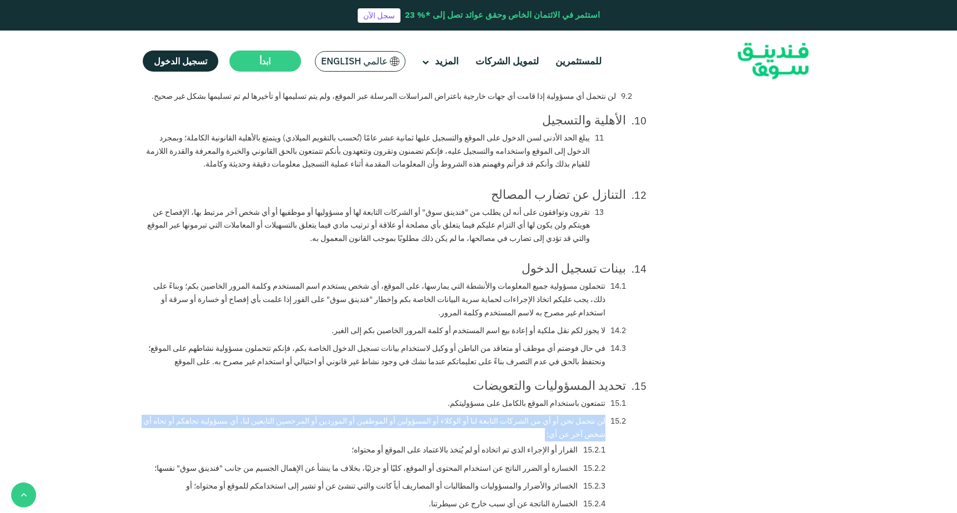
click at [563, 444] on li "القرار أو الإجراء الذي تم اتخاذه أو لم يُتخذ بالاعتماد على الموقع أو محتواه؛" at bounding box center [479, 450] width 254 height 13
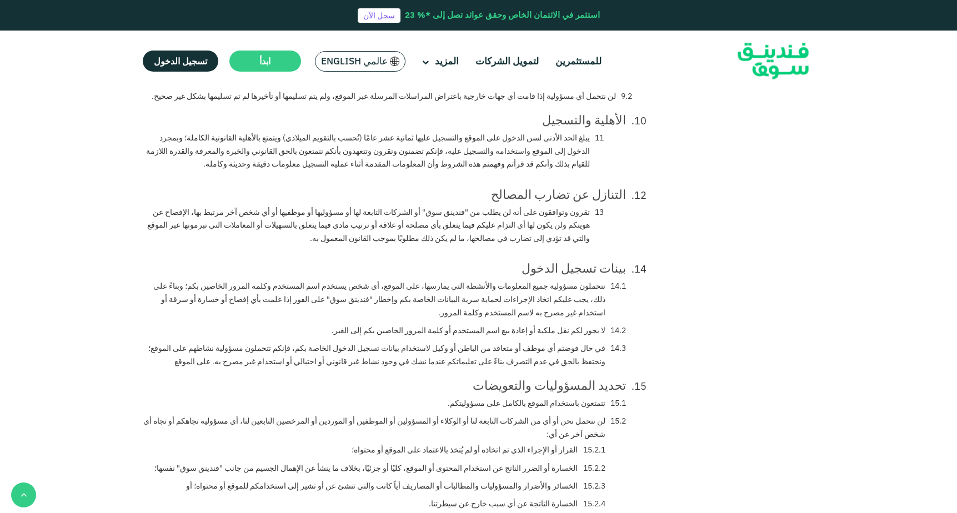
click at [563, 444] on li "القرار أو الإجراء الذي تم اتخاذه أو لم يُتخذ بالاعتماد على الموقع أو محتواه؛" at bounding box center [479, 450] width 254 height 13
click at [545, 462] on li "الخسارة أو الضرر الناتج عن استخدام المحتوى أو الموقع، كليًا أو جزئيًا، بخلاف ما…" at bounding box center [379, 468] width 451 height 13
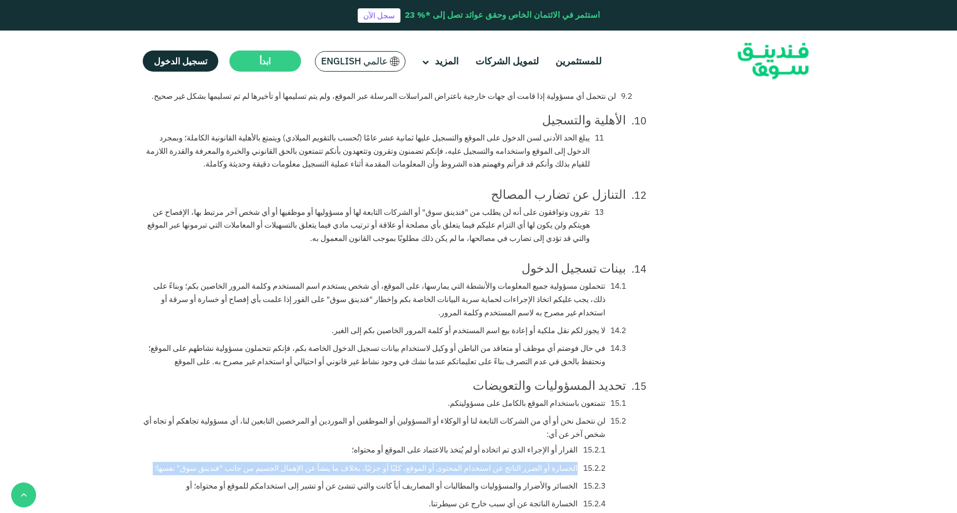
click at [550, 480] on li "الخسائر والأضرار والمسؤوليات والمطالبات أو المصاريف أياً كانت والتي تنشئ عن أو …" at bounding box center [396, 486] width 420 height 13
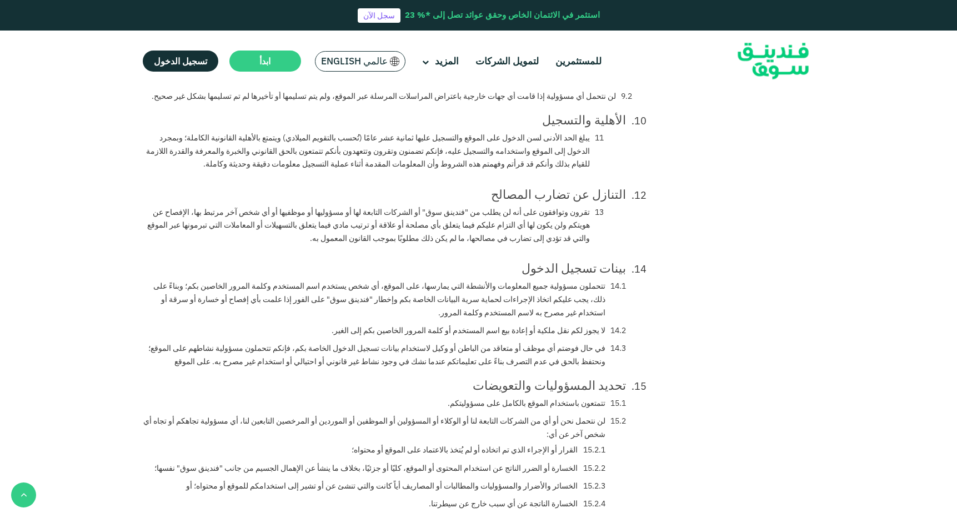
click at [550, 480] on li "الخسائر والأضرار والمسؤوليات والمطالبات أو المصاريف أياً كانت والتي تنشئ عن أو …" at bounding box center [396, 486] width 420 height 13
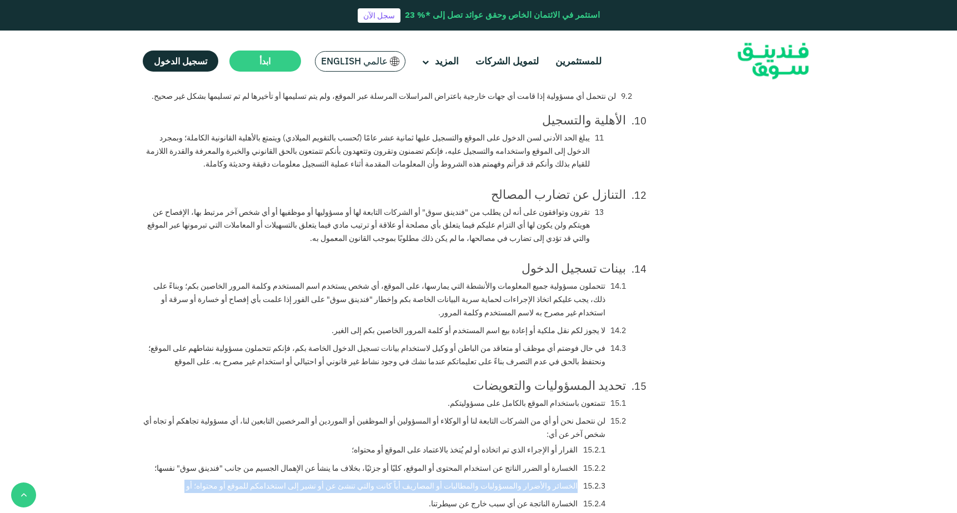
click at [553, 498] on li "الخسارة الناتجة عن أي سبب خارج عن سيطرتنا." at bounding box center [517, 504] width 177 height 13
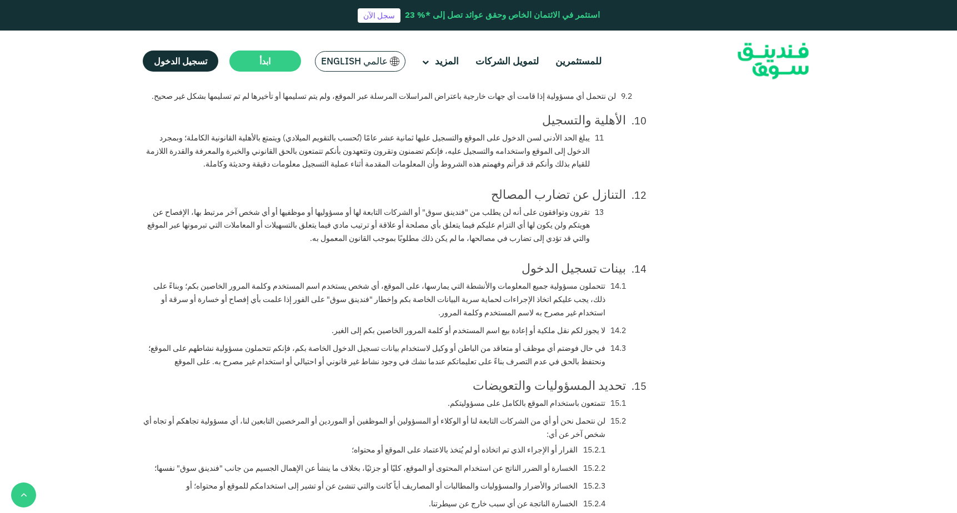
click at [553, 498] on li "الخسارة الناتجة عن أي سبب خارج عن سيطرتنا." at bounding box center [517, 504] width 177 height 13
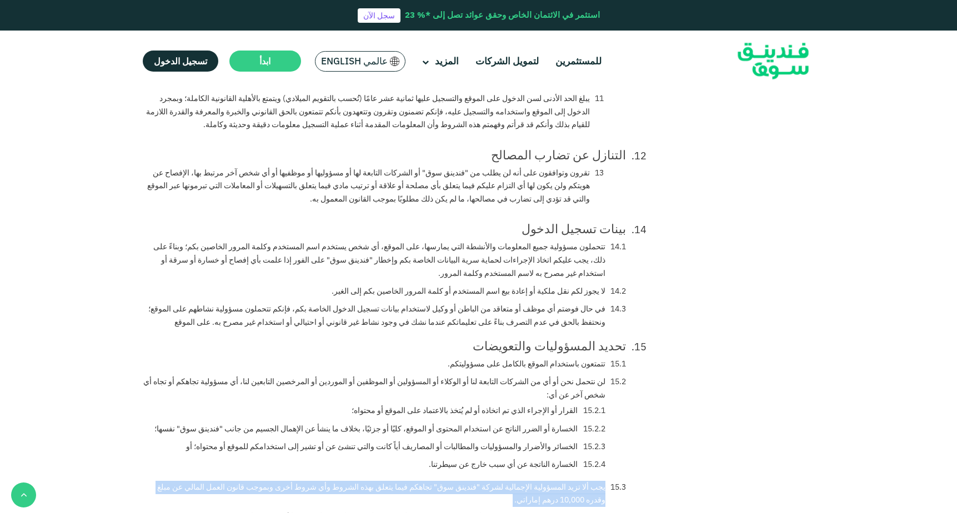
scroll to position [1285, 0]
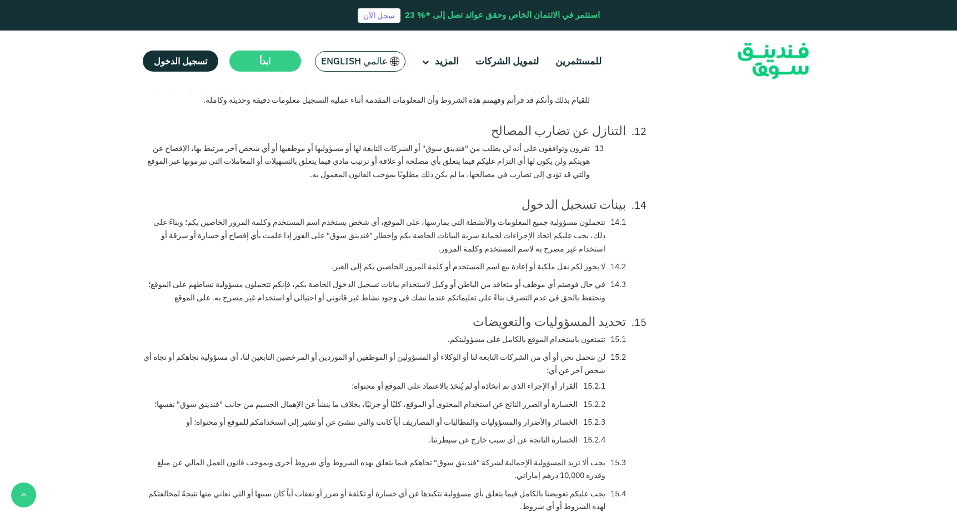
scroll to position [1321, 0]
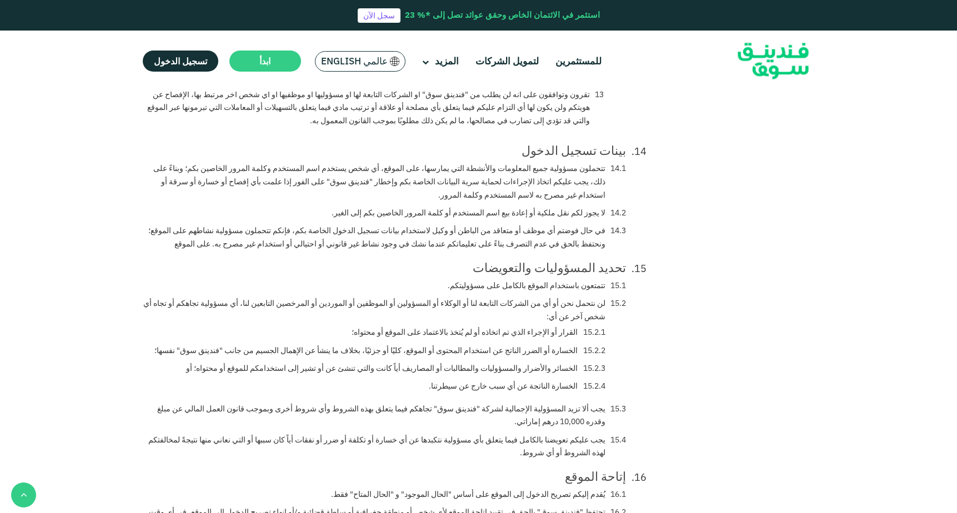
scroll to position [1393, 0]
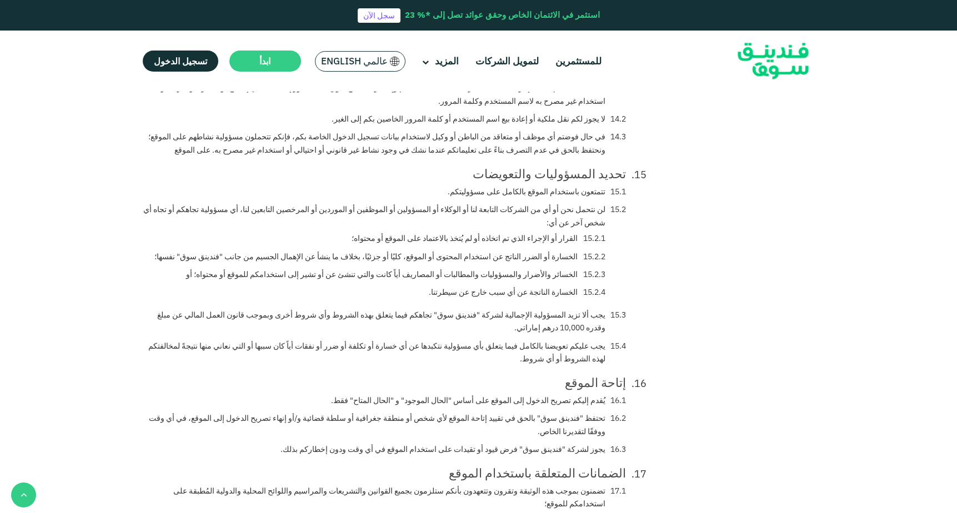
scroll to position [1525, 0]
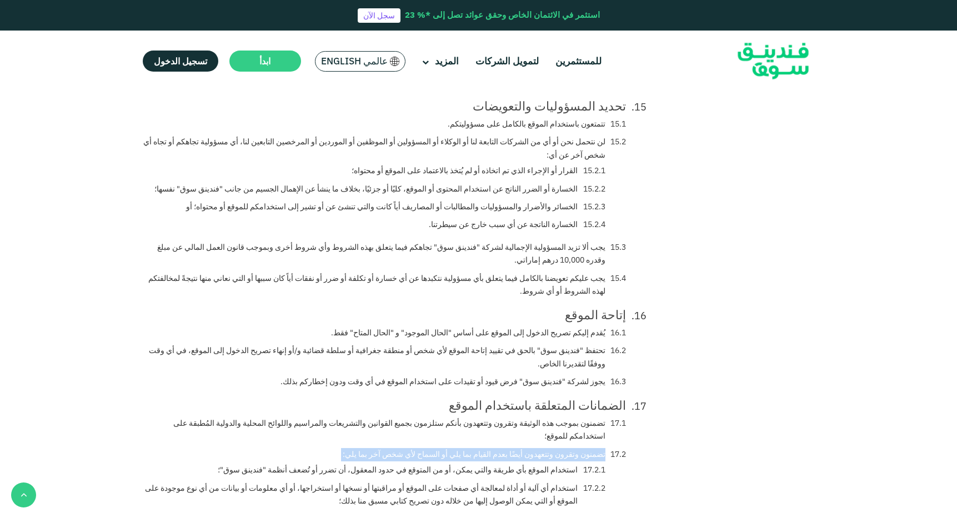
click at [525, 464] on li "استخدام الموقع بأي طريقة والتي يمكن، أو من المتوقع في حدود المعقول، أن تضرر أو …" at bounding box center [412, 470] width 388 height 13
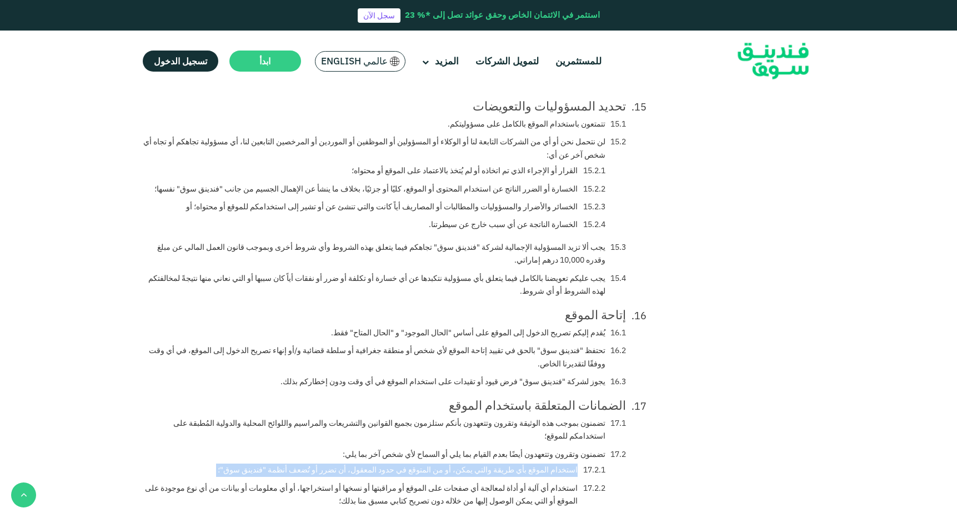
click at [531, 482] on li "استخدام أي آلية أو أداة لمعالجة أي صفحات على الموقع أو مراقبتها أو نسخها أو است…" at bounding box center [374, 495] width 463 height 27
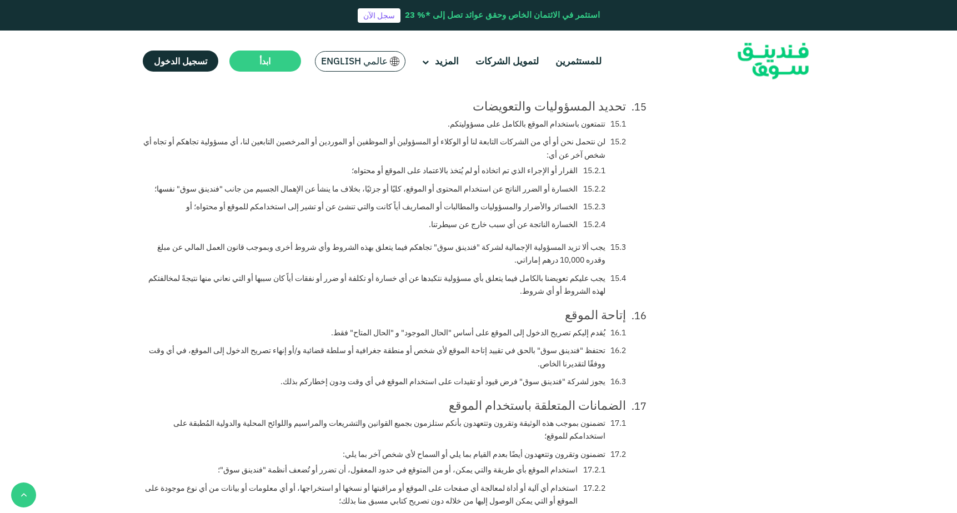
click at [531, 482] on li "استخدام أي آلية أو أداة لمعالجة أي صفحات على الموقع أو مراقبتها أو نسخها أو است…" at bounding box center [374, 495] width 463 height 27
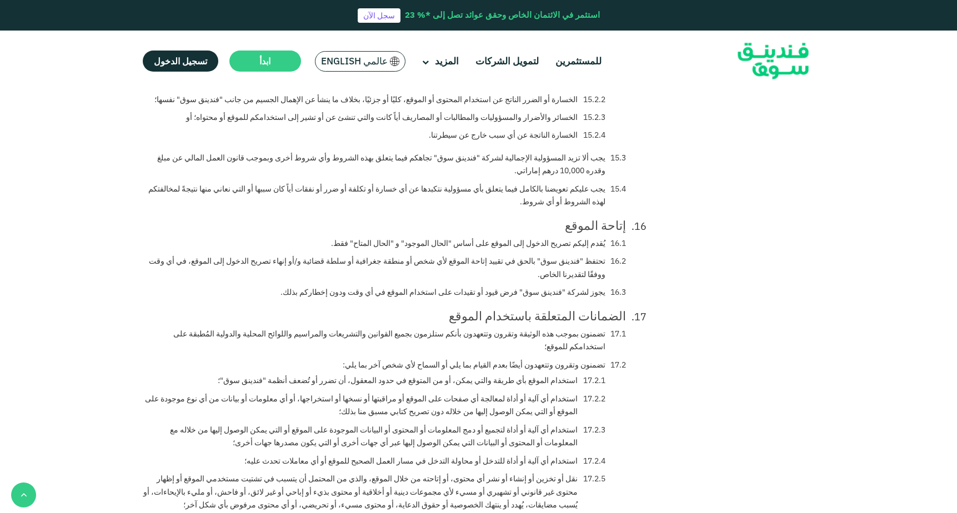
scroll to position [1637, 0]
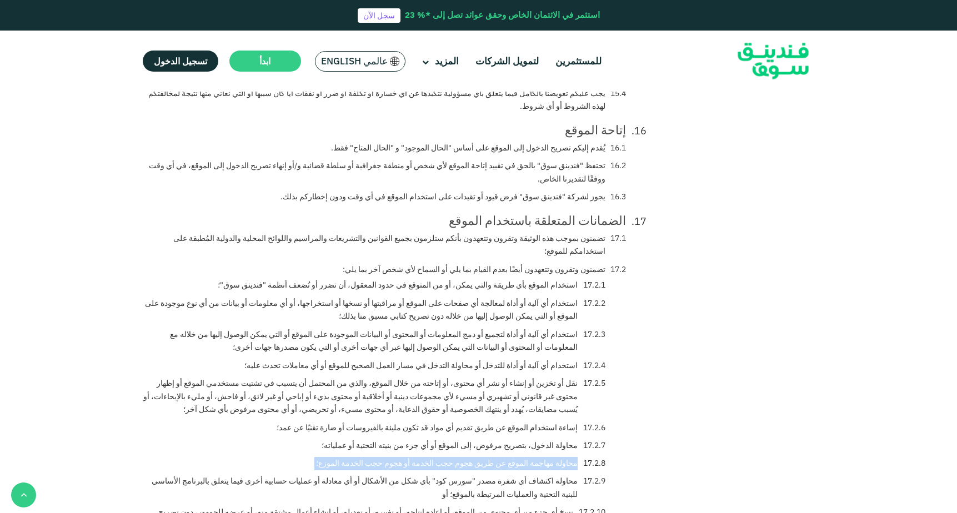
scroll to position [1704, 0]
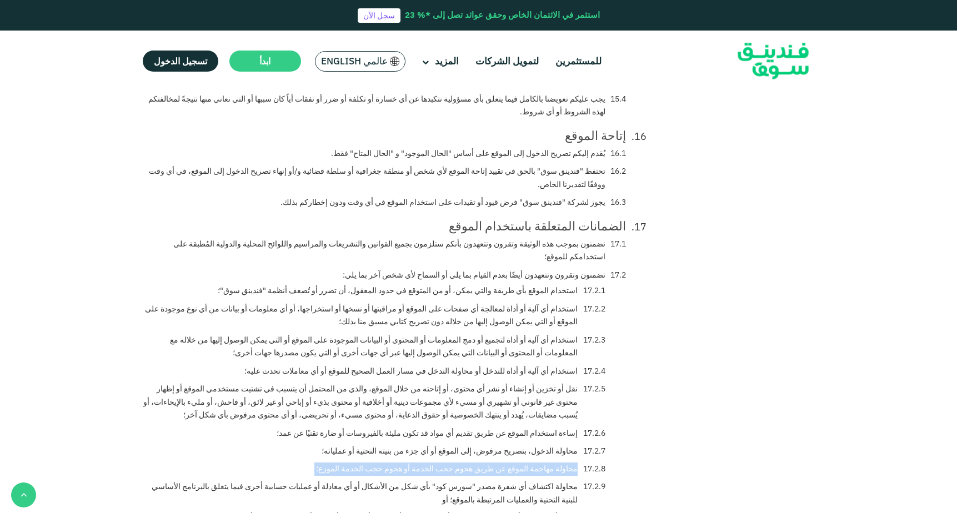
click at [557, 303] on li "استخدام أي آلية أو أداة لمعالجة أي صفحات على الموقع أو مراقبتها أو نسخها أو است…" at bounding box center [374, 316] width 463 height 27
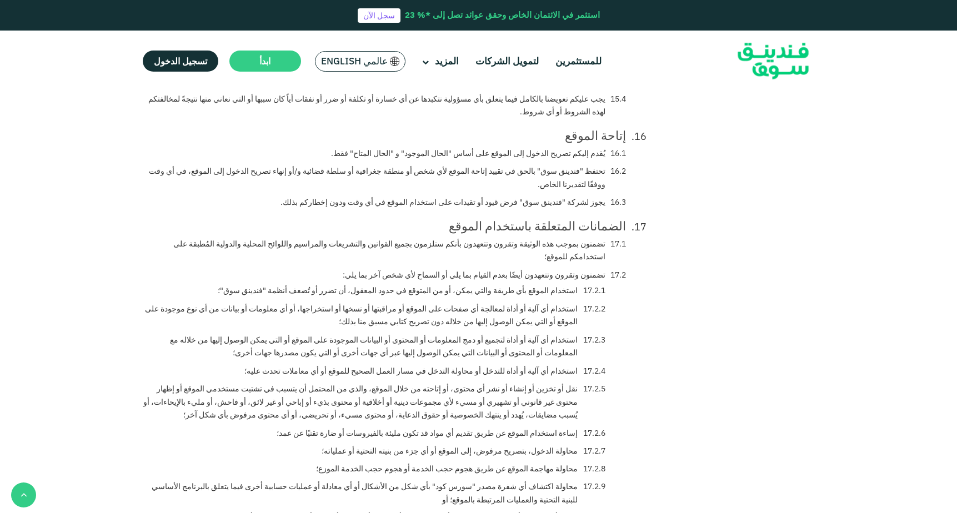
click at [557, 303] on li "استخدام أي آلية أو أداة لمعالجة أي صفحات على الموقع أو مراقبتها أو نسخها أو است…" at bounding box center [374, 316] width 463 height 27
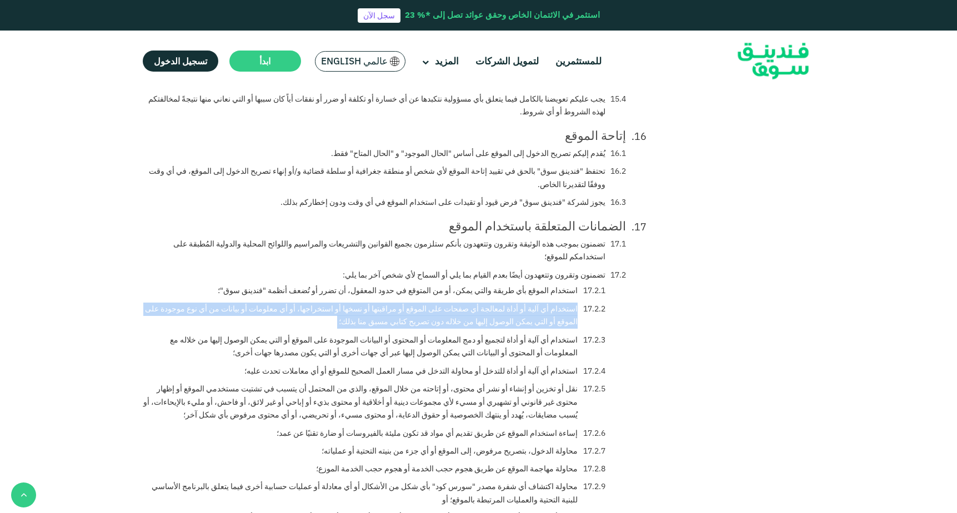
click at [548, 334] on li "استخدام أي آلية أو أداة لتجميع أو دمج المعلومات أو المحتوى أو البيانات الموجودة…" at bounding box center [374, 347] width 463 height 27
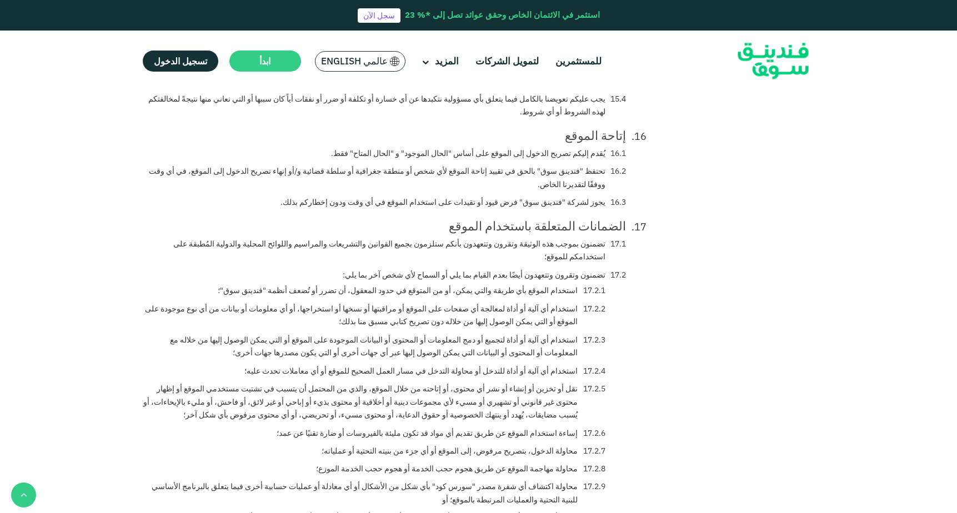
click at [548, 334] on li "استخدام أي آلية أو أداة لتجميع أو دمج المعلومات أو المحتوى أو البيانات الموجودة…" at bounding box center [374, 347] width 463 height 27
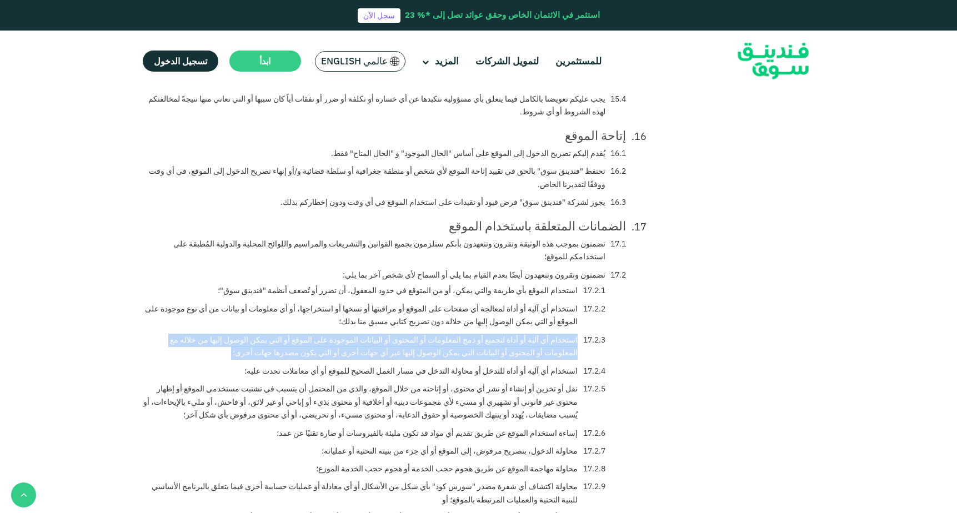
click at [560, 365] on li "استخدام أي آلية أو أداة للتدخل أو محاولة التدخل في مسار العمل الصحيح للموقع أو …" at bounding box center [424, 371] width 361 height 13
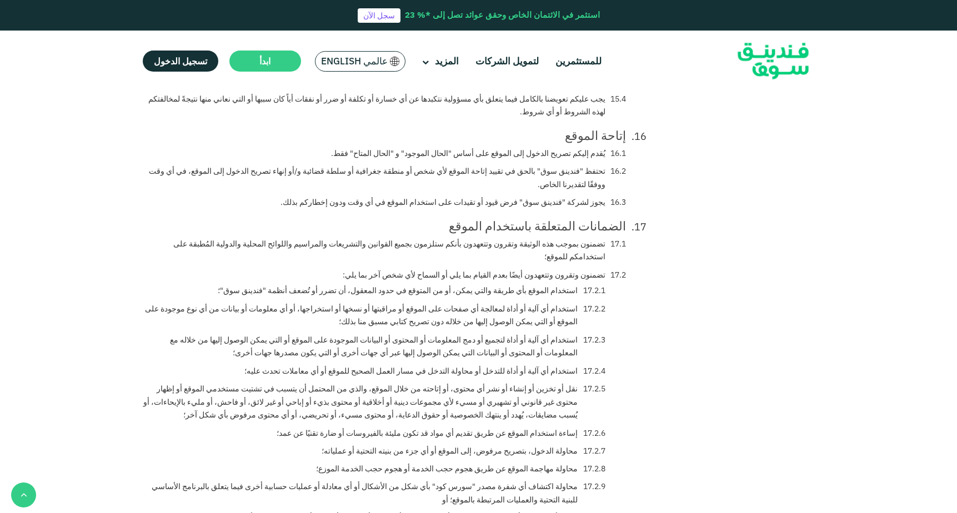
click at [560, 365] on li "استخدام أي آلية أو أداة للتدخل أو محاولة التدخل في مسار العمل الصحيح للموقع أو …" at bounding box center [424, 371] width 361 height 13
click at [557, 383] on li "نقل أو تخزين أو إنشاء أو نشر أي محتوى، أو إتاحته من خلال الموقع، والذي من المحت…" at bounding box center [374, 402] width 463 height 39
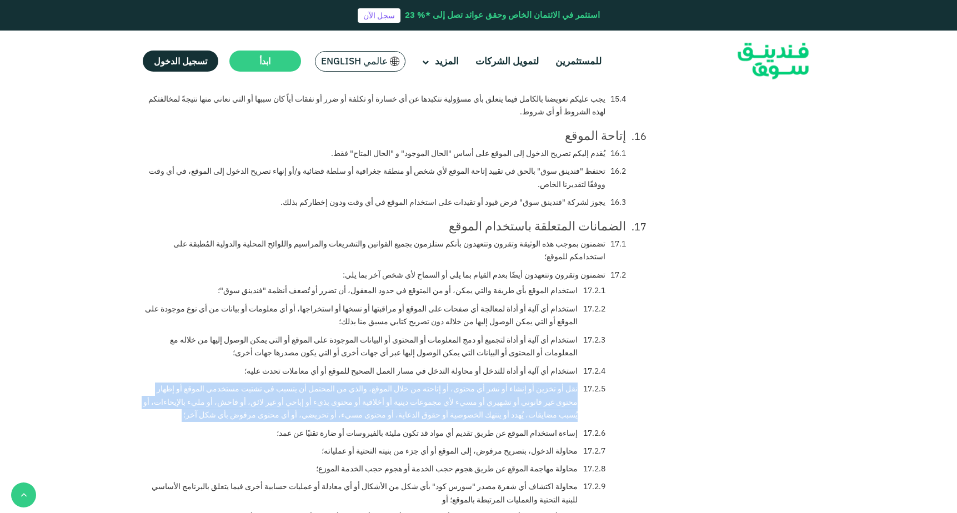
click at [548, 427] on li "إساءة استخدام الموقع عن طريق تقديم أي مواد قد تكون مليئة بالفيروسات أو ضارة تقن…" at bounding box center [441, 433] width 329 height 13
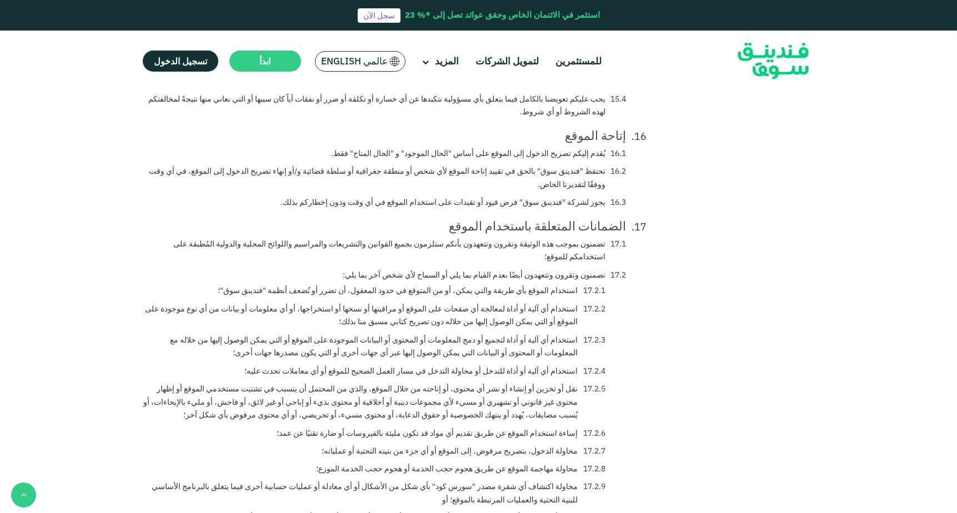
click at [548, 427] on li "إساءة استخدام الموقع عن طريق تقديم أي مواد قد تكون مليئة بالفيروسات أو ضارة تقن…" at bounding box center [441, 433] width 329 height 13
click at [508, 445] on li "محاولة الدخول، بتصريح مرفوض، إلى الموقع أو أي جزء من بنيته التحتية أو عملياته؛" at bounding box center [464, 451] width 284 height 13
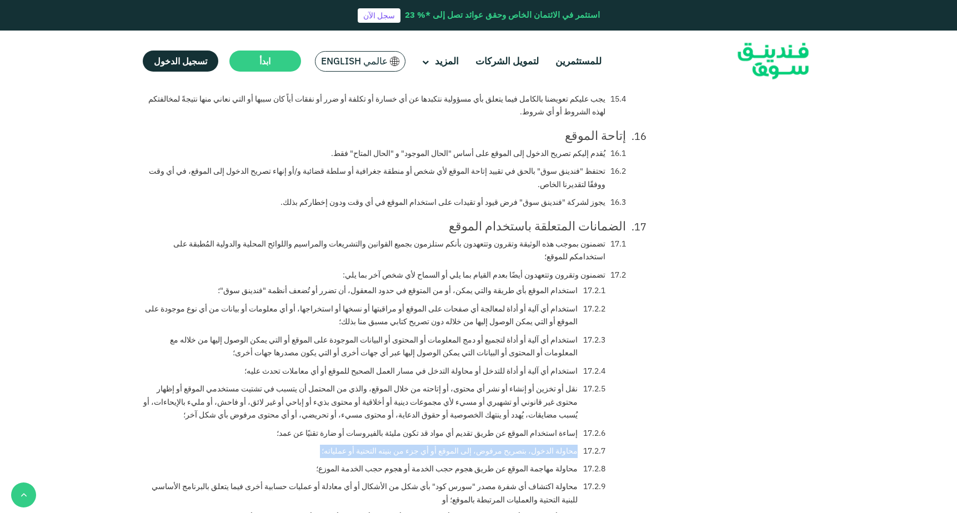
click at [507, 463] on li "محاولة مهاجمة الموقع عن طريق هجوم حجب الخدمة أو هجوم حجب الخدمة الموزع؛" at bounding box center [461, 469] width 290 height 13
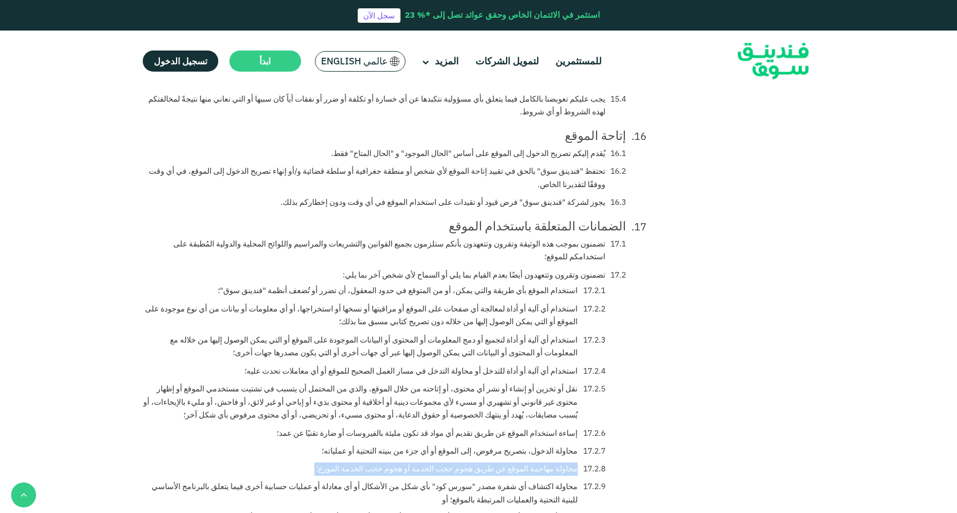
click at [522, 481] on li "محاولة اكتشاف أي شفرة مصدر "سورس كود" بأي شكل من الأشكال أو أي معادلة أو عمليات…" at bounding box center [374, 494] width 463 height 27
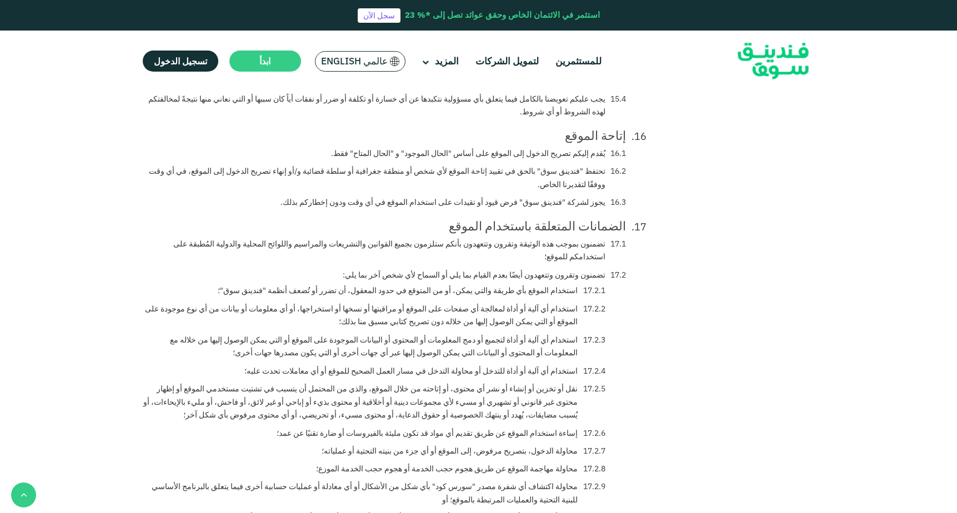
click at [522, 481] on li "محاولة اكتشاف أي شفرة مصدر "سورس كود" بأي شكل من الأشكال أو أي معادلة أو عمليات…" at bounding box center [374, 494] width 463 height 27
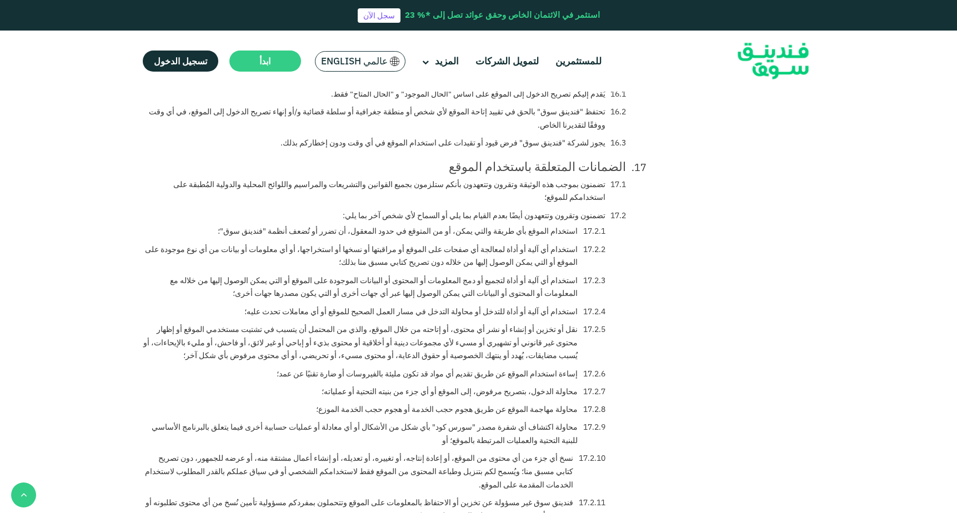
scroll to position [1772, 0]
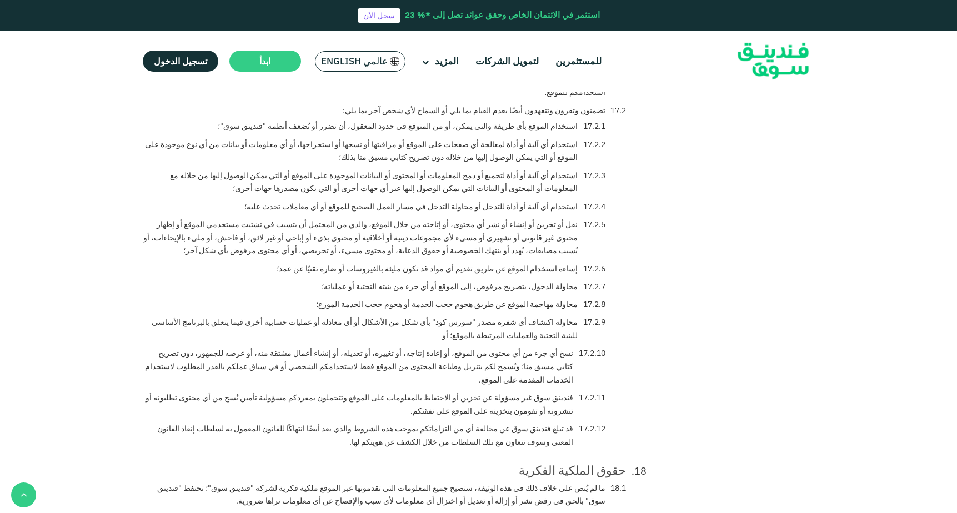
scroll to position [1879, 0]
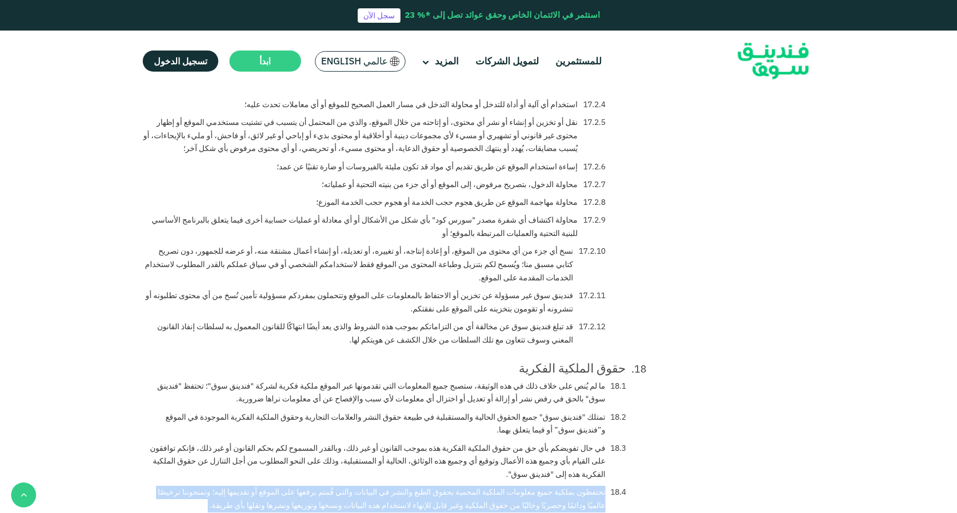
scroll to position [2091, 0]
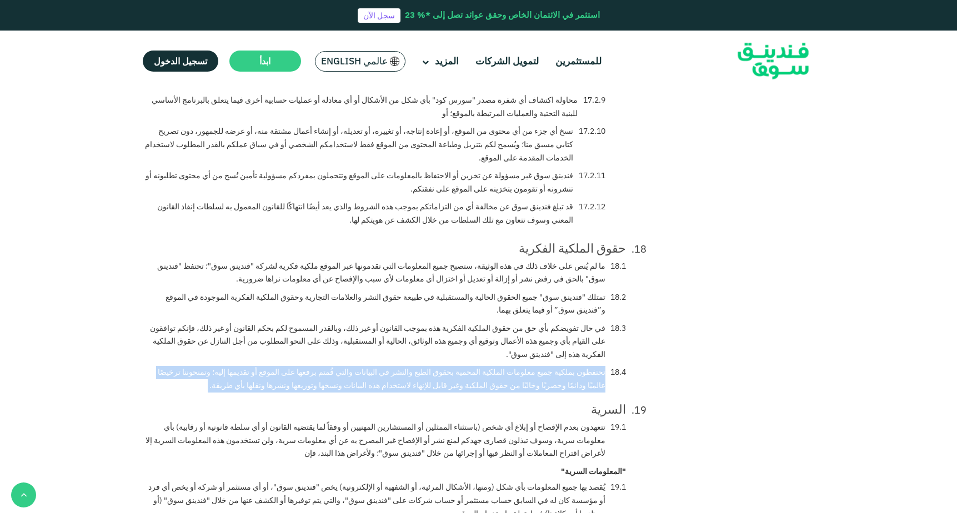
click at [606, 403] on div "السرية" at bounding box center [385, 409] width 484 height 12
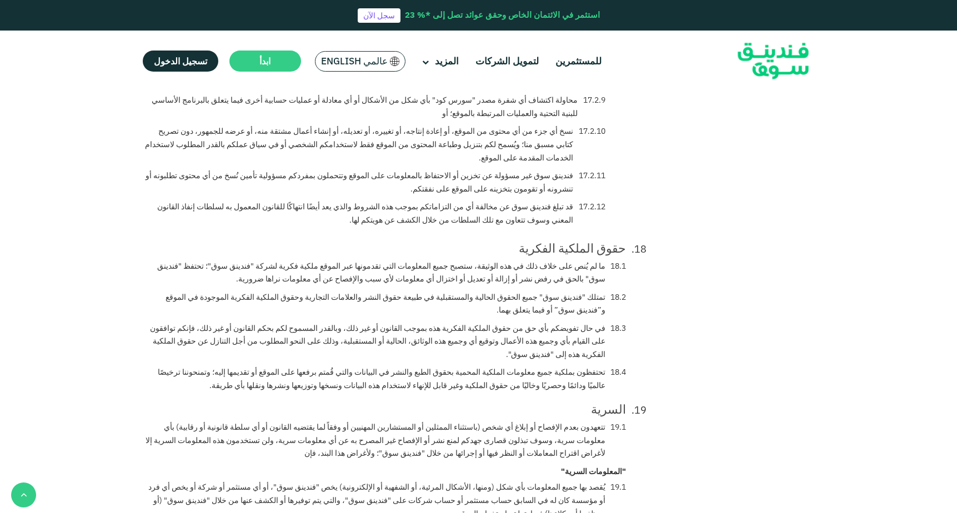
click at [606, 403] on div "السرية" at bounding box center [385, 409] width 484 height 12
click at [582, 421] on li "تتعهدون بعدم الإفصاح أو إبلاغ أي شخص (باستثناء الممثلين أو المستشارين المهنيين …" at bounding box center [385, 440] width 484 height 39
